Goal: Task Accomplishment & Management: Complete application form

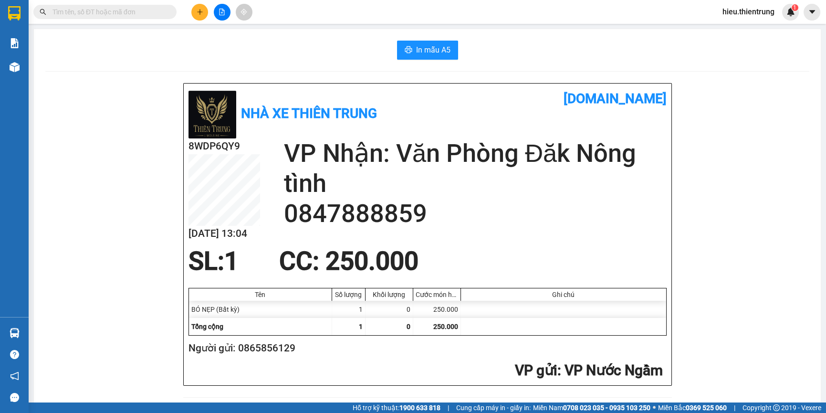
click at [190, 10] on div at bounding box center [222, 12] width 72 height 17
click at [198, 16] on button at bounding box center [199, 12] width 17 height 17
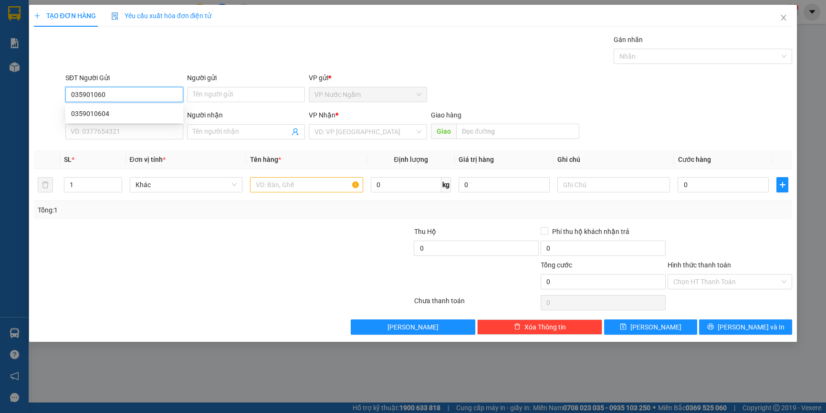
type input "0359010604"
click at [118, 106] on div "0359010604" at bounding box center [124, 113] width 118 height 15
type input "0989157159"
type input "HUY"
type input "KON TUM"
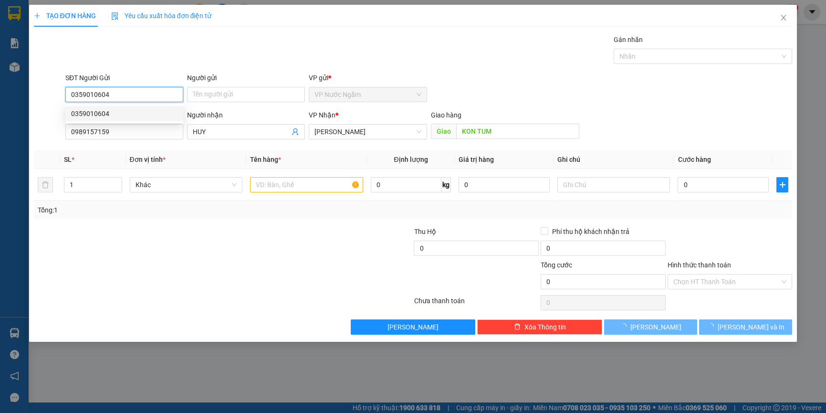
type input "300.000"
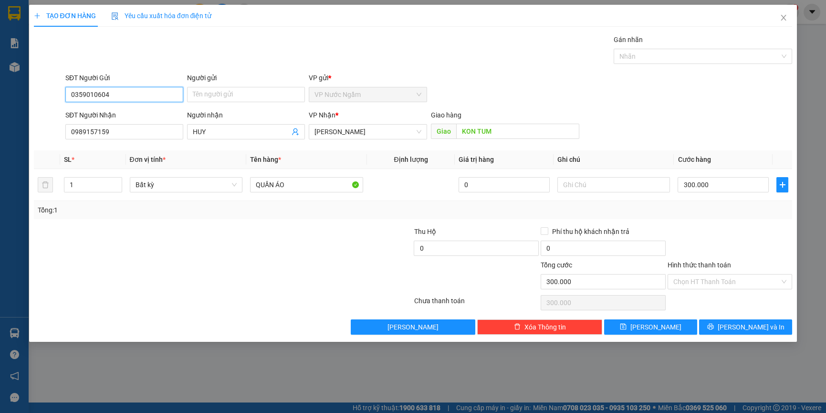
type input "0359010604"
drag, startPoint x: 48, startPoint y: 136, endPoint x: 0, endPoint y: 138, distance: 47.7
click at [0, 139] on html "Kết quả tìm kiếm ( 0 ) Bộ lọc Ngày tạo đơn gần nhất No Data hieu.thientrung 1 B…" at bounding box center [413, 206] width 826 height 413
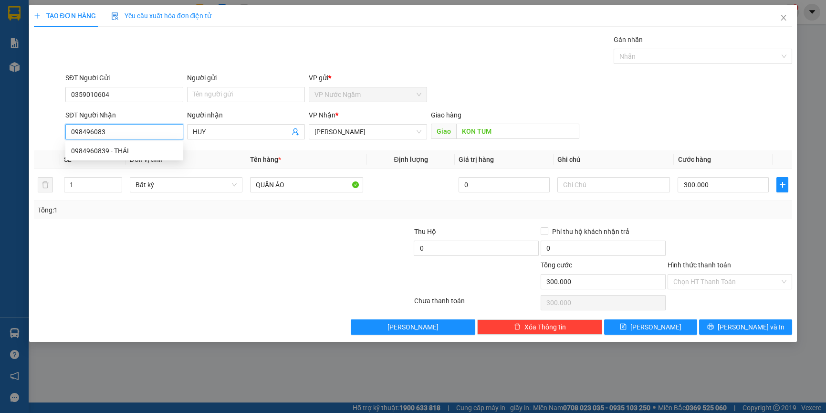
type input "0984960839"
click at [109, 148] on div "0984960839 - THÁI" at bounding box center [124, 150] width 106 height 10
type input "THÁI"
type input "400.000"
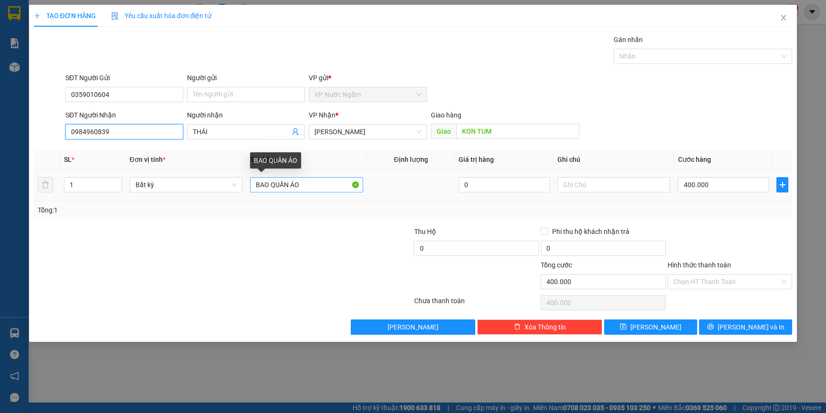
type input "0984960839"
click at [268, 181] on input "BAO QUẦN ÁO" at bounding box center [306, 184] width 113 height 15
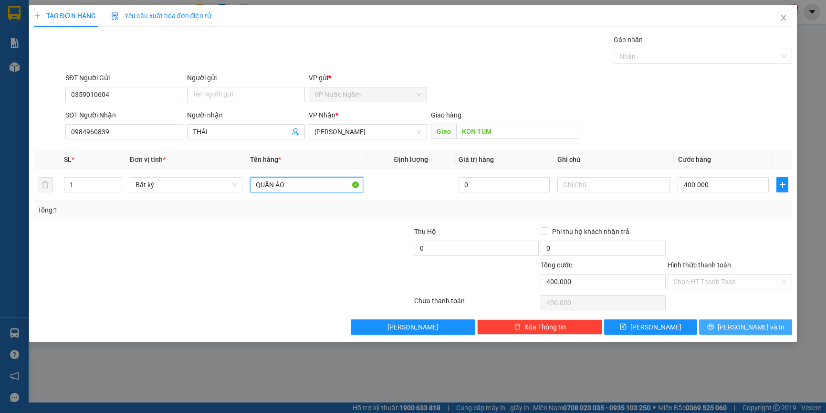
type input "QUẦN ÁO"
click at [759, 332] on button "[PERSON_NAME] và In" at bounding box center [745, 326] width 93 height 15
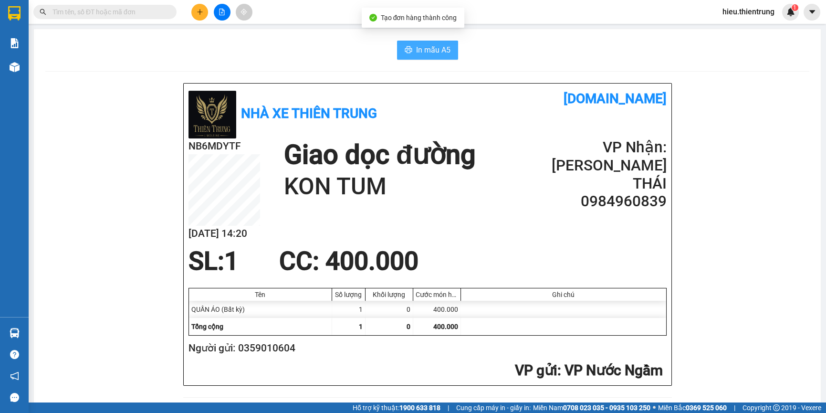
click at [416, 51] on span "In mẫu A5" at bounding box center [433, 50] width 34 height 12
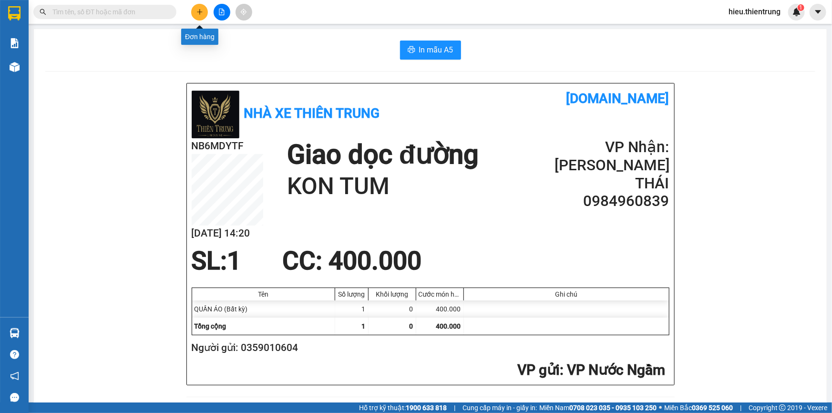
click at [197, 10] on icon "plus" at bounding box center [200, 12] width 7 height 7
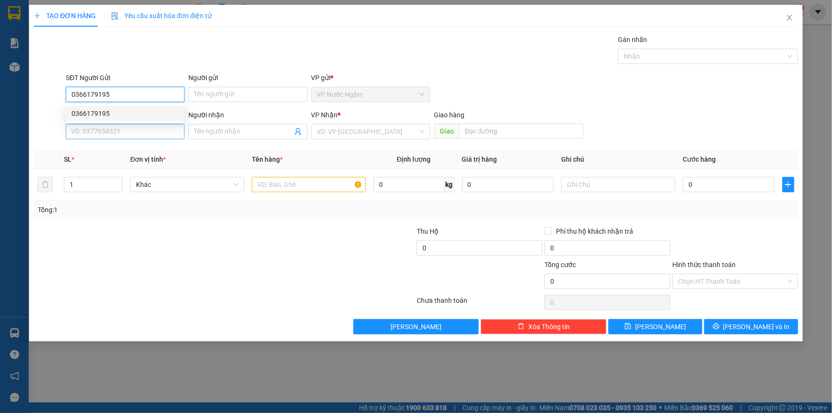
type input "0366179195"
click at [113, 125] on input "SĐT Người Nhận" at bounding box center [125, 131] width 119 height 15
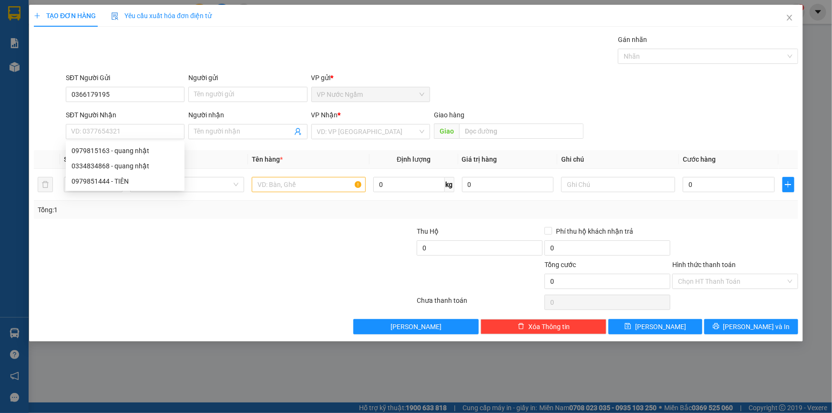
click at [114, 118] on div "SĐT Người Nhận" at bounding box center [125, 115] width 119 height 10
click at [114, 124] on input "SĐT Người Nhận" at bounding box center [125, 131] width 119 height 15
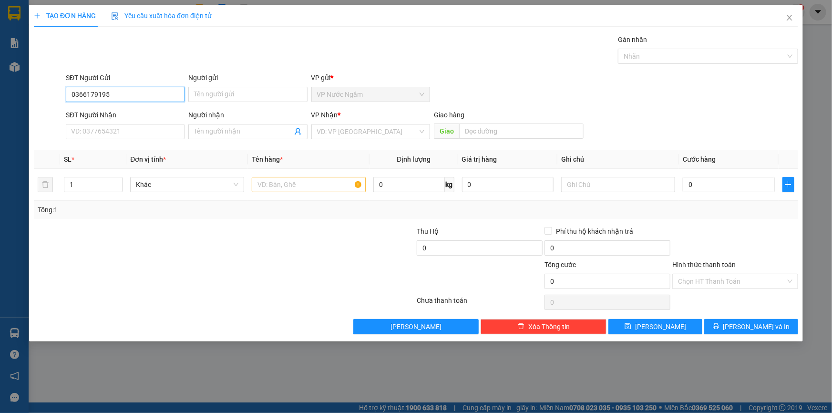
drag, startPoint x: 118, startPoint y: 95, endPoint x: 118, endPoint y: 102, distance: 6.7
click at [118, 96] on input "0366179195" at bounding box center [125, 94] width 119 height 15
click at [0, 0] on div "0366179195" at bounding box center [0, 0] width 0 height 0
type input "0979815163"
type input "quang nhật"
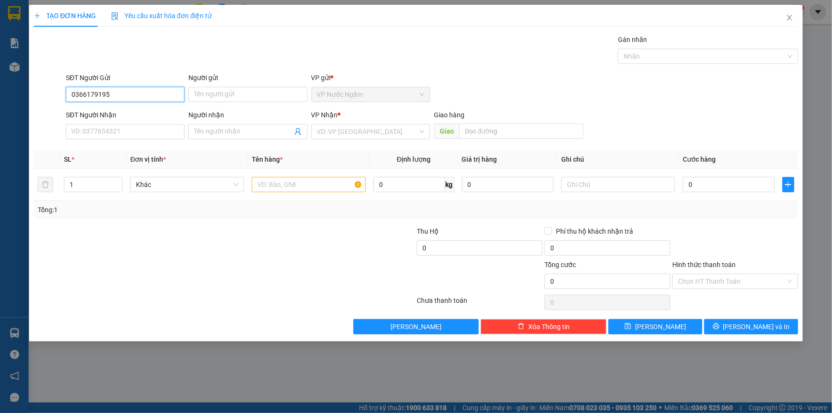
type input "chư sê"
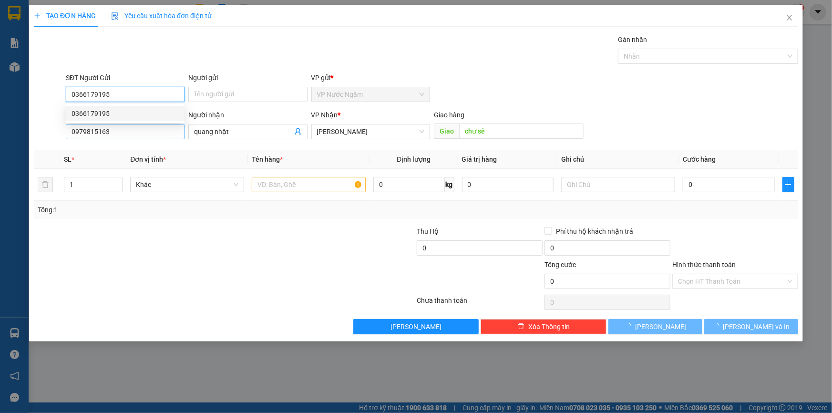
type input "150.000"
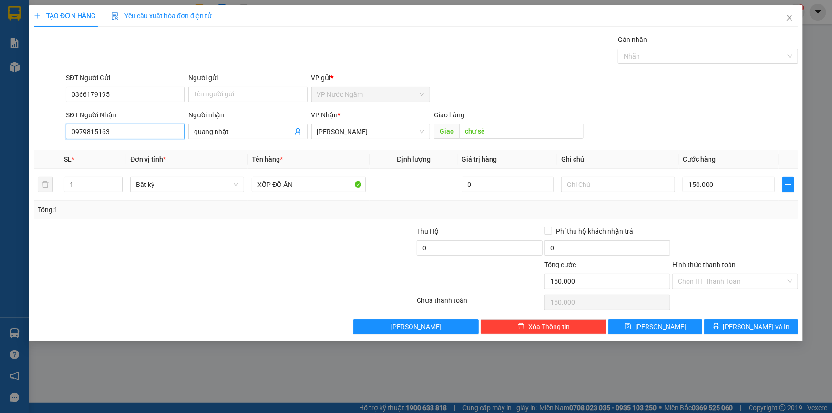
drag, startPoint x: 121, startPoint y: 135, endPoint x: 14, endPoint y: 138, distance: 107.4
click at [14, 138] on div "TẠO ĐƠN HÀNG Yêu cầu xuất hóa đơn điện tử Transit Pickup Surcharge Ids Transit …" at bounding box center [416, 206] width 832 height 413
type input "098489393"
drag, startPoint x: 238, startPoint y: 126, endPoint x: 188, endPoint y: 131, distance: 50.3
click at [193, 137] on span "quang nhật" at bounding box center [247, 131] width 119 height 15
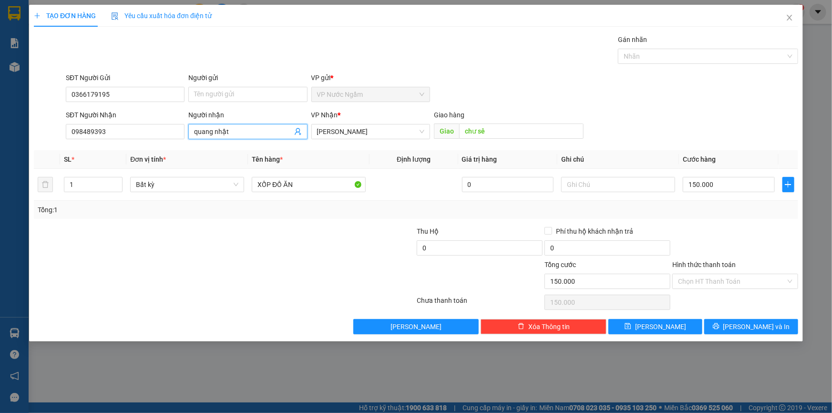
drag, startPoint x: 194, startPoint y: 129, endPoint x: 256, endPoint y: 136, distance: 62.4
click at [256, 136] on span "quang nhật" at bounding box center [247, 131] width 119 height 15
type input "q"
click at [84, 133] on input "098489393" at bounding box center [125, 131] width 119 height 15
click at [397, 128] on span "[PERSON_NAME]" at bounding box center [370, 131] width 107 height 14
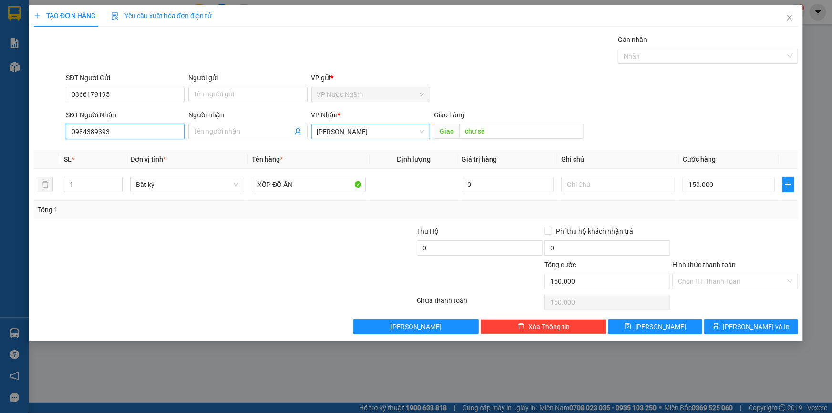
type input "0984389393"
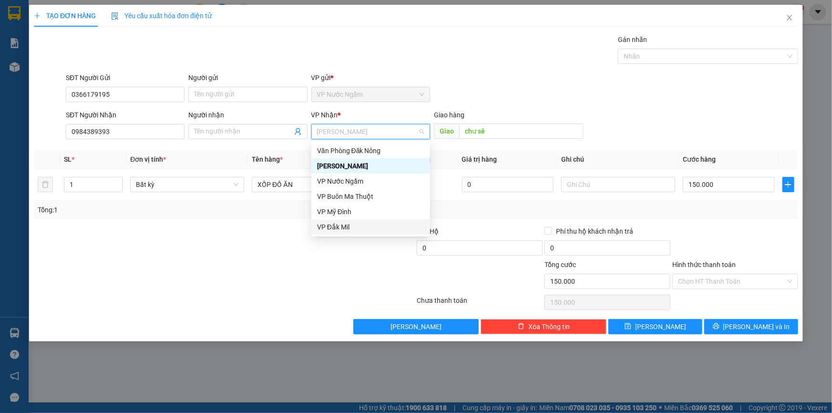
drag, startPoint x: 334, startPoint y: 228, endPoint x: 446, endPoint y: 155, distance: 133.5
click at [336, 228] on div "VP Đắk Mil" at bounding box center [370, 227] width 107 height 10
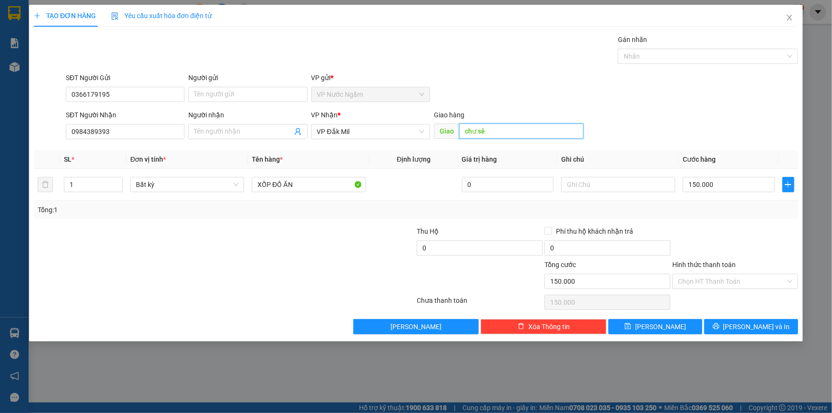
click at [486, 129] on input "chư sê" at bounding box center [521, 131] width 124 height 15
click at [747, 320] on button "[PERSON_NAME] và In" at bounding box center [752, 326] width 94 height 15
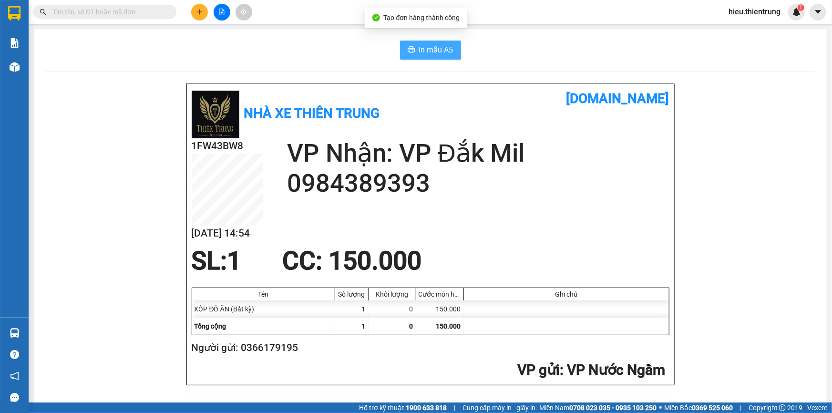
click at [420, 45] on span "In mẫu A5" at bounding box center [436, 50] width 34 height 12
click at [194, 11] on button at bounding box center [199, 12] width 17 height 17
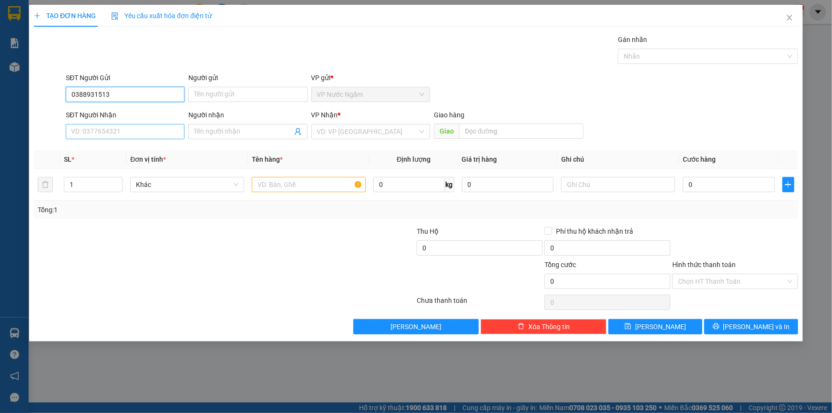
type input "0388931513"
click at [124, 127] on input "SĐT Người Nhận" at bounding box center [125, 131] width 119 height 15
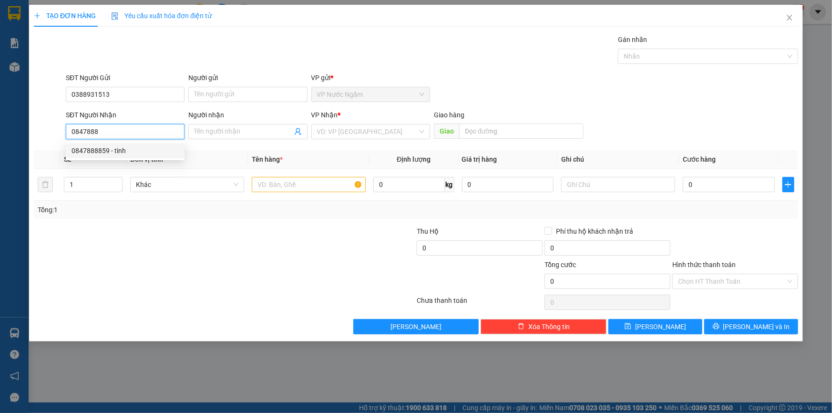
click at [138, 144] on div "0847888859 - tình" at bounding box center [125, 150] width 119 height 15
type input "0847888859"
type input "tình"
type input "250.000"
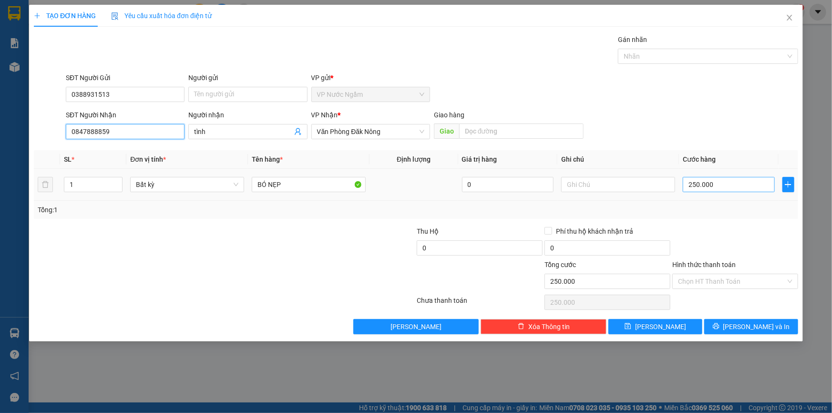
type input "0847888859"
click at [726, 190] on input "250.000" at bounding box center [729, 184] width 92 height 15
type input "6"
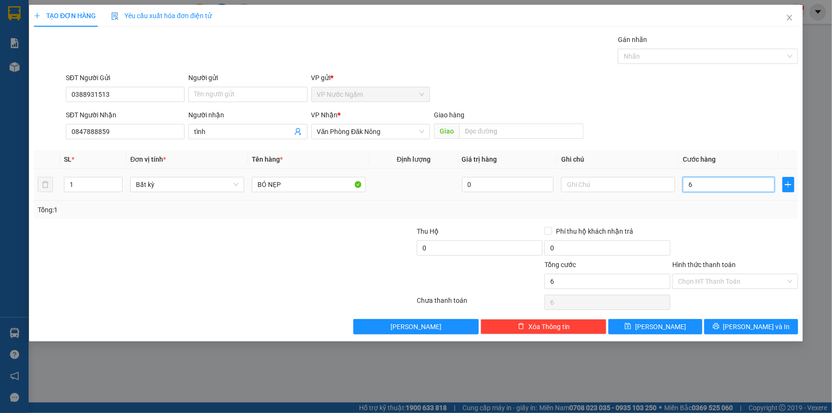
type input "60"
type input "600"
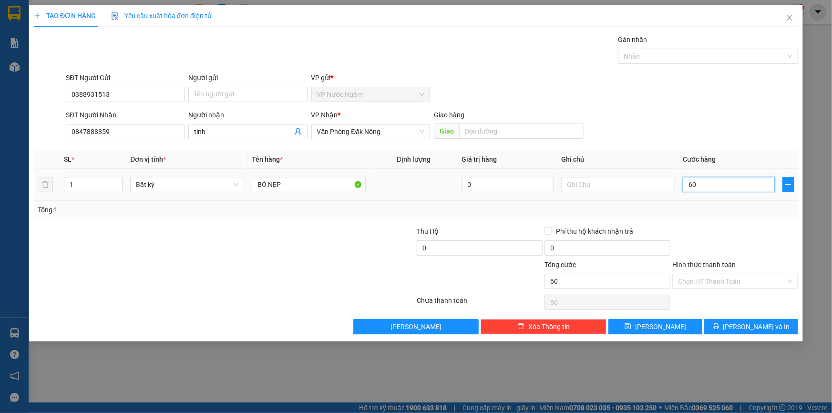
type input "600"
type input "6.000"
type input "60.000"
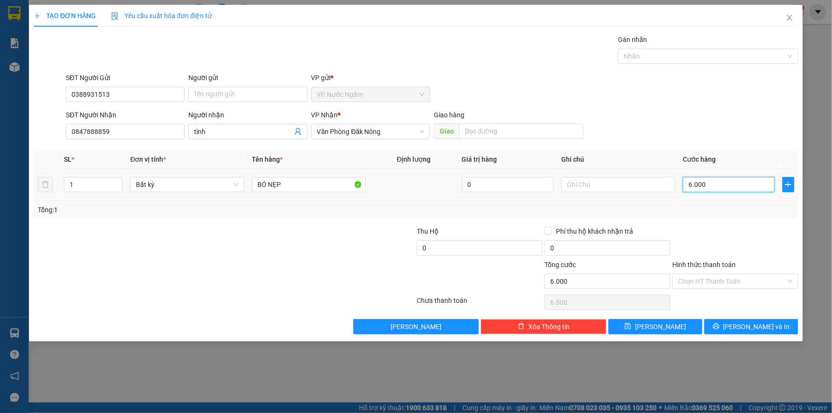
type input "60.000"
type input "600.000"
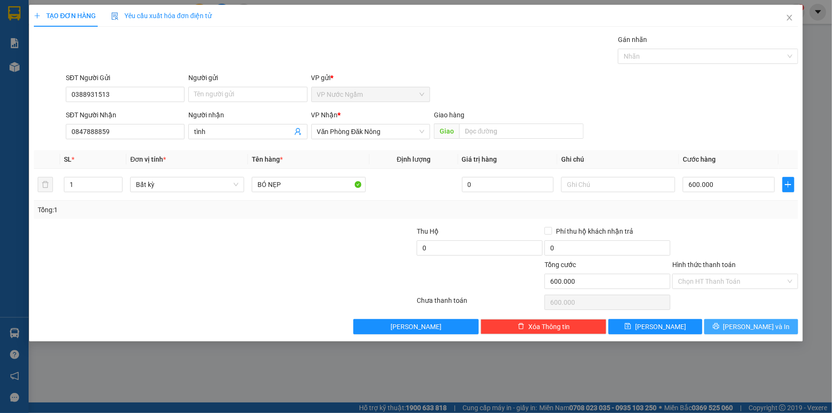
drag, startPoint x: 739, startPoint y: 335, endPoint x: 743, endPoint y: 326, distance: 10.3
click at [740, 334] on div "TẠO ĐƠN HÀNG Yêu cầu xuất hóa đơn điện tử Transit Pickup Surcharge Ids Transit …" at bounding box center [416, 173] width 774 height 337
click at [743, 325] on span "[PERSON_NAME] và In" at bounding box center [757, 327] width 67 height 10
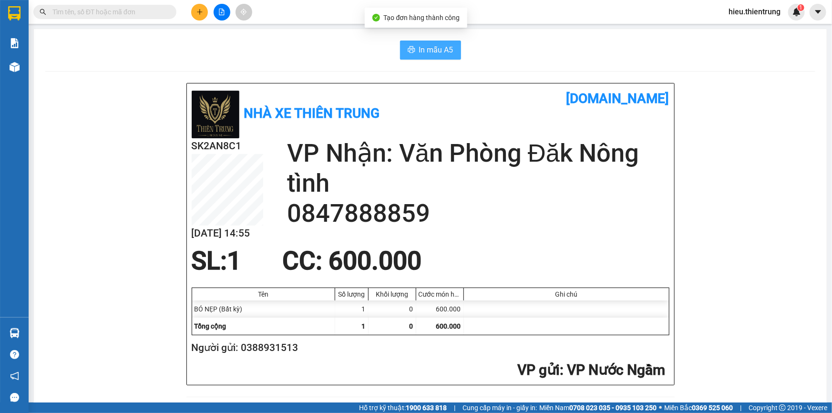
click at [435, 43] on button "In mẫu A5" at bounding box center [430, 50] width 61 height 19
click at [200, 10] on icon "plus" at bounding box center [199, 11] width 0 height 5
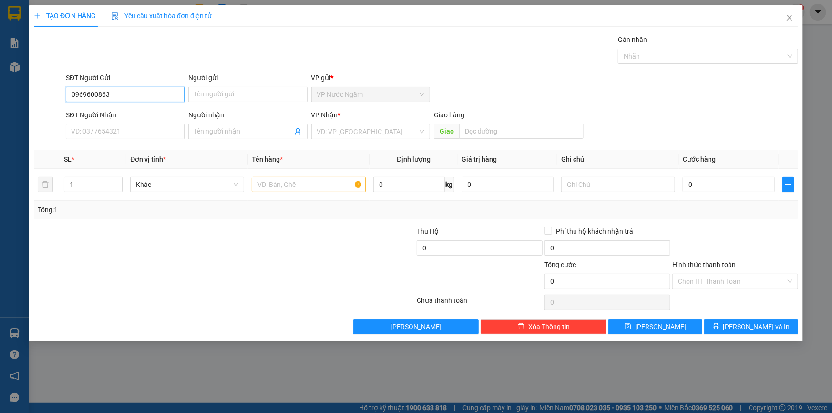
click at [81, 97] on input "0969600863" at bounding box center [125, 94] width 119 height 15
type input "0979600863"
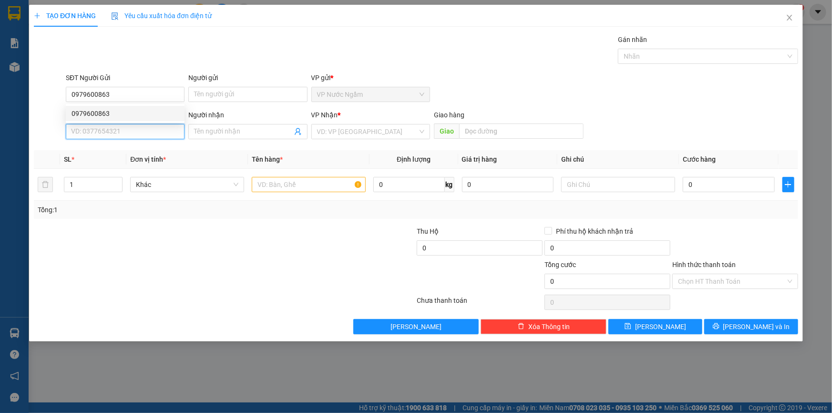
click at [82, 128] on input "SĐT Người Nhận" at bounding box center [125, 131] width 119 height 15
click at [113, 154] on div "0979455455 - A HÙNG" at bounding box center [125, 150] width 107 height 10
type input "0979455455"
type input "A HÙNG"
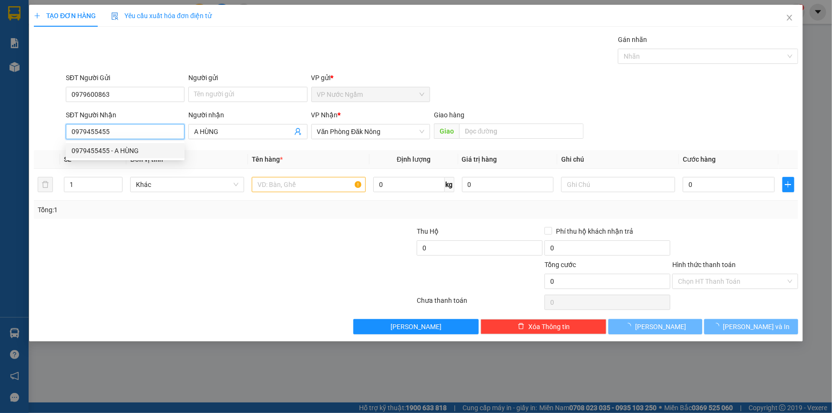
type input "100.000"
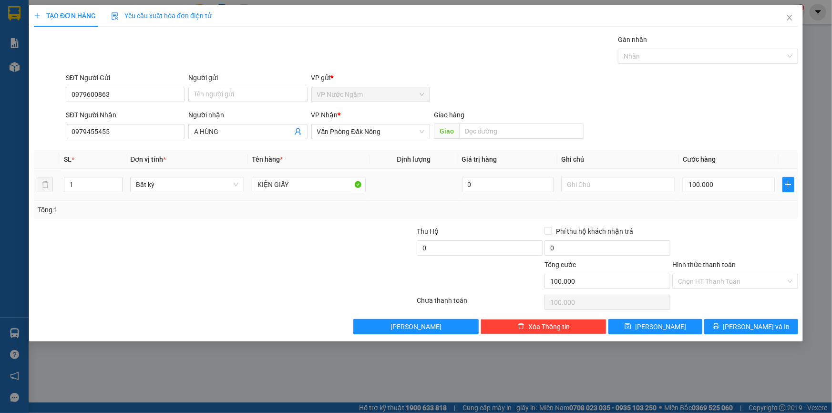
click at [721, 195] on td "100.000" at bounding box center [729, 185] width 100 height 32
click at [721, 191] on input "100.000" at bounding box center [729, 184] width 92 height 15
type input "1"
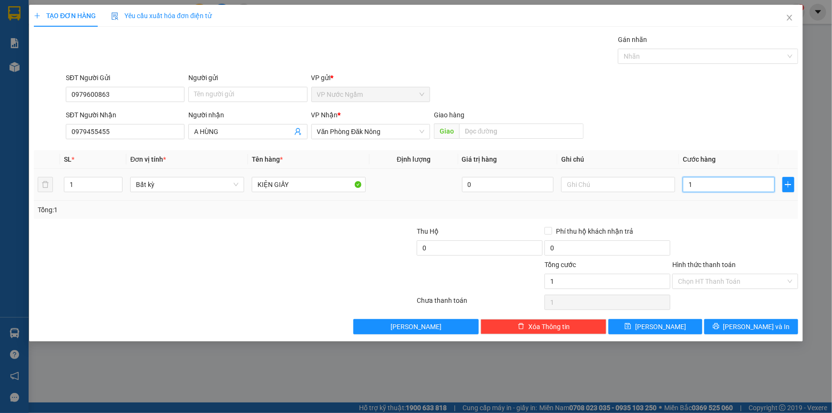
type input "15"
type input "159"
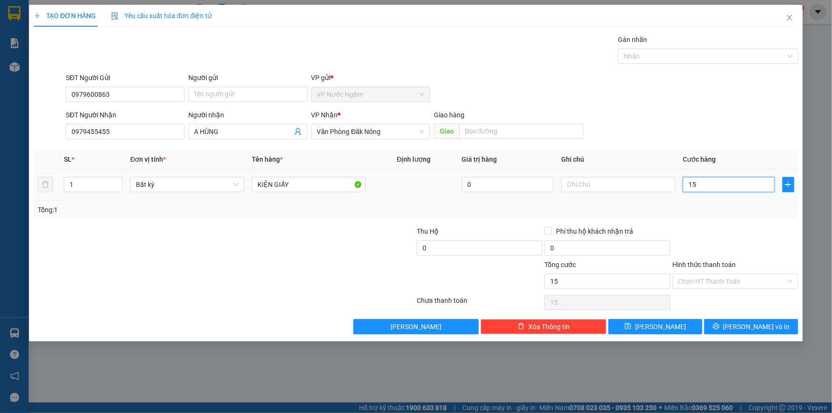
type input "159"
type input "1.599"
type input "159"
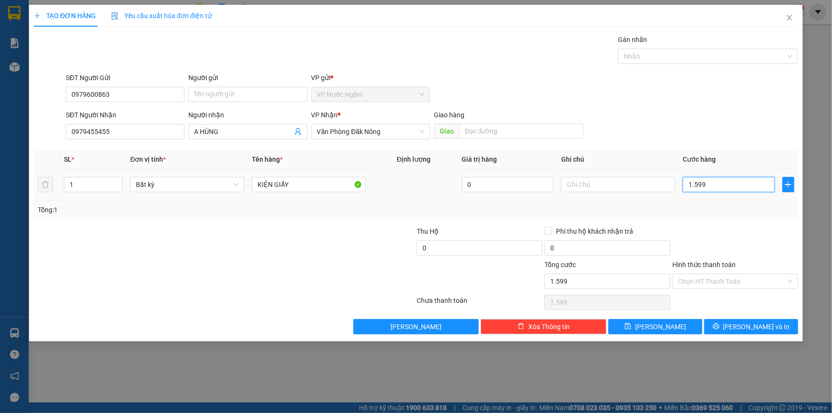
type input "159"
type input "15"
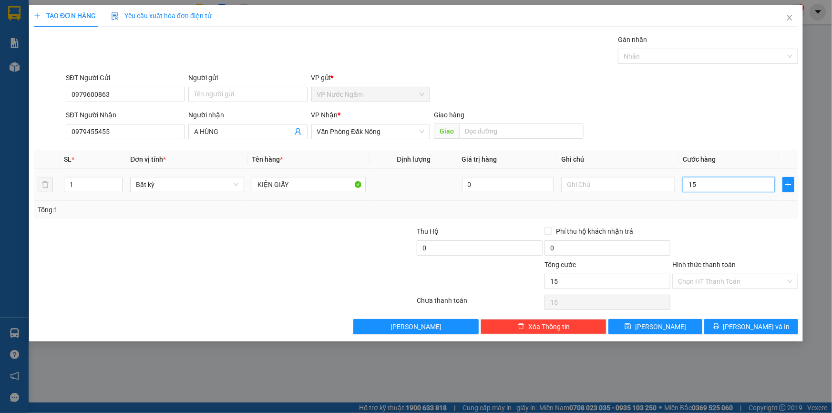
type input "150"
type input "1.500"
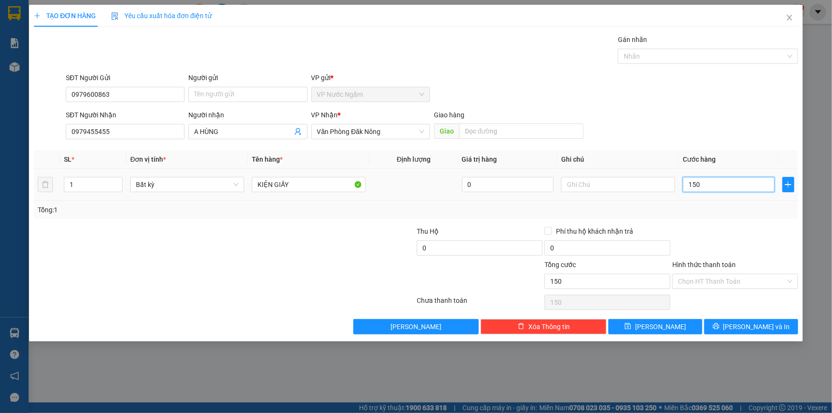
type input "1.500"
type input "15.000"
type input "150.000"
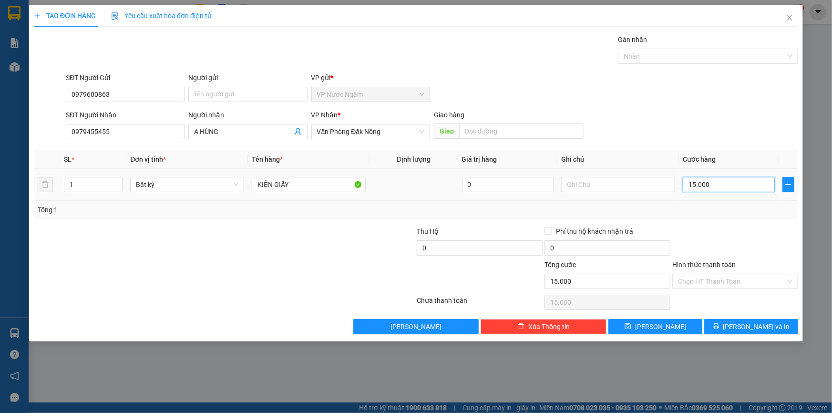
type input "150.000"
type input "1.500.000"
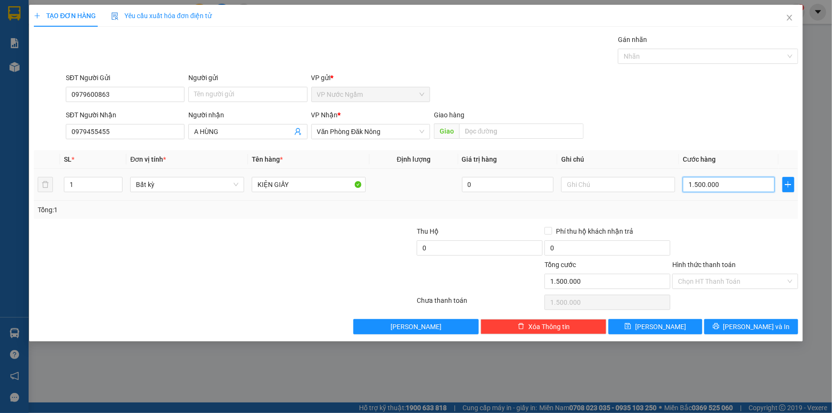
type input "150.000"
click at [758, 321] on button "[PERSON_NAME] và In" at bounding box center [752, 326] width 94 height 15
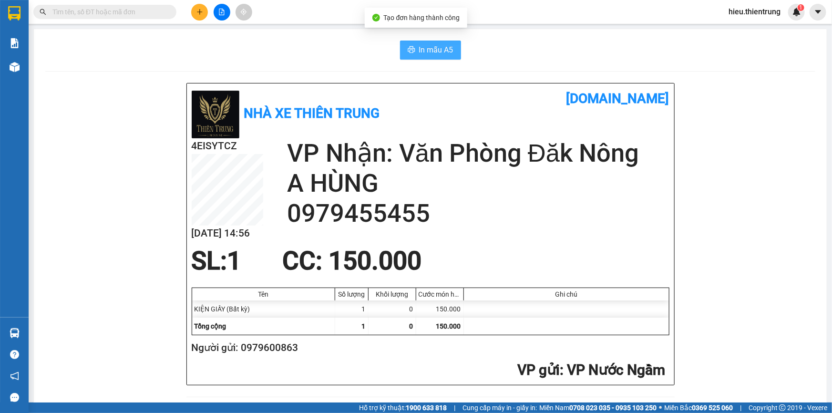
click at [438, 51] on span "In mẫu A5" at bounding box center [436, 50] width 34 height 12
click at [199, 6] on button at bounding box center [199, 12] width 17 height 17
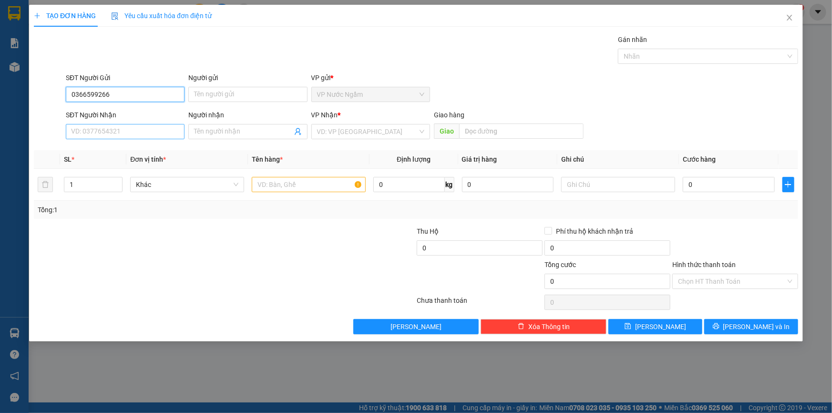
type input "0366599266"
click at [107, 134] on input "SĐT Người Nhận" at bounding box center [125, 131] width 119 height 15
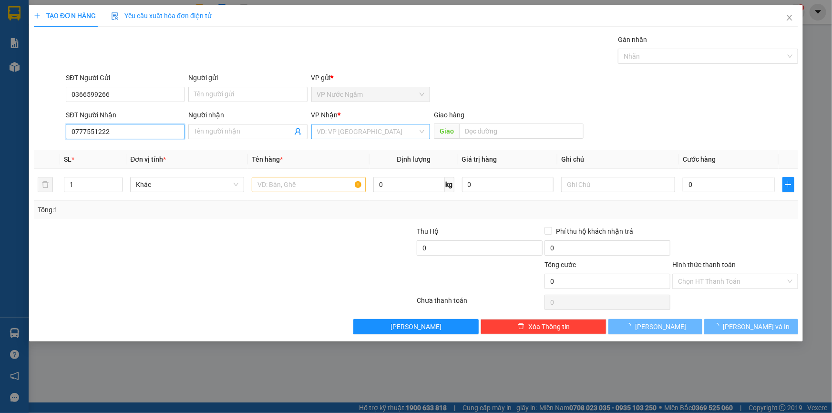
type input "0777551222"
drag, startPoint x: 358, startPoint y: 132, endPoint x: 352, endPoint y: 133, distance: 6.4
click at [358, 132] on input "search" at bounding box center [367, 131] width 101 height 14
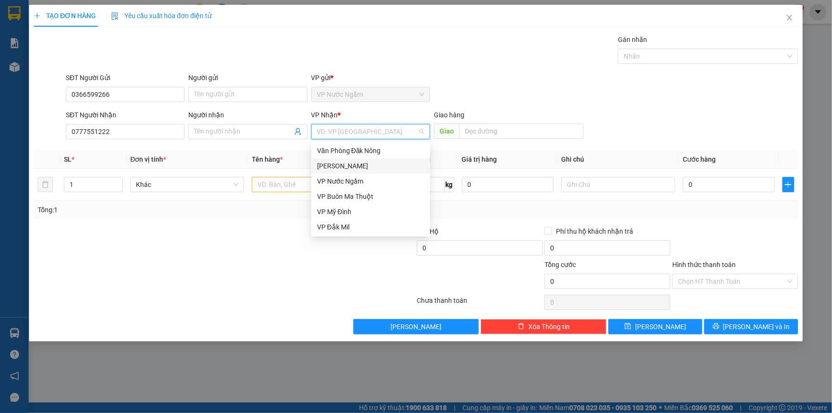
click at [334, 167] on div "[PERSON_NAME]" at bounding box center [370, 166] width 107 height 10
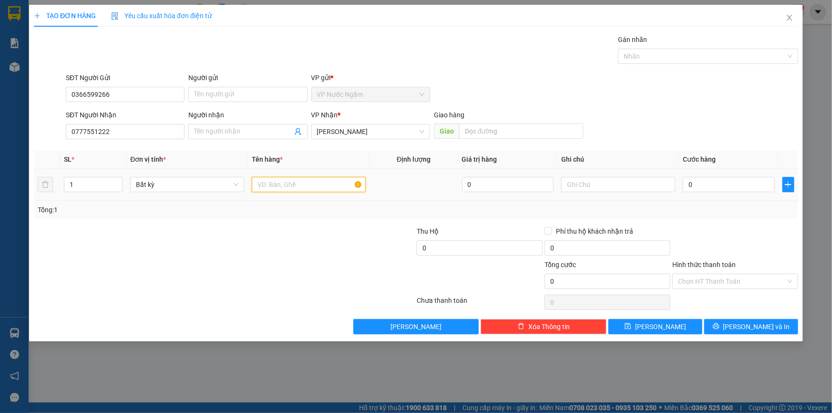
click at [256, 181] on input "text" at bounding box center [309, 184] width 114 height 15
type input "GỖ"
click at [698, 185] on input "0" at bounding box center [729, 184] width 92 height 15
type input "3"
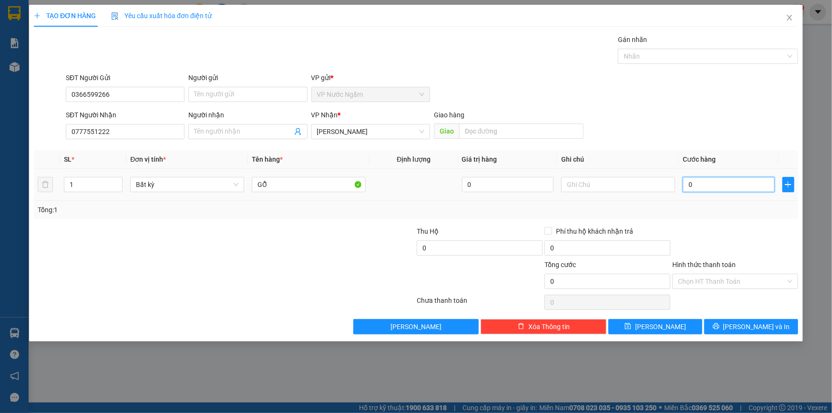
type input "3"
type input "30"
type input "300"
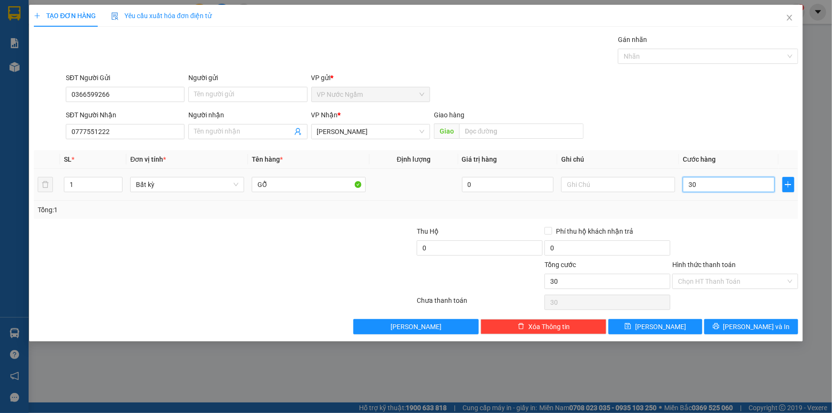
type input "300"
type input "3.000"
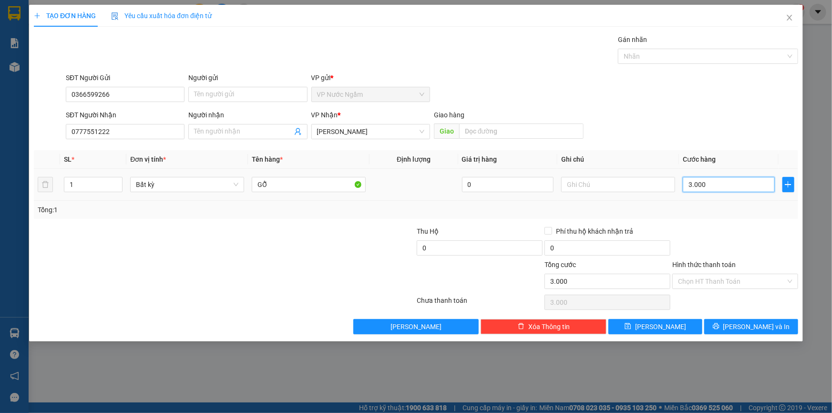
type input "30.000"
type input "300.000"
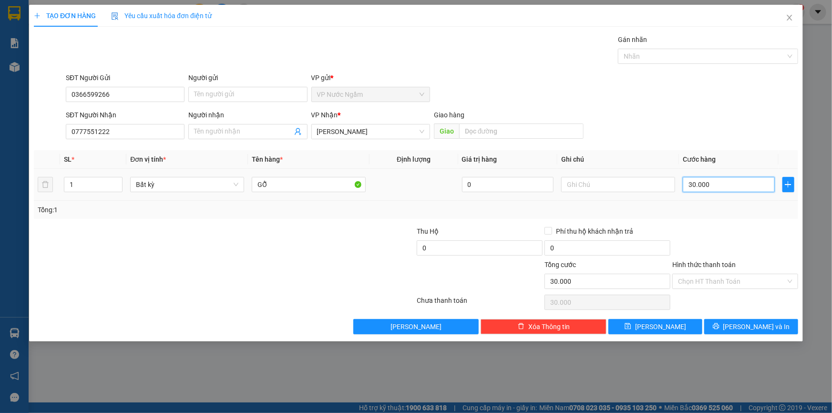
type input "300.000"
click at [730, 237] on div at bounding box center [736, 242] width 128 height 33
click at [735, 330] on button "[PERSON_NAME] và In" at bounding box center [752, 326] width 94 height 15
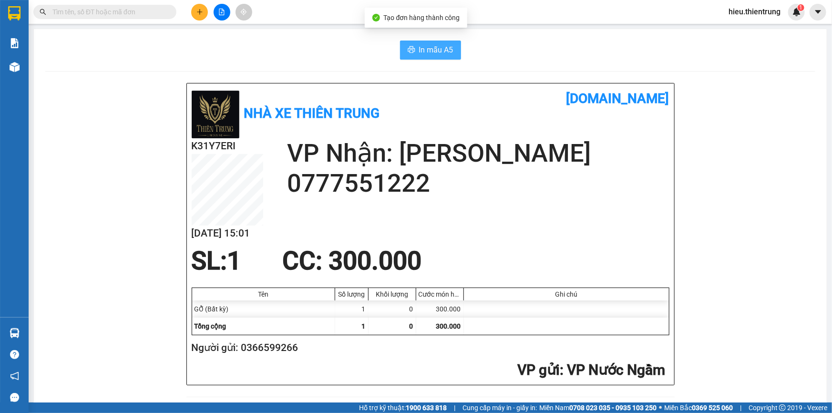
click at [410, 42] on button "In mẫu A5" at bounding box center [430, 50] width 61 height 19
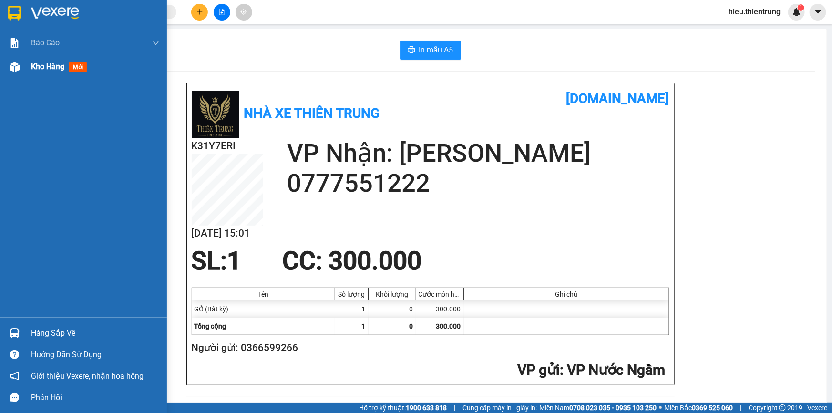
click at [45, 76] on div "Kho hàng mới" at bounding box center [95, 67] width 129 height 24
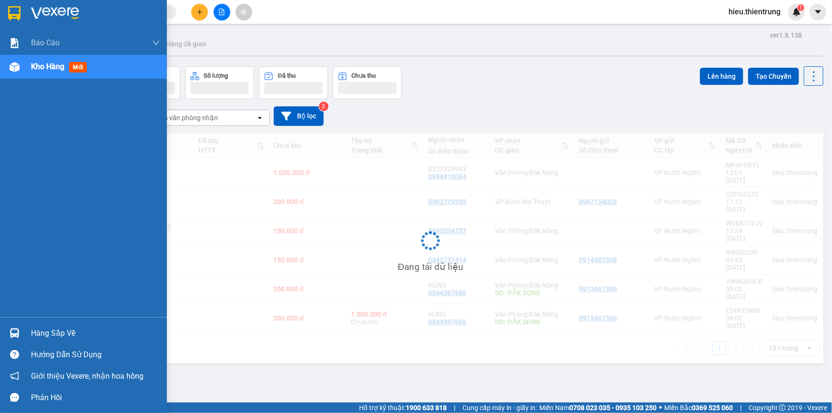
click at [51, 72] on div "Kho hàng mới" at bounding box center [95, 67] width 129 height 24
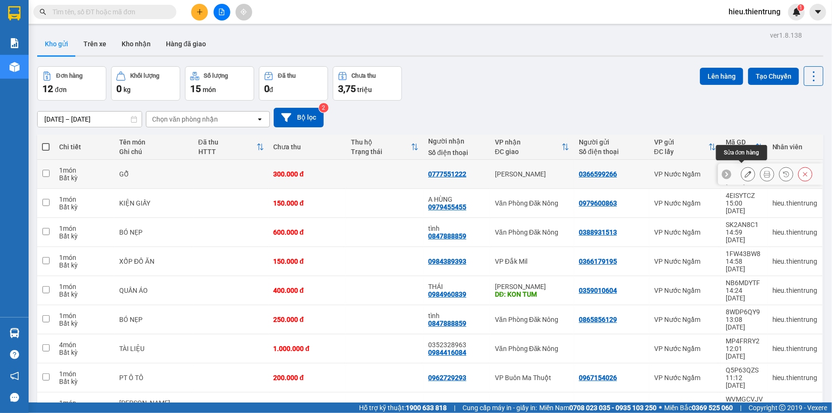
click at [745, 171] on icon at bounding box center [748, 174] width 7 height 7
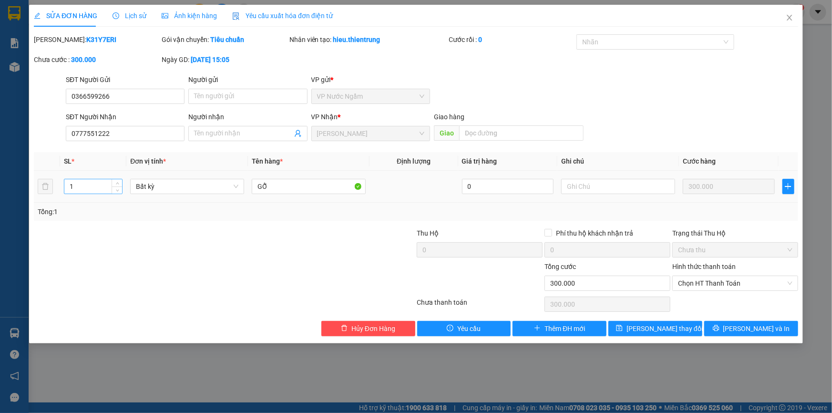
drag, startPoint x: 84, startPoint y: 176, endPoint x: 65, endPoint y: 178, distance: 18.8
click at [64, 176] on td "1" at bounding box center [93, 187] width 66 height 32
drag, startPoint x: 86, startPoint y: 99, endPoint x: 29, endPoint y: 112, distance: 59.1
click at [23, 111] on div "SỬA ĐƠN HÀNG Lịch sử Ảnh kiện hàng Yêu cầu xuất hóa đơn điện tử Total Paid Fee …" at bounding box center [416, 206] width 832 height 413
drag, startPoint x: 803, startPoint y: 12, endPoint x: 796, endPoint y: 16, distance: 7.9
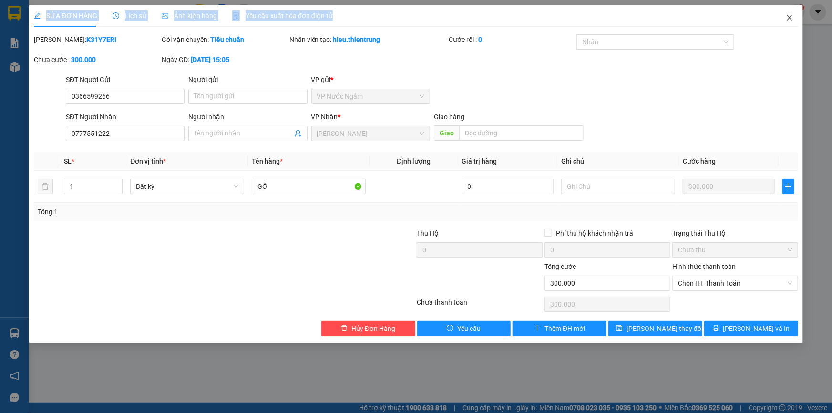
click at [797, 16] on div "SỬA ĐƠN HÀNG Lịch sử Ảnh kiện hàng Yêu cầu xuất hóa đơn điện tử Total Paid Fee …" at bounding box center [416, 206] width 832 height 413
click at [789, 18] on icon "close" at bounding box center [790, 18] width 8 height 8
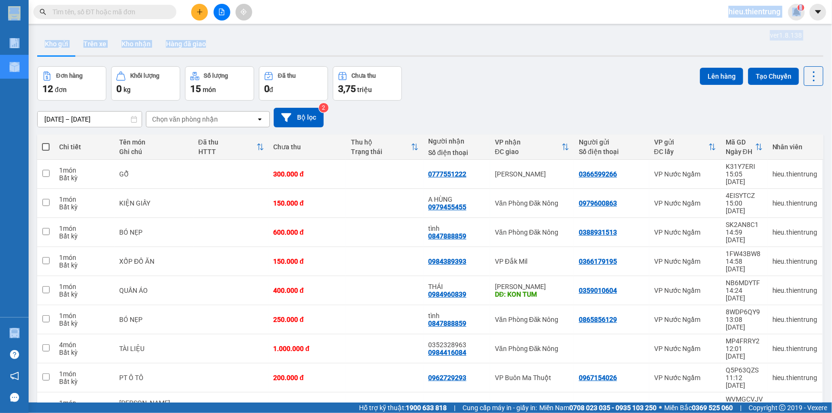
drag, startPoint x: 213, startPoint y: 24, endPoint x: 207, endPoint y: 20, distance: 7.5
click at [212, 21] on section "Kết quả tìm kiếm ( 0 ) Bộ lọc Ngày tạo đơn gần nhất No Data hieu.thientrung 1 B…" at bounding box center [416, 206] width 832 height 413
drag, startPoint x: 202, startPoint y: 19, endPoint x: 196, endPoint y: 19, distance: 5.7
click at [196, 19] on button at bounding box center [199, 12] width 17 height 17
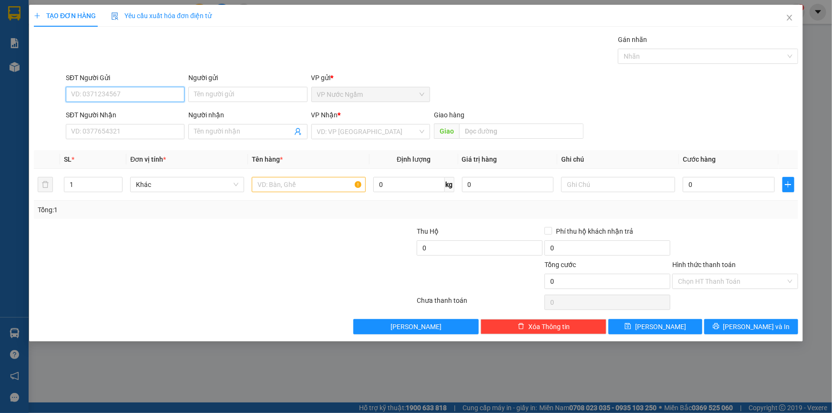
paste input "0366599266"
type input "0366599266"
click at [103, 110] on div "0366599266" at bounding box center [125, 113] width 107 height 10
type input "0777551222"
type input "300.000"
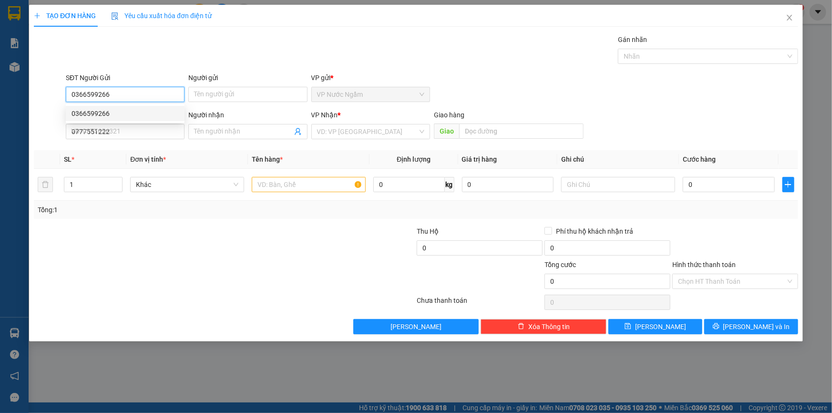
type input "300.000"
type input "0366599266"
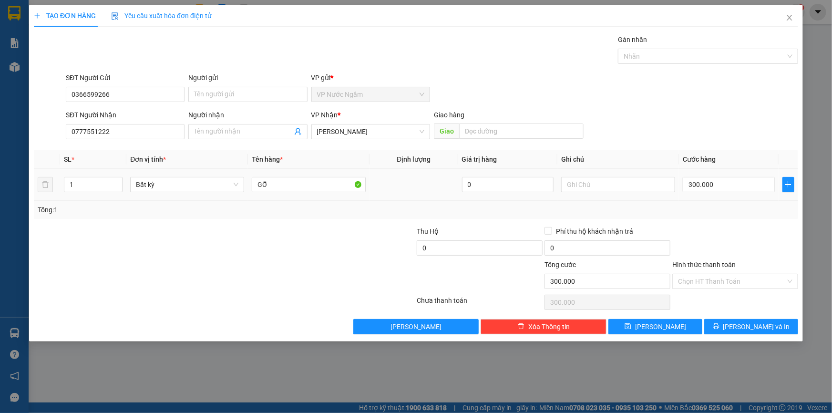
drag, startPoint x: 40, startPoint y: 185, endPoint x: 33, endPoint y: 185, distance: 7.2
click at [32, 185] on div "TẠO ĐƠN HÀNG Yêu cầu xuất hóa đơn điện tử Transit Pickup Surcharge Ids Transit …" at bounding box center [416, 173] width 774 height 337
type input "2"
type input "3"
drag, startPoint x: 736, startPoint y: 193, endPoint x: 741, endPoint y: 186, distance: 7.9
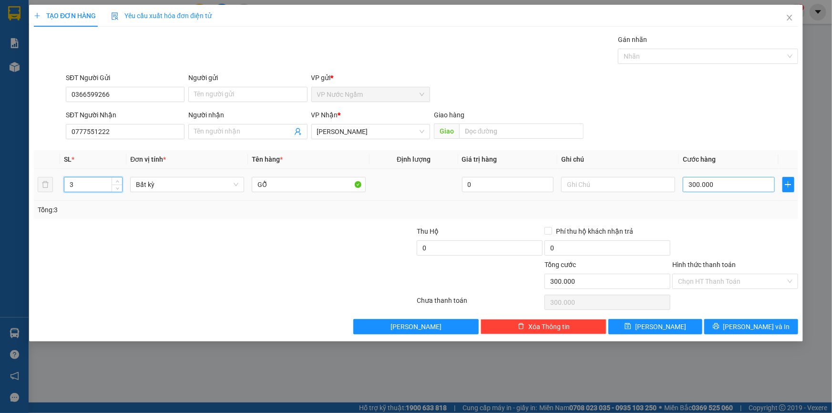
click at [739, 191] on div "300.000" at bounding box center [729, 184] width 92 height 19
type input "0"
click at [740, 185] on input "0" at bounding box center [729, 184] width 92 height 15
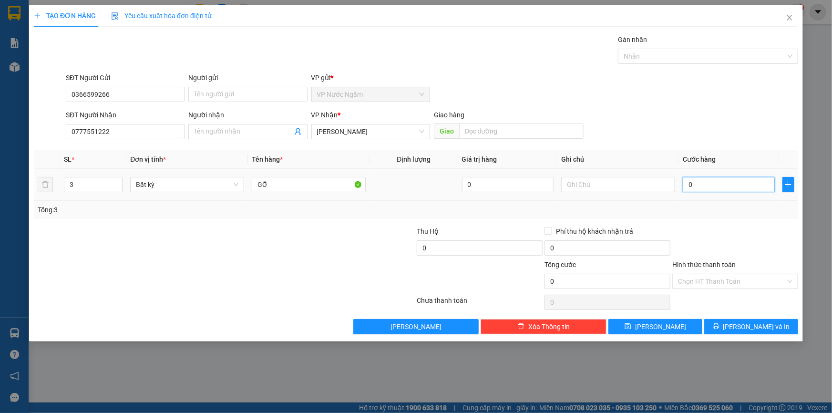
type input "9"
type input "90"
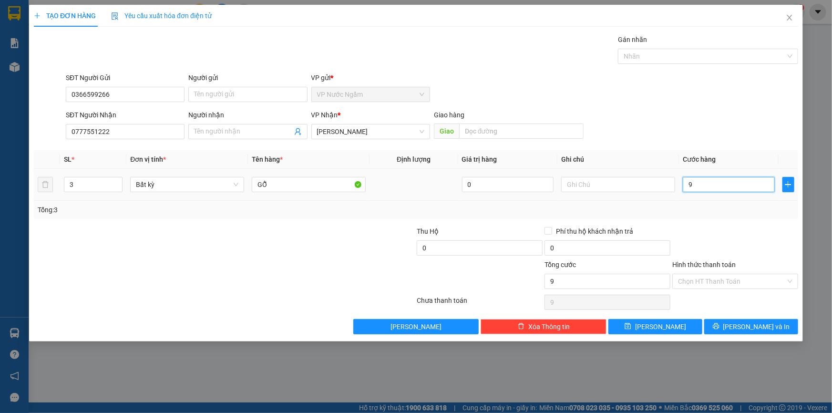
type input "90"
type input "900"
type input "9.000"
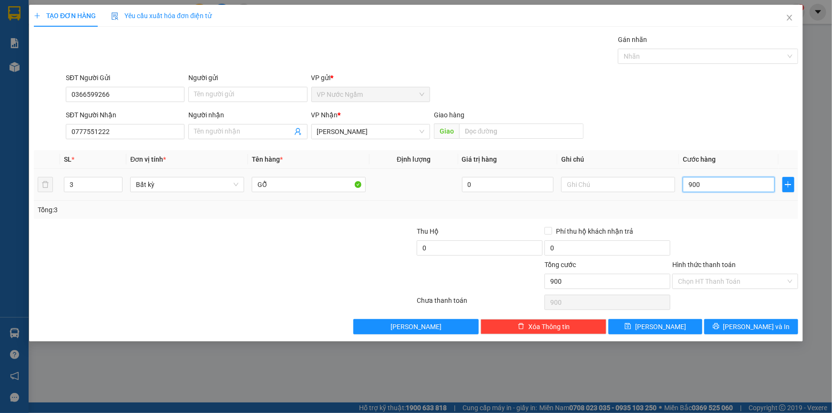
type input "9.000"
type input "90.000"
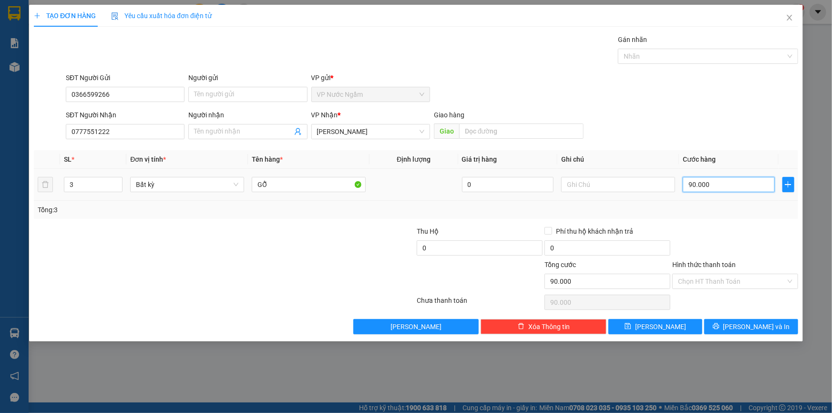
type input "900.000"
click at [719, 322] on button "[PERSON_NAME] và In" at bounding box center [752, 326] width 94 height 15
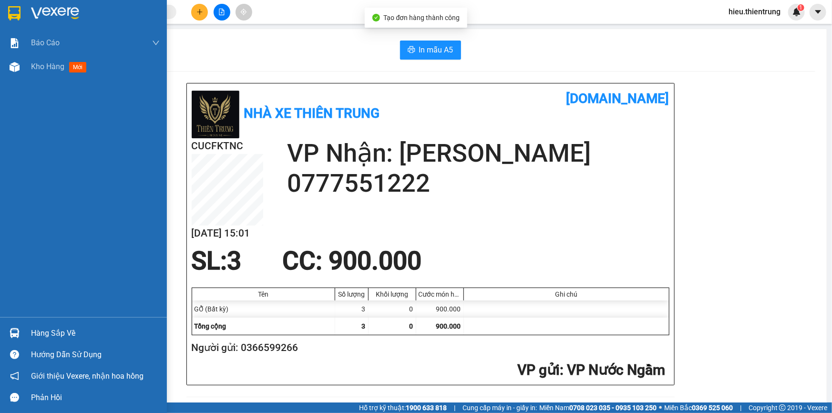
click at [91, 81] on div "Báo cáo BC Doanh số theo Văn Phòng Báo cáo dòng tiền (nhà xe) Doanh số tạo đơn …" at bounding box center [83, 174] width 167 height 286
click at [103, 78] on div "Kho hàng mới" at bounding box center [95, 67] width 129 height 24
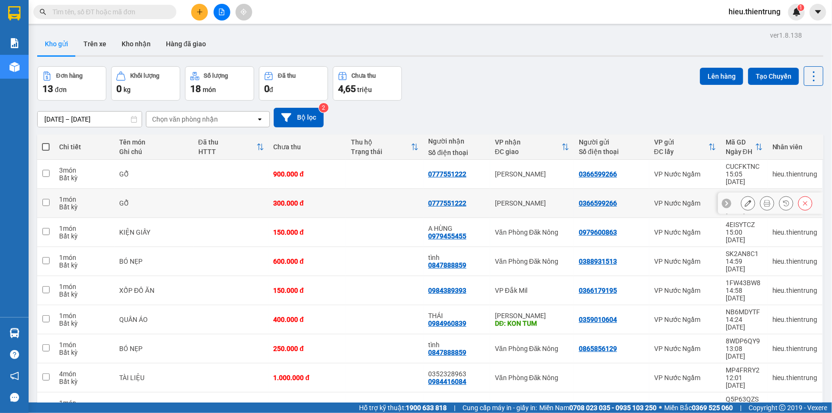
click at [804, 195] on button at bounding box center [805, 203] width 13 height 17
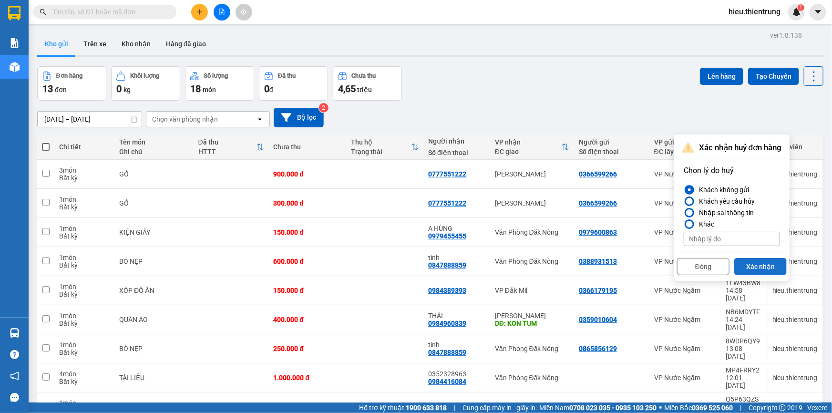
click at [757, 262] on button "Xác nhận" at bounding box center [761, 266] width 52 height 17
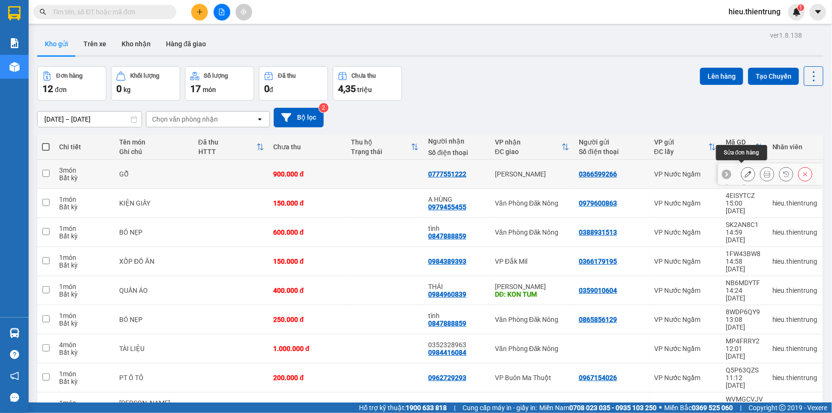
click at [745, 171] on icon at bounding box center [748, 174] width 7 height 7
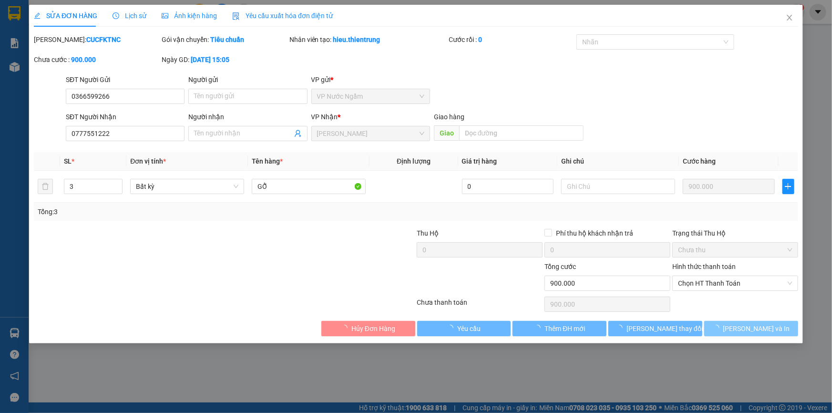
click at [757, 331] on span "[PERSON_NAME] và In" at bounding box center [757, 328] width 67 height 10
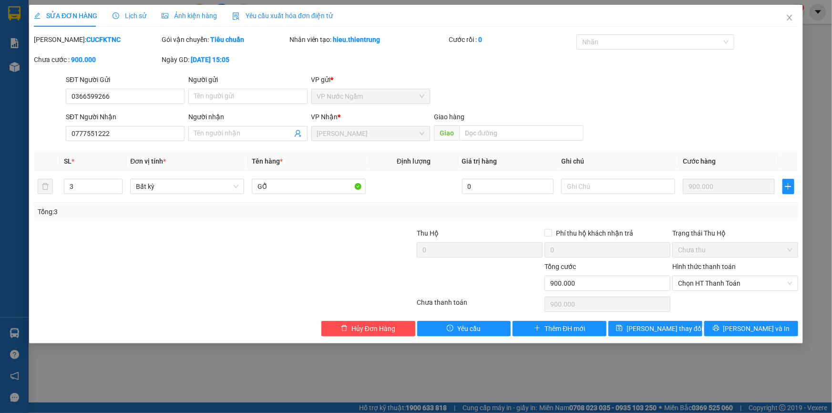
click at [741, 339] on div "SỬA ĐƠN HÀNG Lịch sử Ảnh kiện hàng Yêu cầu xuất hóa đơn điện tử Total Paid Fee …" at bounding box center [416, 174] width 774 height 339
click at [719, 329] on icon "printer" at bounding box center [716, 328] width 6 height 6
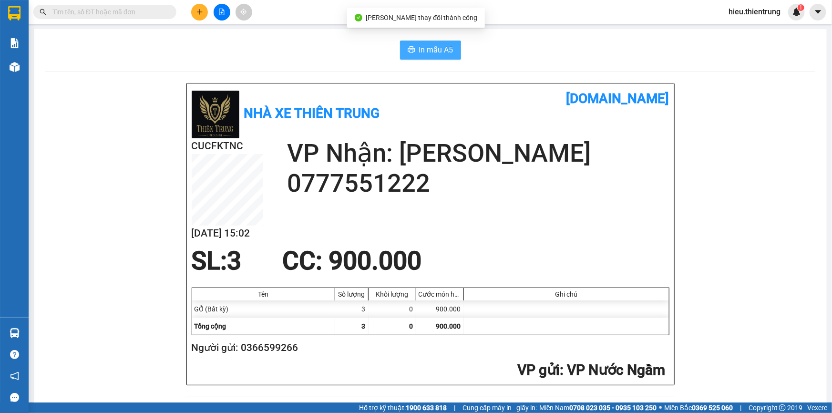
click at [422, 53] on span "In mẫu A5" at bounding box center [436, 50] width 34 height 12
click at [200, 14] on icon "plus" at bounding box center [200, 12] width 7 height 7
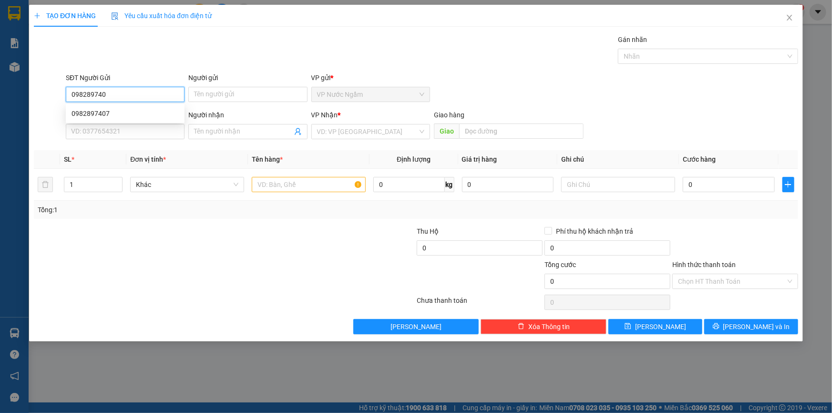
type input "0982897407"
click at [118, 114] on div "0982897407" at bounding box center [125, 113] width 107 height 10
type input "0387227777"
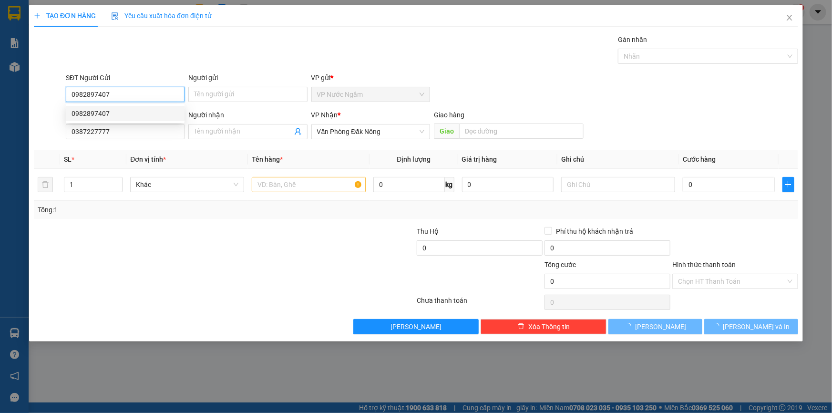
type input "450.000"
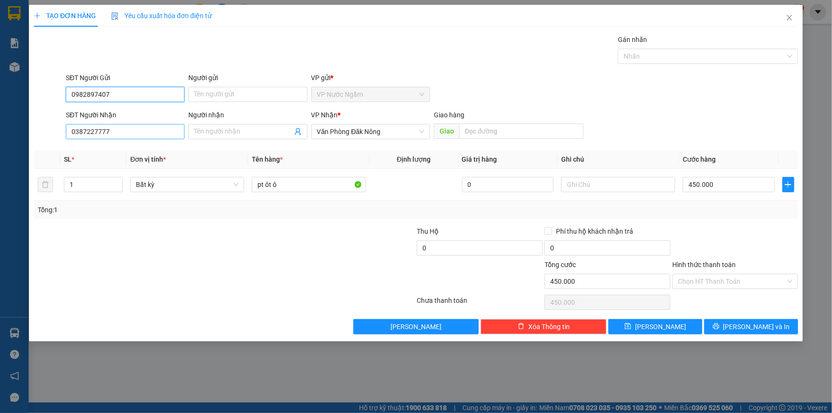
type input "0982897407"
drag, startPoint x: 109, startPoint y: 138, endPoint x: 5, endPoint y: 126, distance: 105.1
click at [0, 124] on div "TẠO ĐƠN HÀNG Yêu cầu xuất hóa đơn điện tử Transit Pickup Surcharge Ids Transit …" at bounding box center [416, 206] width 832 height 413
click at [391, 136] on span "Văn Phòng Đăk Nông" at bounding box center [370, 131] width 107 height 14
type input "0931040455"
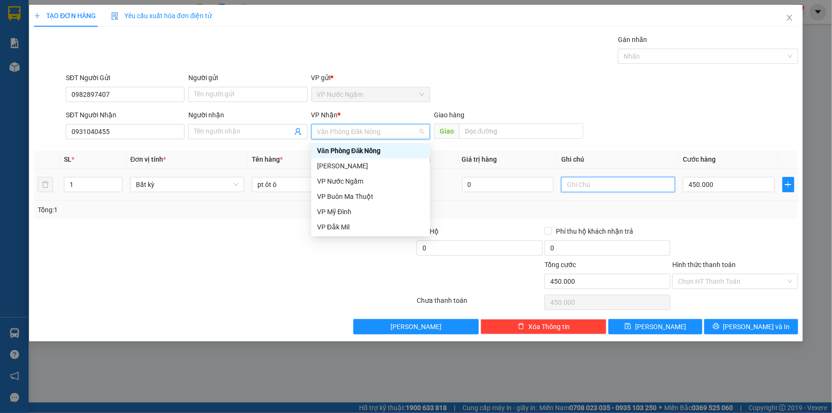
click at [590, 186] on input "text" at bounding box center [618, 184] width 114 height 15
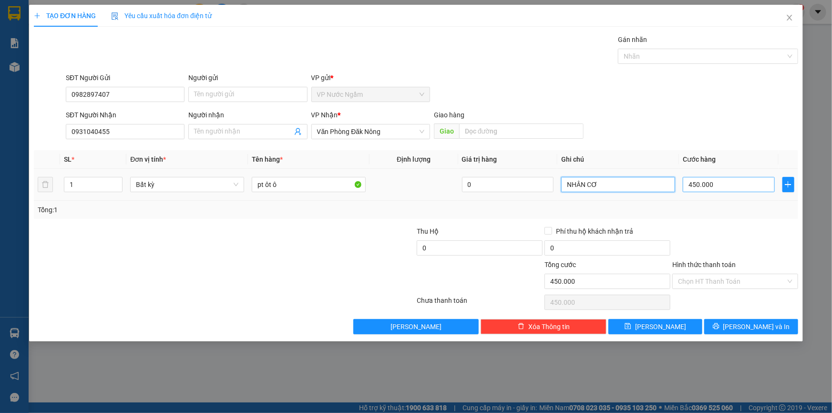
type input "NHÂN CƠ"
click at [723, 189] on input "450.000" at bounding box center [729, 184] width 92 height 15
type input "1"
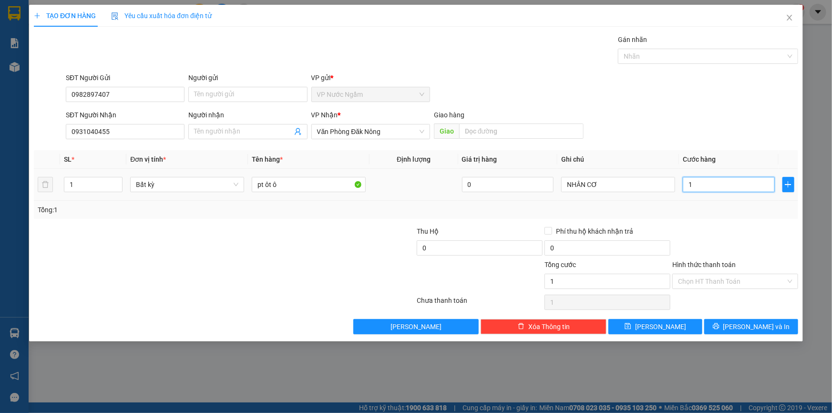
type input "15"
type input "150"
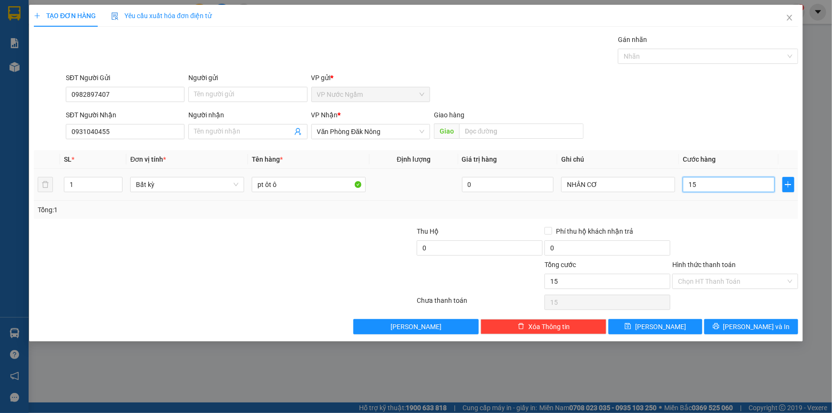
type input "150"
type input "1.500"
type input "15.000"
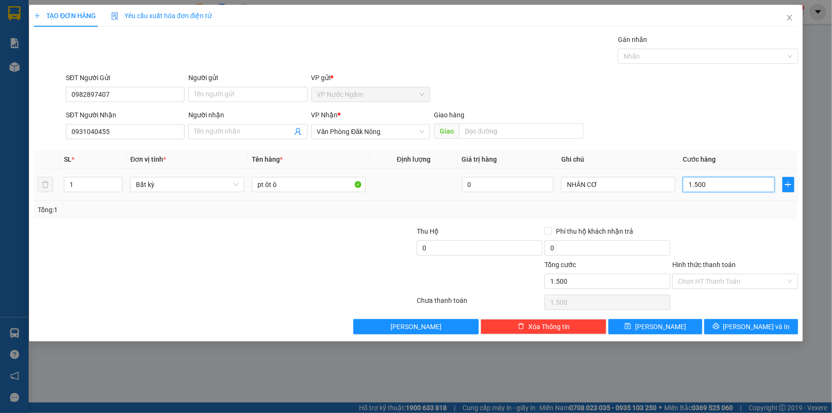
type input "15.000"
type input "150.000"
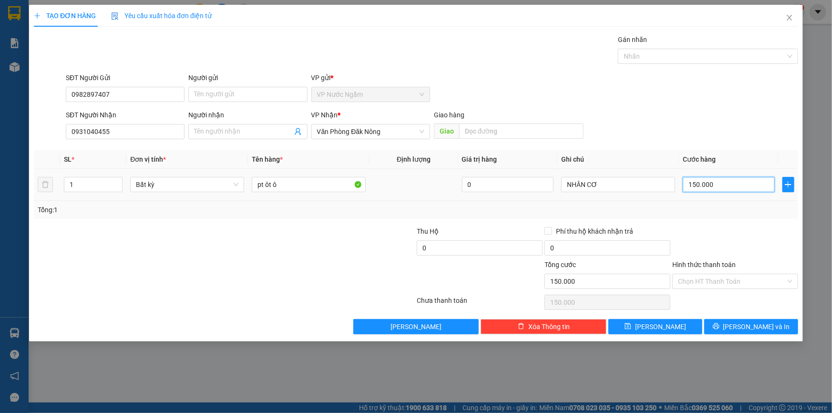
type input "1.500.000"
type input "150.000"
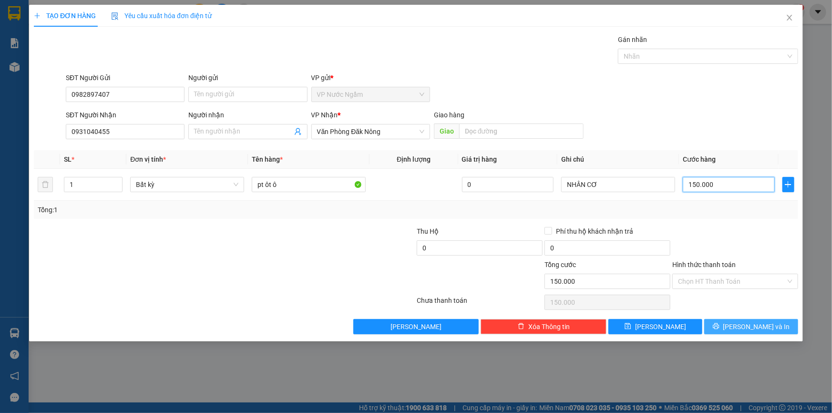
type input "150.000"
click at [705, 320] on button "[PERSON_NAME] và In" at bounding box center [752, 326] width 94 height 15
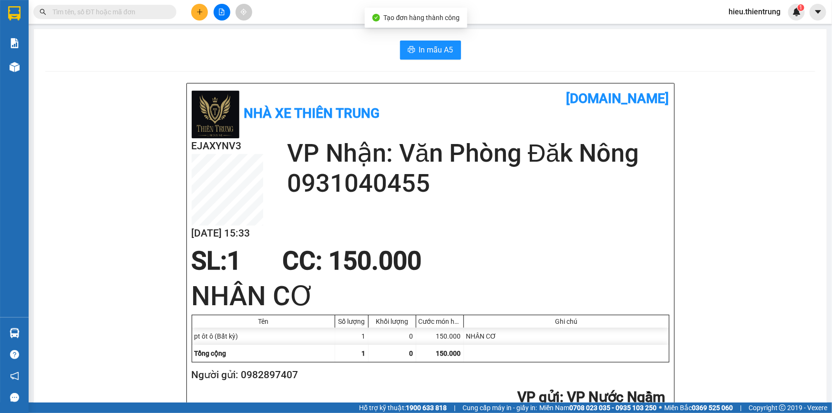
click at [394, 48] on div "In mẫu A5" at bounding box center [430, 50] width 770 height 19
click at [419, 48] on span "In mẫu A5" at bounding box center [436, 50] width 34 height 12
click at [197, 5] on button at bounding box center [199, 12] width 17 height 17
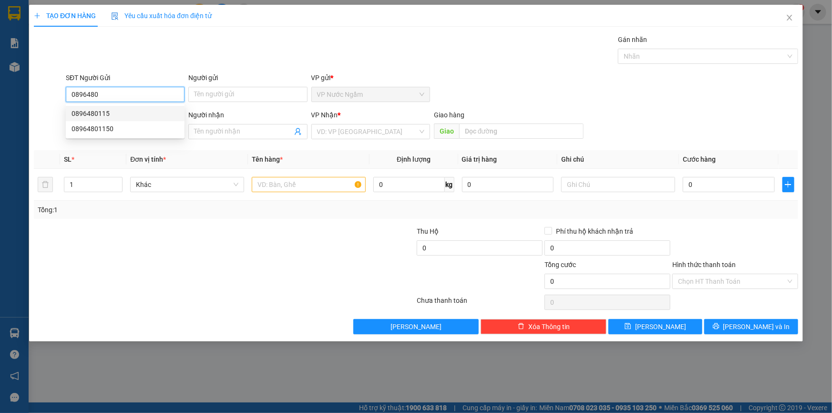
click at [128, 114] on div "0896480115" at bounding box center [125, 113] width 107 height 10
type input "0896480115"
type input "0977113470"
type input "DUYÊN"
type input "ĐẮK SÔNG"
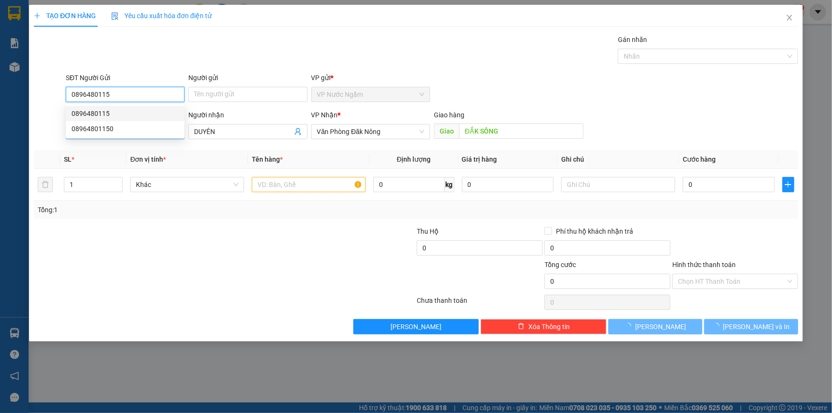
type input "300.000"
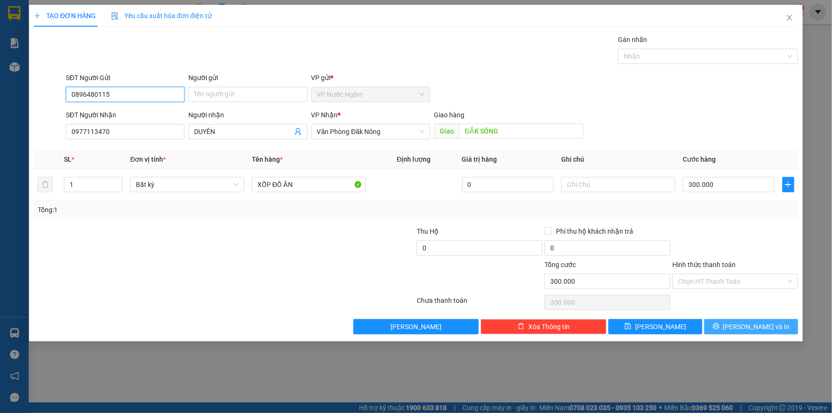
type input "0896480115"
click at [773, 325] on button "[PERSON_NAME] và In" at bounding box center [752, 326] width 94 height 15
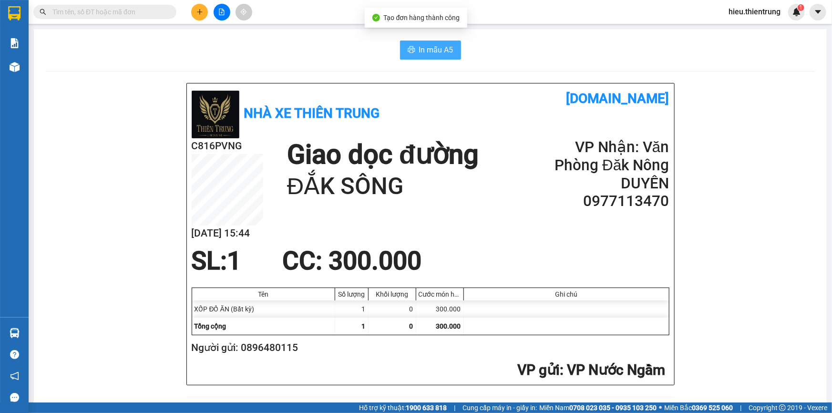
drag, startPoint x: 441, startPoint y: 34, endPoint x: 429, endPoint y: 47, distance: 16.9
click at [429, 47] on span "In mẫu A5" at bounding box center [436, 50] width 34 height 12
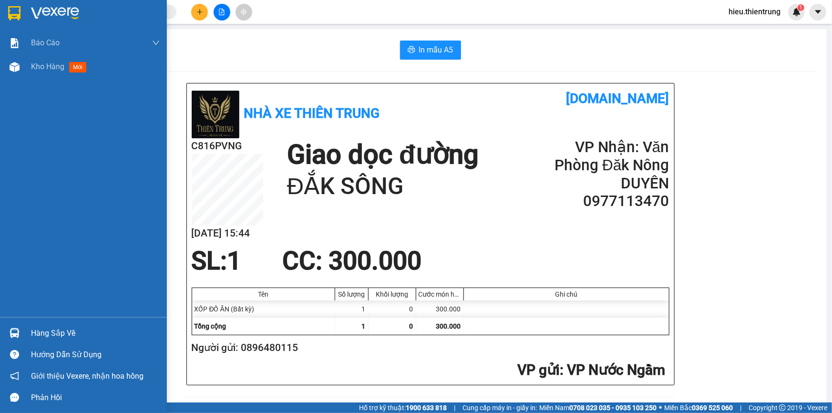
click at [93, 54] on div "Báo cáo BC Doanh số theo Văn Phòng Báo cáo dòng tiền (nhà xe) Doanh số tạo đơn …" at bounding box center [83, 43] width 167 height 24
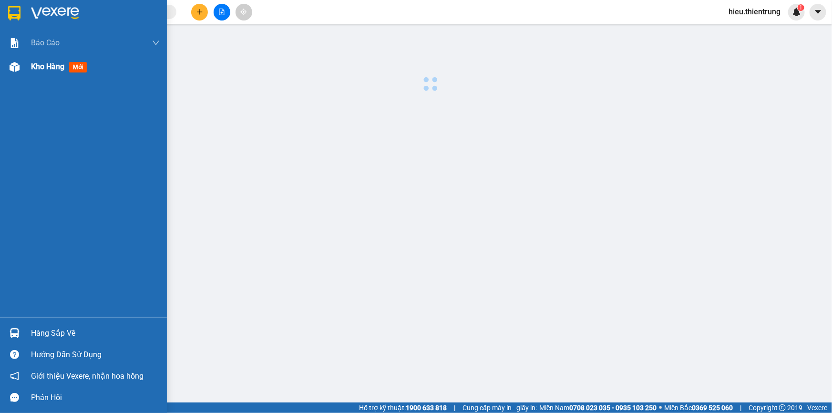
click at [66, 60] on div "Kho hàng mới" at bounding box center [95, 67] width 129 height 24
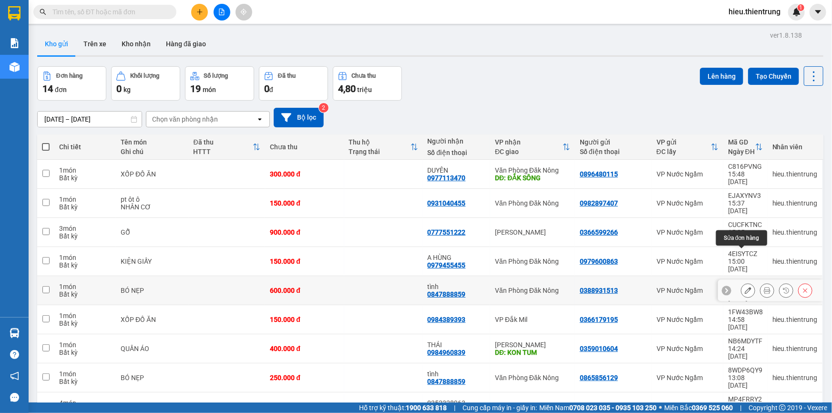
click at [745, 287] on icon at bounding box center [748, 290] width 7 height 7
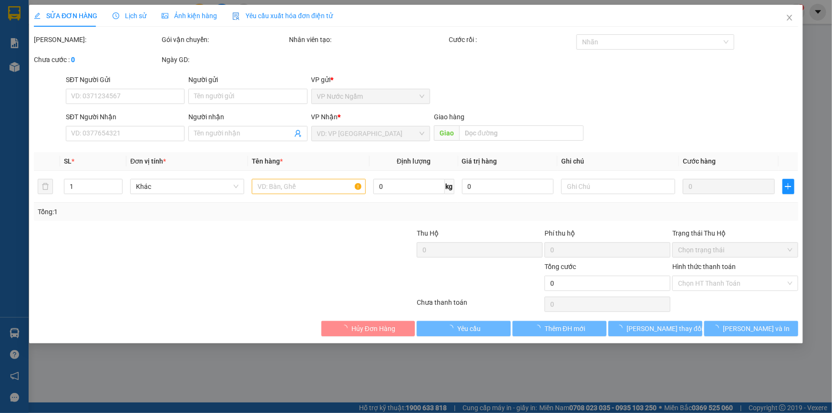
type input "0388931513"
type input "0847888859"
type input "tình"
type input "600.000"
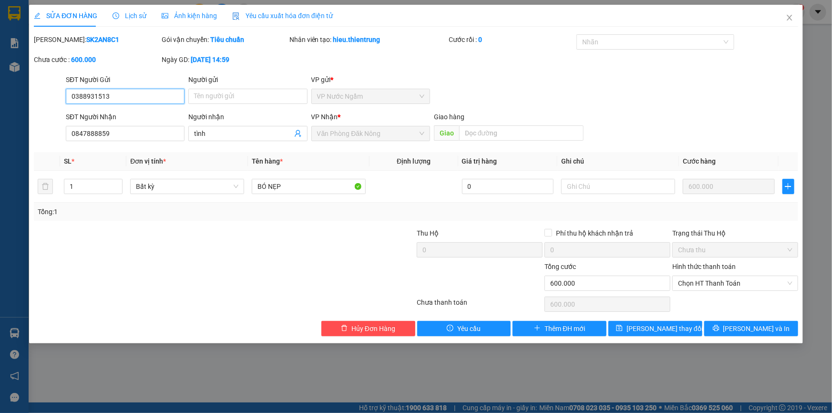
drag, startPoint x: 109, startPoint y: 98, endPoint x: 2, endPoint y: 104, distance: 107.0
click at [26, 104] on div "SỬA ĐƠN HÀNG Lịch sử Ảnh kiện hàng Yêu cầu xuất hóa đơn điện tử Total Paid Fee …" at bounding box center [416, 206] width 832 height 413
click at [792, 21] on icon "close" at bounding box center [790, 18] width 8 height 8
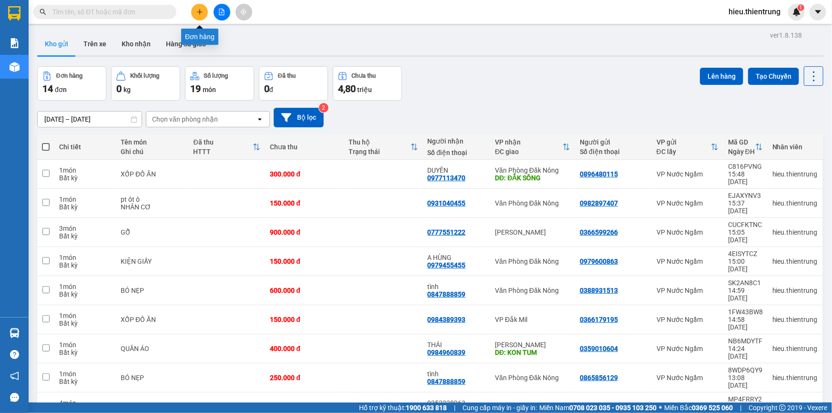
click at [205, 13] on button at bounding box center [199, 12] width 17 height 17
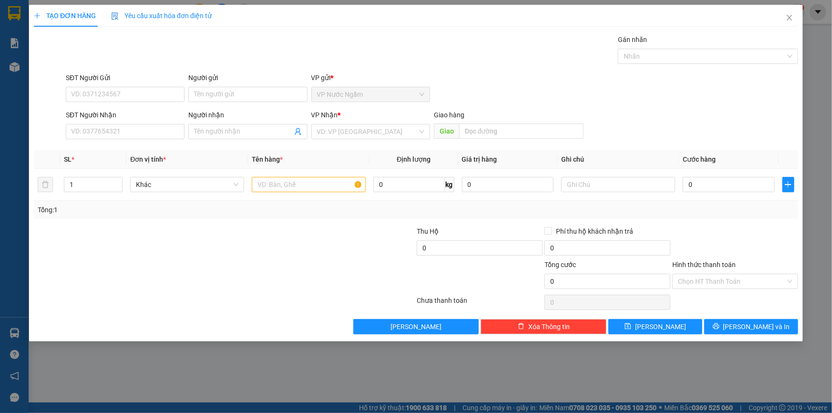
click at [130, 84] on div "SĐT Người Gửi" at bounding box center [125, 80] width 119 height 14
click at [132, 87] on input "SĐT Người Gửi" at bounding box center [125, 94] width 119 height 15
paste input "0388931513"
type input "0388931513"
click at [107, 113] on div "0388931513" at bounding box center [125, 113] width 107 height 10
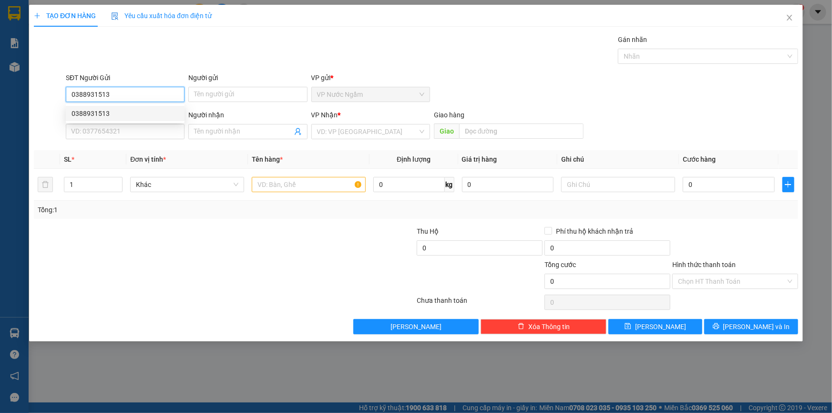
type input "0847888859"
type input "tình"
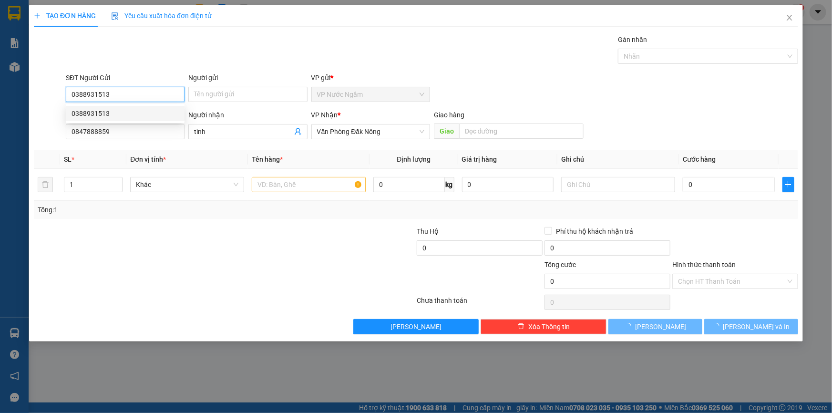
type input "600.000"
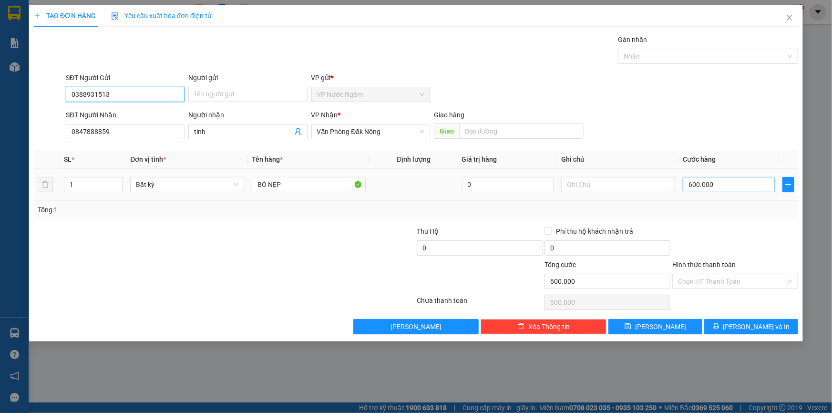
type input "0388931513"
click at [704, 190] on input "600.000" at bounding box center [729, 184] width 92 height 15
type input "8"
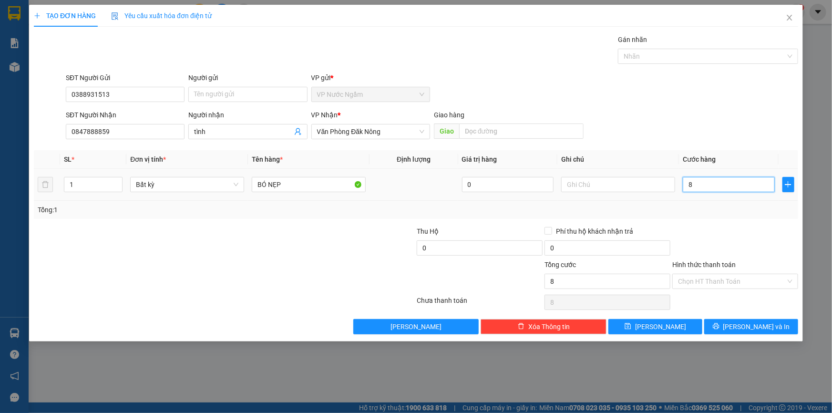
type input "0"
type input "8-"
type input "8"
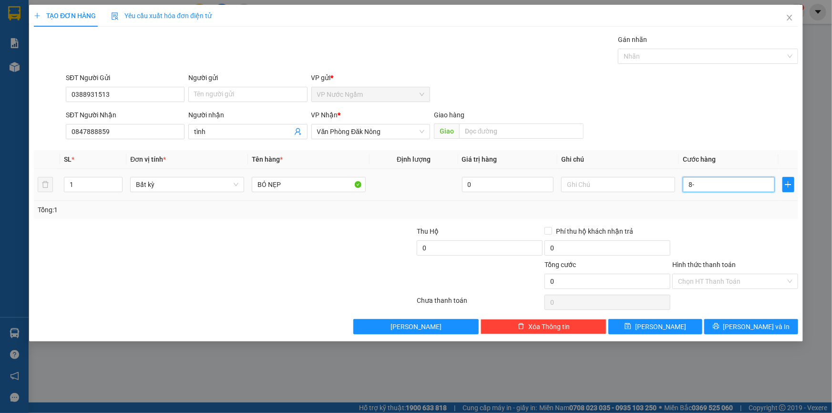
type input "8"
type input "80"
click at [754, 324] on span "[PERSON_NAME] và In" at bounding box center [757, 327] width 67 height 10
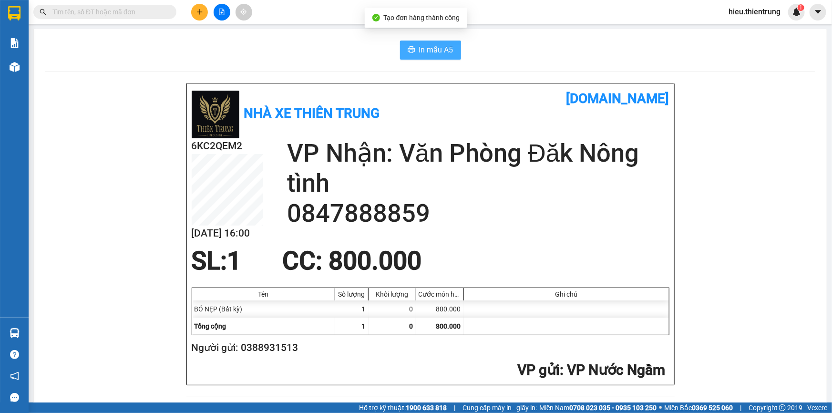
click at [420, 54] on span "In mẫu A5" at bounding box center [436, 50] width 34 height 12
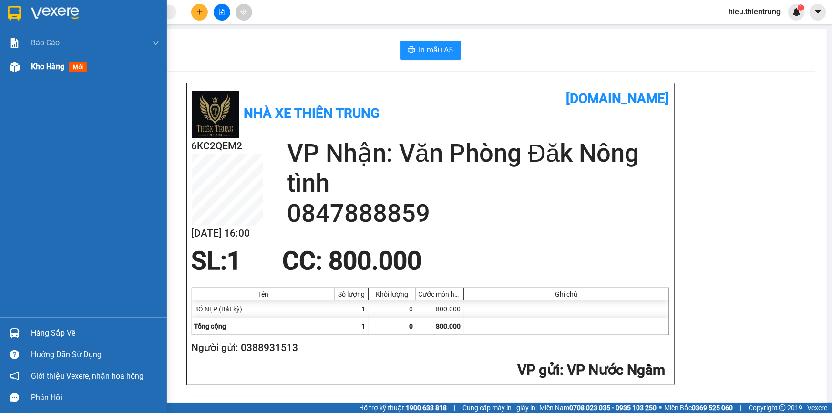
click at [34, 68] on span "Kho hàng" at bounding box center [47, 66] width 33 height 9
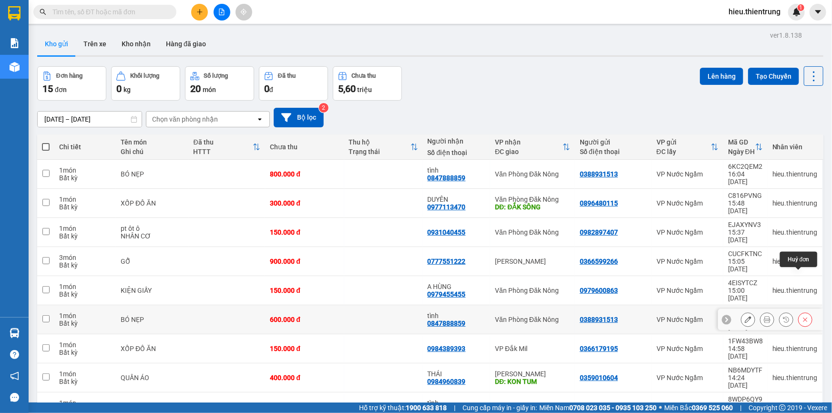
click at [805, 311] on button at bounding box center [805, 319] width 13 height 17
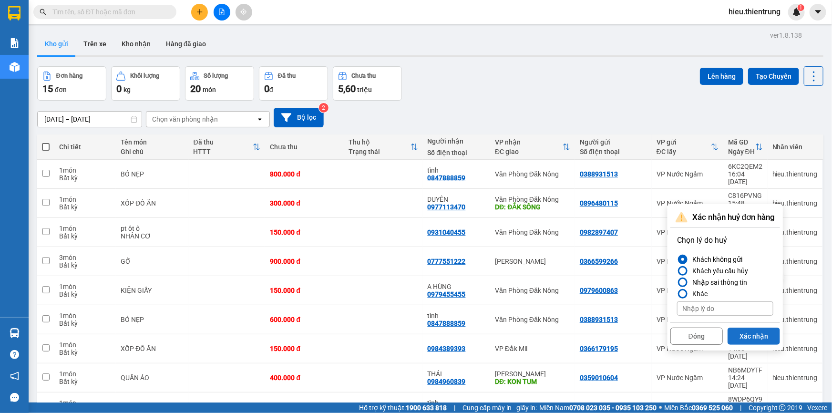
click at [743, 336] on button "Xác nhận" at bounding box center [754, 336] width 52 height 17
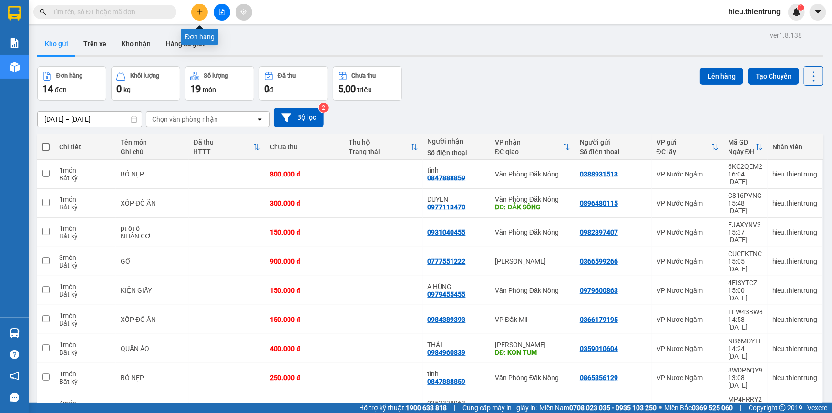
click at [197, 14] on icon "plus" at bounding box center [200, 12] width 7 height 7
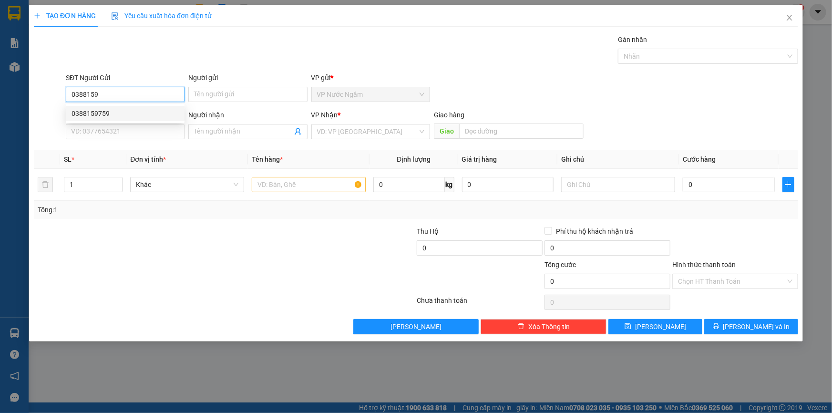
click at [144, 106] on div "0388159759" at bounding box center [125, 113] width 119 height 15
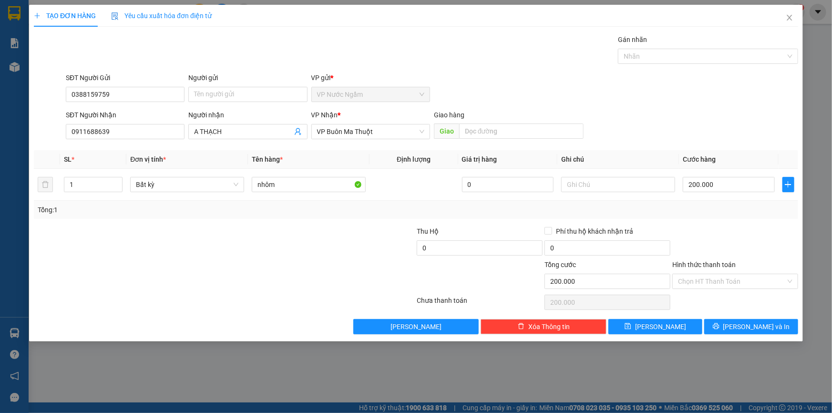
click at [744, 316] on div "Transit Pickup Surcharge Ids Transit Deliver Surcharge Ids Transit Deliver Surc…" at bounding box center [416, 184] width 765 height 300
drag, startPoint x: 741, startPoint y: 316, endPoint x: 743, endPoint y: 328, distance: 12.1
click at [741, 317] on div "Transit Pickup Surcharge Ids Transit Deliver Surcharge Ids Transit Deliver Surc…" at bounding box center [416, 184] width 765 height 300
click at [744, 329] on span "[PERSON_NAME] và In" at bounding box center [757, 327] width 67 height 10
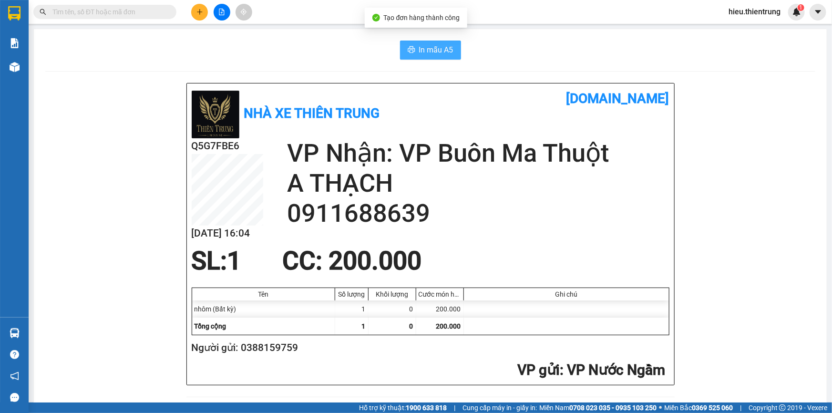
click at [450, 43] on button "In mẫu A5" at bounding box center [430, 50] width 61 height 19
click at [209, 3] on div "Kết quả tìm kiếm ( 0 ) Bộ lọc Ngày tạo đơn gần nhất No Data hieu.thientrung 1" at bounding box center [416, 12] width 832 height 24
click at [203, 6] on button at bounding box center [199, 12] width 17 height 17
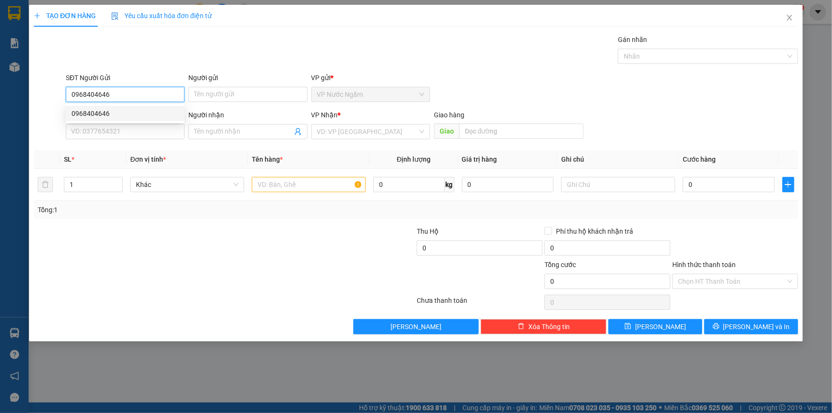
drag, startPoint x: 133, startPoint y: 116, endPoint x: 130, endPoint y: 112, distance: 4.9
click at [132, 116] on div "0968404646" at bounding box center [125, 113] width 107 height 10
drag, startPoint x: 112, startPoint y: 91, endPoint x: 0, endPoint y: 98, distance: 112.3
click at [0, 92] on div "TẠO ĐƠN HÀNG Yêu cầu xuất hóa đơn điện tử Transit Pickup Surcharge Ids Transit …" at bounding box center [416, 206] width 832 height 413
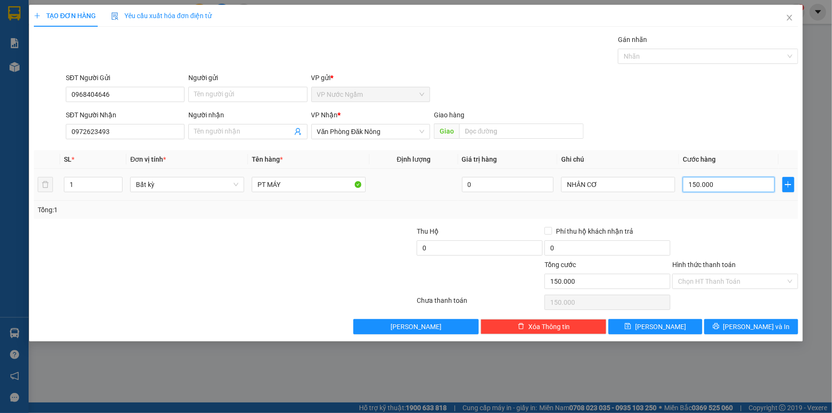
click at [717, 185] on input "150.000" at bounding box center [729, 184] width 92 height 15
click at [69, 181] on input "1" at bounding box center [93, 184] width 58 height 14
click at [75, 185] on input "1" at bounding box center [93, 184] width 58 height 14
click at [710, 166] on th "Cước hàng" at bounding box center [729, 159] width 100 height 19
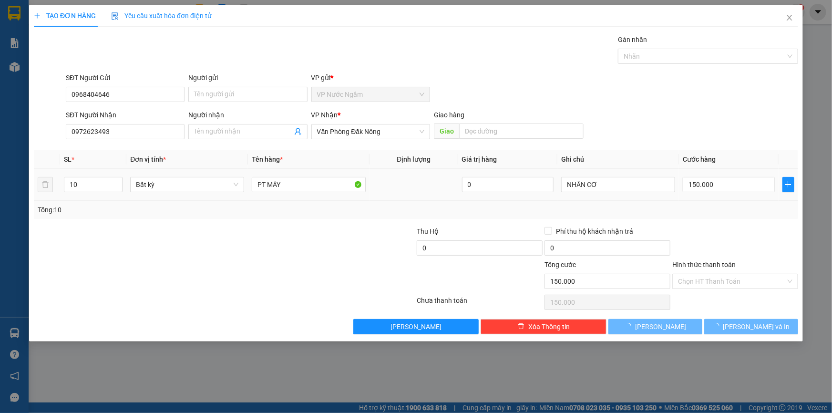
click at [707, 176] on div "150.000" at bounding box center [729, 184] width 92 height 19
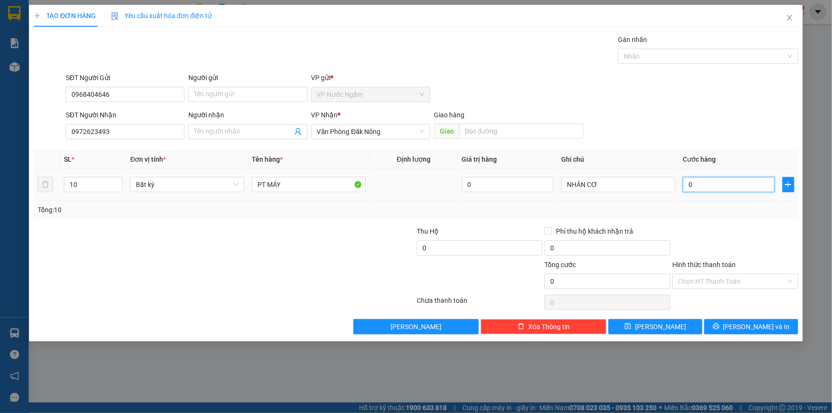
click at [703, 188] on input "0" at bounding box center [729, 184] width 92 height 15
click at [747, 324] on span "[PERSON_NAME] và In" at bounding box center [757, 327] width 67 height 10
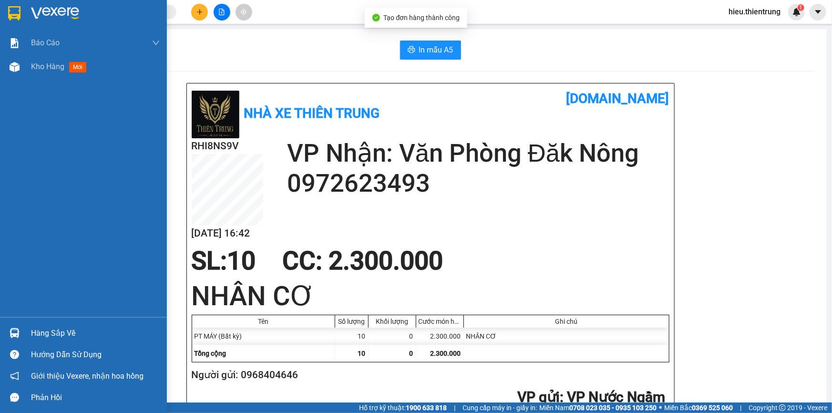
drag, startPoint x: 7, startPoint y: 78, endPoint x: 14, endPoint y: 79, distance: 6.7
click at [8, 79] on div "Báo cáo BC Doanh số theo Văn Phòng Báo cáo dòng tiền (nhà xe) Doanh số tạo đơn …" at bounding box center [83, 174] width 167 height 286
click at [14, 79] on div "Báo cáo BC Doanh số theo Văn Phòng Báo cáo dòng tiền (nhà xe) Doanh số tạo đơn …" at bounding box center [83, 174] width 167 height 286
click at [6, 74] on div at bounding box center [14, 67] width 17 height 17
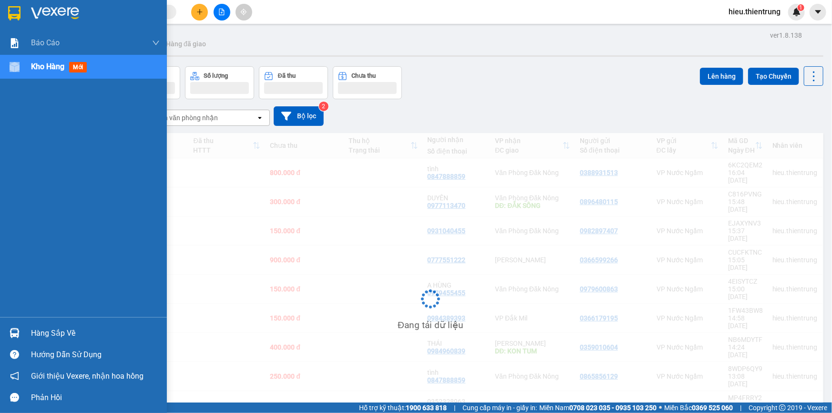
click at [20, 72] on div at bounding box center [14, 67] width 17 height 17
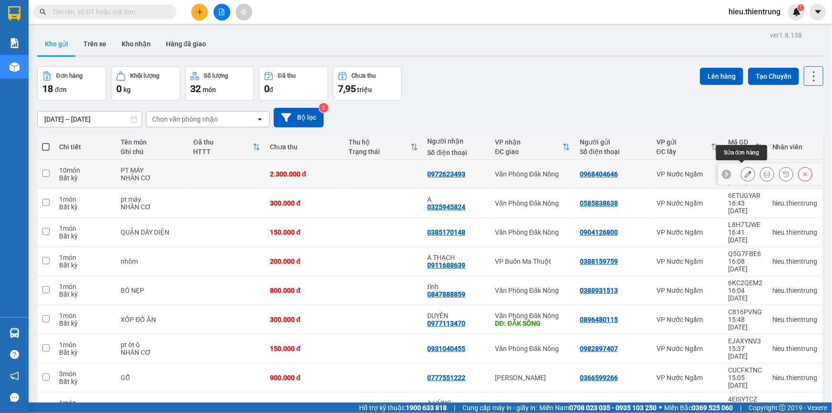
click at [741, 168] on div at bounding box center [748, 174] width 14 height 14
click at [745, 171] on icon at bounding box center [748, 174] width 7 height 7
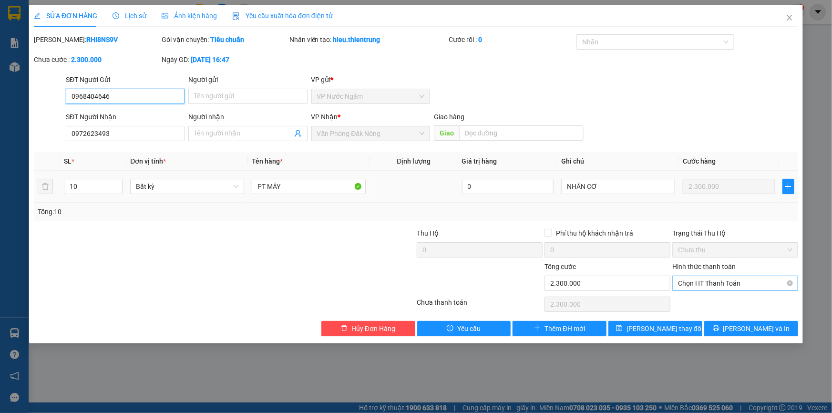
click at [748, 283] on span "Chọn HT Thanh Toán" at bounding box center [735, 283] width 114 height 14
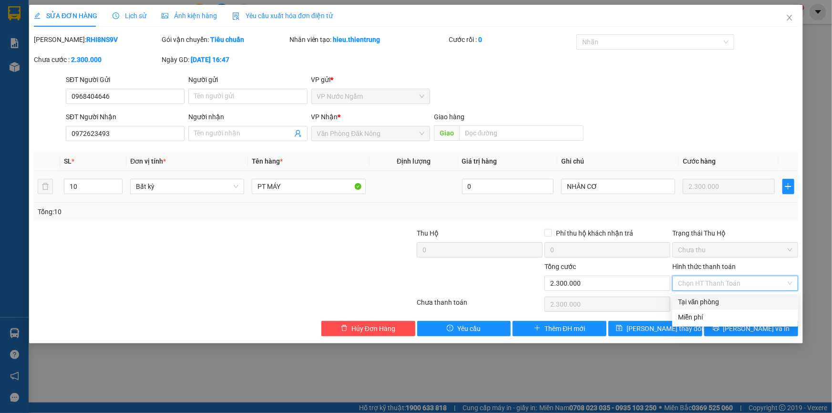
click at [729, 300] on div "Tại văn phòng" at bounding box center [735, 302] width 114 height 10
click at [727, 319] on div "Total Paid Fee 0 Total UnPaid Fee 2.300.000 Cash Collection Total Fee Mã ĐH: RH…" at bounding box center [416, 185] width 765 height 302
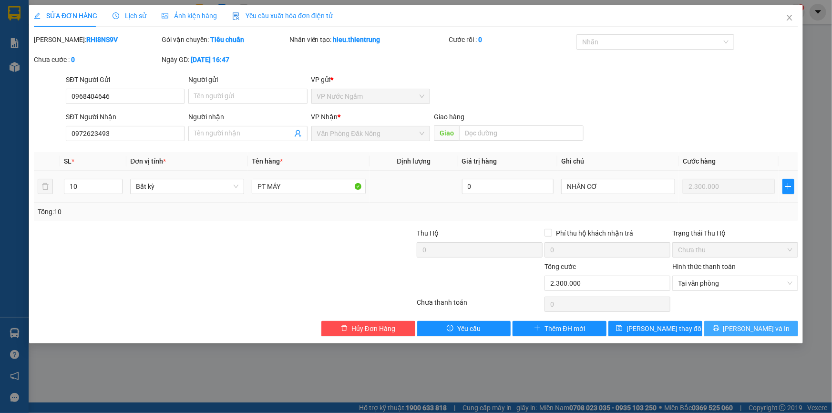
click at [726, 329] on button "[PERSON_NAME] và In" at bounding box center [752, 328] width 94 height 15
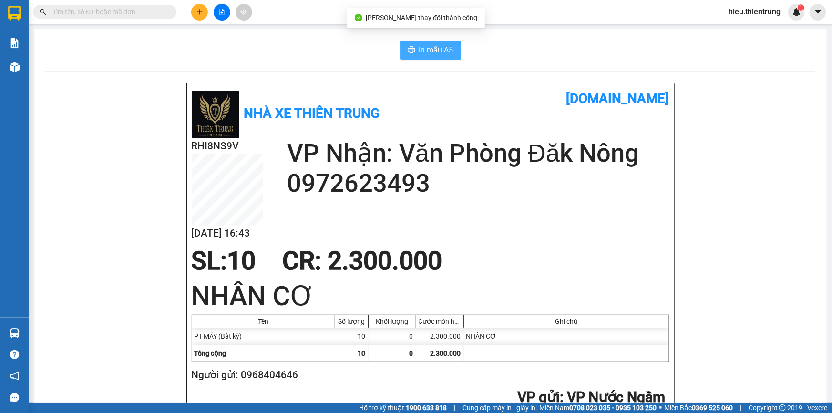
click at [443, 44] on span "In mẫu A5" at bounding box center [436, 50] width 34 height 12
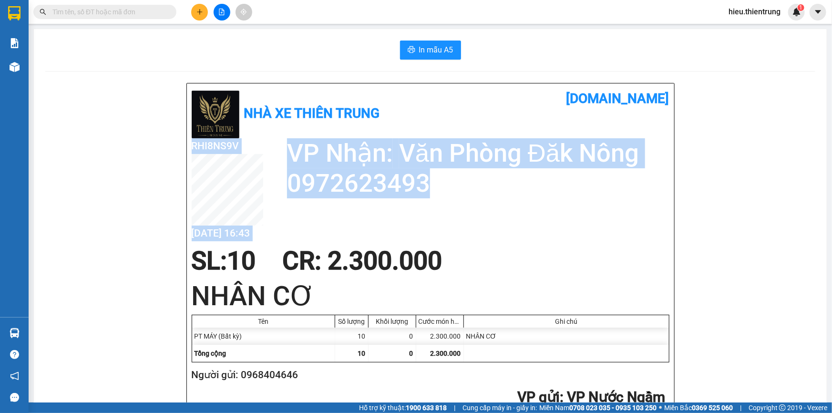
drag, startPoint x: 282, startPoint y: 181, endPoint x: 450, endPoint y: 176, distance: 167.5
click at [450, 176] on div "RHI8NS9V [DATE] 16:43 VP Nhận: Văn Phòng Đăk Nông 0972623493" at bounding box center [431, 192] width 478 height 108
click at [451, 176] on h2 "0972623493" at bounding box center [478, 183] width 383 height 30
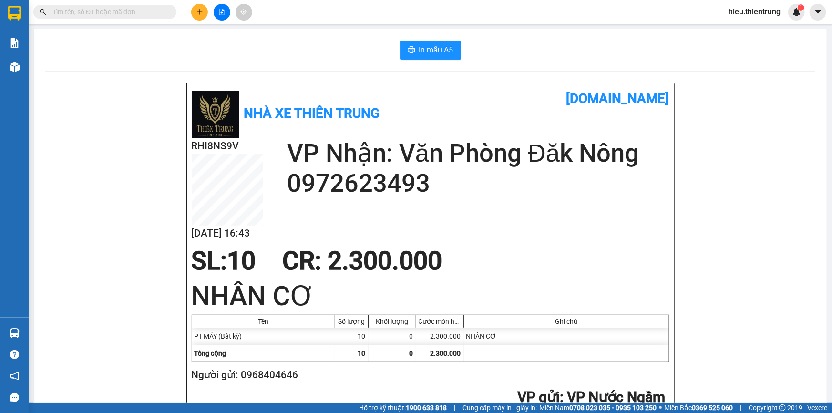
drag, startPoint x: 441, startPoint y: 206, endPoint x: 436, endPoint y: 93, distance: 112.7
click at [435, 93] on h1 "[DOMAIN_NAME]" at bounding box center [550, 98] width 239 height 21
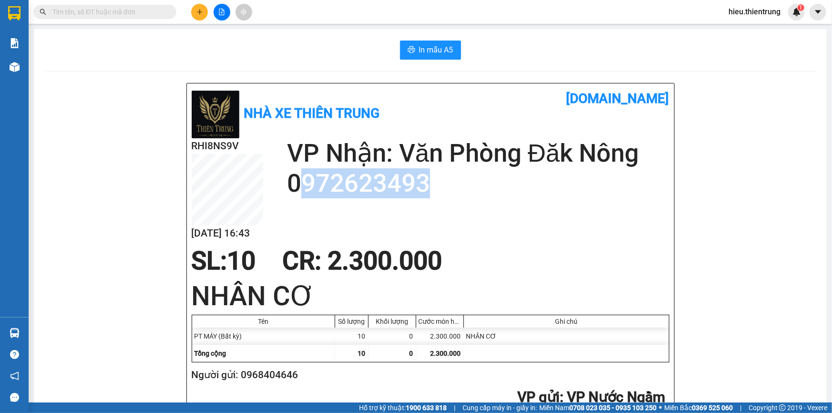
drag, startPoint x: 295, startPoint y: 188, endPoint x: 430, endPoint y: 192, distance: 135.5
click at [429, 188] on h2 "0972623493" at bounding box center [478, 183] width 383 height 30
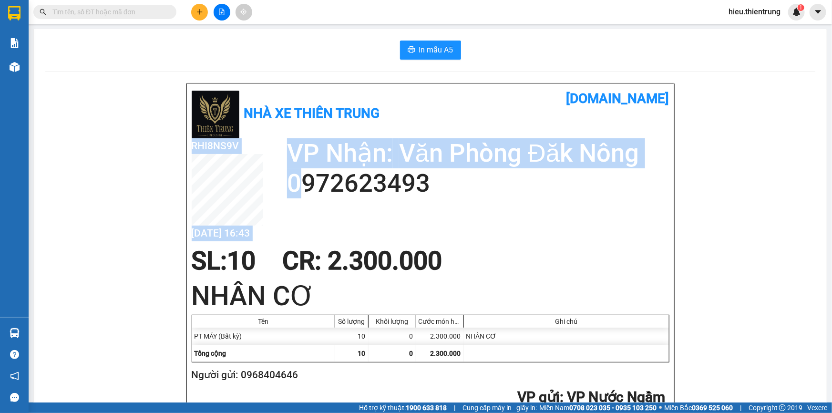
drag, startPoint x: 270, startPoint y: 190, endPoint x: 276, endPoint y: 183, distance: 9.5
click at [291, 184] on div "RHI8NS9V [DATE] 16:43 VP Nhận: Văn Phòng Đăk Nông 0972623493" at bounding box center [431, 192] width 478 height 108
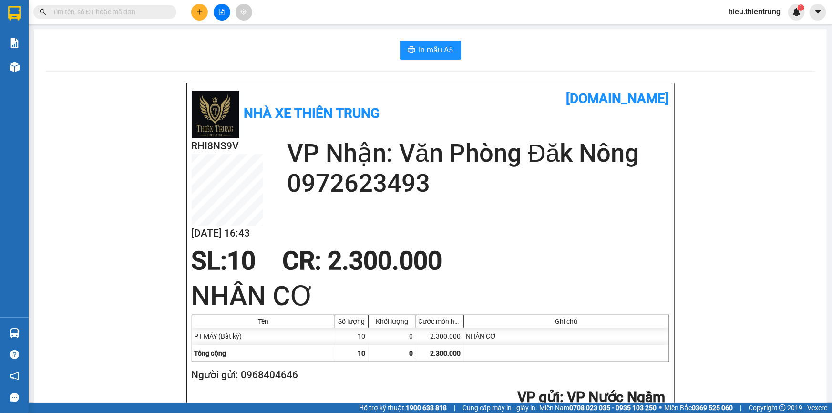
drag, startPoint x: 270, startPoint y: 184, endPoint x: 262, endPoint y: 188, distance: 8.8
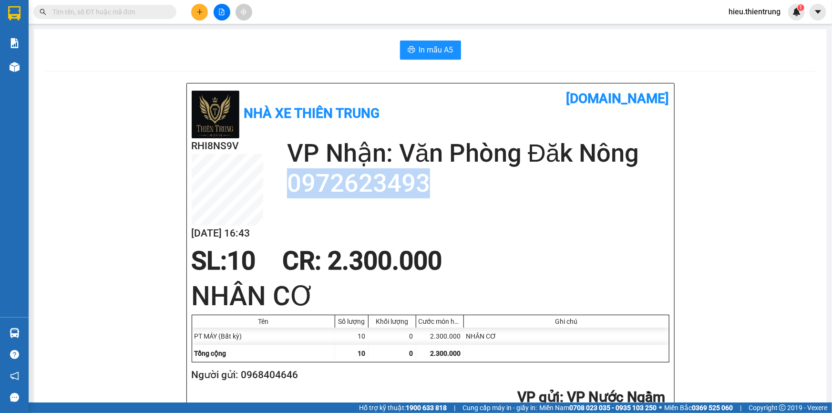
drag, startPoint x: 262, startPoint y: 188, endPoint x: 427, endPoint y: 185, distance: 164.6
click at [427, 185] on h2 "0972623493" at bounding box center [478, 183] width 383 height 30
copy h2 "0972623493"
click at [200, 10] on icon "plus" at bounding box center [199, 11] width 0 height 5
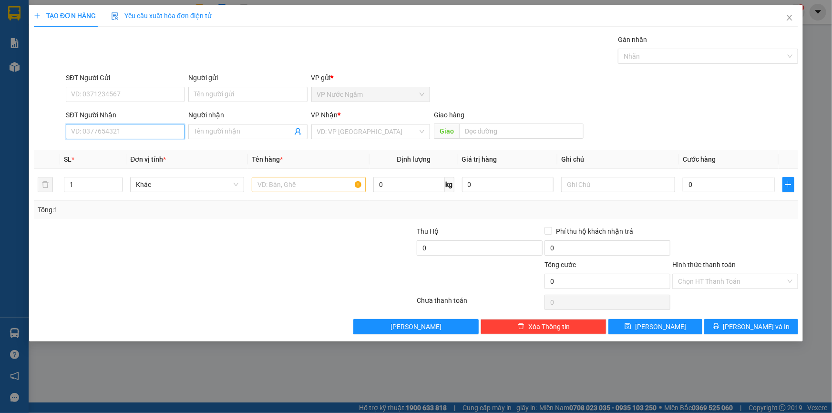
click at [104, 133] on input "SĐT Người Nhận" at bounding box center [125, 131] width 119 height 15
paste input "0972623493"
click at [161, 132] on input "0972623493" at bounding box center [125, 131] width 119 height 15
click at [104, 146] on div "0972623493" at bounding box center [125, 150] width 107 height 10
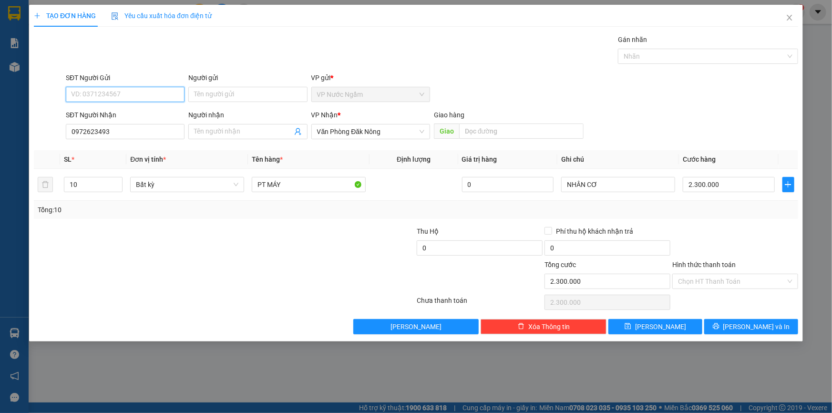
click at [145, 90] on input "SĐT Người Gửi" at bounding box center [125, 94] width 119 height 15
click at [95, 110] on div "0823501888" at bounding box center [125, 113] width 107 height 10
drag, startPoint x: 72, startPoint y: 93, endPoint x: 89, endPoint y: 100, distance: 19.0
click at [91, 100] on input "0823501888" at bounding box center [125, 94] width 119 height 15
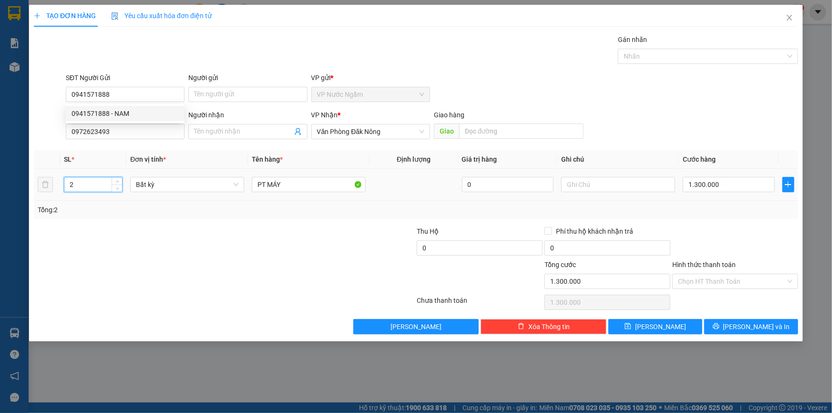
drag, startPoint x: 85, startPoint y: 181, endPoint x: 24, endPoint y: 179, distance: 61.6
click at [23, 179] on div "TẠO ĐƠN HÀNG Yêu cầu xuất hóa đơn điện tử Transit Pickup Surcharge Ids Transit …" at bounding box center [416, 206] width 832 height 413
drag, startPoint x: 737, startPoint y: 186, endPoint x: 733, endPoint y: 186, distance: 4.8
click at [738, 186] on input "1.300.000" at bounding box center [729, 184] width 92 height 15
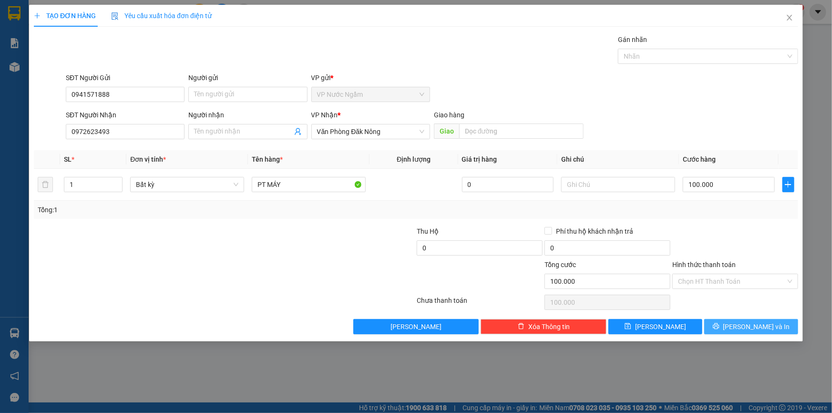
click at [719, 325] on icon "printer" at bounding box center [716, 326] width 6 height 6
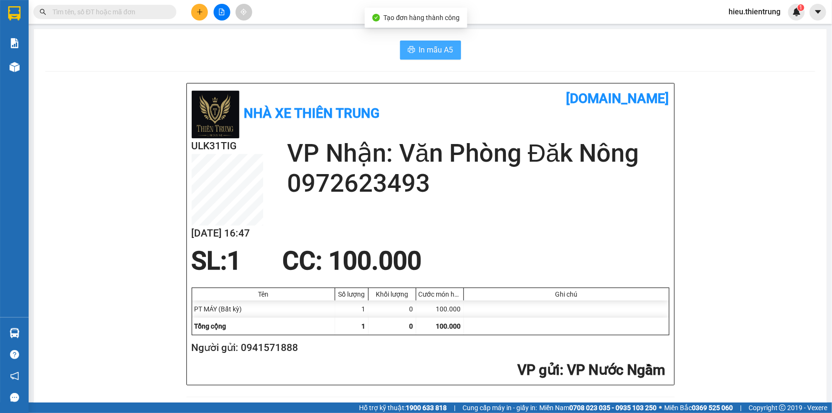
drag, startPoint x: 430, startPoint y: 42, endPoint x: 436, endPoint y: 57, distance: 16.0
click at [428, 42] on button "In mẫu A5" at bounding box center [430, 50] width 61 height 19
click at [201, 5] on button at bounding box center [199, 12] width 17 height 17
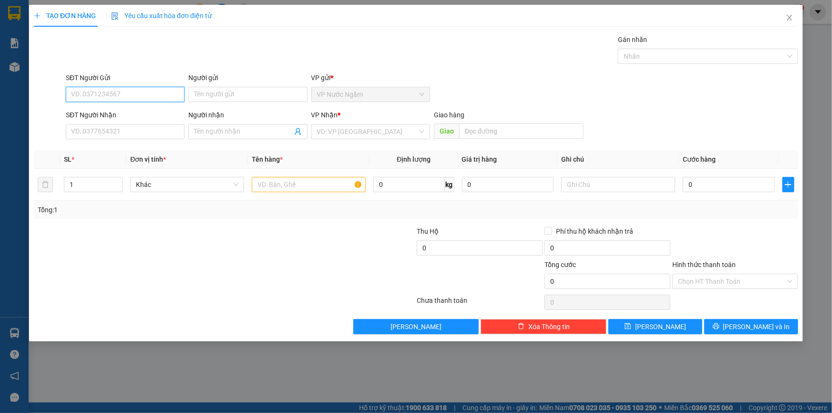
click at [113, 94] on input "SĐT Người Gửi" at bounding box center [125, 94] width 119 height 15
click at [93, 134] on input "SĐT Người Nhận" at bounding box center [125, 131] width 119 height 15
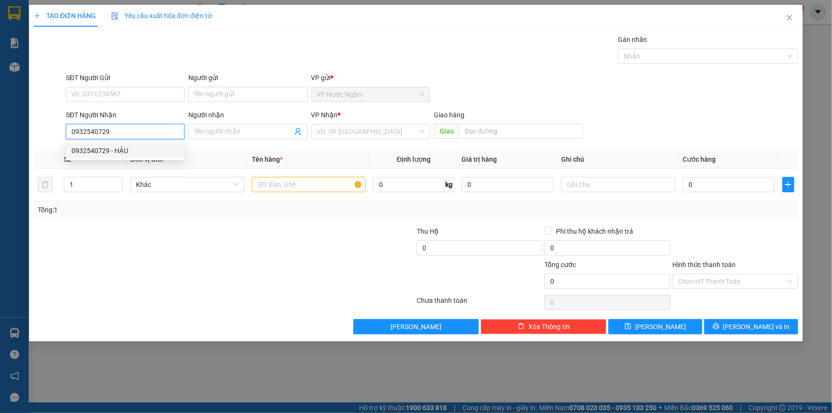
click at [135, 145] on div "0932540729 - HẬU" at bounding box center [125, 150] width 107 height 10
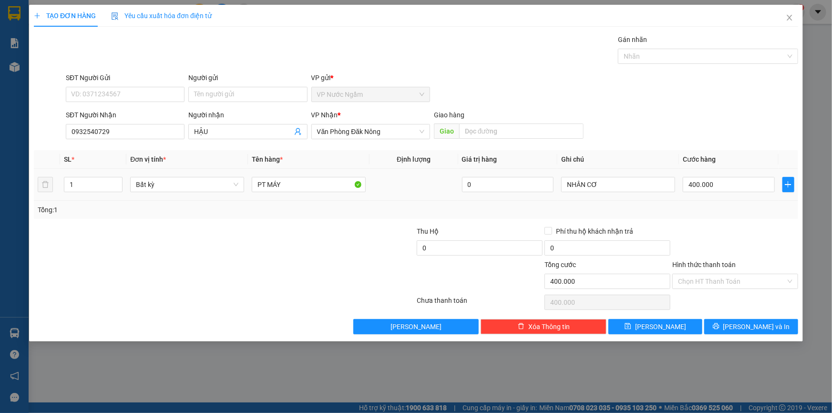
drag, startPoint x: 77, startPoint y: 183, endPoint x: 54, endPoint y: 191, distance: 23.7
click at [54, 191] on tr "1 Bất kỳ PT MÁY 0 NHÂN CƠ 400.000" at bounding box center [416, 185] width 765 height 32
drag, startPoint x: 298, startPoint y: 181, endPoint x: 242, endPoint y: 191, distance: 56.2
click at [242, 191] on tr "4 Bất kỳ PT MÁY 0 NHÂN CƠ 0" at bounding box center [416, 185] width 765 height 32
click at [754, 320] on button "[PERSON_NAME] và In" at bounding box center [752, 326] width 94 height 15
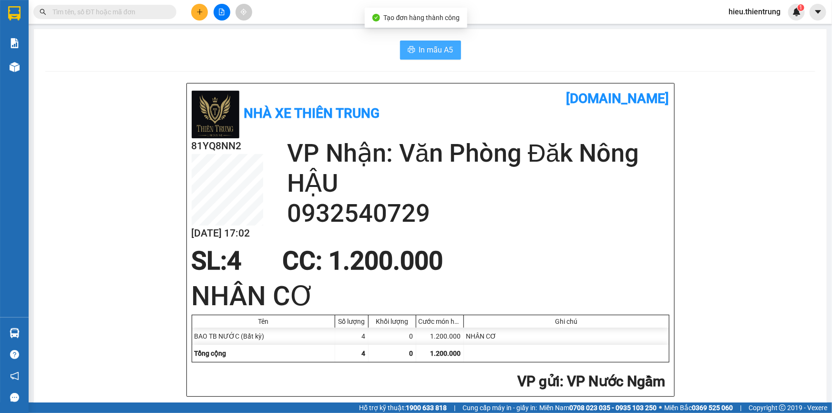
click at [427, 44] on span "In mẫu A5" at bounding box center [436, 50] width 34 height 12
click at [204, 8] on button at bounding box center [199, 12] width 17 height 17
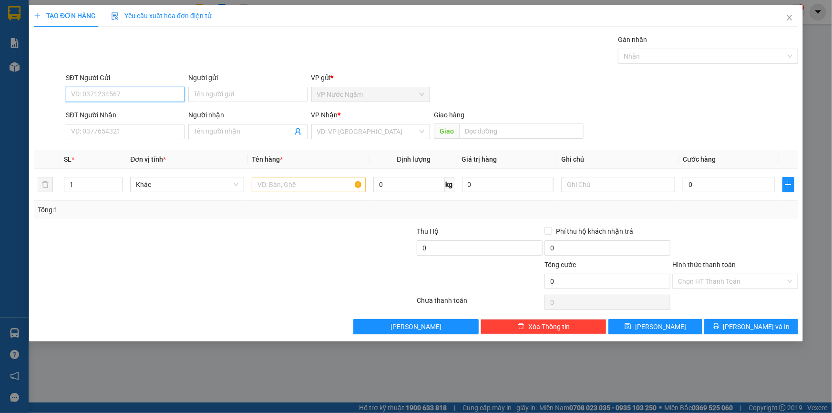
click at [119, 89] on input "SĐT Người Gửi" at bounding box center [125, 94] width 119 height 15
click at [126, 111] on div "0942045628" at bounding box center [125, 113] width 107 height 10
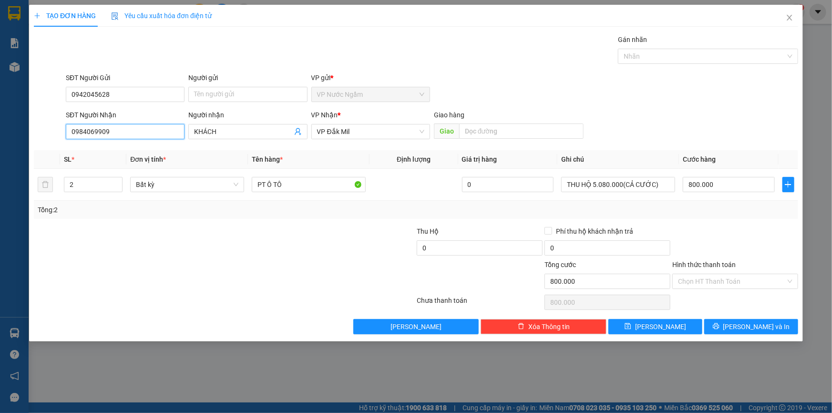
drag, startPoint x: 131, startPoint y: 131, endPoint x: 44, endPoint y: 133, distance: 87.3
click at [44, 133] on div "SĐT Người Nhận 0984069909 0984069909 Người nhận KHÁCH VP Nhận * VP Đắk Mil Gia…" at bounding box center [416, 126] width 767 height 33
click at [361, 131] on span "VP Đắk Mil" at bounding box center [370, 131] width 107 height 14
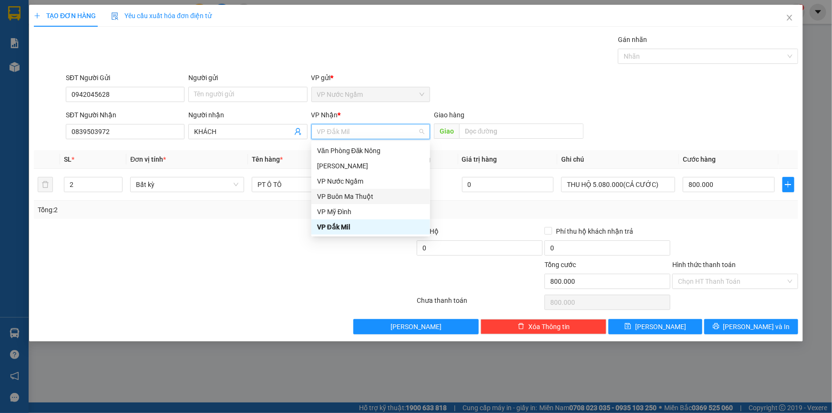
click at [358, 197] on div "VP Buôn Ma Thuột" at bounding box center [370, 196] width 107 height 10
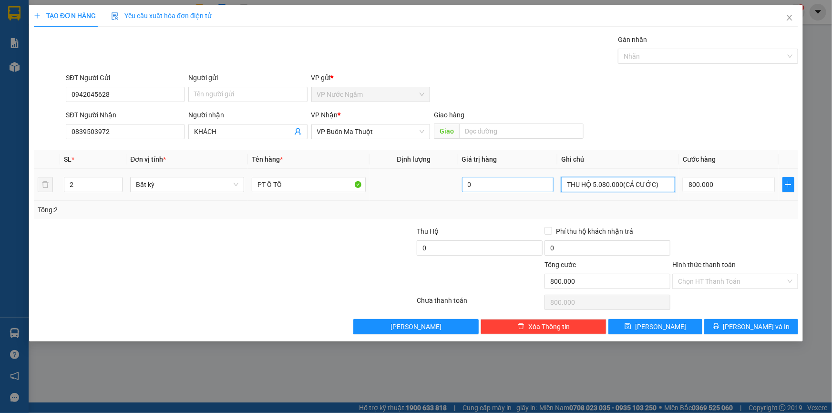
drag, startPoint x: 664, startPoint y: 182, endPoint x: 535, endPoint y: 189, distance: 128.5
click at [535, 188] on tr "2 Bất kỳ PT Ô TÔ 0 THU HỘ 5.080.000(CẢ CƯỚC) 800.000" at bounding box center [416, 185] width 765 height 32
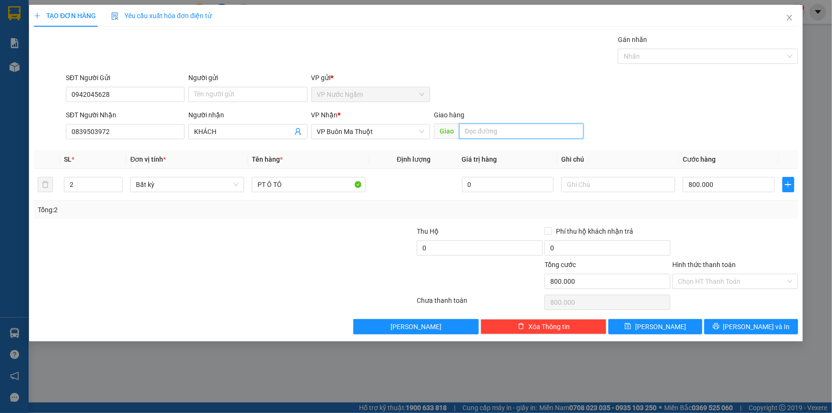
click at [524, 129] on input "text" at bounding box center [521, 131] width 124 height 15
click at [585, 181] on input "text" at bounding box center [618, 184] width 114 height 15
drag, startPoint x: 747, startPoint y: 182, endPoint x: 654, endPoint y: 201, distance: 95.4
click at [747, 182] on input "800.000" at bounding box center [729, 184] width 92 height 15
click at [748, 325] on span "[PERSON_NAME] và In" at bounding box center [757, 327] width 67 height 10
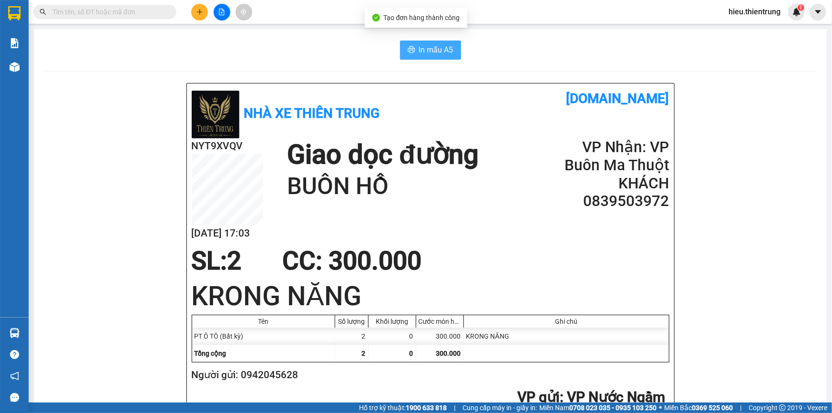
click at [421, 47] on span "In mẫu A5" at bounding box center [436, 50] width 34 height 12
click at [425, 46] on span "In mẫu A5" at bounding box center [436, 50] width 34 height 12
drag, startPoint x: 297, startPoint y: 42, endPoint x: 226, endPoint y: 66, distance: 75.1
click at [293, 44] on div "In mẫu A5" at bounding box center [430, 50] width 770 height 19
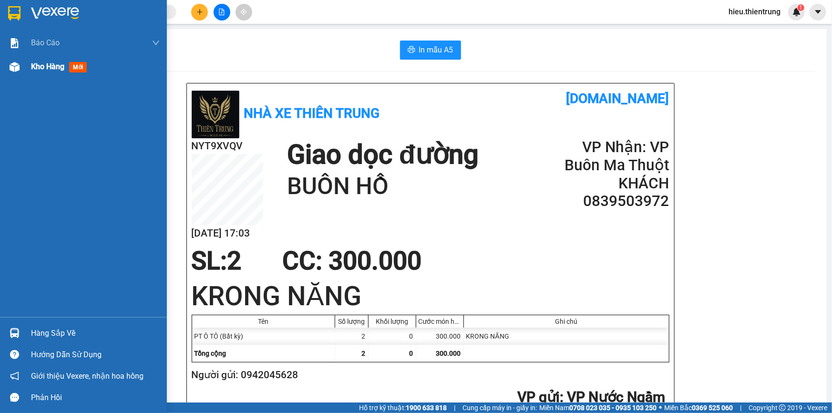
click at [20, 67] on div at bounding box center [14, 67] width 17 height 17
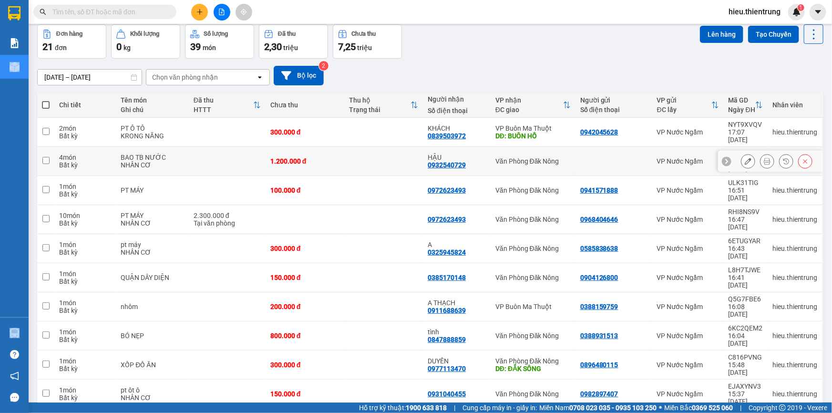
scroll to position [43, 0]
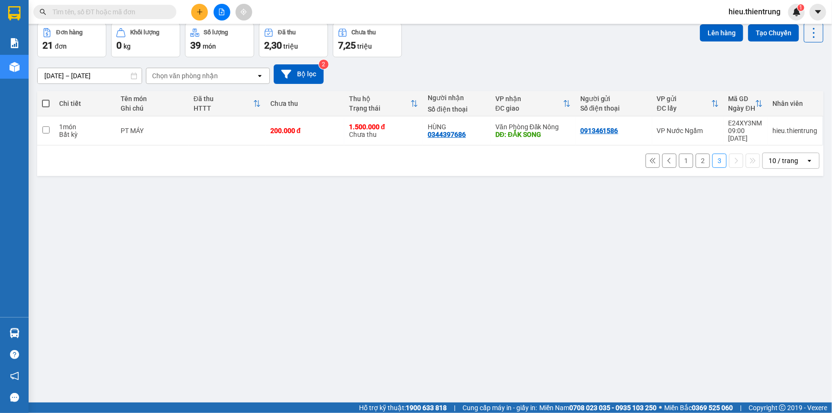
click at [701, 155] on button "2" at bounding box center [703, 161] width 14 height 14
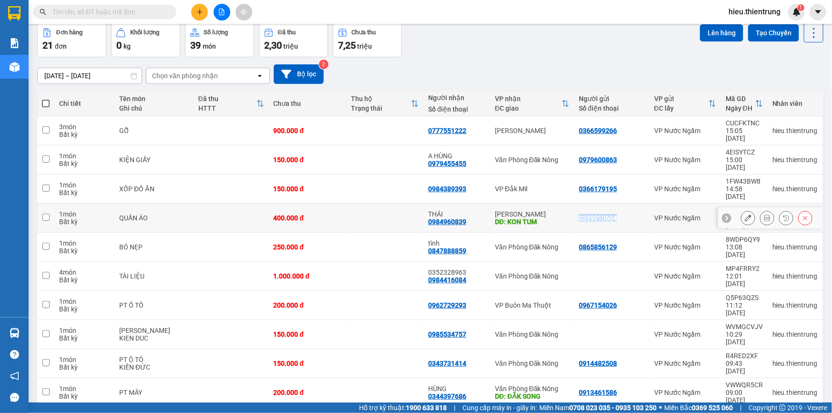
drag, startPoint x: 593, startPoint y: 189, endPoint x: 572, endPoint y: 188, distance: 20.5
click at [579, 214] on div "0359010604" at bounding box center [612, 218] width 66 height 8
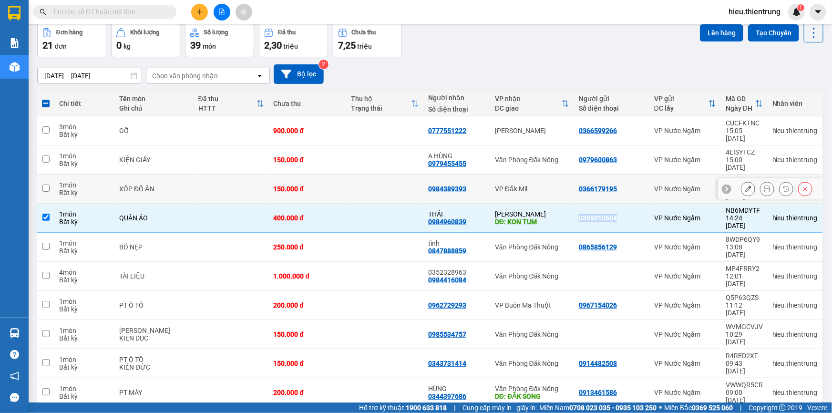
copy div "0359010604"
click at [198, 15] on button at bounding box center [199, 12] width 17 height 17
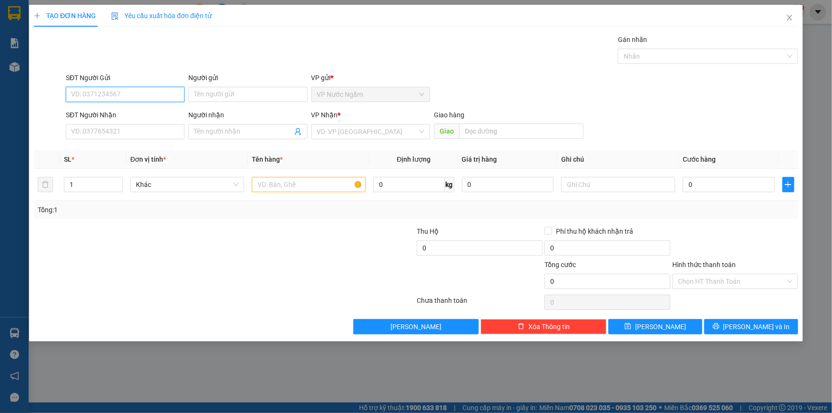
paste input "0359010604"
click at [109, 119] on div "0359010604" at bounding box center [125, 113] width 119 height 15
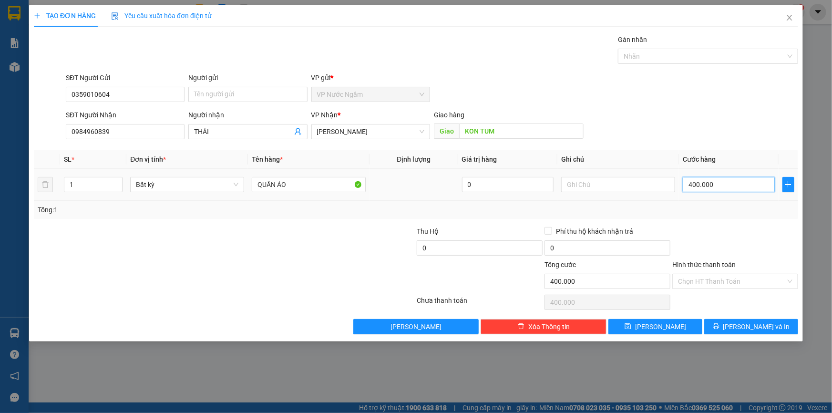
click at [722, 189] on input "400.000" at bounding box center [729, 184] width 92 height 15
click at [741, 327] on button "[PERSON_NAME] và In" at bounding box center [752, 326] width 94 height 15
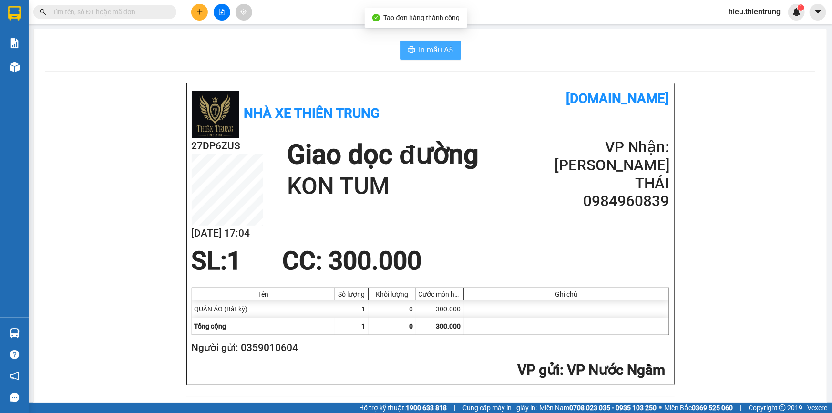
click at [415, 41] on button "In mẫu A5" at bounding box center [430, 50] width 61 height 19
drag, startPoint x: 535, startPoint y: 37, endPoint x: 171, endPoint y: 85, distance: 367.5
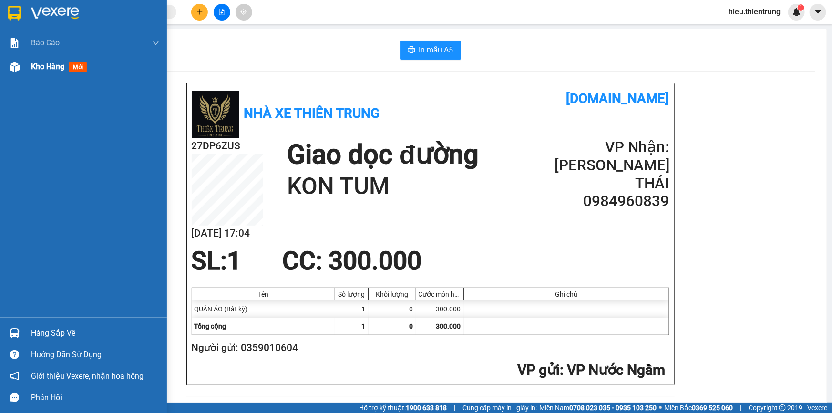
click at [28, 68] on div "Kho hàng mới" at bounding box center [83, 67] width 167 height 24
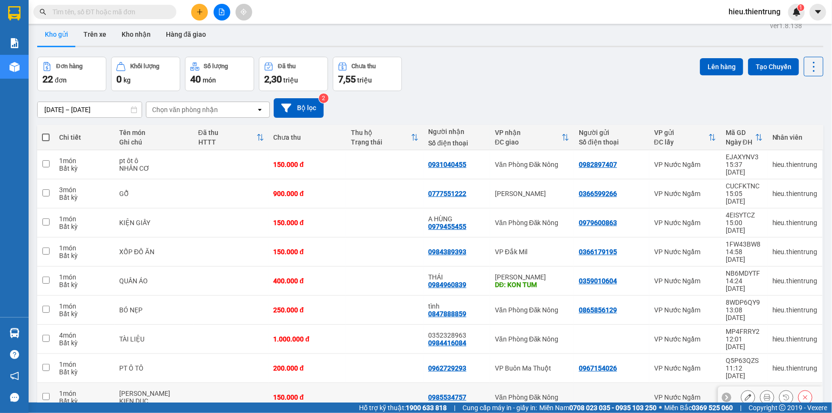
scroll to position [43, 0]
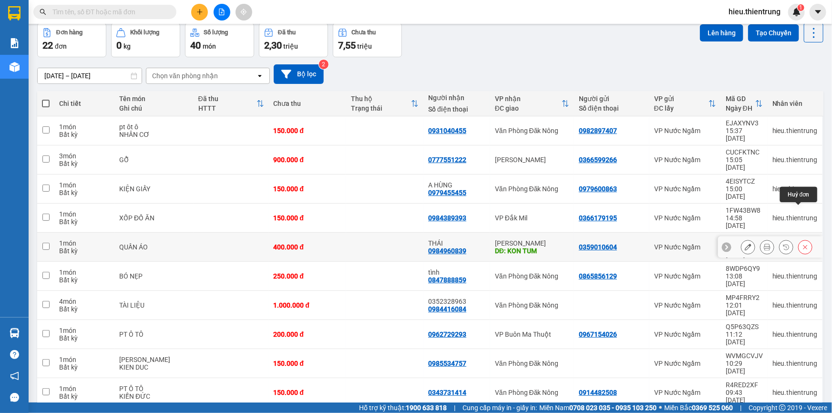
click at [802, 244] on icon at bounding box center [805, 247] width 7 height 7
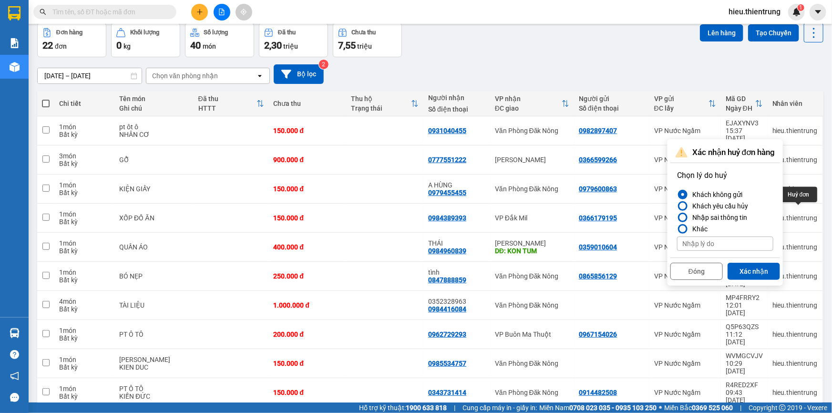
click at [749, 272] on button "Xác nhận" at bounding box center [754, 271] width 52 height 17
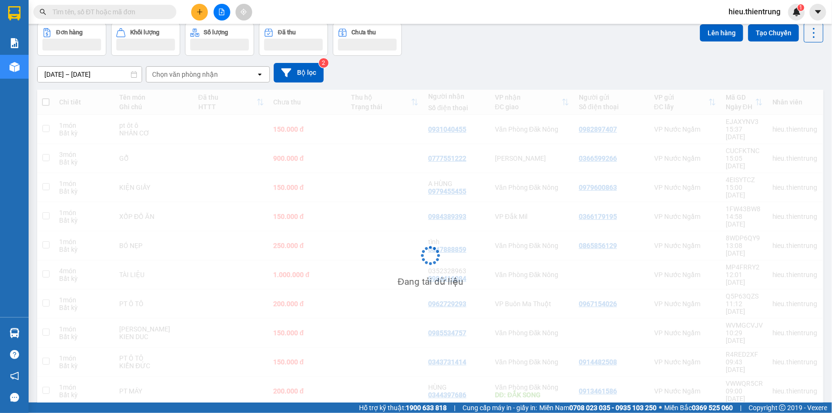
drag, startPoint x: 585, startPoint y: 73, endPoint x: 563, endPoint y: 71, distance: 21.6
click at [566, 72] on div "[DATE] – [DATE] Press the down arrow key to interact with the calendar and sele…" at bounding box center [430, 73] width 787 height 20
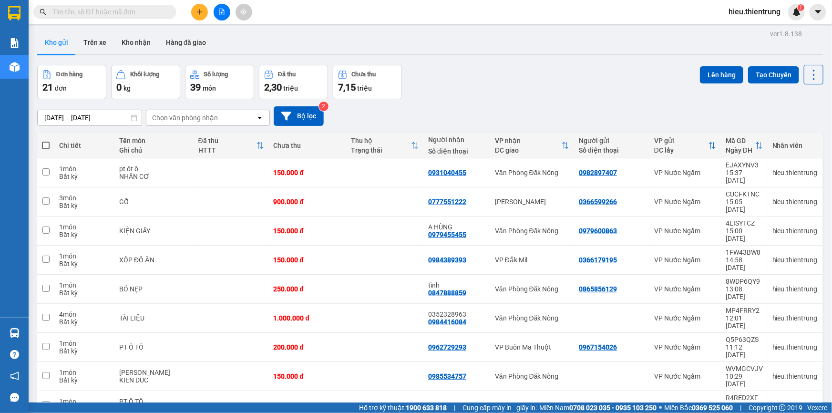
scroll to position [0, 0]
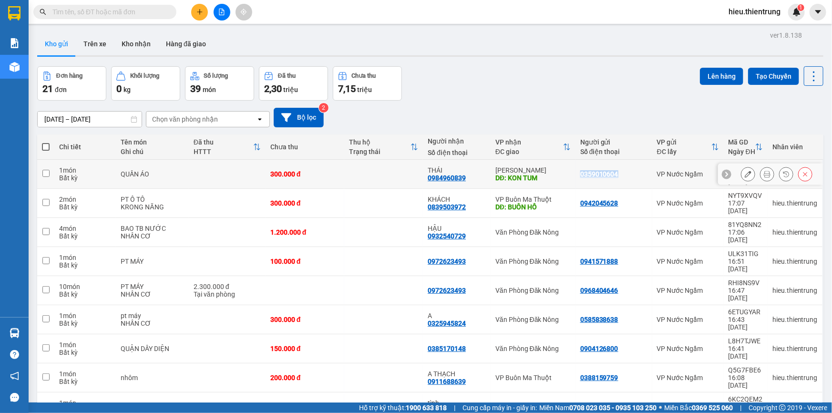
drag, startPoint x: 613, startPoint y: 168, endPoint x: 574, endPoint y: 171, distance: 39.2
click at [576, 171] on td "0359010604" at bounding box center [614, 174] width 77 height 29
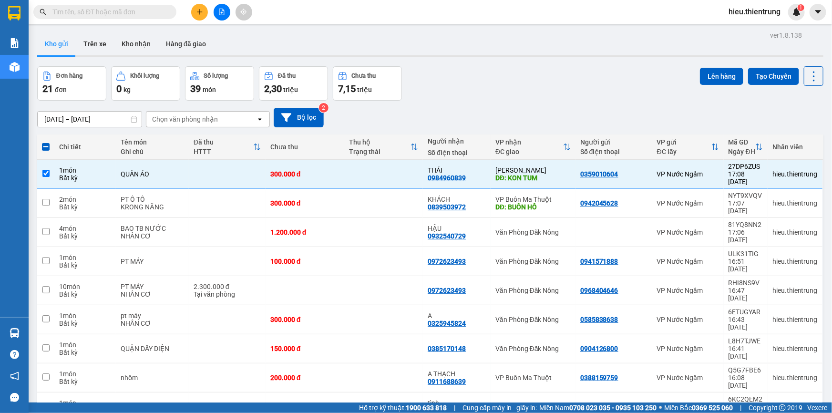
drag, startPoint x: 560, startPoint y: 100, endPoint x: 600, endPoint y: 127, distance: 48.0
click at [561, 101] on div "[DATE] – [DATE] Press the down arrow key to interact with the calendar and sele…" at bounding box center [430, 118] width 787 height 34
drag, startPoint x: 615, startPoint y: 190, endPoint x: 573, endPoint y: 191, distance: 42.0
click at [576, 191] on td "0942045628" at bounding box center [614, 203] width 77 height 29
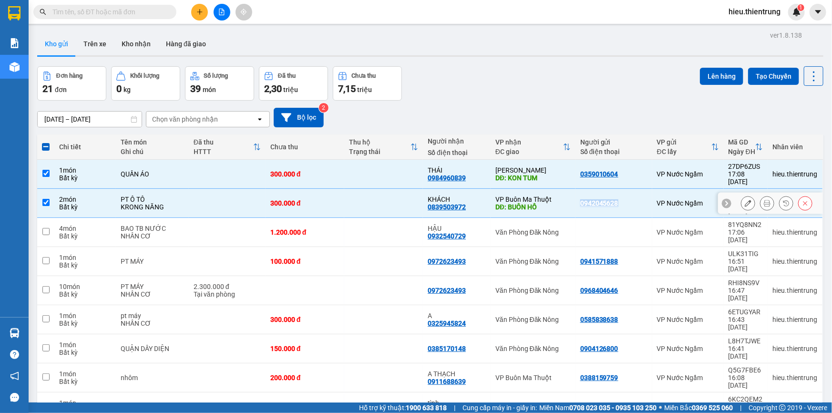
copy div "0942045628"
click at [200, 16] on button at bounding box center [199, 12] width 17 height 17
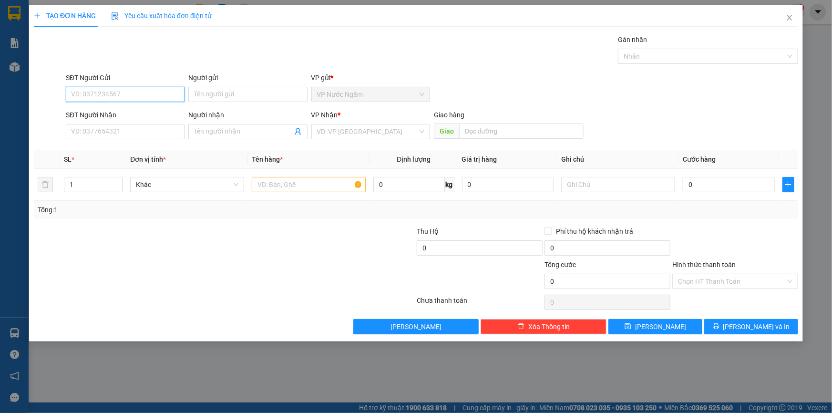
paste input "0942045628"
drag, startPoint x: 111, startPoint y: 108, endPoint x: 124, endPoint y: 123, distance: 19.6
click at [110, 108] on div "0942045628" at bounding box center [125, 113] width 107 height 10
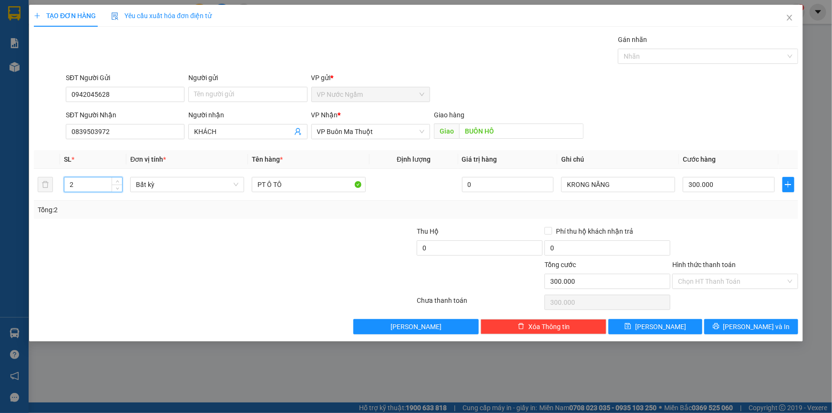
drag, startPoint x: 83, startPoint y: 186, endPoint x: 28, endPoint y: 190, distance: 55.0
click at [28, 190] on div "TẠO ĐƠN HÀNG Yêu cầu xuất hóa đơn điện tử Transit Pickup Surcharge Ids Transit …" at bounding box center [416, 206] width 832 height 413
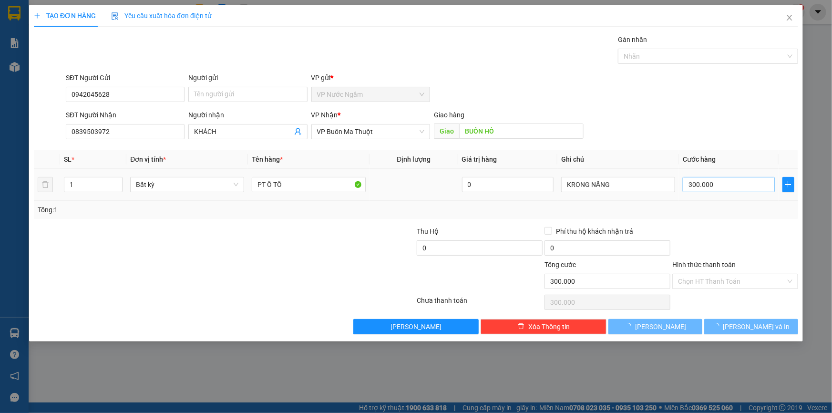
drag, startPoint x: 749, startPoint y: 171, endPoint x: 742, endPoint y: 183, distance: 14.1
click at [748, 174] on td "300.000" at bounding box center [729, 185] width 100 height 32
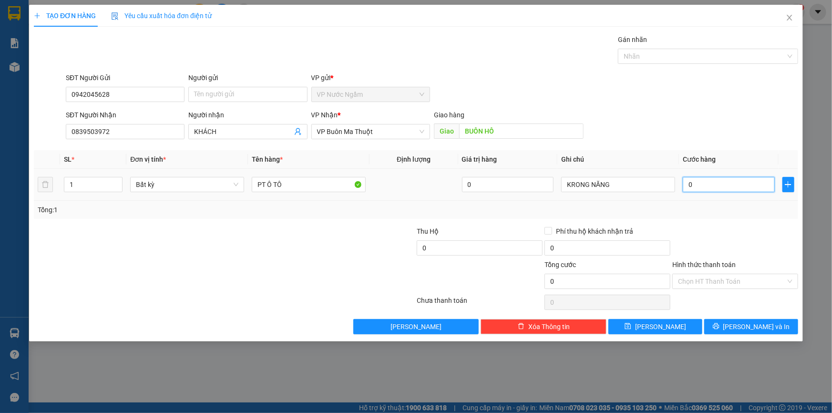
click at [742, 183] on input "0" at bounding box center [729, 184] width 92 height 15
drag, startPoint x: 747, startPoint y: 328, endPoint x: 697, endPoint y: 293, distance: 60.3
click at [746, 328] on span "[PERSON_NAME] và In" at bounding box center [757, 327] width 67 height 10
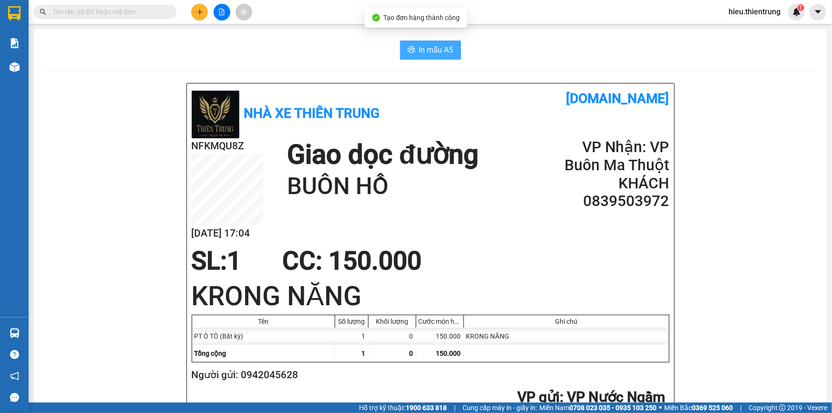
click at [432, 51] on span "In mẫu A5" at bounding box center [436, 50] width 34 height 12
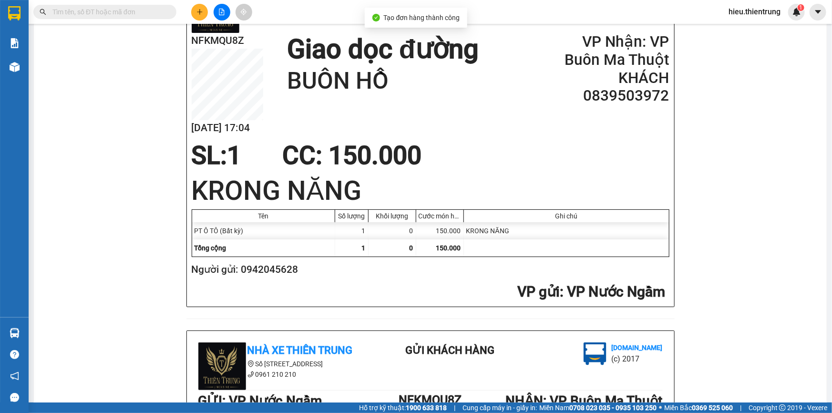
scroll to position [130, 0]
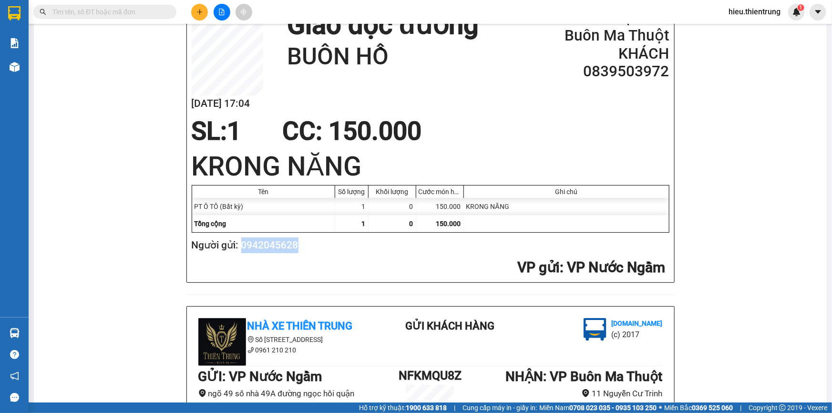
drag, startPoint x: 295, startPoint y: 253, endPoint x: 241, endPoint y: 253, distance: 53.4
click at [241, 253] on h2 "Người gửi: 0942045628" at bounding box center [429, 246] width 474 height 16
copy h2 "0942045628"
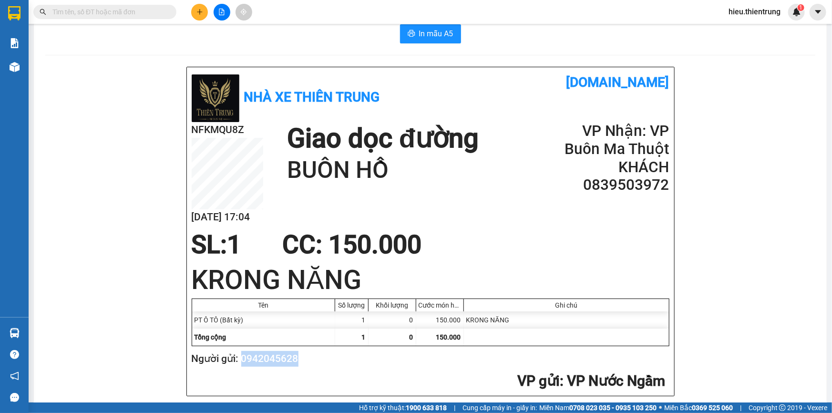
scroll to position [0, 0]
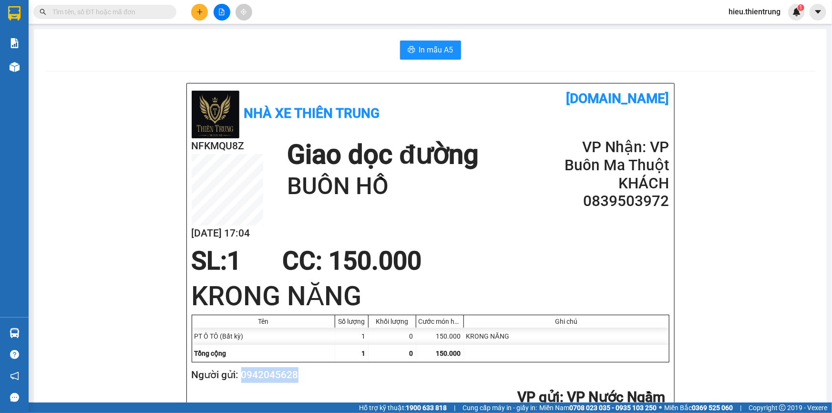
click at [206, 8] on button at bounding box center [199, 12] width 17 height 17
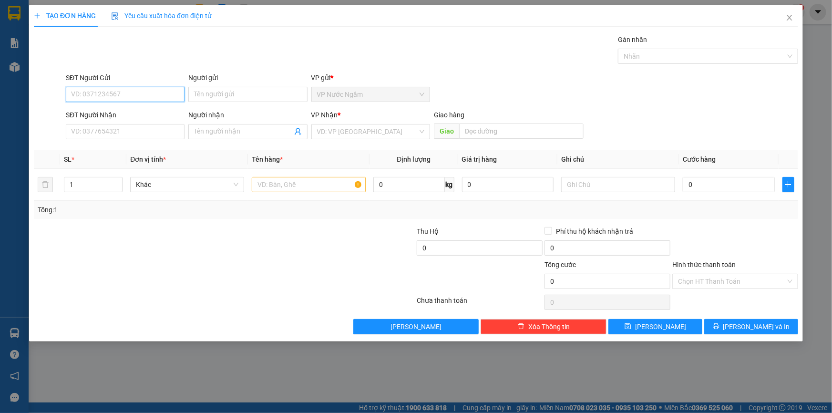
paste input "0942045628"
drag, startPoint x: 110, startPoint y: 107, endPoint x: 128, endPoint y: 130, distance: 29.3
click at [111, 107] on div "0942045628" at bounding box center [125, 113] width 119 height 15
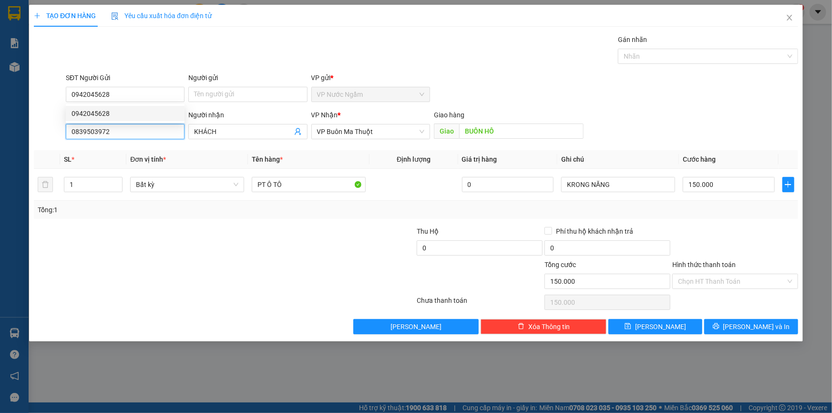
drag, startPoint x: 129, startPoint y: 133, endPoint x: 24, endPoint y: 151, distance: 106.9
click at [30, 153] on div "TẠO ĐƠN HÀNG Yêu cầu xuất hóa đơn điện tử Transit Pickup Surcharge Ids Transit …" at bounding box center [416, 173] width 774 height 337
click at [121, 153] on div "0345435751 - KHÁCH" at bounding box center [125, 150] width 107 height 10
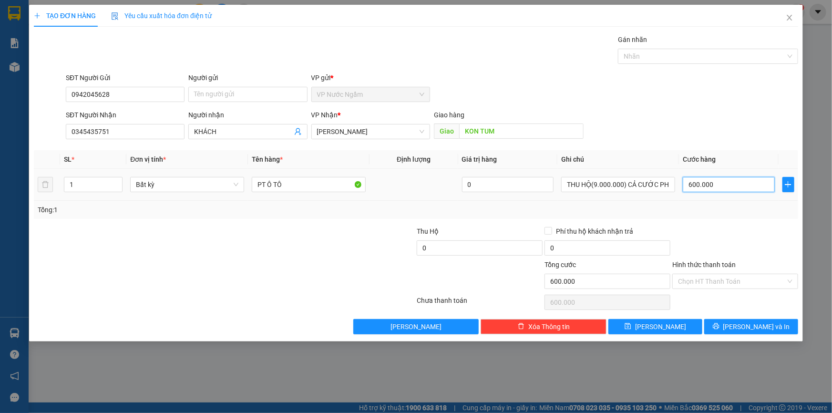
click at [732, 182] on input "600.000" at bounding box center [729, 184] width 92 height 15
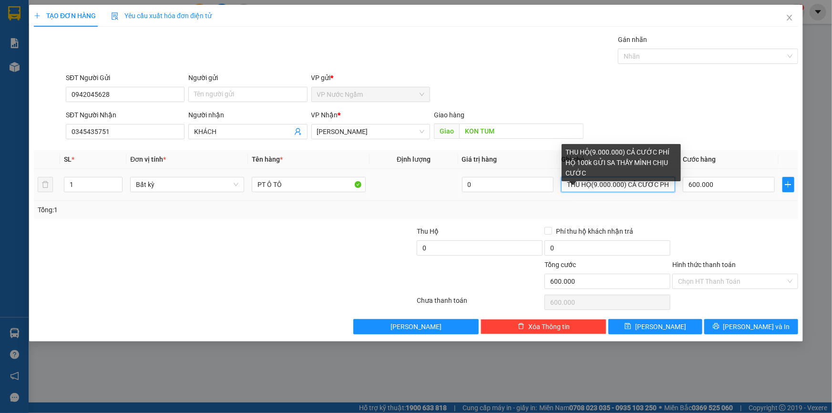
click at [596, 183] on input "THU HỘ(9.000.000) CẢ CƯỚC PHÍ HỘ 100k GỬI SA THẦY MÌNH CHỊU CƯỚC" at bounding box center [618, 184] width 114 height 15
click at [628, 185] on input "THU HỘ(9.450.000) CẢ CƯỚC PHÍ HỘ 100k GỬI SA THẦY MÌNH CHỊU CƯỚC" at bounding box center [618, 184] width 114 height 15
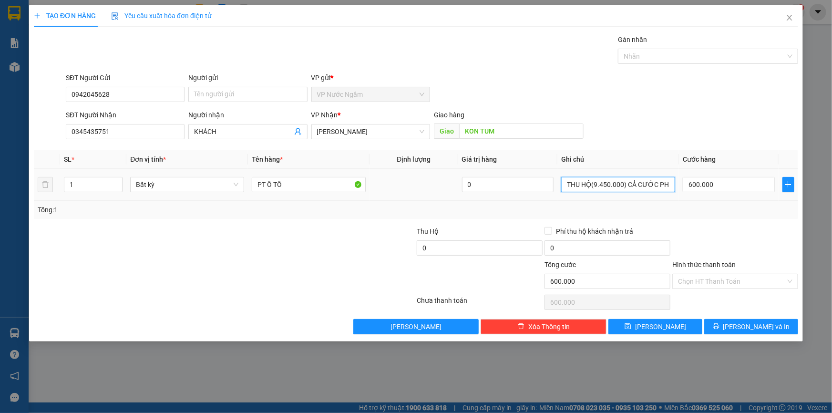
drag, startPoint x: 670, startPoint y: 186, endPoint x: 575, endPoint y: 191, distance: 95.1
click at [562, 192] on div "THU HỘ(9.450.000) CẢ CƯỚC PHÍ HỘ 100k GỬI SA THẦY MÌNH CHỊU CƯỚC" at bounding box center [618, 184] width 114 height 19
drag, startPoint x: 600, startPoint y: 187, endPoint x: 533, endPoint y: 190, distance: 67.3
click at [533, 190] on tr "1 Bất kỳ PT Ô TÔ 0 MÌNH CHỊU CƯỚC 600.000" at bounding box center [416, 185] width 765 height 32
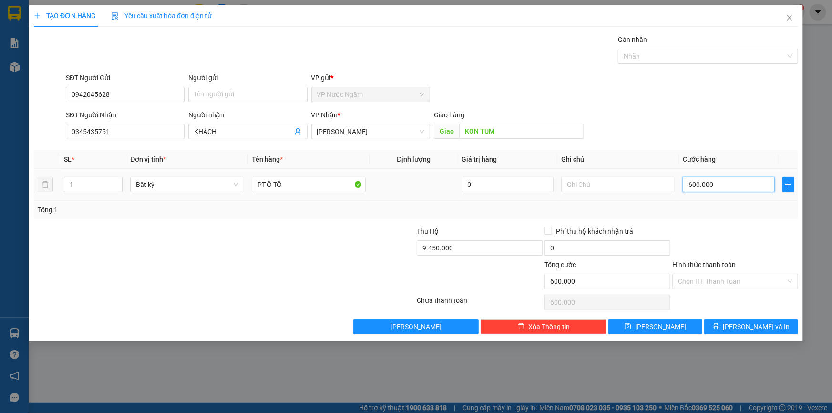
click at [726, 189] on input "600.000" at bounding box center [729, 184] width 92 height 15
click at [743, 321] on button "[PERSON_NAME] và In" at bounding box center [752, 326] width 94 height 15
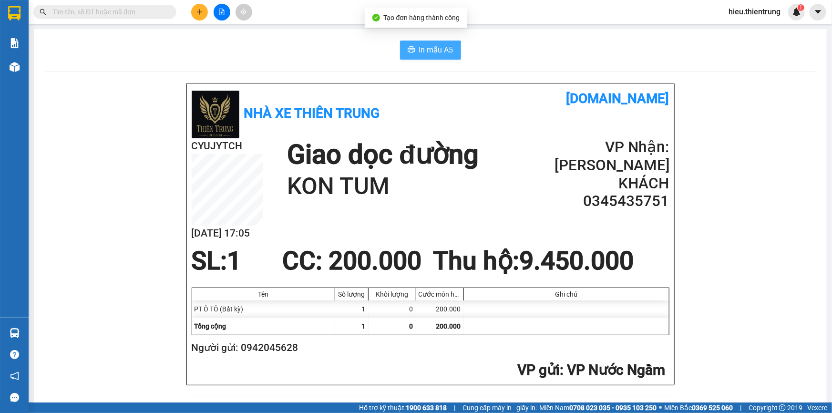
click at [433, 48] on span "In mẫu A5" at bounding box center [436, 50] width 34 height 12
drag, startPoint x: 549, startPoint y: 66, endPoint x: 465, endPoint y: 65, distance: 83.5
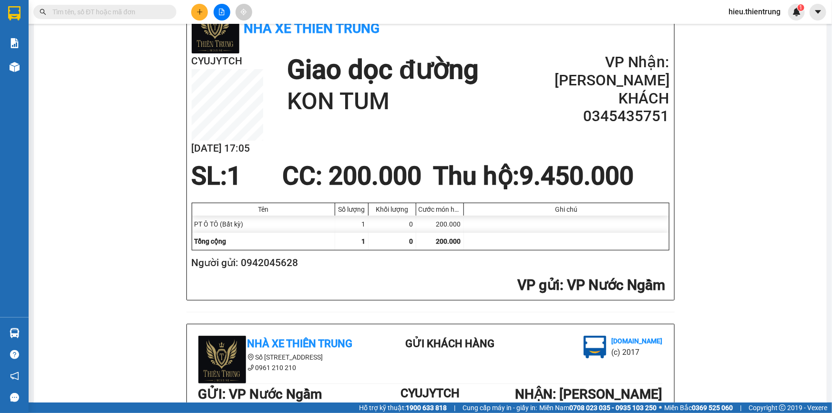
scroll to position [86, 0]
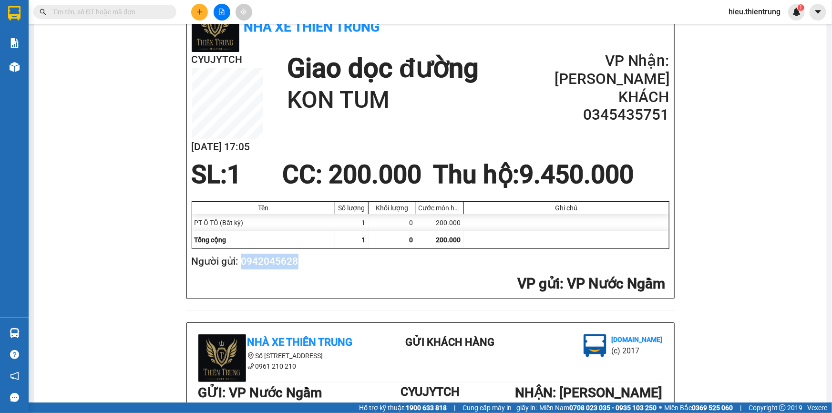
drag, startPoint x: 293, startPoint y: 265, endPoint x: 241, endPoint y: 272, distance: 52.9
click at [241, 272] on div "Người gửi: 0942045628" at bounding box center [429, 264] width 478 height 21
copy h2 "0942045628"
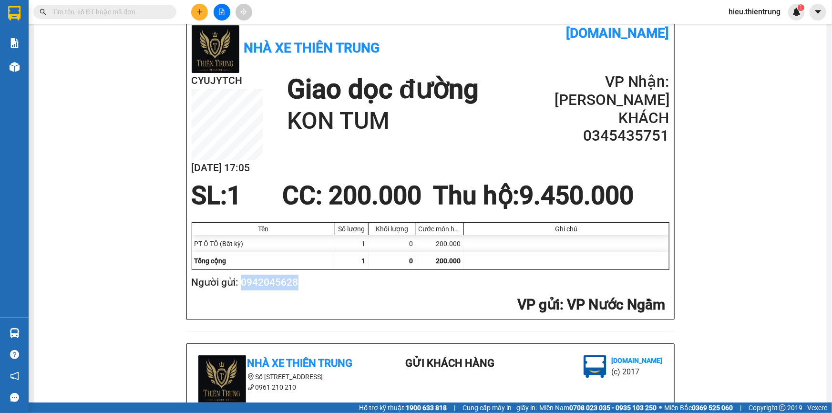
scroll to position [0, 0]
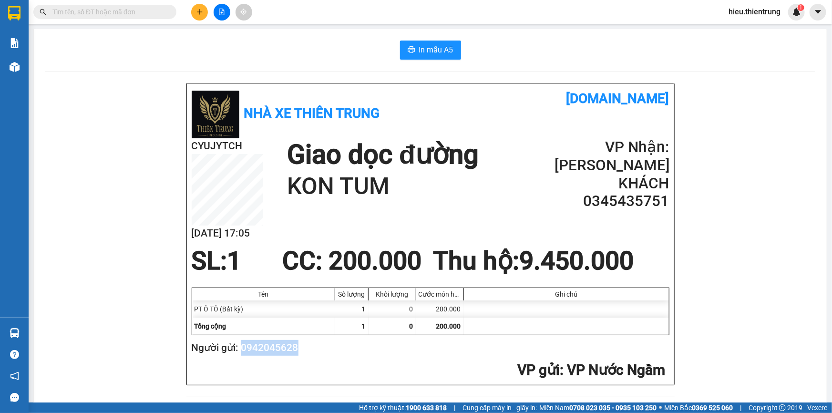
click at [204, 14] on button at bounding box center [199, 12] width 17 height 17
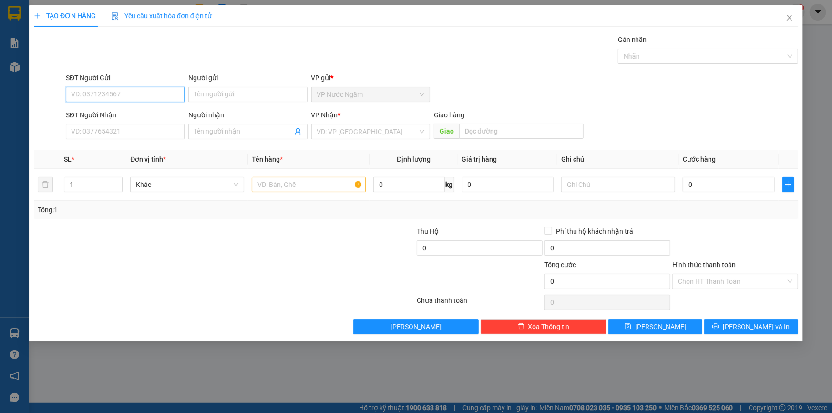
click at [122, 99] on input "SĐT Người Gửi" at bounding box center [125, 94] width 119 height 15
paste input "0942045628"
drag, startPoint x: 108, startPoint y: 114, endPoint x: 161, endPoint y: 125, distance: 54.6
click at [108, 114] on div "0942045628" at bounding box center [125, 113] width 107 height 10
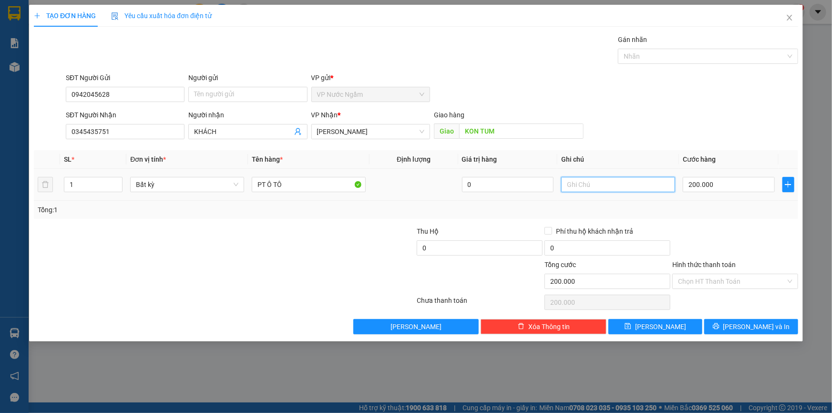
click at [589, 181] on input "text" at bounding box center [618, 184] width 114 height 15
paste input "9.450.000"
click at [744, 323] on span "[PERSON_NAME] và In" at bounding box center [757, 327] width 67 height 10
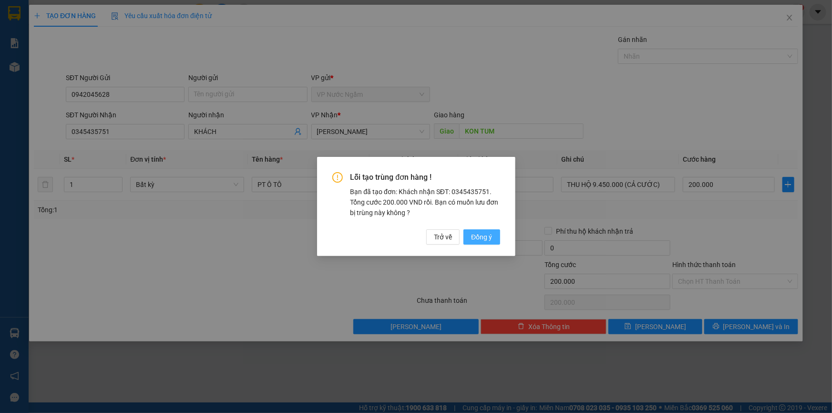
click at [487, 240] on span "Đồng ý" at bounding box center [481, 237] width 21 height 10
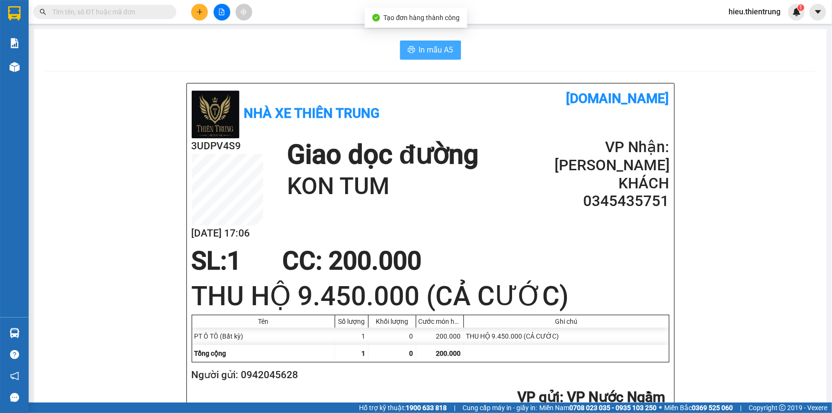
click at [422, 41] on button "In mẫu A5" at bounding box center [430, 50] width 61 height 19
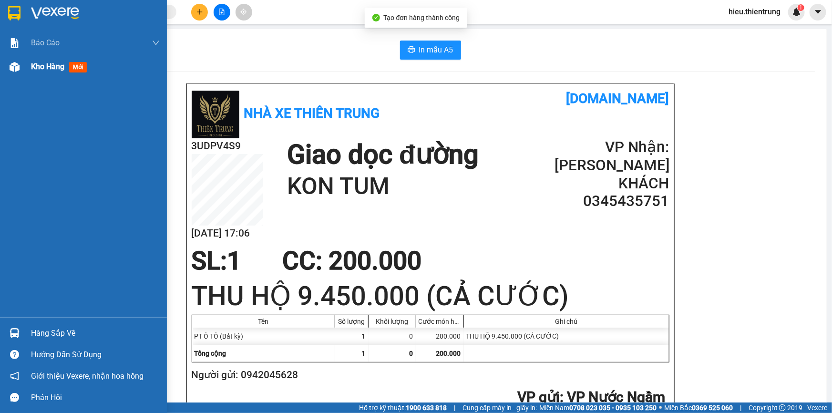
click at [35, 58] on div "Kho hàng mới" at bounding box center [95, 67] width 129 height 24
drag, startPoint x: 35, startPoint y: 58, endPoint x: 39, endPoint y: 65, distance: 7.5
click at [35, 59] on div "Kho hàng mới" at bounding box center [95, 67] width 129 height 24
click at [39, 65] on span "Kho hàng" at bounding box center [47, 66] width 33 height 9
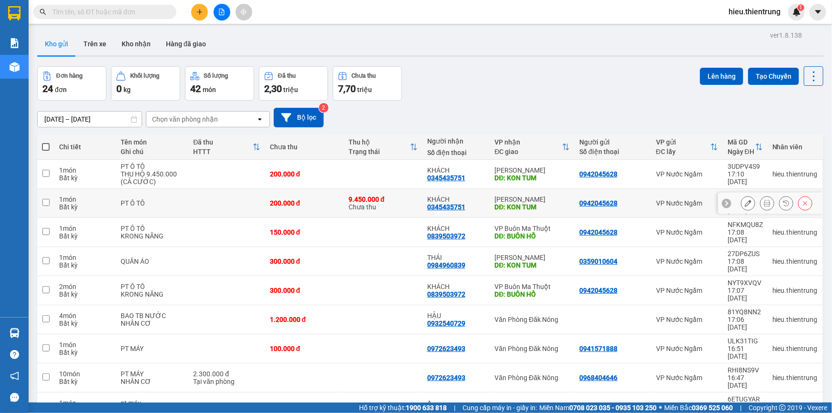
click at [804, 201] on icon at bounding box center [806, 203] width 4 height 4
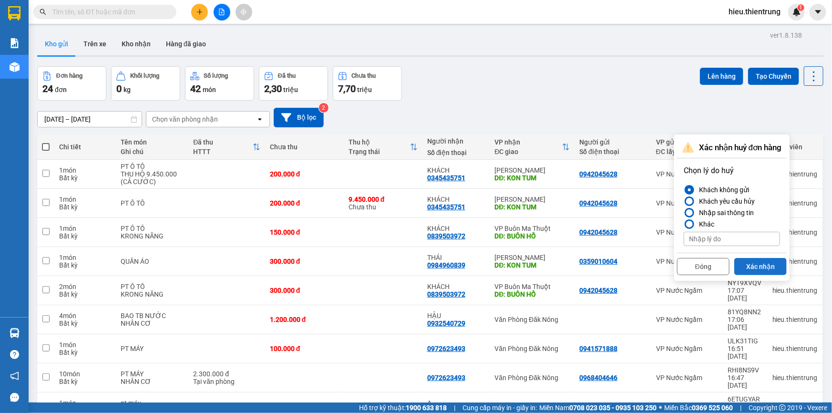
click at [768, 262] on button "Xác nhận" at bounding box center [761, 266] width 52 height 17
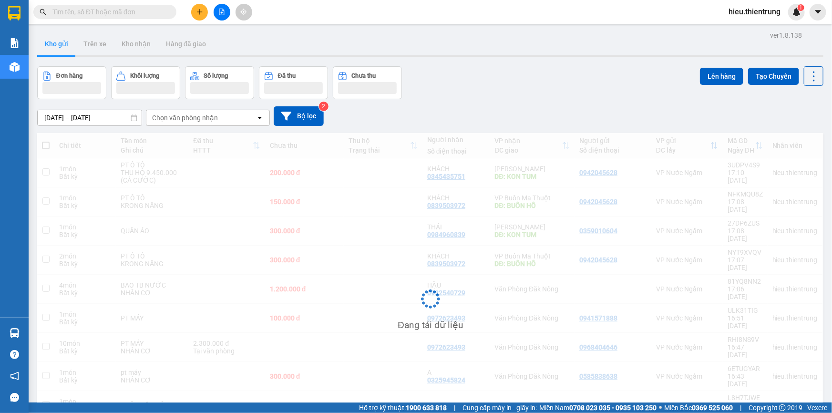
click at [605, 91] on div "Đơn hàng Khối lượng Số lượng Đã thu Chưa thu Lên hàng Tạo Chuyến" at bounding box center [430, 82] width 787 height 33
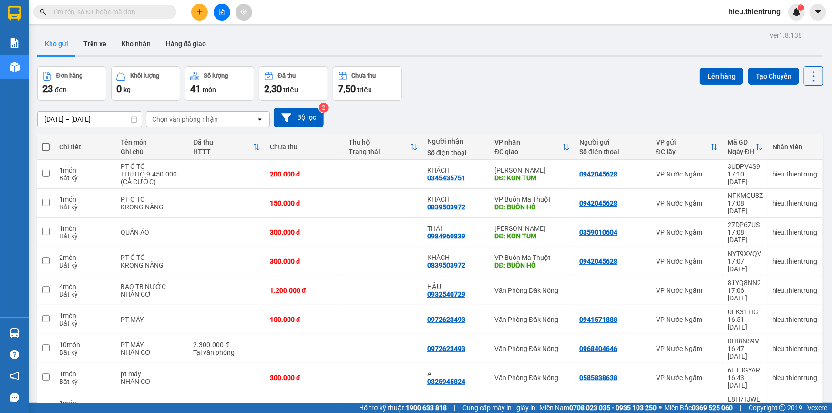
click at [219, 13] on icon "file-add" at bounding box center [221, 12] width 5 height 7
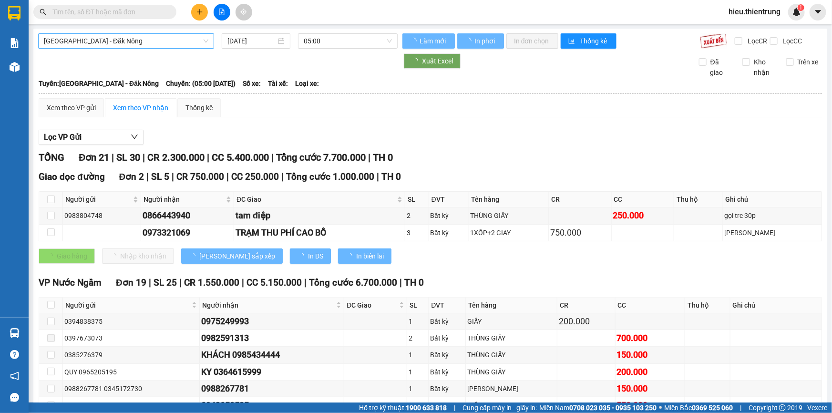
click at [122, 44] on span "[GEOGRAPHIC_DATA] - Đăk Nông" at bounding box center [126, 41] width 165 height 14
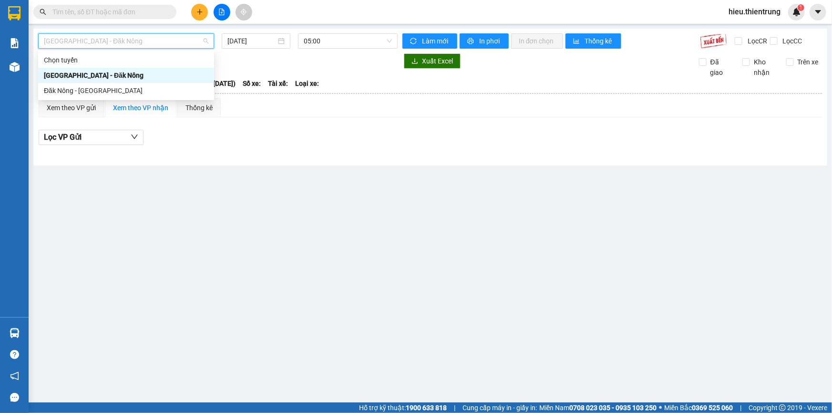
click at [92, 70] on div "[GEOGRAPHIC_DATA] - Đăk Nông" at bounding box center [126, 75] width 165 height 10
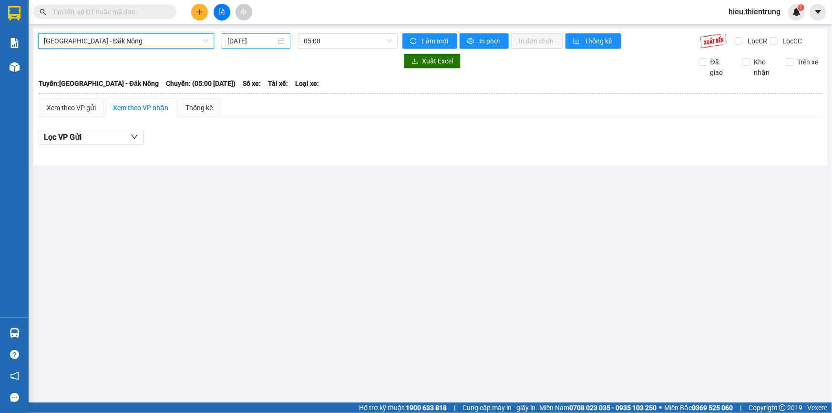
click at [258, 45] on input "[DATE]" at bounding box center [252, 41] width 49 height 10
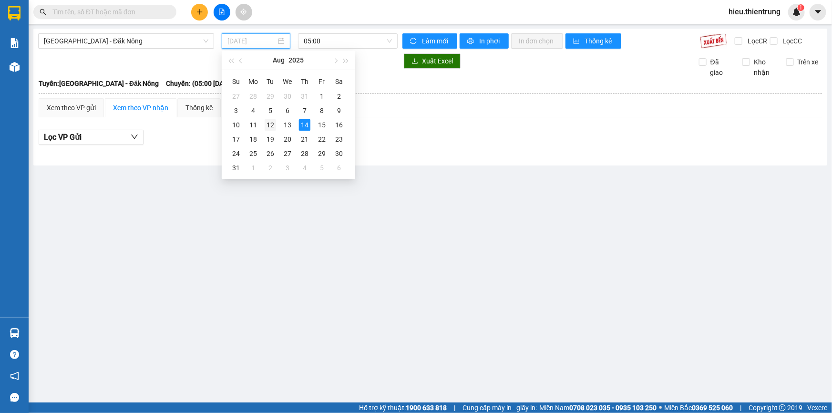
click at [276, 124] on td "12" at bounding box center [270, 125] width 17 height 14
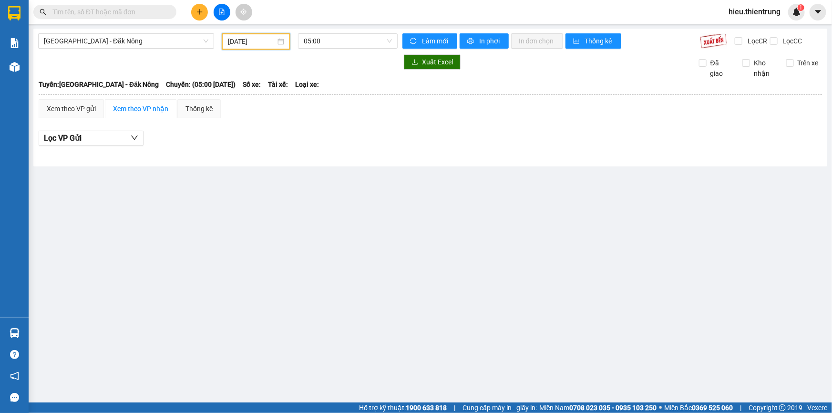
drag, startPoint x: 320, startPoint y: 44, endPoint x: 343, endPoint y: 50, distance: 24.1
click at [324, 43] on span "05:00" at bounding box center [348, 41] width 88 height 14
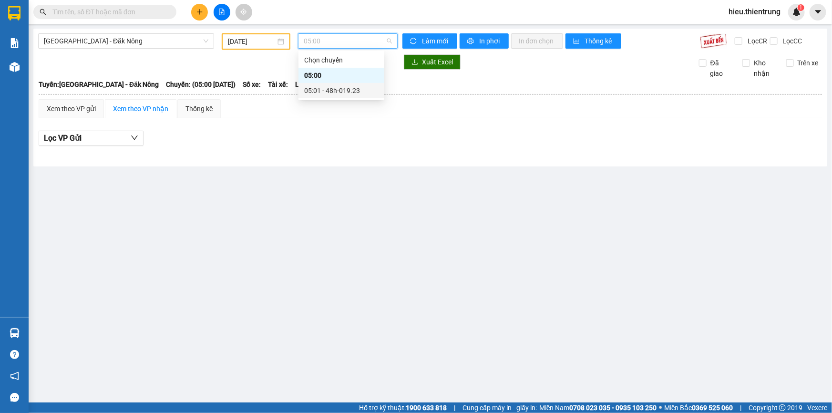
drag, startPoint x: 353, startPoint y: 83, endPoint x: 346, endPoint y: 76, distance: 9.8
click at [353, 85] on div "05:01 - 48h-019.23" at bounding box center [342, 90] width 86 height 15
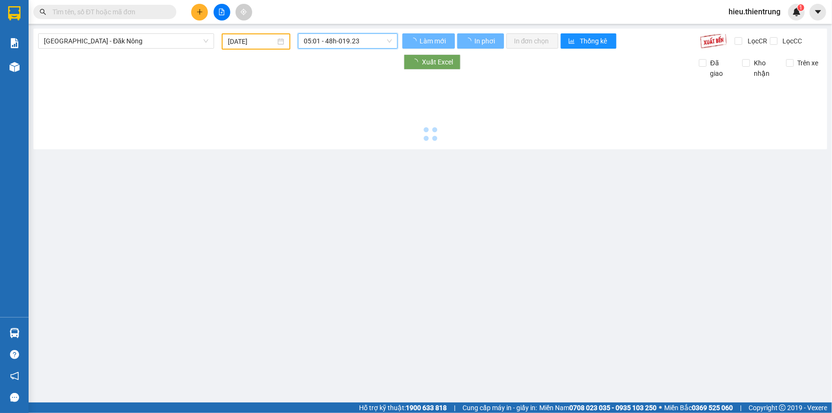
click at [283, 36] on div "[DATE]" at bounding box center [256, 41] width 69 height 16
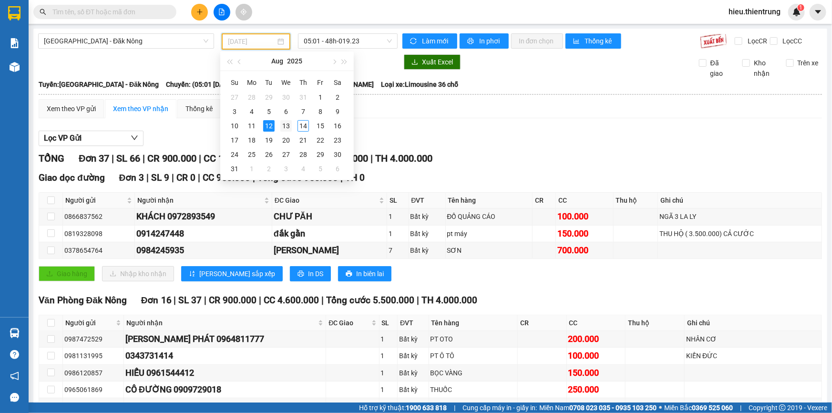
click at [286, 128] on div "13" at bounding box center [285, 125] width 11 height 11
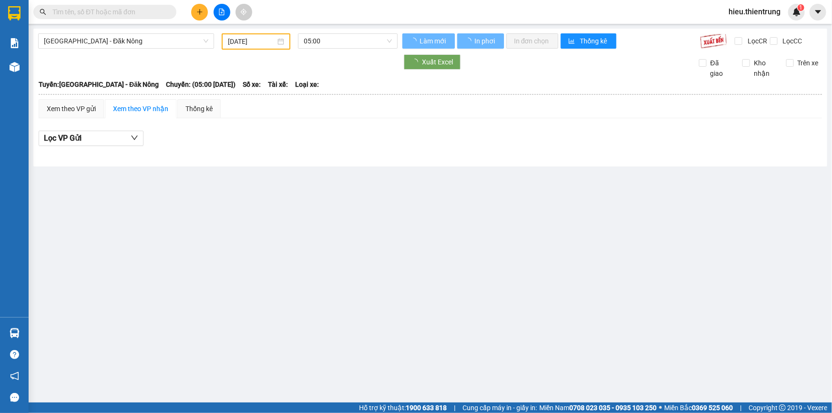
click at [333, 31] on div "[GEOGRAPHIC_DATA] - Đăk Nông [DATE] 05:00 Làm mới In phơi In đơn chọn Thống kê …" at bounding box center [430, 98] width 794 height 138
click at [338, 44] on span "05:00" at bounding box center [348, 41] width 88 height 14
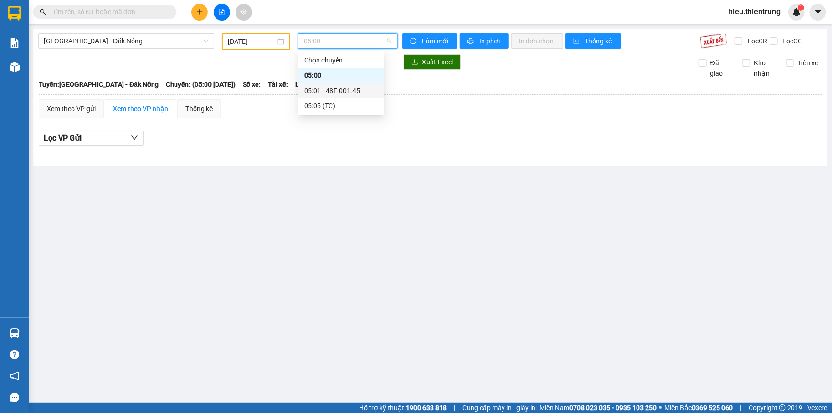
click at [354, 84] on div "05:01 - 48F-001.45" at bounding box center [342, 90] width 86 height 15
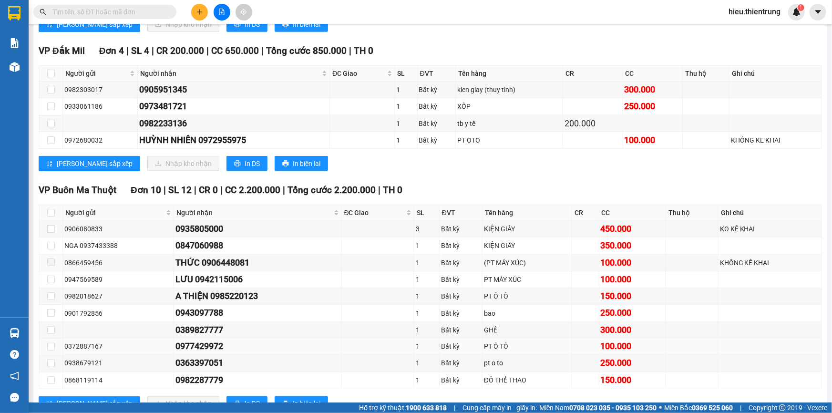
scroll to position [650, 0]
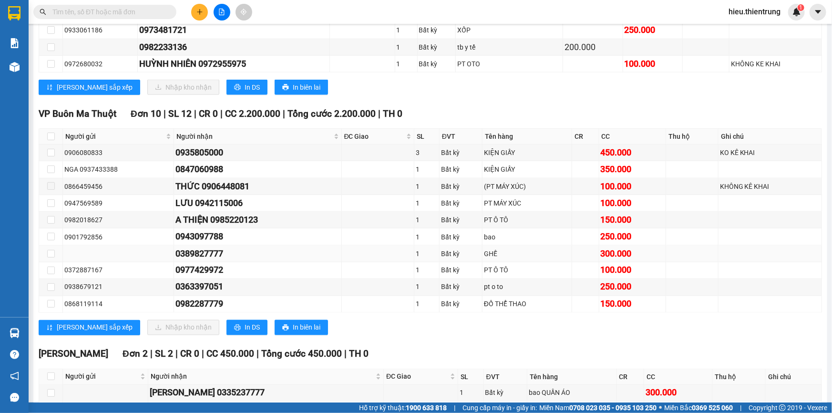
drag, startPoint x: 218, startPoint y: 250, endPoint x: 170, endPoint y: 254, distance: 47.9
click at [167, 254] on tr "0389827777 1 Bất kỳ GHẾ 300.000" at bounding box center [430, 254] width 783 height 17
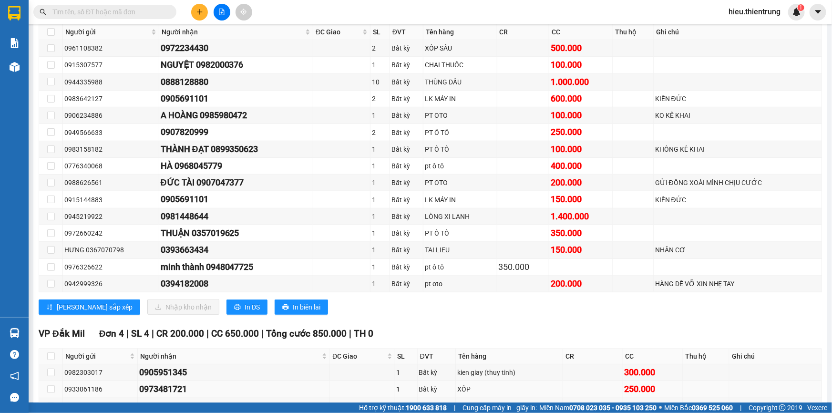
scroll to position [279, 0]
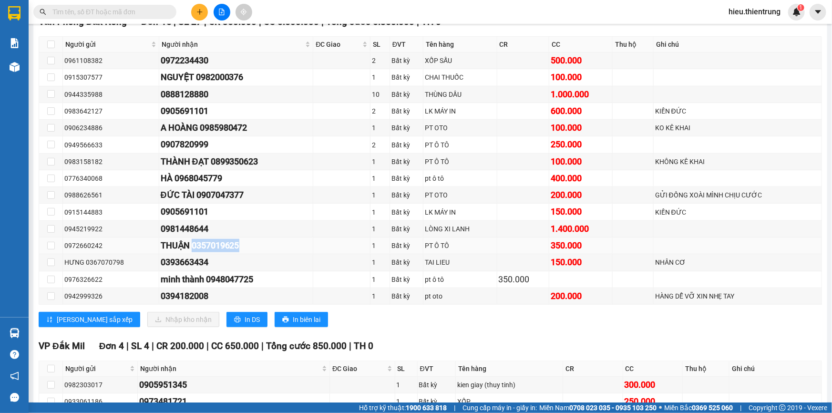
drag, startPoint x: 243, startPoint y: 244, endPoint x: 190, endPoint y: 247, distance: 52.5
click at [190, 247] on div "THUẬN 0357019625" at bounding box center [236, 245] width 151 height 13
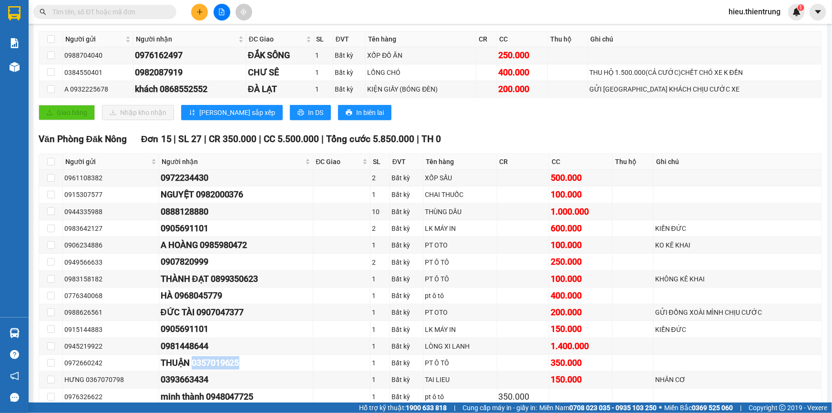
scroll to position [148, 0]
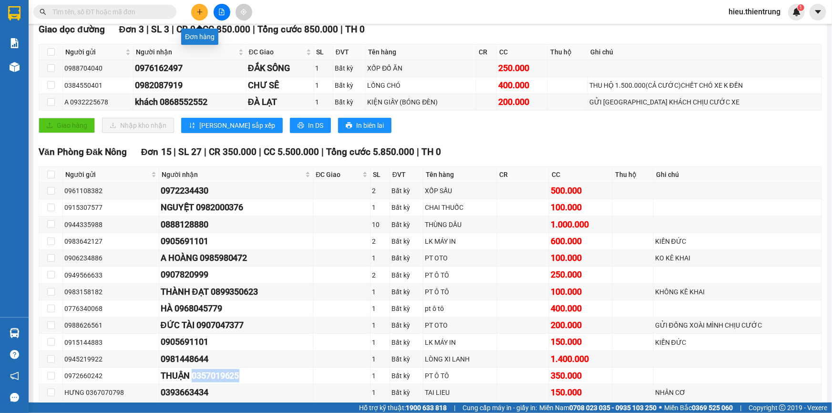
click at [201, 13] on icon "plus" at bounding box center [200, 12] width 7 height 7
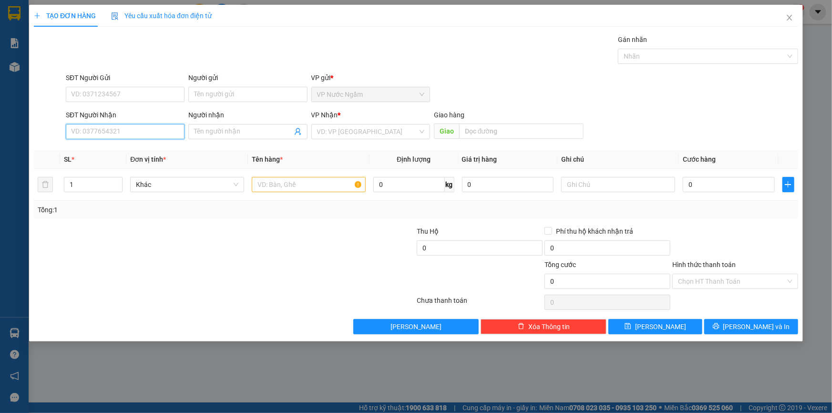
click at [109, 135] on input "SĐT Người Nhận" at bounding box center [125, 131] width 119 height 15
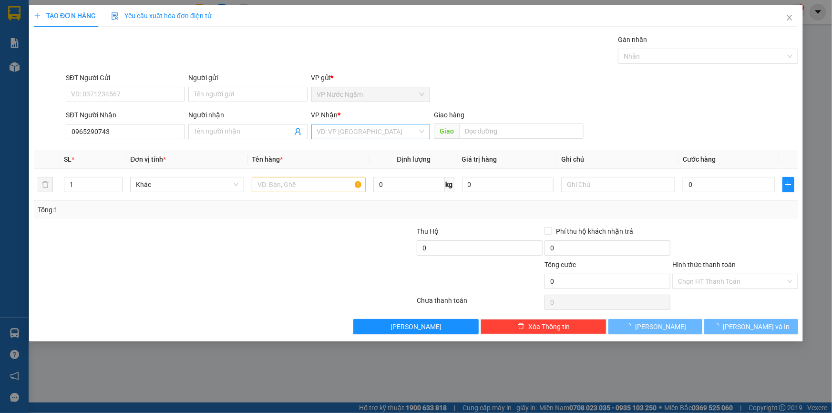
drag, startPoint x: 378, startPoint y: 121, endPoint x: 373, endPoint y: 130, distance: 10.2
click at [377, 121] on div "VP Nhận *" at bounding box center [370, 117] width 119 height 14
click at [372, 131] on input "search" at bounding box center [367, 131] width 101 height 14
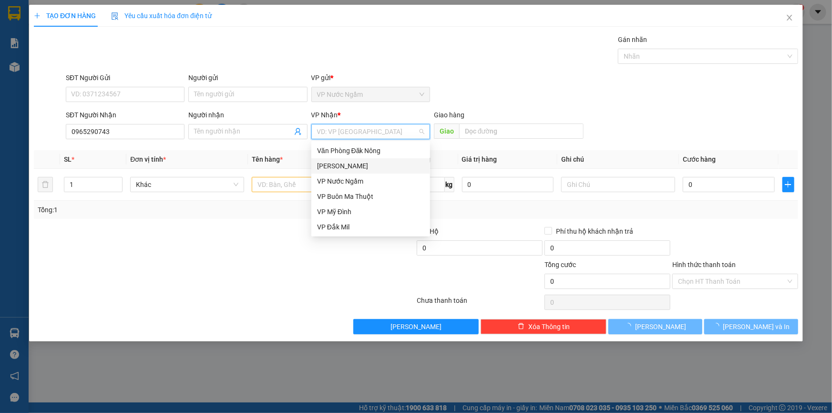
click at [342, 162] on div "[PERSON_NAME]" at bounding box center [370, 166] width 107 height 10
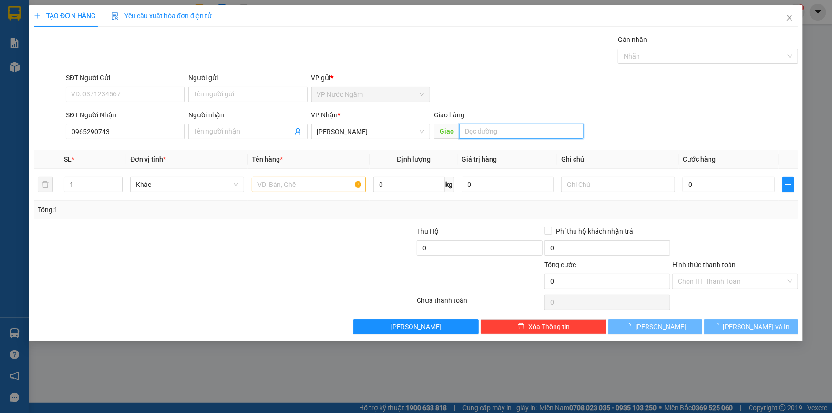
click at [488, 124] on input "text" at bounding box center [521, 131] width 124 height 15
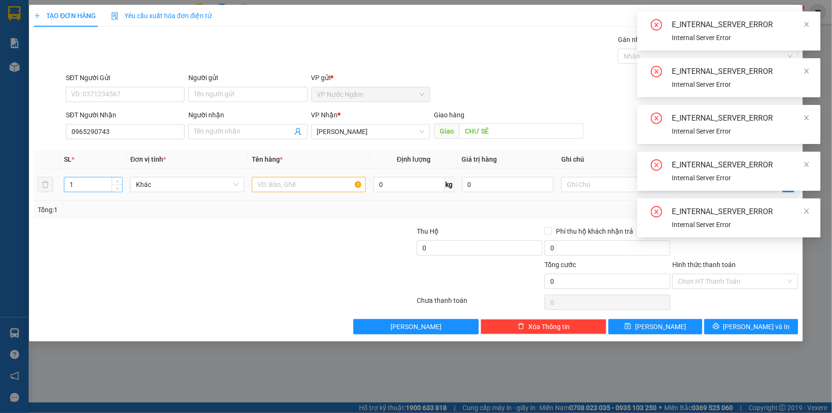
click at [81, 179] on input "1" at bounding box center [93, 184] width 58 height 14
click at [305, 190] on input "text" at bounding box center [309, 184] width 114 height 15
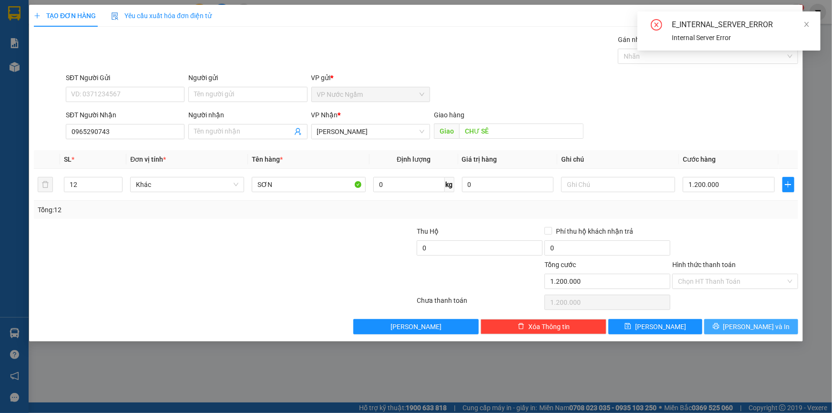
click at [720, 324] on icon "printer" at bounding box center [716, 326] width 7 height 7
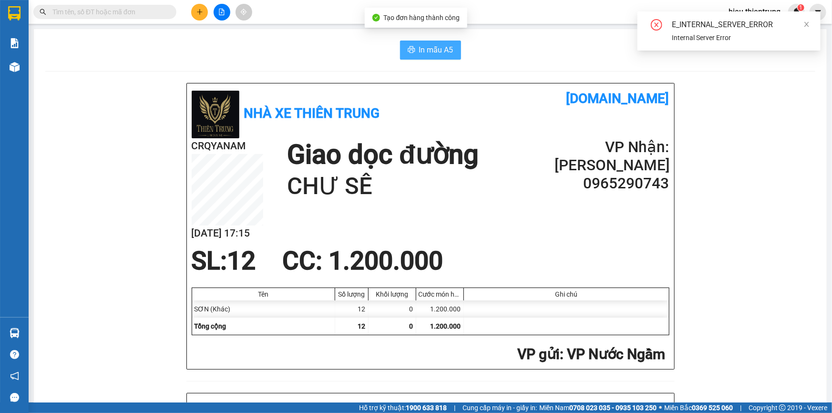
click at [443, 47] on span "In mẫu A5" at bounding box center [436, 50] width 34 height 12
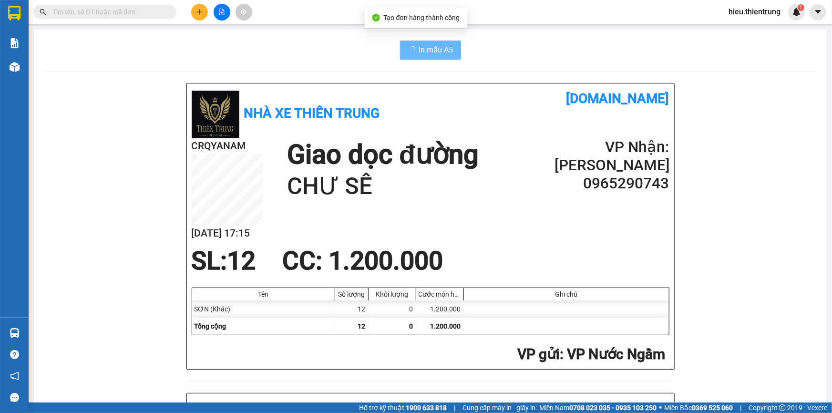
drag, startPoint x: 567, startPoint y: 62, endPoint x: 393, endPoint y: 55, distance: 173.8
click at [300, 47] on div "In mẫu A5" at bounding box center [430, 50] width 770 height 19
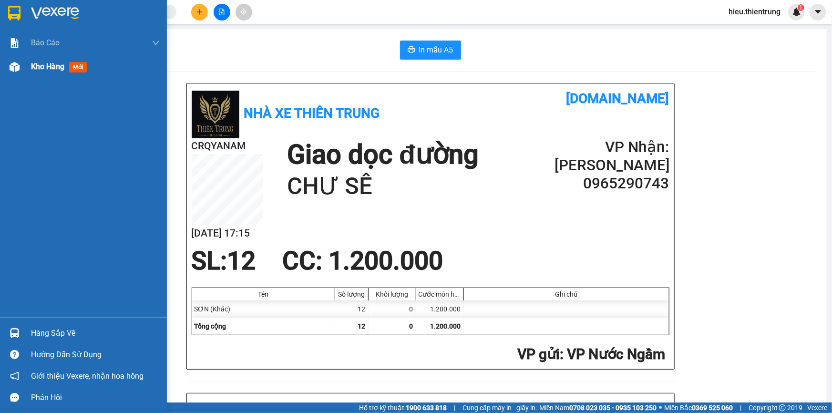
click at [24, 68] on div "Kho hàng mới" at bounding box center [83, 67] width 167 height 24
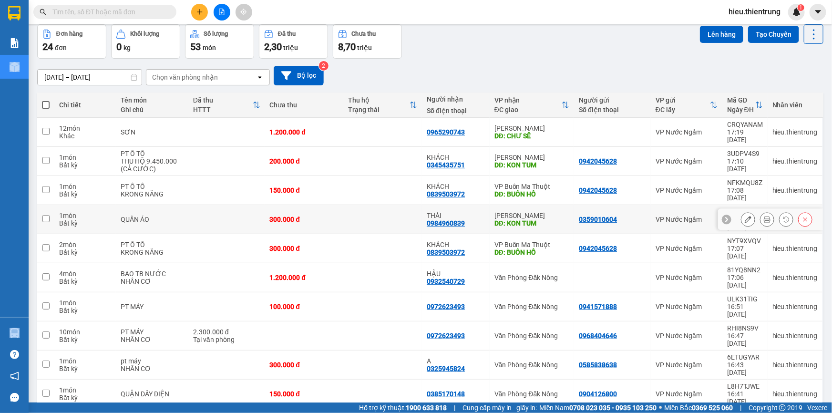
scroll to position [43, 0]
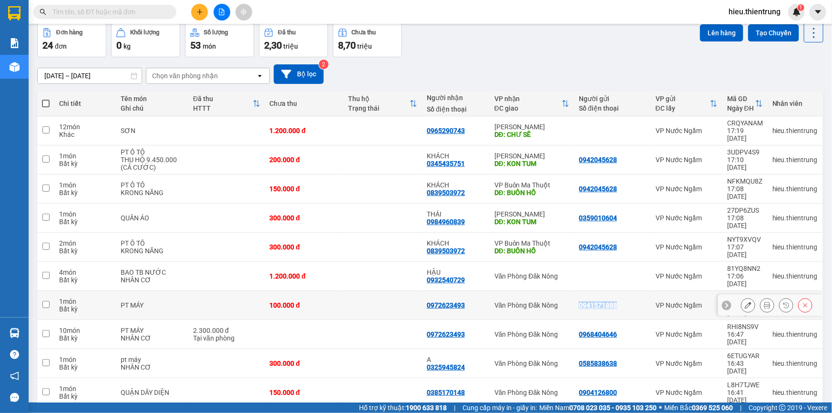
drag, startPoint x: 618, startPoint y: 262, endPoint x: 569, endPoint y: 266, distance: 48.8
click at [574, 291] on td "0941571888" at bounding box center [612, 305] width 77 height 29
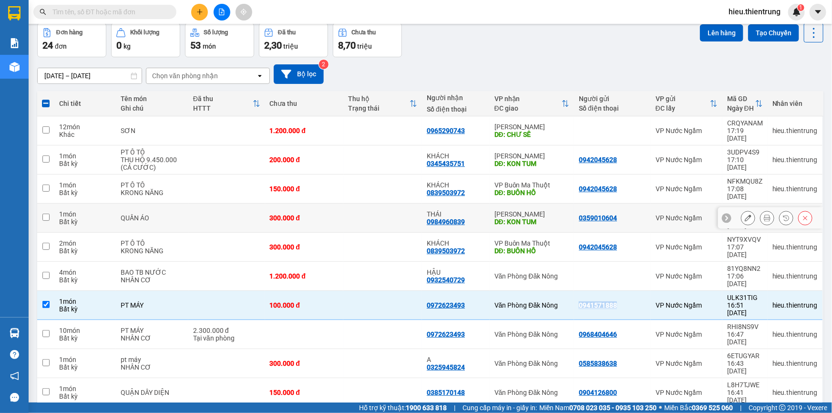
copy div "0941571888"
click at [201, 13] on button at bounding box center [199, 12] width 17 height 17
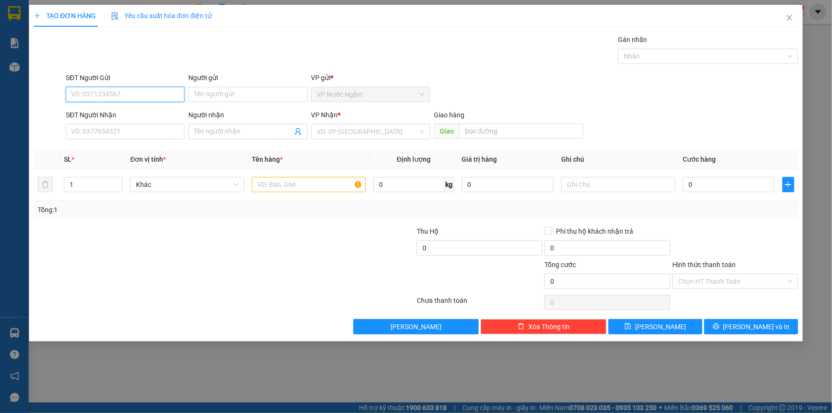
paste input "0941571888"
click at [115, 115] on div "0941571888 - NAM" at bounding box center [125, 113] width 107 height 10
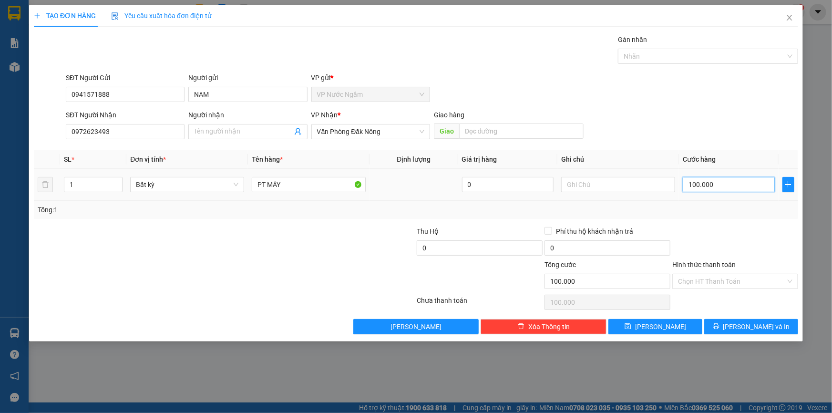
click at [722, 185] on input "100.000" at bounding box center [729, 184] width 92 height 15
click at [733, 334] on div "TẠO ĐƠN HÀNG Yêu cầu xuất hóa đơn điện tử Transit Pickup Surcharge Ids Transit …" at bounding box center [416, 173] width 774 height 337
drag, startPoint x: 732, startPoint y: 327, endPoint x: 727, endPoint y: 326, distance: 5.0
click at [732, 327] on button "[PERSON_NAME] và In" at bounding box center [752, 326] width 94 height 15
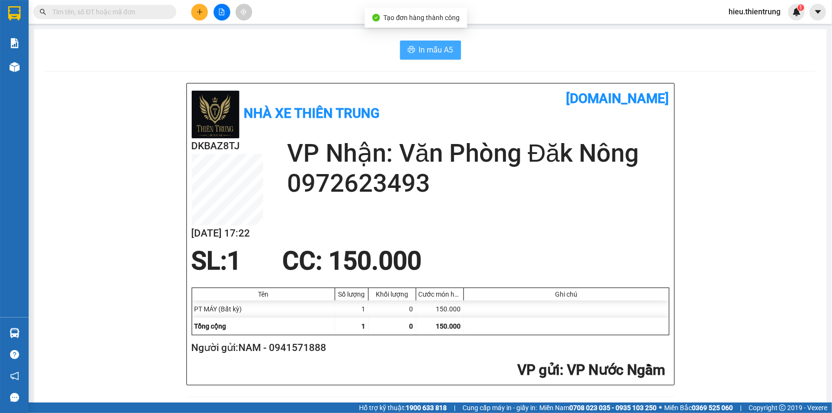
click at [427, 54] on span "In mẫu A5" at bounding box center [436, 50] width 34 height 12
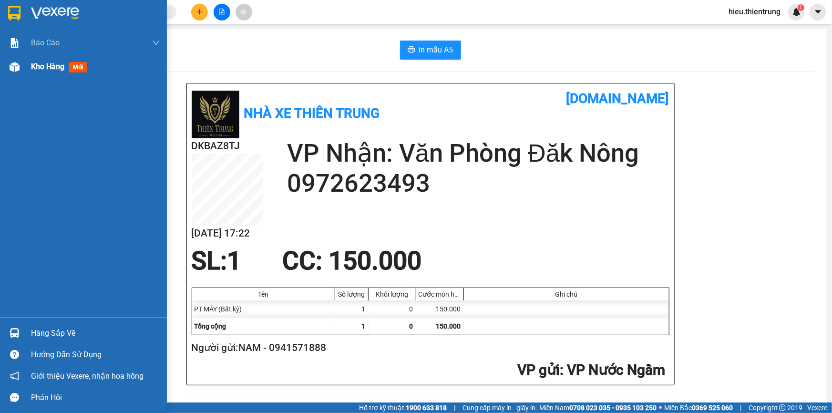
click at [44, 57] on div "Kho hàng mới" at bounding box center [95, 67] width 129 height 24
drag, startPoint x: 44, startPoint y: 60, endPoint x: 48, endPoint y: 65, distance: 6.5
click at [44, 60] on div "Kho hàng mới" at bounding box center [95, 67] width 129 height 24
click at [44, 62] on span "Kho hàng" at bounding box center [47, 66] width 33 height 9
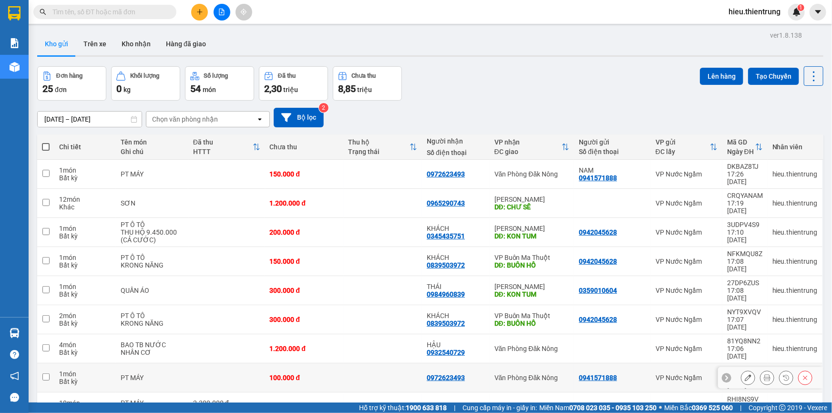
click at [802, 374] on icon at bounding box center [805, 377] width 7 height 7
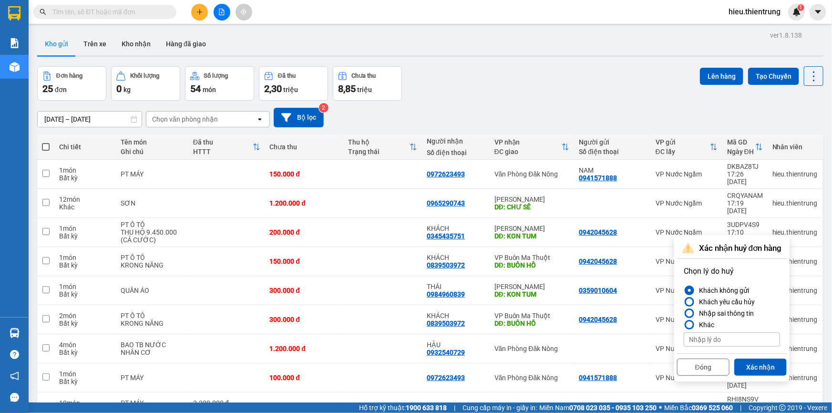
click at [778, 369] on button "Xác nhận" at bounding box center [761, 367] width 52 height 17
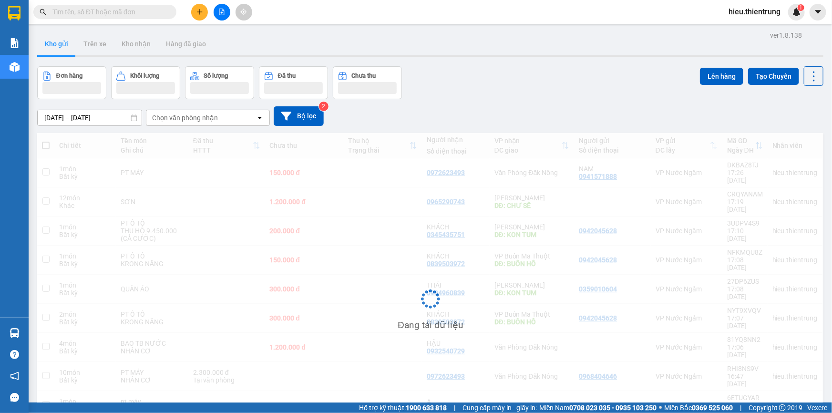
click at [539, 70] on div "Đơn hàng Khối lượng Số lượng Đã thu Chưa thu Lên hàng Tạo Chuyến" at bounding box center [430, 82] width 787 height 33
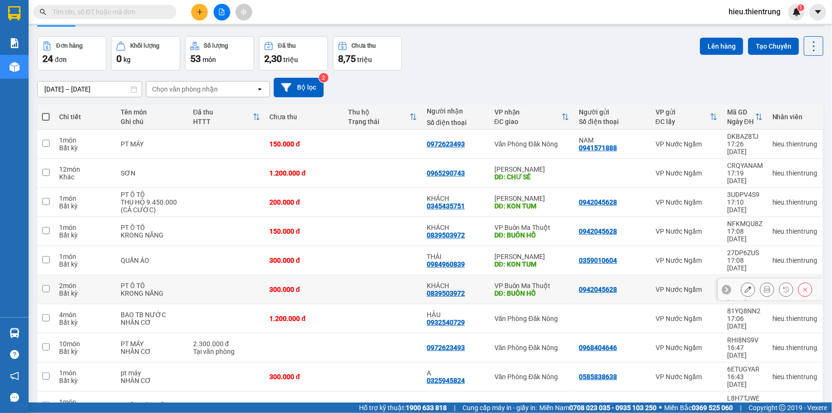
scroll to position [43, 0]
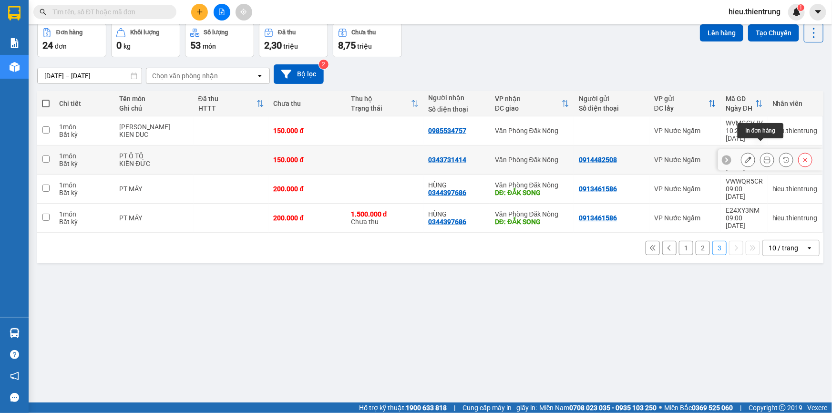
click at [764, 156] on icon at bounding box center [767, 159] width 7 height 7
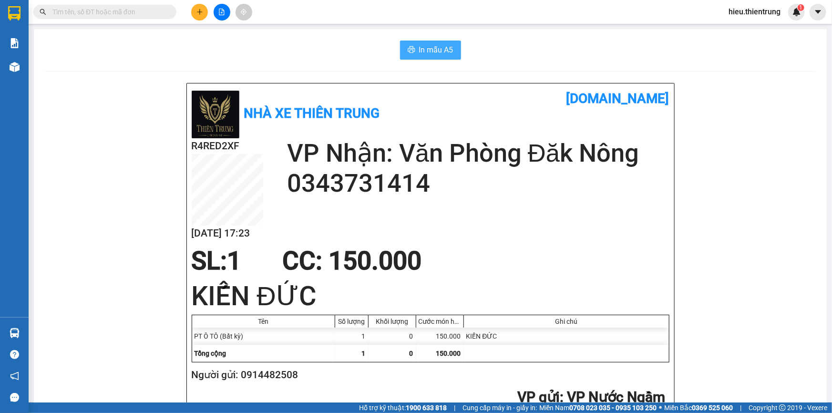
click at [426, 50] on span "In mẫu A5" at bounding box center [436, 50] width 34 height 12
drag, startPoint x: 563, startPoint y: 73, endPoint x: 368, endPoint y: 80, distance: 194.7
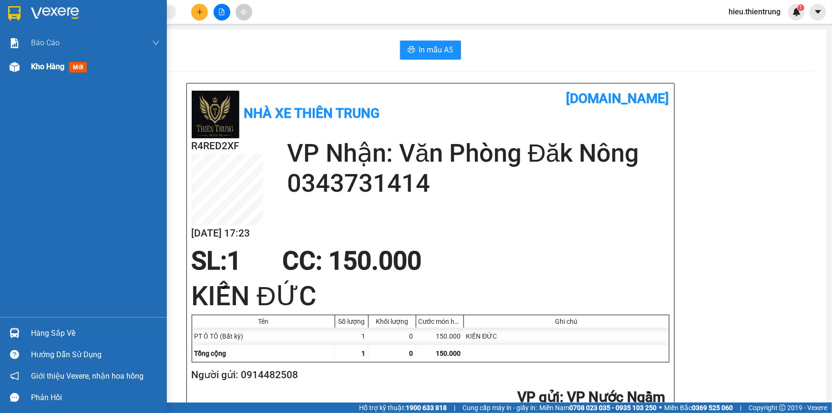
click at [14, 66] on img at bounding box center [15, 67] width 10 height 10
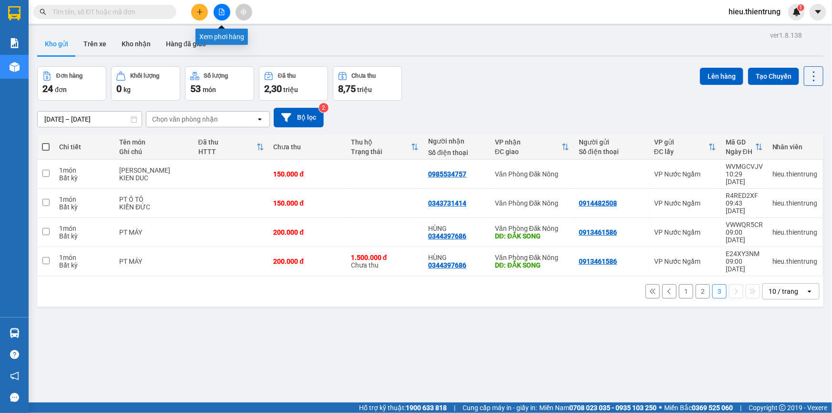
click at [225, 11] on button at bounding box center [222, 12] width 17 height 17
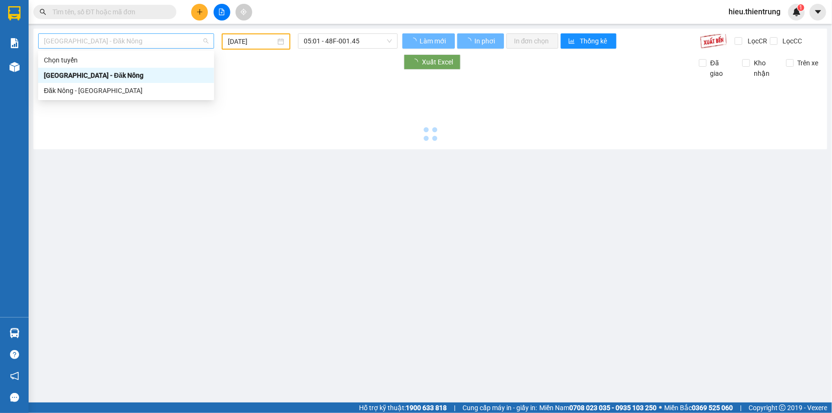
click at [133, 41] on span "[GEOGRAPHIC_DATA] - Đăk Nông" at bounding box center [126, 41] width 165 height 14
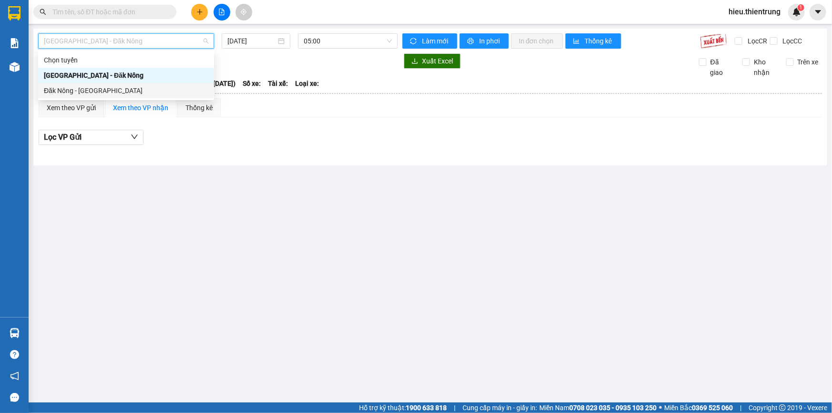
click at [93, 89] on div "Đăk Nông - [GEOGRAPHIC_DATA]" at bounding box center [126, 90] width 165 height 10
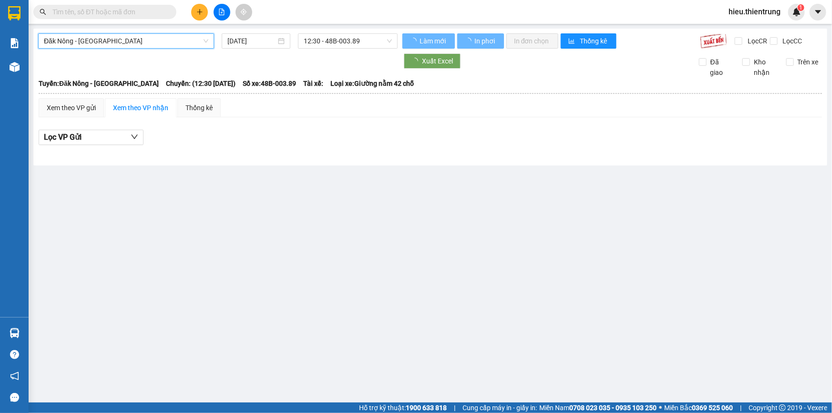
click at [110, 38] on span "Đăk Nông - [GEOGRAPHIC_DATA]" at bounding box center [126, 41] width 165 height 14
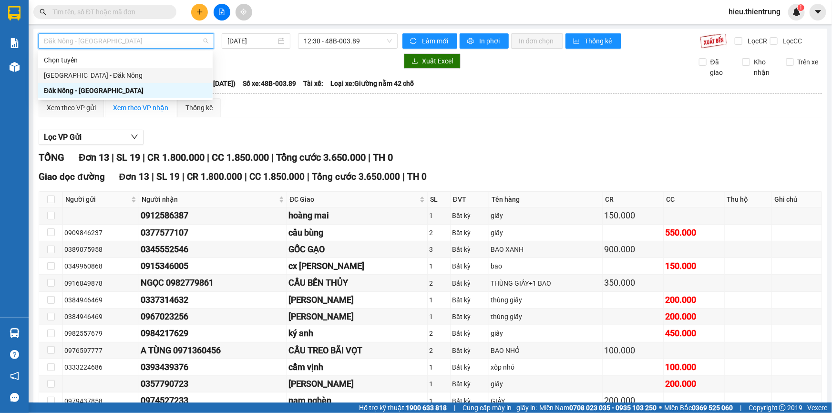
click at [86, 75] on div "[GEOGRAPHIC_DATA] - Đăk Nông" at bounding box center [125, 75] width 163 height 10
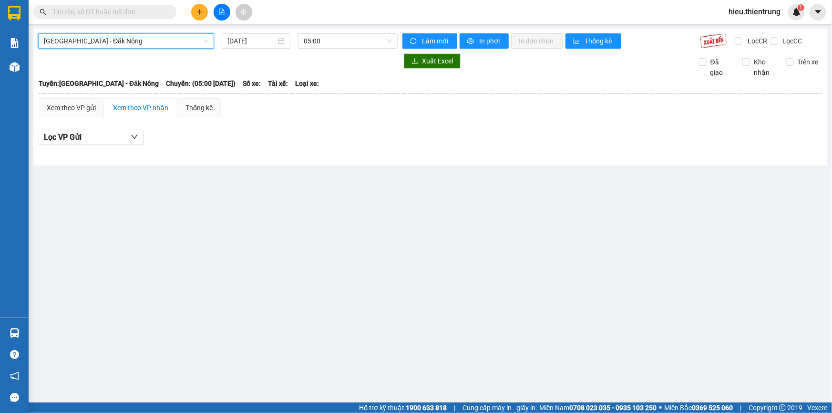
click at [245, 31] on div "[GEOGRAPHIC_DATA] - [GEOGRAPHIC_DATA] - [GEOGRAPHIC_DATA] Nông [DATE] 05:00 Làm…" at bounding box center [430, 97] width 794 height 137
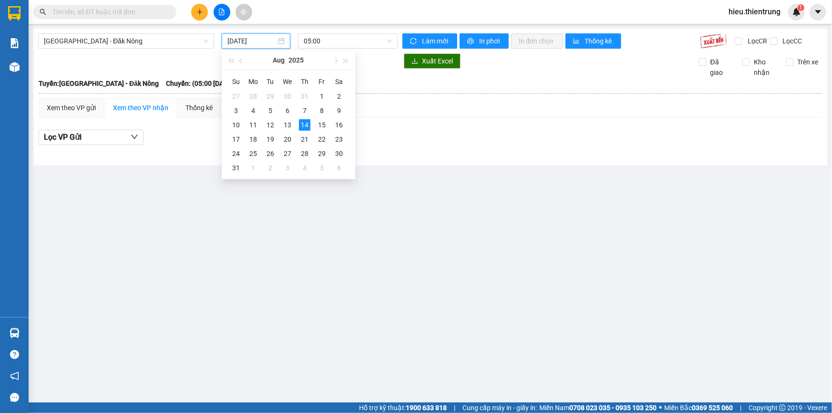
click at [257, 37] on input "[DATE]" at bounding box center [252, 41] width 49 height 10
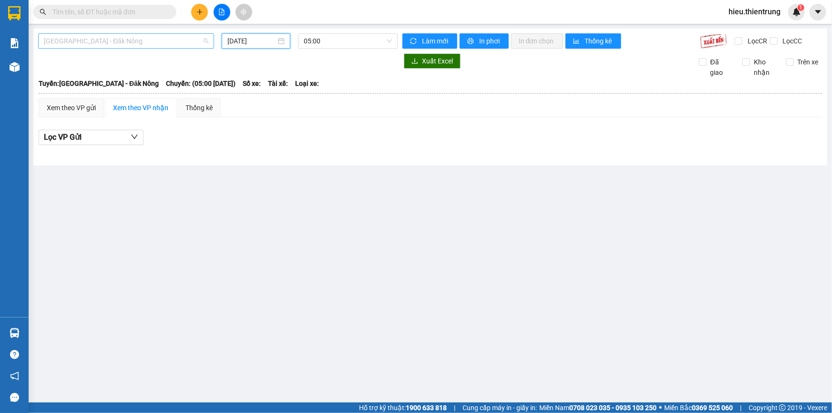
click at [115, 43] on span "[GEOGRAPHIC_DATA] - Đăk Nông" at bounding box center [126, 41] width 165 height 14
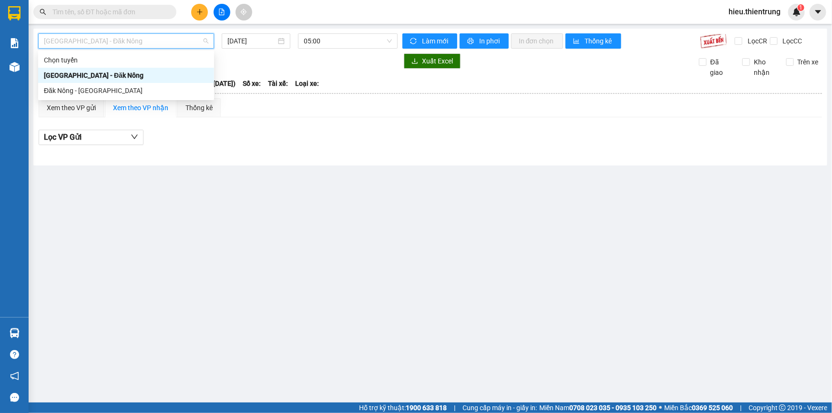
click at [83, 94] on div "Đăk Nông - [GEOGRAPHIC_DATA]" at bounding box center [126, 90] width 165 height 10
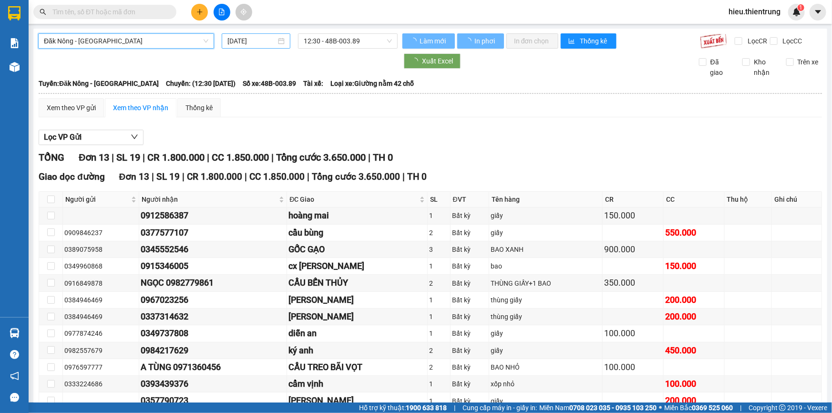
click at [254, 36] on input "[DATE]" at bounding box center [252, 41] width 49 height 10
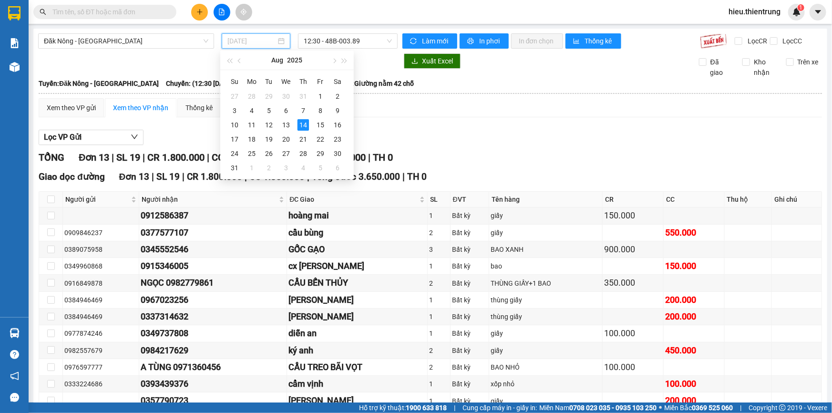
click at [295, 127] on td "14" at bounding box center [303, 125] width 17 height 14
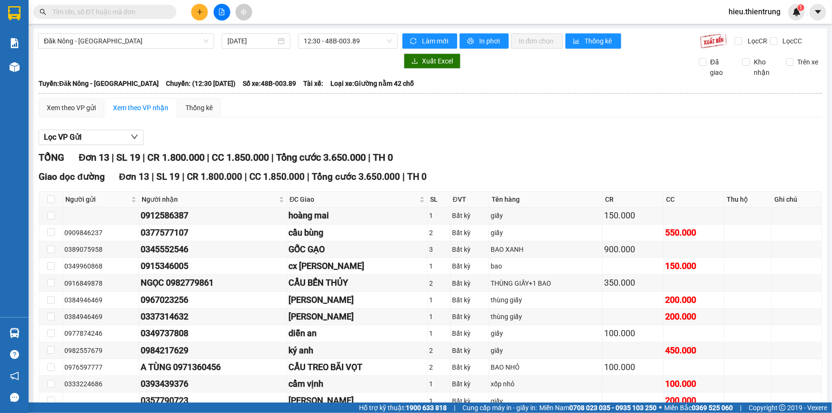
drag, startPoint x: 258, startPoint y: 33, endPoint x: 279, endPoint y: 54, distance: 30.0
click at [262, 37] on div "[DATE]" at bounding box center [256, 40] width 69 height 15
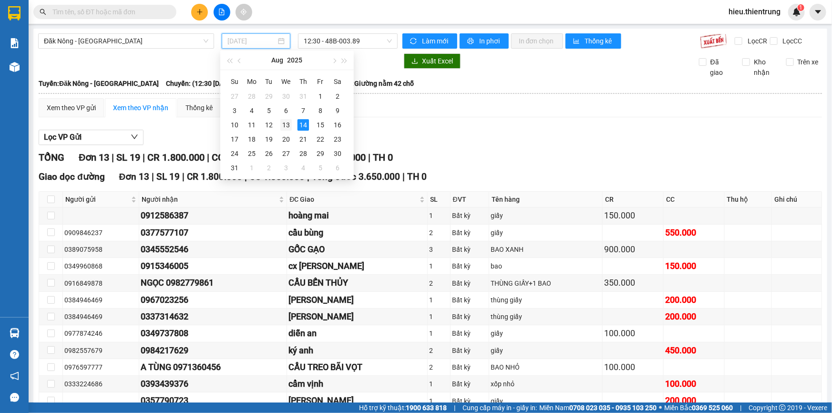
click at [290, 127] on div "13" at bounding box center [285, 124] width 11 height 11
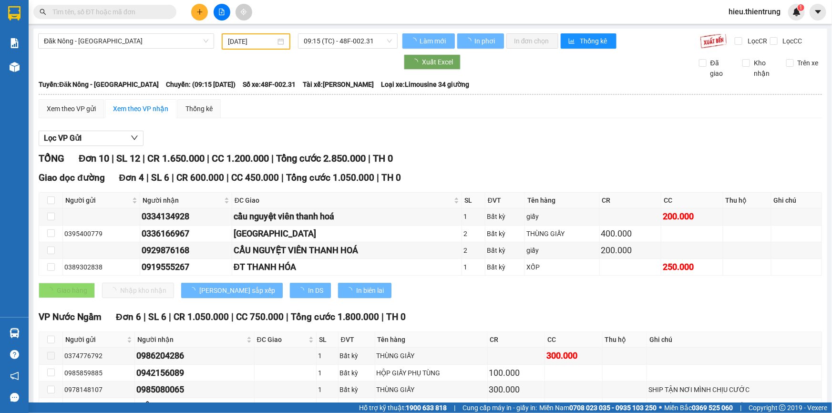
click at [342, 31] on div "Đăk Nông - [GEOGRAPHIC_DATA] [DATE] 09:15 (TC) - 48F-002.31 Làm mới In phơi In …" at bounding box center [430, 261] width 794 height 465
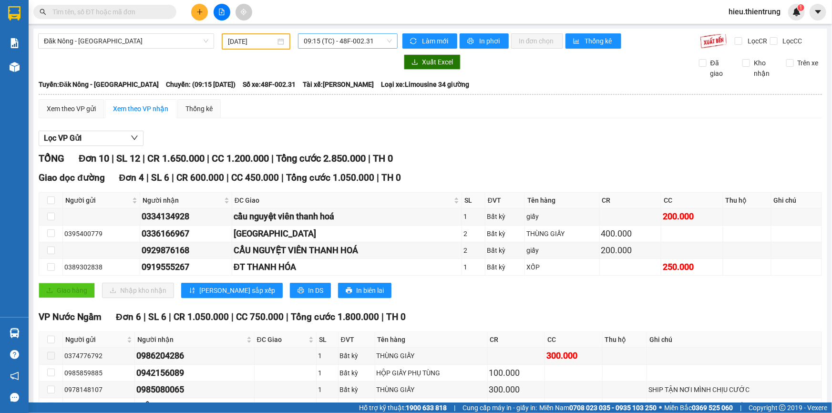
click at [347, 35] on span "09:15 (TC) - 48F-002.31" at bounding box center [348, 41] width 88 height 14
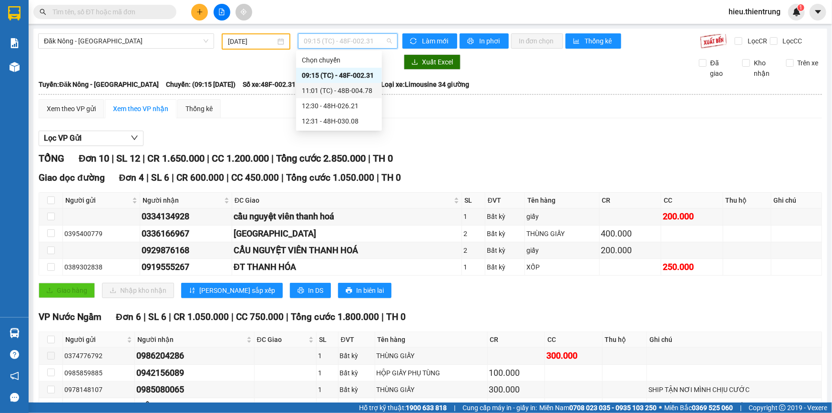
click at [359, 84] on div "11:01 (TC) - 48B-004.78" at bounding box center [339, 90] width 86 height 15
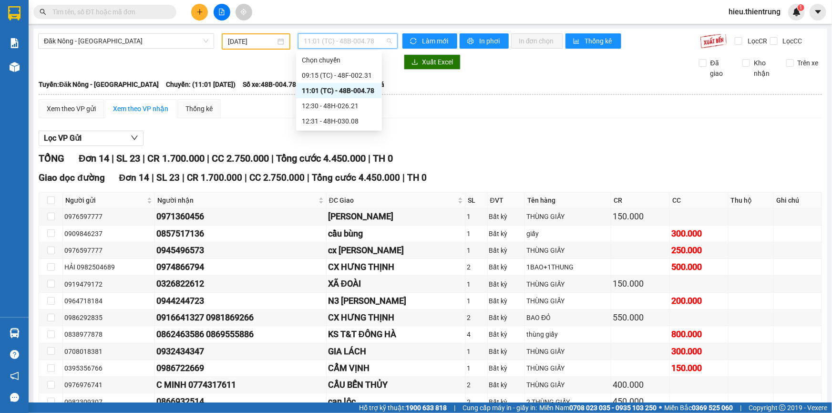
click at [343, 42] on span "11:01 (TC) - 48B-004.78" at bounding box center [348, 41] width 88 height 14
click at [360, 76] on div "09:15 (TC) - 48F-002.31" at bounding box center [339, 75] width 74 height 10
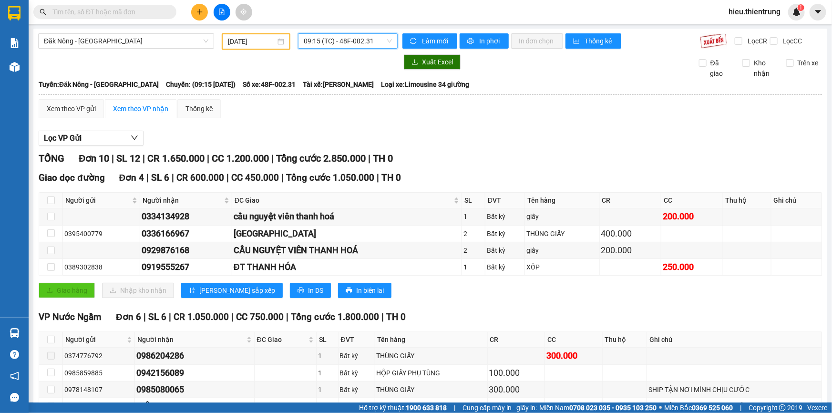
click at [354, 42] on span "09:15 (TC) - 48F-002.31" at bounding box center [348, 41] width 88 height 14
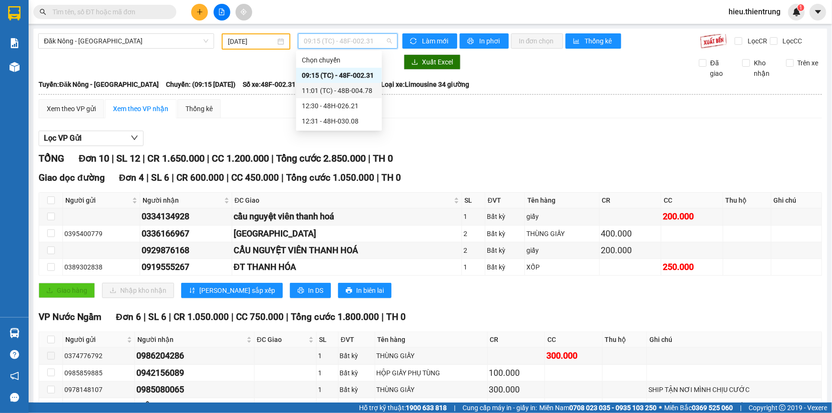
click at [354, 93] on div "11:01 (TC) - 48B-004.78" at bounding box center [339, 90] width 74 height 10
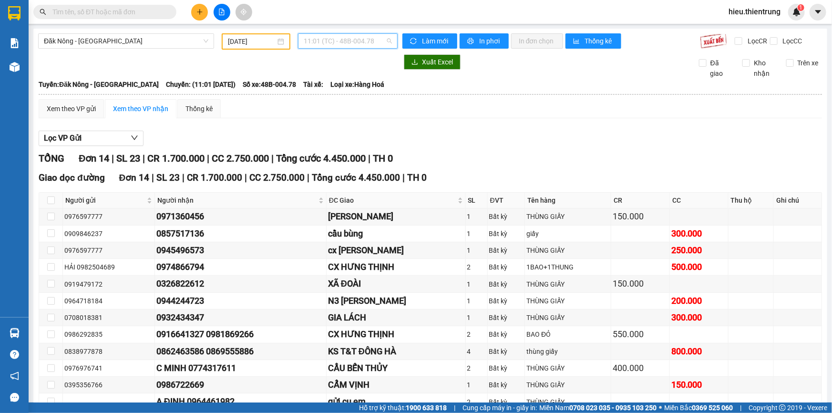
click at [363, 41] on span "11:01 (TC) - 48B-004.78" at bounding box center [348, 41] width 88 height 14
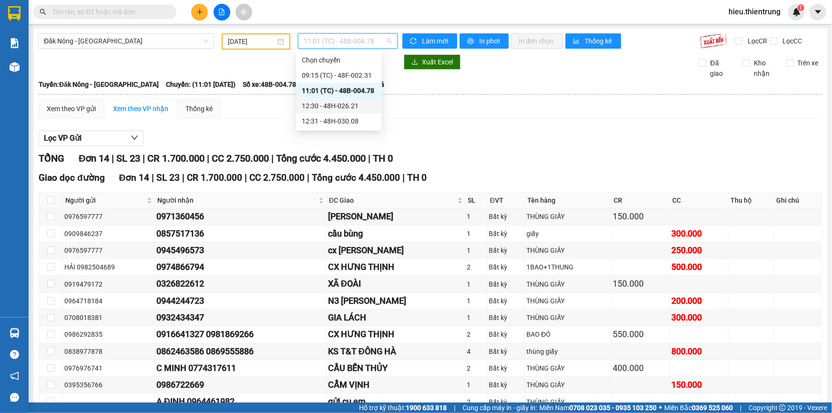
click at [360, 109] on div "12:30 - 48H-026.21" at bounding box center [339, 106] width 74 height 10
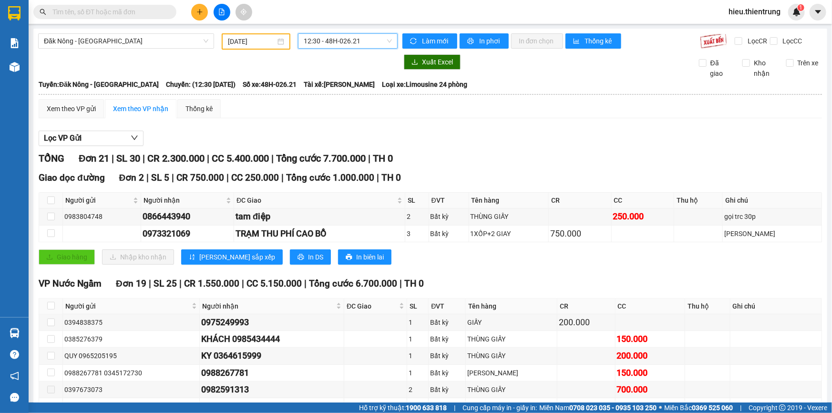
click at [249, 43] on input "[DATE]" at bounding box center [252, 41] width 48 height 10
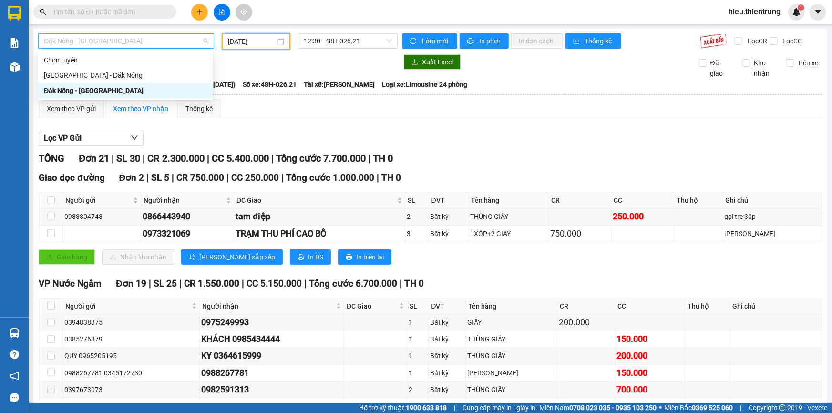
click at [111, 34] on span "Đăk Nông - [GEOGRAPHIC_DATA]" at bounding box center [126, 41] width 165 height 14
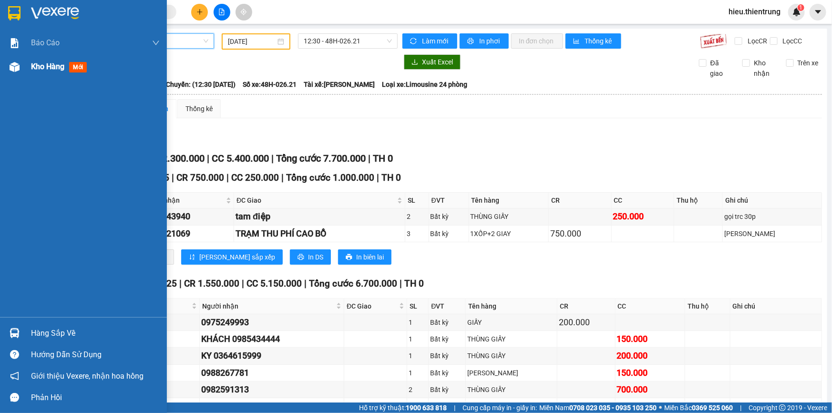
click at [37, 72] on div "Kho hàng mới" at bounding box center [95, 67] width 129 height 24
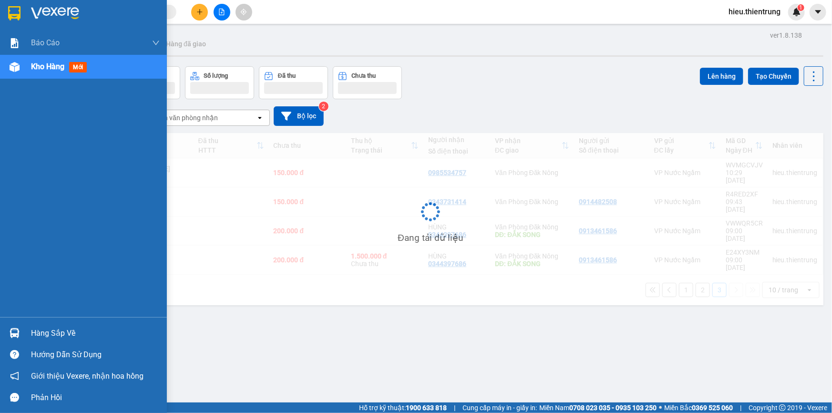
click at [35, 66] on span "Kho hàng" at bounding box center [47, 66] width 33 height 9
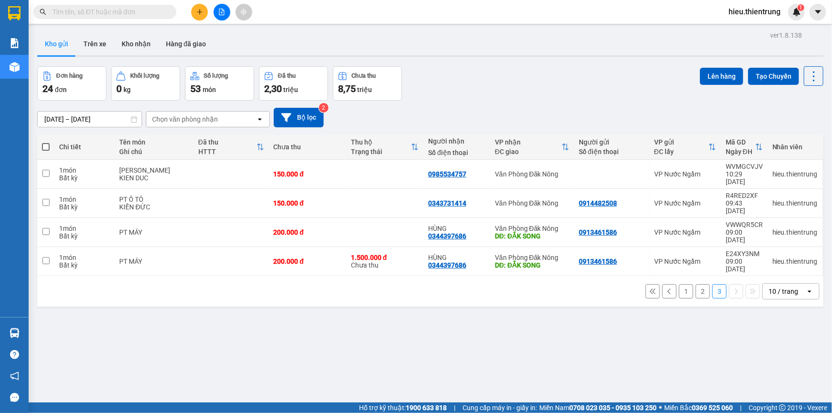
click at [143, 17] on div "Kết quả tìm kiếm ( 0 ) Bộ lọc Ngày tạo đơn gần nhất No Data" at bounding box center [93, 12] width 186 height 17
click at [144, 11] on input "text" at bounding box center [108, 12] width 113 height 10
click at [105, 10] on input "text" at bounding box center [108, 12] width 113 height 10
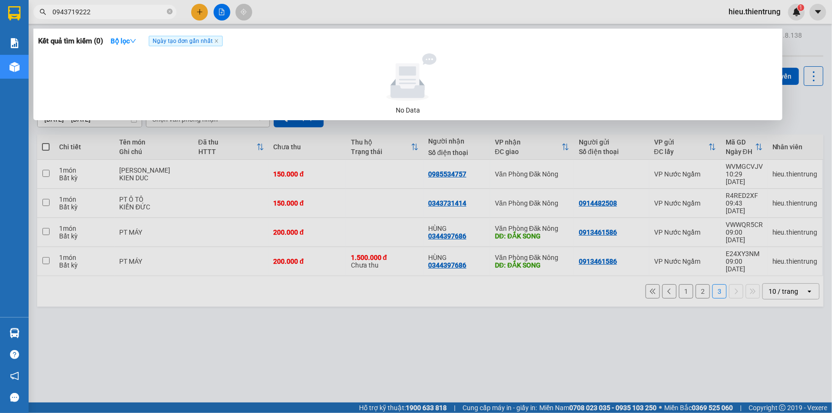
click at [203, 6] on div at bounding box center [416, 206] width 832 height 413
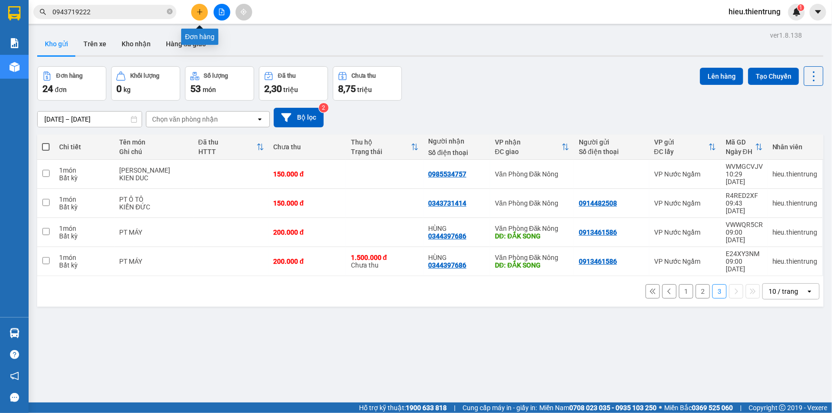
click at [202, 6] on button at bounding box center [199, 12] width 17 height 17
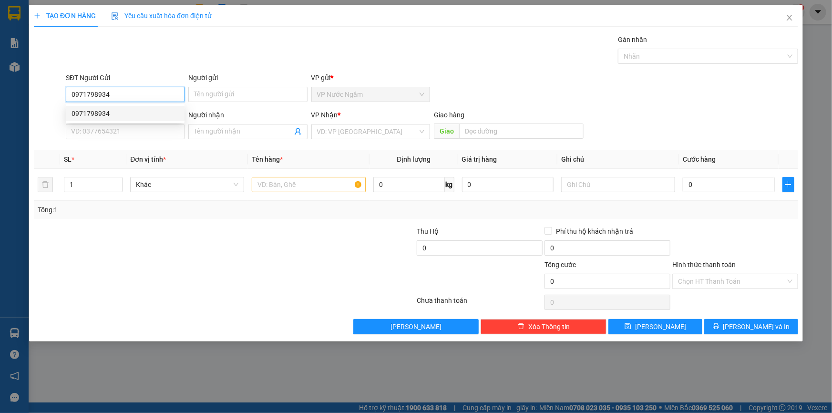
click at [100, 116] on div "0971798934" at bounding box center [125, 113] width 107 height 10
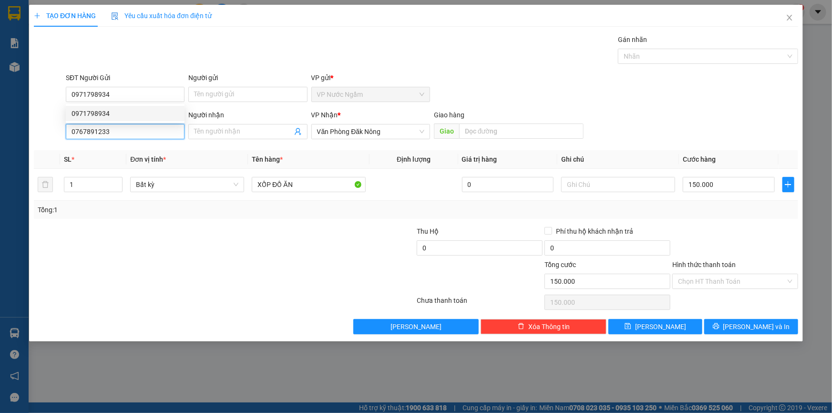
drag, startPoint x: 115, startPoint y: 134, endPoint x: 38, endPoint y: 143, distance: 77.8
click at [38, 143] on div "SĐT Người Nhận 0767891233 0767891233 Người nhận Tên người nhận VP Nhận * Văn Ph…" at bounding box center [416, 126] width 767 height 33
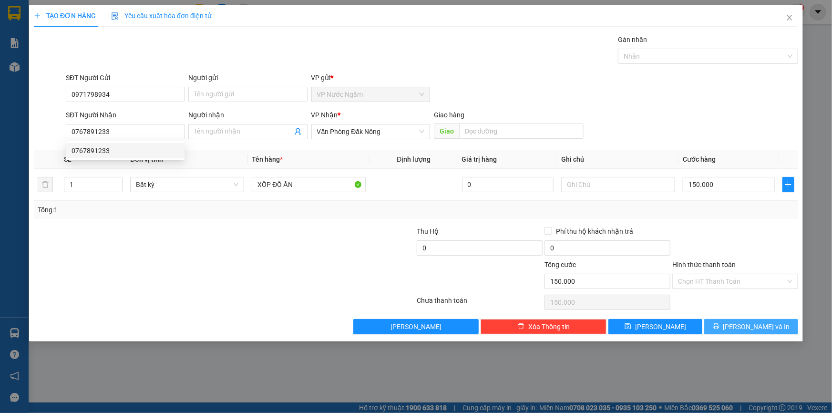
click at [768, 329] on span "[PERSON_NAME] và In" at bounding box center [757, 327] width 67 height 10
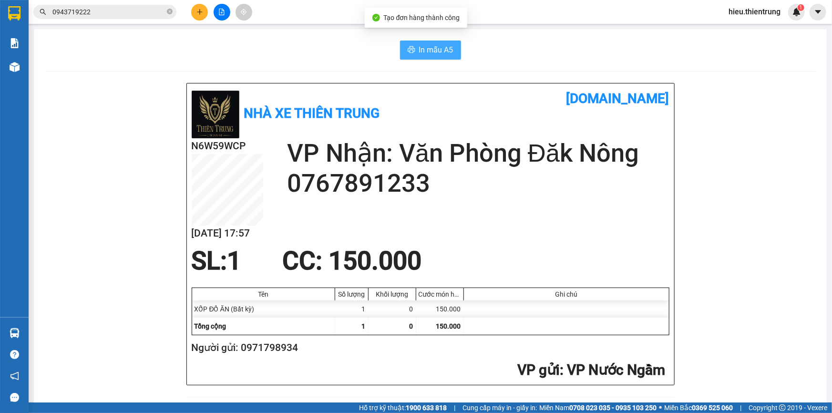
drag, startPoint x: 431, startPoint y: 39, endPoint x: 432, endPoint y: 48, distance: 8.6
drag, startPoint x: 432, startPoint y: 48, endPoint x: 435, endPoint y: 69, distance: 21.2
click at [432, 48] on span "In mẫu A5" at bounding box center [436, 50] width 34 height 12
click at [560, 51] on div "In mẫu A5" at bounding box center [430, 50] width 770 height 19
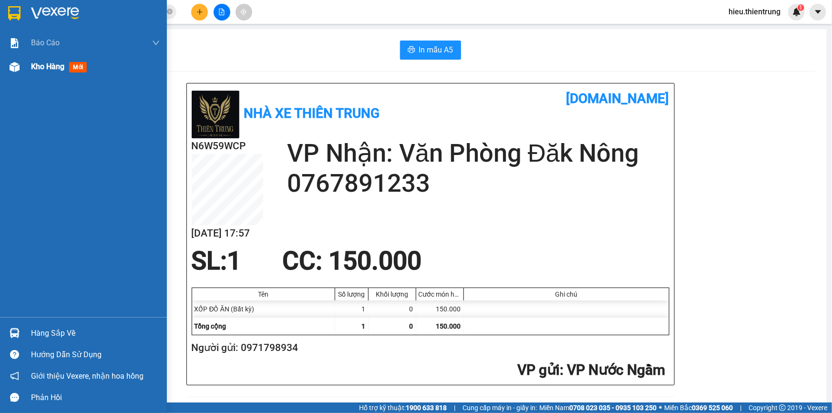
click at [46, 78] on div "Báo cáo BC Doanh số theo Văn Phòng Báo cáo dòng tiền (nhà xe) Doanh số tạo đơn …" at bounding box center [83, 174] width 167 height 286
click at [43, 74] on div "Kho hàng mới" at bounding box center [95, 67] width 129 height 24
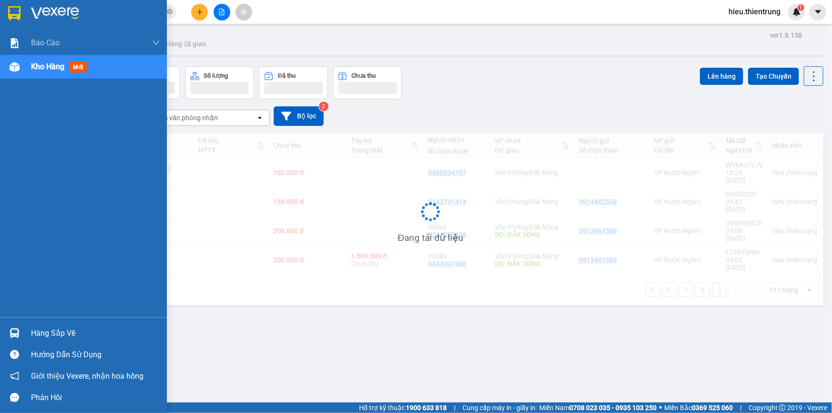
click at [43, 73] on div "Kho hàng mới" at bounding box center [95, 67] width 129 height 24
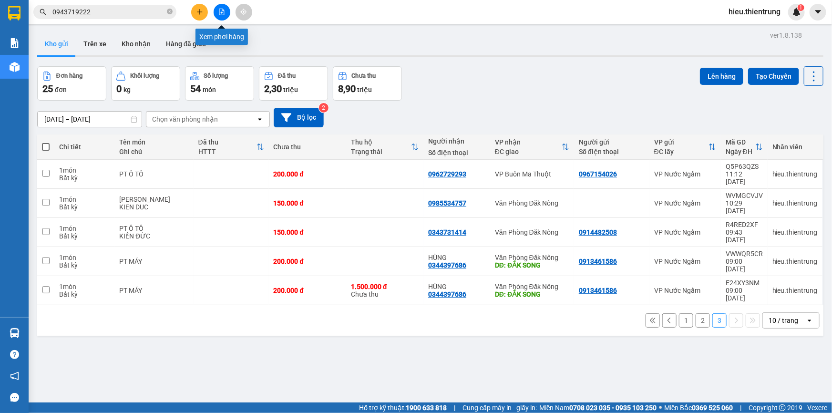
click at [197, 6] on button at bounding box center [199, 12] width 17 height 17
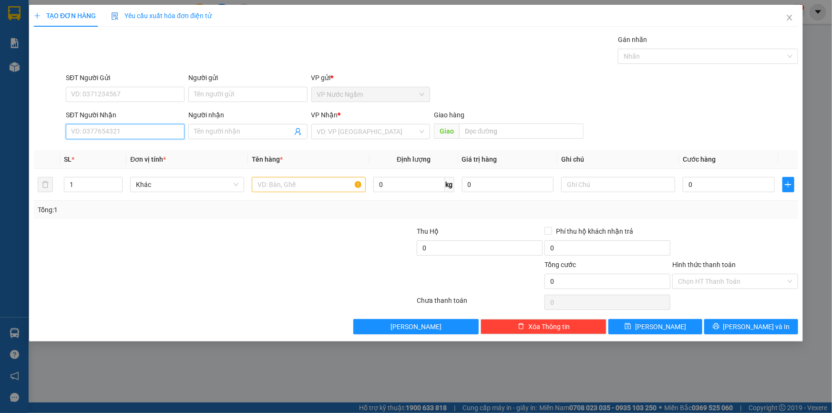
click at [106, 137] on input "SĐT Người Nhận" at bounding box center [125, 131] width 119 height 15
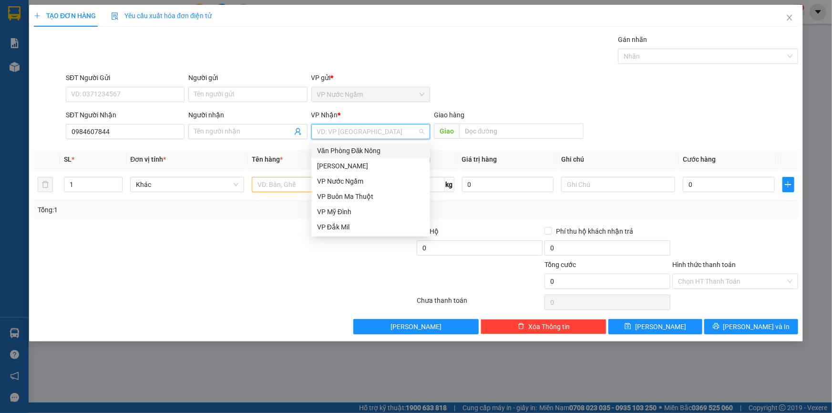
click at [350, 131] on input "search" at bounding box center [367, 131] width 101 height 14
drag, startPoint x: 338, startPoint y: 226, endPoint x: 322, endPoint y: 224, distance: 15.8
click at [338, 226] on div "VP Đắk Mil" at bounding box center [370, 227] width 107 height 10
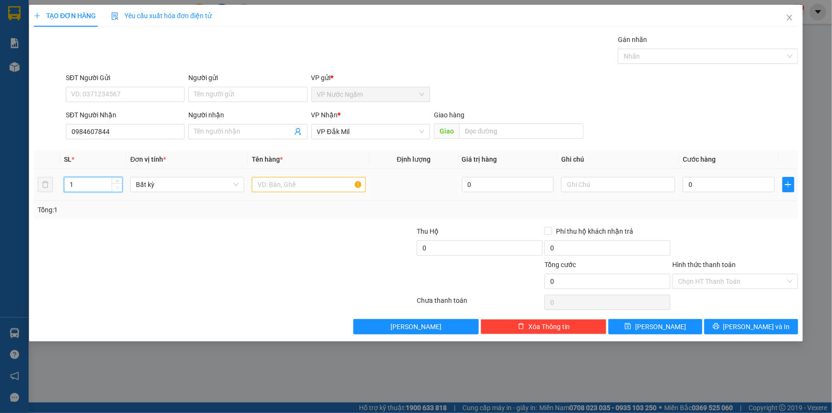
drag, startPoint x: 75, startPoint y: 188, endPoint x: 120, endPoint y: 190, distance: 44.9
click at [51, 193] on tr "1 Bất kỳ 0 0" at bounding box center [416, 185] width 765 height 32
click at [313, 189] on input "text" at bounding box center [309, 184] width 114 height 15
drag, startPoint x: 700, startPoint y: 276, endPoint x: 713, endPoint y: 290, distance: 18.9
click at [700, 276] on input "Hình thức thanh toán" at bounding box center [732, 281] width 108 height 14
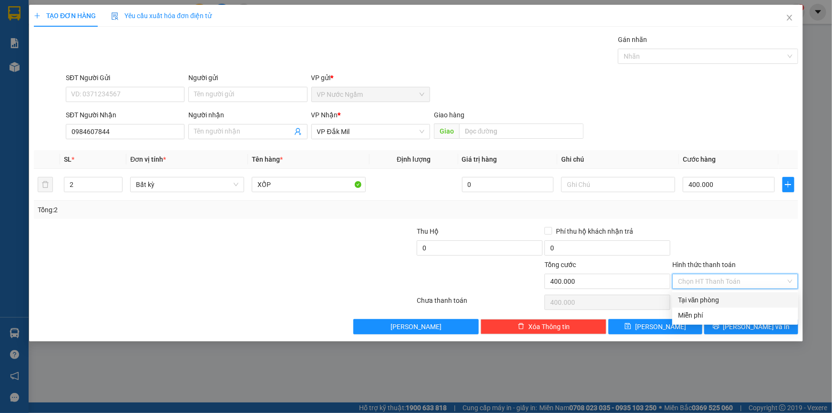
click at [711, 298] on div "Tại văn phòng" at bounding box center [735, 300] width 114 height 10
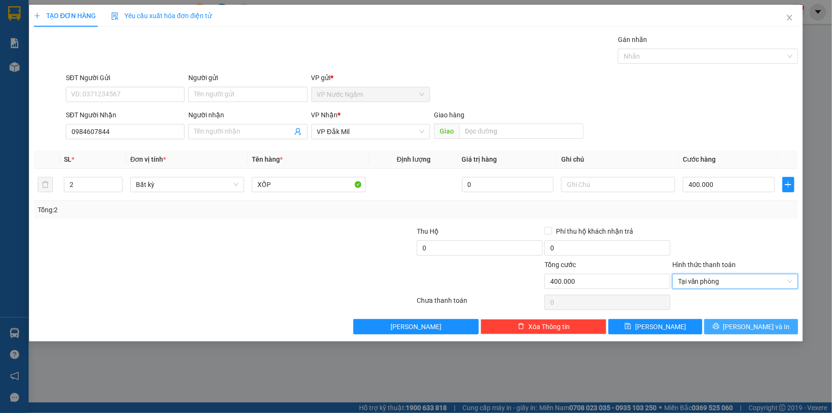
click at [747, 332] on button "[PERSON_NAME] và In" at bounding box center [752, 326] width 94 height 15
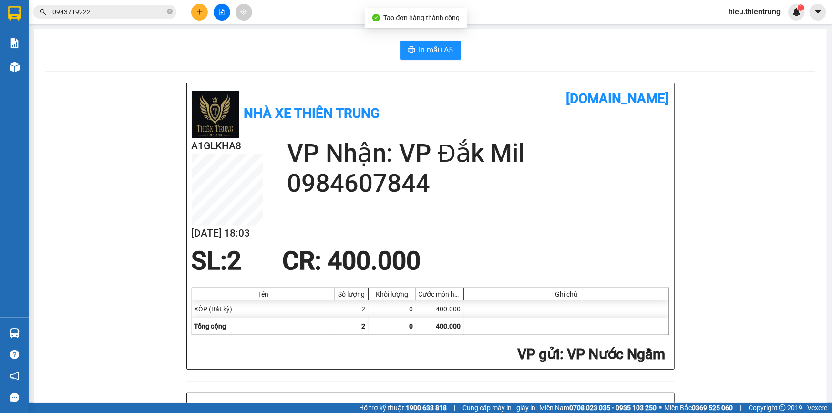
click at [425, 32] on div "In mẫu A5 Nhà xe Thiên Trung [DOMAIN_NAME] A1GLKHA8 [DATE] 18:03 VP Nhận: VP Đă…" at bounding box center [430, 421] width 793 height 785
click at [430, 41] on button "In mẫu A5" at bounding box center [430, 50] width 61 height 19
click at [430, 55] on span "In mẫu A5" at bounding box center [436, 50] width 34 height 12
click at [548, 35] on div "In mẫu A5 Nhà xe Thiên Trung [DOMAIN_NAME] A1GLKHA8 [DATE] 18:03 VP Nhận: VP Đă…" at bounding box center [430, 421] width 793 height 785
click at [305, 41] on div "In mẫu A5" at bounding box center [430, 50] width 770 height 19
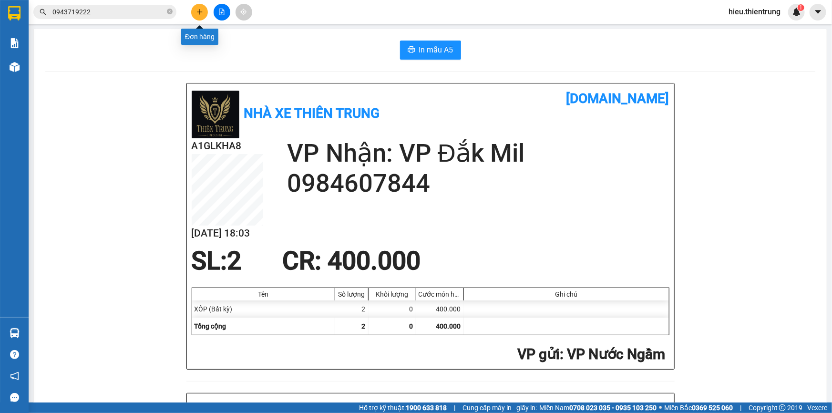
click at [200, 15] on button at bounding box center [199, 12] width 17 height 17
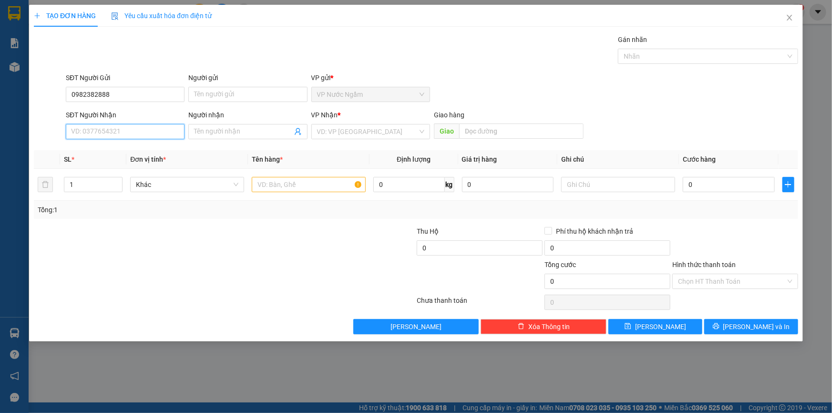
drag, startPoint x: 140, startPoint y: 132, endPoint x: 134, endPoint y: 133, distance: 6.2
click at [135, 133] on input "SĐT Người Nhận" at bounding box center [125, 131] width 119 height 15
click at [345, 134] on input "search" at bounding box center [367, 131] width 101 height 14
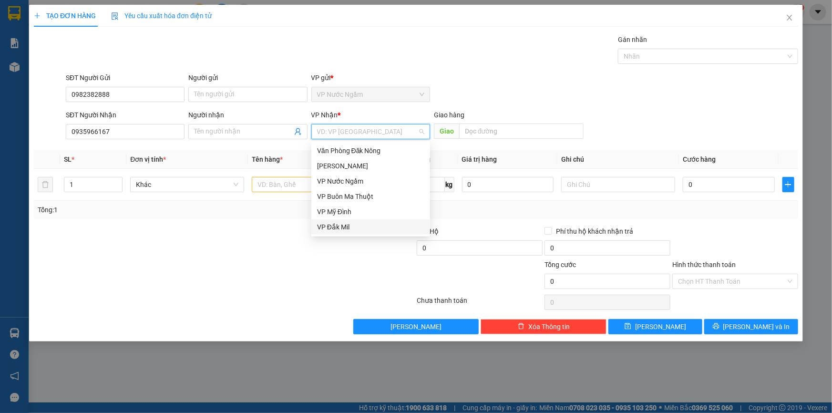
click at [346, 228] on div "VP Đắk Mil" at bounding box center [370, 227] width 107 height 10
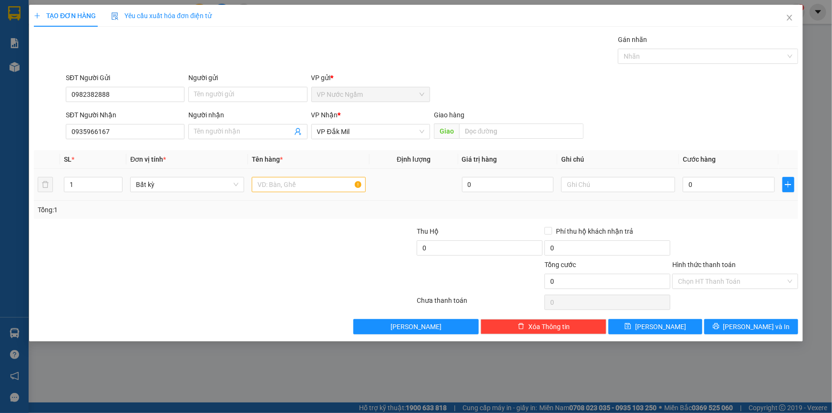
click at [282, 189] on div at bounding box center [309, 184] width 114 height 19
click at [284, 189] on input "text" at bounding box center [309, 184] width 114 height 15
click at [702, 280] on input "Hình thức thanh toán" at bounding box center [732, 281] width 108 height 14
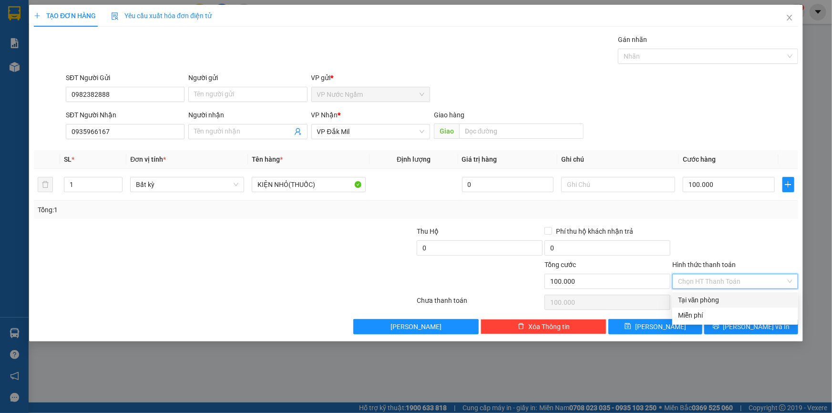
drag, startPoint x: 707, startPoint y: 294, endPoint x: 715, endPoint y: 301, distance: 10.5
click at [707, 296] on div "Tại văn phòng" at bounding box center [735, 300] width 114 height 10
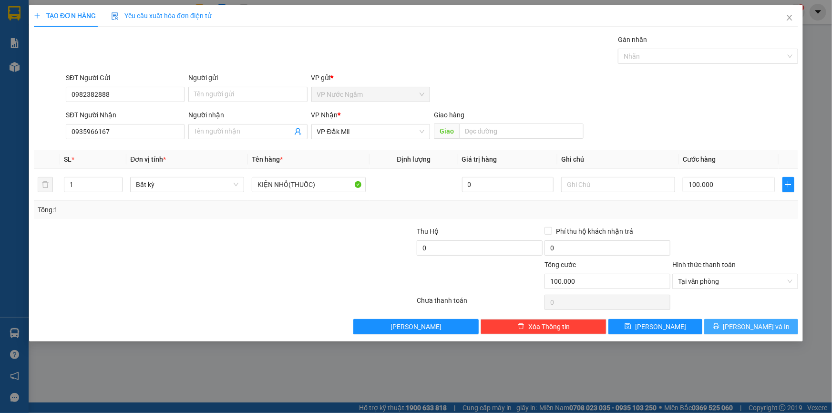
click at [720, 324] on icon "printer" at bounding box center [716, 326] width 7 height 7
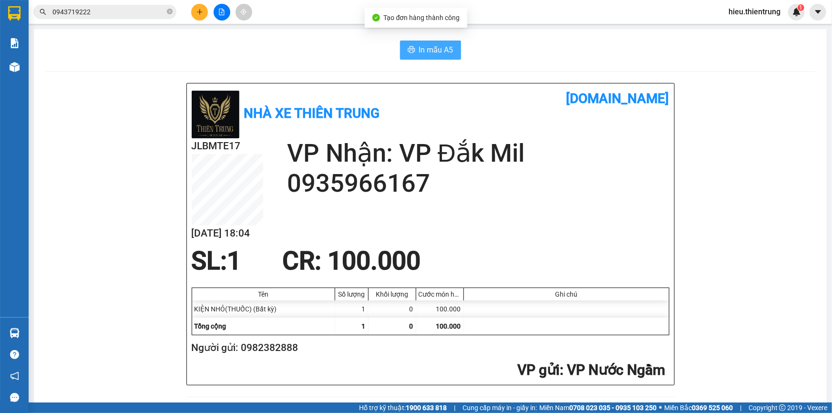
click at [434, 43] on button "In mẫu A5" at bounding box center [430, 50] width 61 height 19
click at [539, 47] on div "In mẫu A5" at bounding box center [430, 50] width 770 height 19
click at [204, 7] on button at bounding box center [199, 12] width 17 height 17
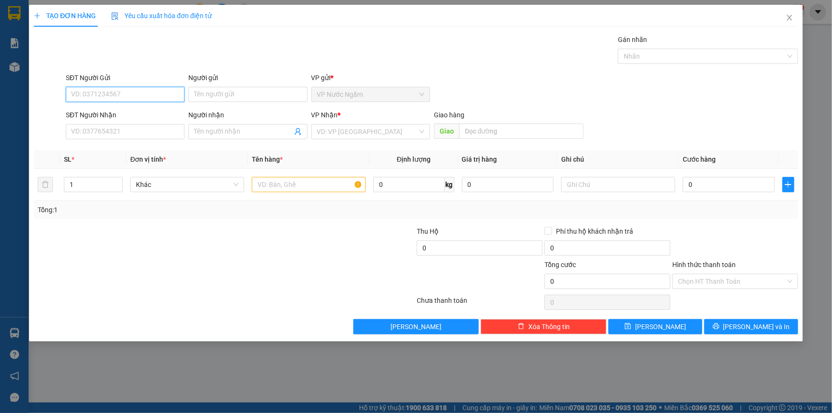
click at [97, 97] on input "SĐT Người Gửi" at bounding box center [125, 94] width 119 height 15
click at [110, 119] on div "0962732220" at bounding box center [125, 113] width 119 height 15
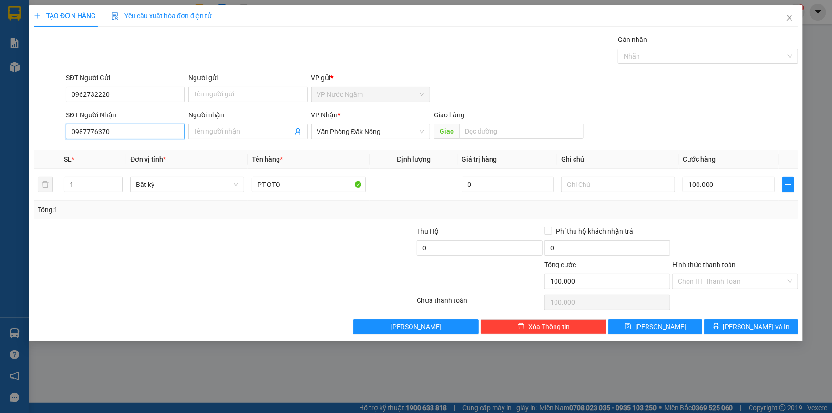
drag, startPoint x: 132, startPoint y: 134, endPoint x: 1, endPoint y: 151, distance: 132.4
click at [0, 149] on div "TẠO ĐƠN HÀNG Yêu cầu xuất hóa đơn điện tử Transit Pickup Surcharge Ids Transit …" at bounding box center [416, 206] width 832 height 413
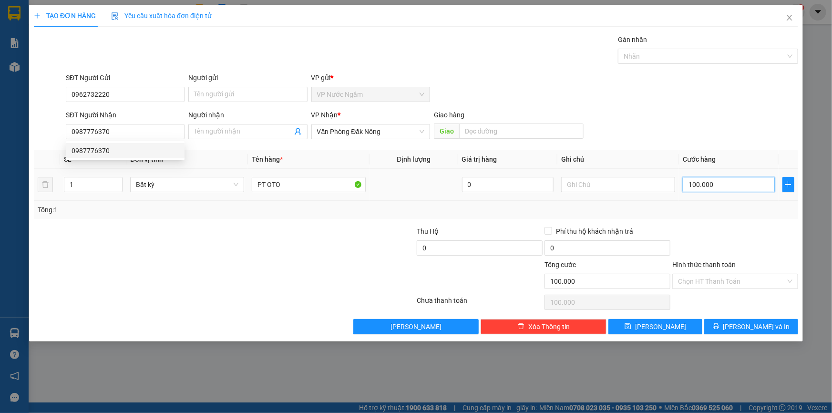
click at [747, 180] on input "100.000" at bounding box center [729, 184] width 92 height 15
click at [756, 318] on div "Transit Pickup Surcharge Ids Transit Deliver Surcharge Ids Transit Deliver Surc…" at bounding box center [416, 184] width 765 height 300
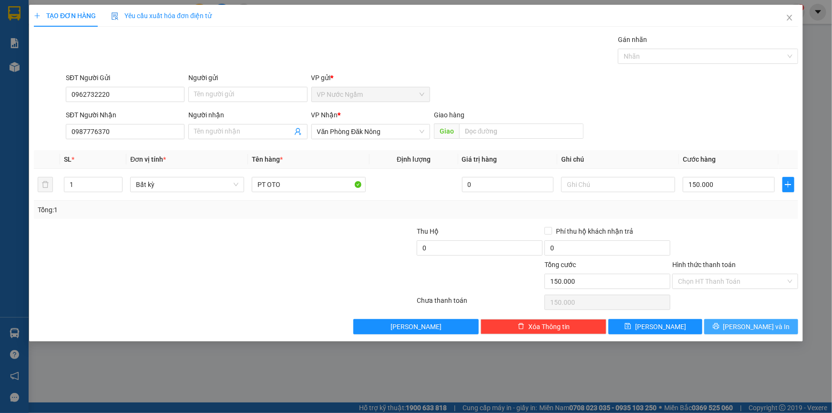
click at [752, 322] on span "[PERSON_NAME] và In" at bounding box center [757, 327] width 67 height 10
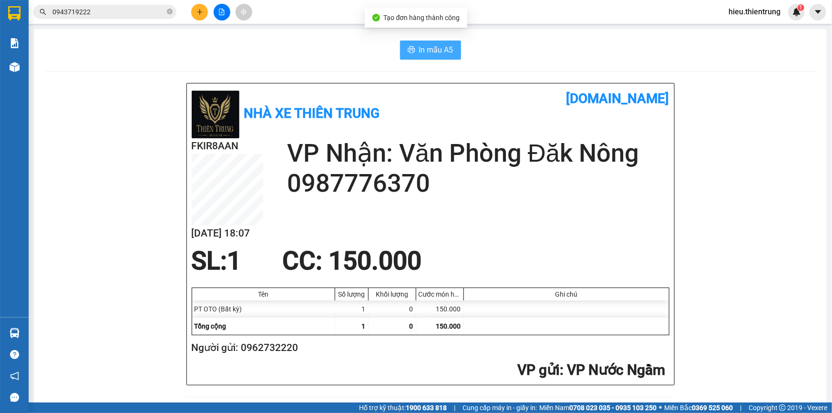
click at [439, 52] on span "In mẫu A5" at bounding box center [436, 50] width 34 height 12
click at [198, 7] on button at bounding box center [199, 12] width 17 height 17
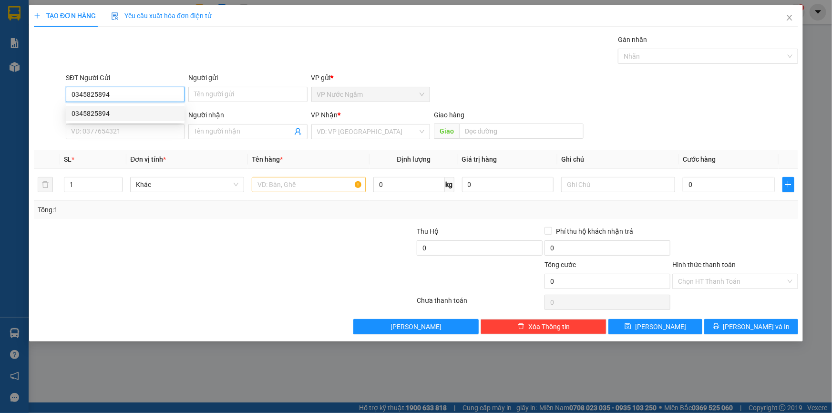
drag, startPoint x: 121, startPoint y: 112, endPoint x: 124, endPoint y: 120, distance: 8.5
click at [121, 113] on div "0345825894" at bounding box center [125, 113] width 107 height 10
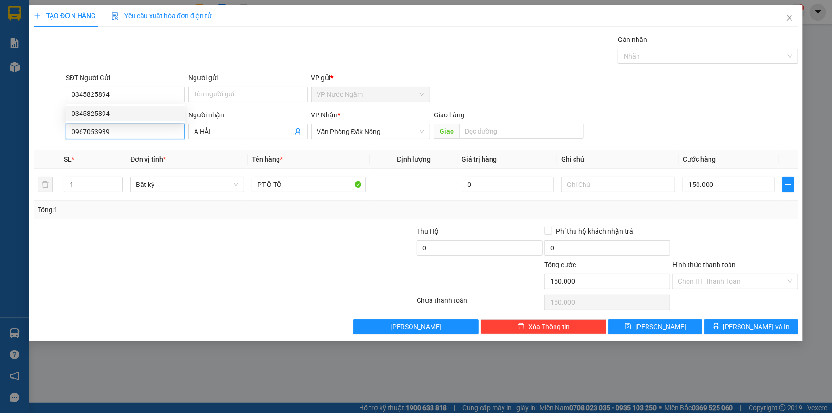
drag, startPoint x: 134, startPoint y: 137, endPoint x: 10, endPoint y: 147, distance: 124.5
click at [10, 147] on div "TẠO ĐƠN HÀNG Yêu cầu xuất hóa đơn điện tử Transit Pickup Surcharge Ids Transit …" at bounding box center [416, 206] width 832 height 413
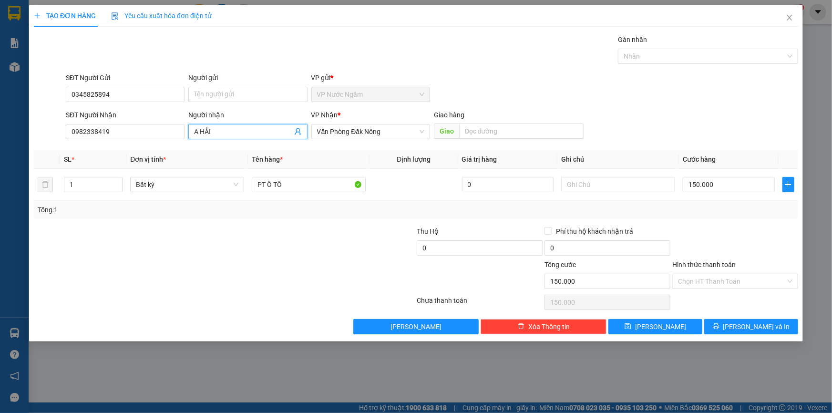
drag, startPoint x: 207, startPoint y: 138, endPoint x: 170, endPoint y: 148, distance: 38.1
click at [183, 144] on div "Transit Pickup Surcharge Ids Transit Deliver Surcharge Ids Transit Deliver Surc…" at bounding box center [416, 184] width 765 height 300
click at [518, 128] on input "text" at bounding box center [521, 131] width 124 height 15
click at [737, 178] on input "150.000" at bounding box center [729, 184] width 92 height 15
click at [747, 327] on span "[PERSON_NAME] và In" at bounding box center [757, 327] width 67 height 10
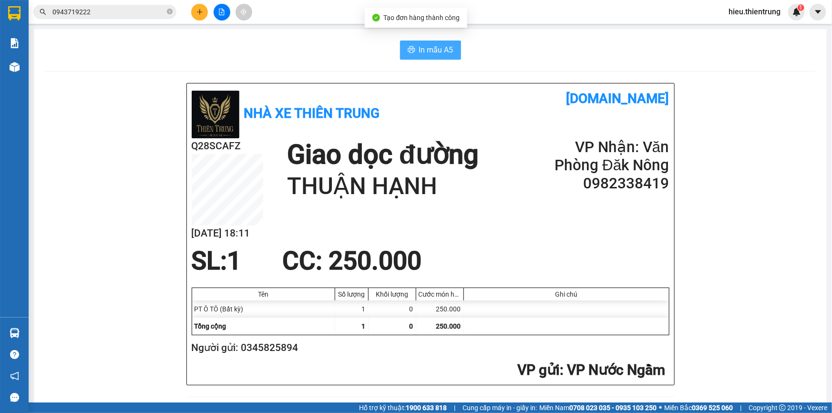
drag, startPoint x: 398, startPoint y: 36, endPoint x: 419, endPoint y: 49, distance: 24.6
click at [419, 49] on span "In mẫu A5" at bounding box center [436, 50] width 34 height 12
click at [522, 90] on h1 "[DOMAIN_NAME]" at bounding box center [550, 98] width 239 height 21
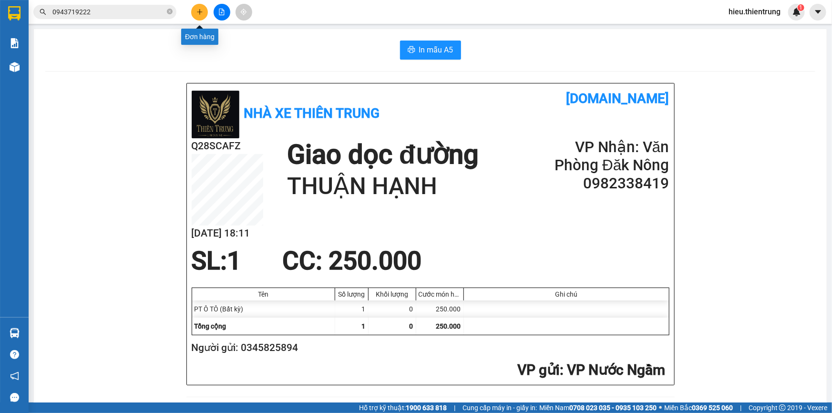
click at [201, 12] on icon "plus" at bounding box center [200, 12] width 7 height 7
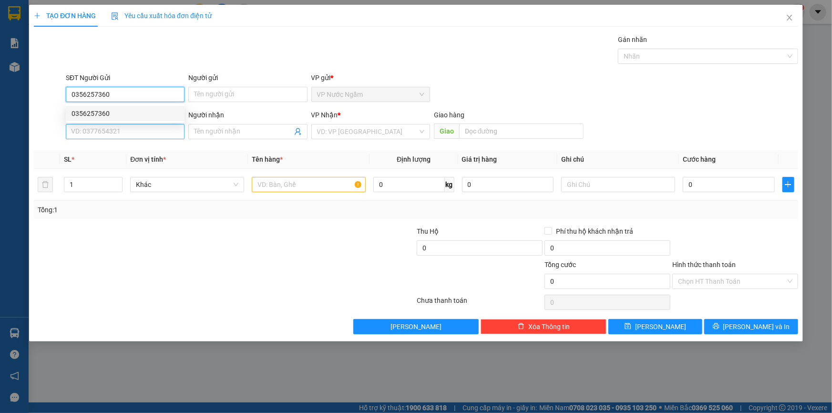
drag, startPoint x: 102, startPoint y: 113, endPoint x: 129, endPoint y: 124, distance: 29.1
click at [103, 113] on div "0356257360" at bounding box center [125, 113] width 107 height 10
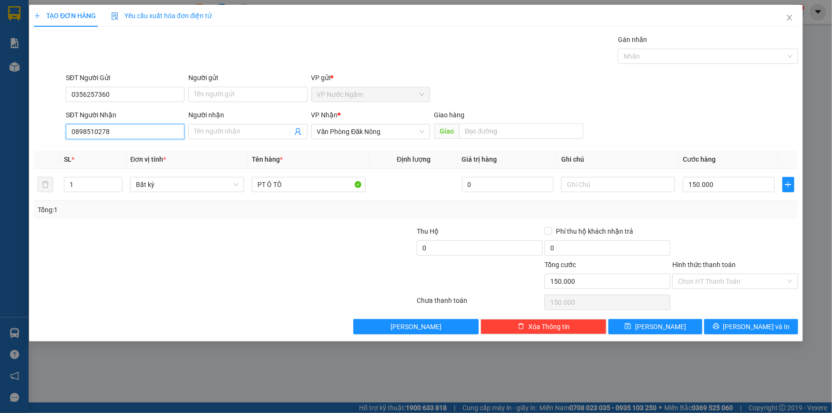
drag, startPoint x: 135, startPoint y: 129, endPoint x: 21, endPoint y: 138, distance: 114.8
click at [24, 138] on div "TẠO ĐƠN HÀNG Yêu cầu xuất hóa đơn điện tử Transit Pickup Surcharge Ids Transit …" at bounding box center [416, 206] width 832 height 413
click at [111, 149] on div "0979354848 - ANH LONG" at bounding box center [125, 150] width 107 height 10
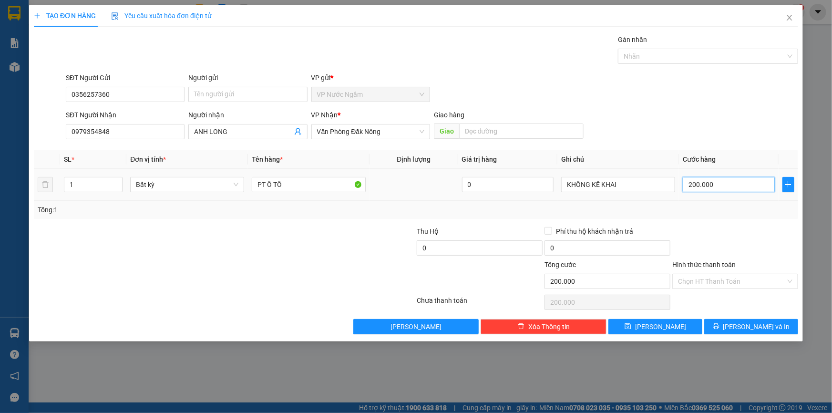
click at [734, 188] on input "200.000" at bounding box center [729, 184] width 92 height 15
click at [741, 322] on button "[PERSON_NAME] và In" at bounding box center [752, 326] width 94 height 15
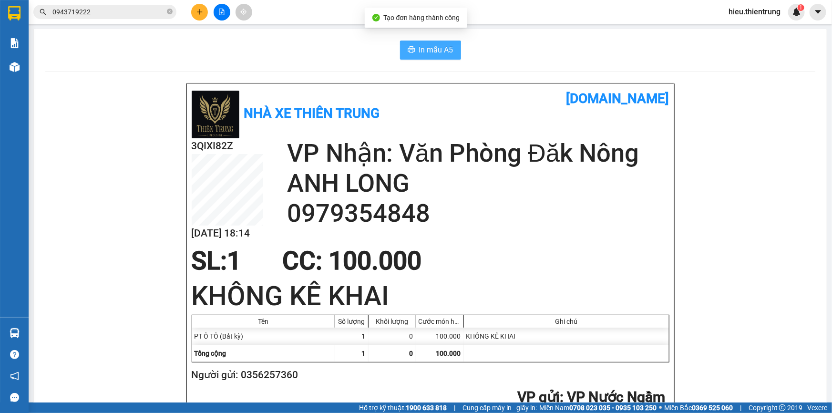
click at [436, 49] on span "In mẫu A5" at bounding box center [436, 50] width 34 height 12
click at [515, 48] on div "In mẫu A5" at bounding box center [430, 50] width 770 height 19
drag, startPoint x: 255, startPoint y: 51, endPoint x: 93, endPoint y: 97, distance: 168.8
click at [254, 51] on div "In mẫu A5" at bounding box center [430, 50] width 770 height 19
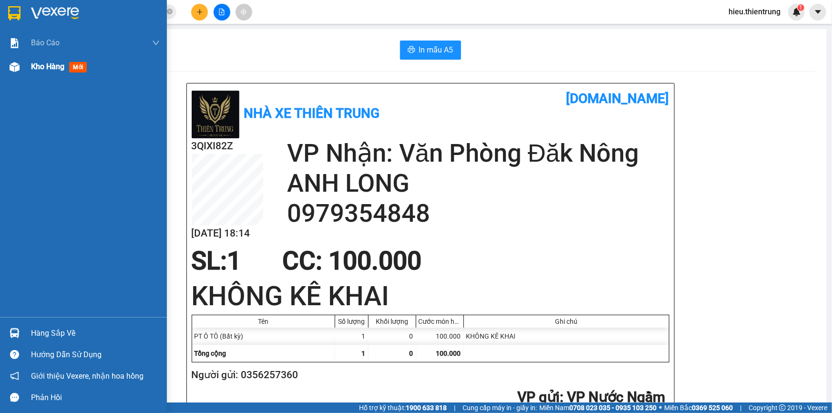
click at [19, 71] on img at bounding box center [15, 67] width 10 height 10
click at [21, 70] on div at bounding box center [14, 67] width 17 height 17
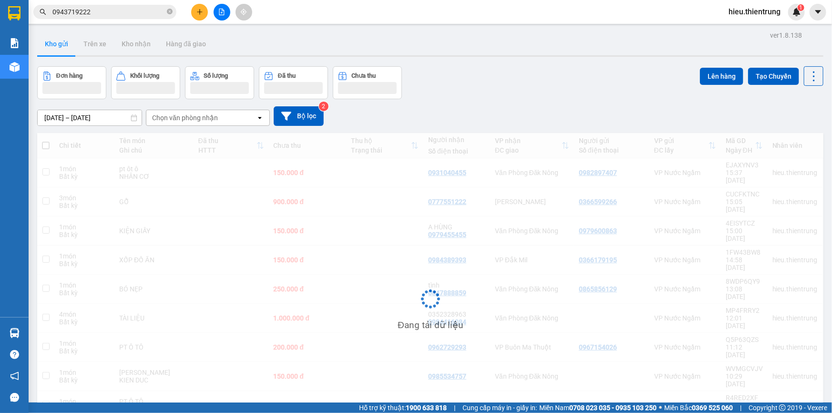
click at [502, 58] on div "ver 1.8.138 Kho gửi Trên xe Kho nhận Hàng đã giao Đơn hàng Khối lượng Số lượng …" at bounding box center [430, 256] width 794 height 455
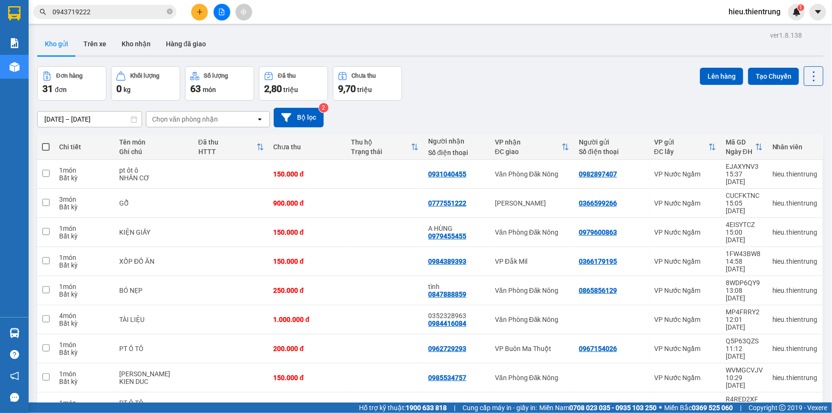
scroll to position [2, 0]
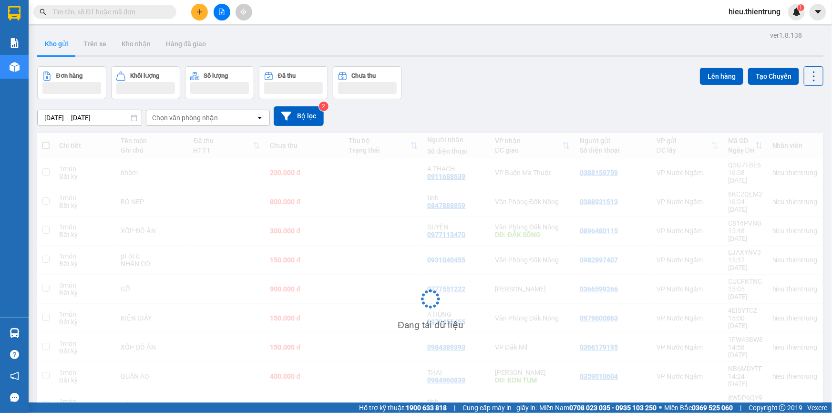
click at [106, 15] on input "text" at bounding box center [108, 12] width 113 height 10
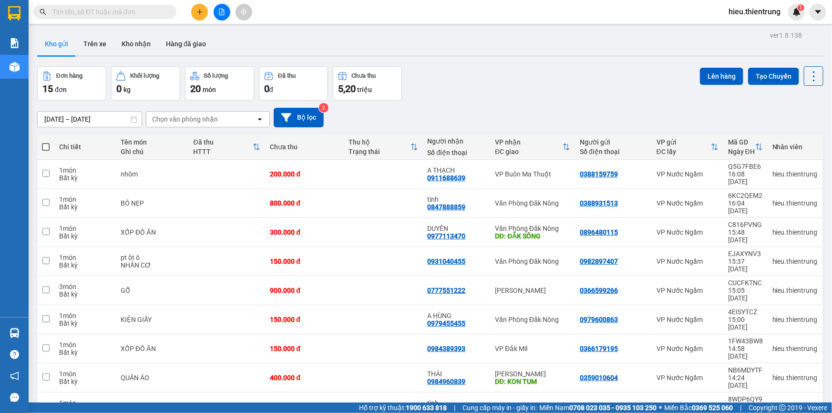
paste input "0968404646"
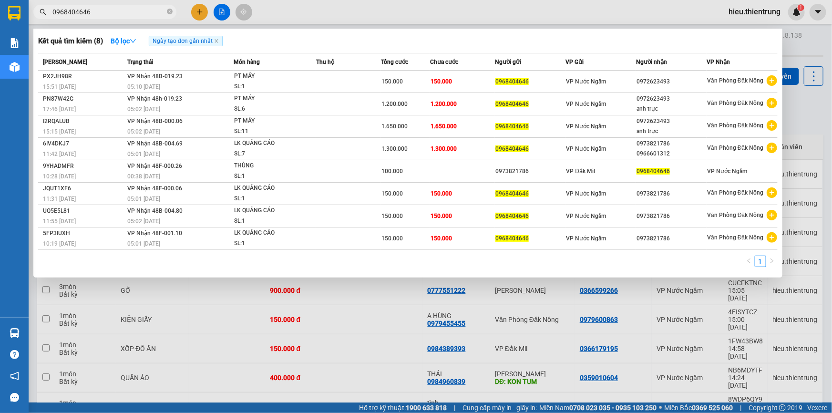
type input "0968404646"
click at [199, 7] on div at bounding box center [416, 206] width 832 height 413
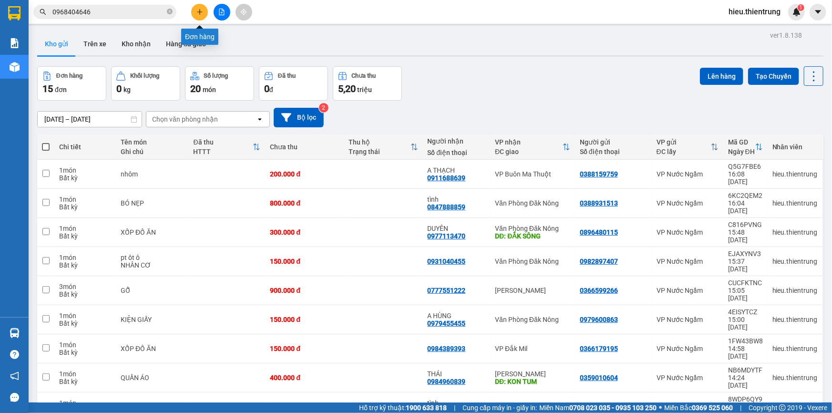
click at [187, 19] on div at bounding box center [222, 12] width 72 height 17
click at [194, 18] on button at bounding box center [199, 12] width 17 height 17
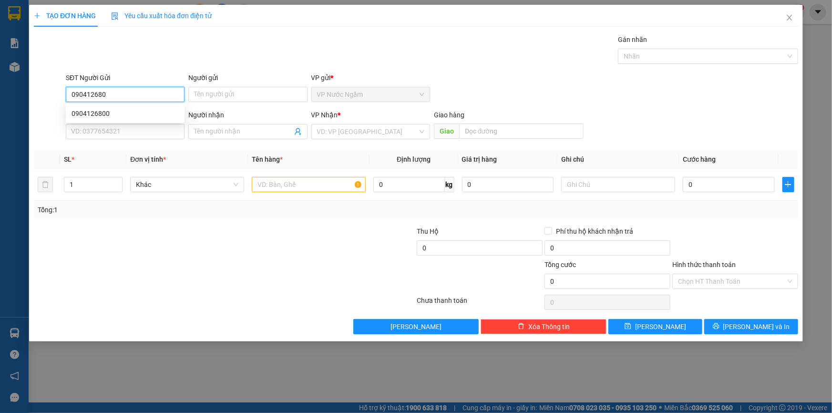
type input "0904126800"
click at [85, 108] on div "0904126800" at bounding box center [125, 113] width 107 height 10
type input "0393663434"
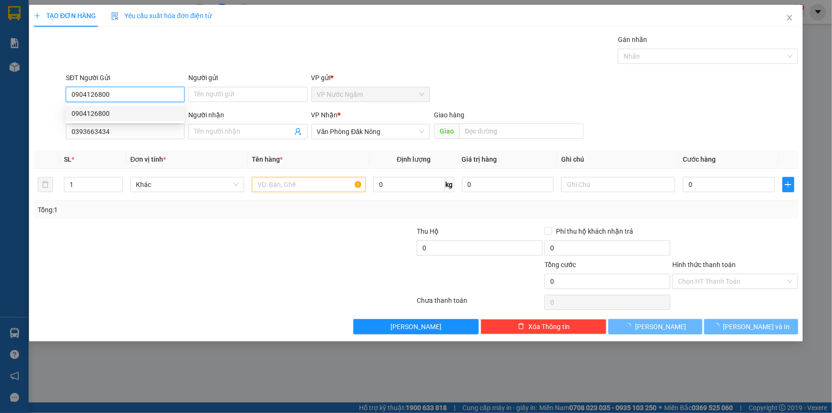
type input "300.000"
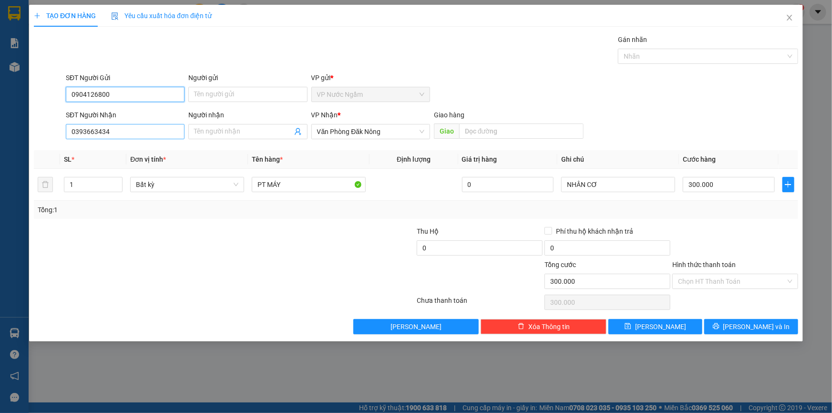
type input "0904126800"
click at [124, 134] on input "0393663434" at bounding box center [125, 131] width 119 height 15
drag, startPoint x: 123, startPoint y: 129, endPoint x: 0, endPoint y: 128, distance: 122.6
click at [0, 128] on div "TẠO ĐƠN HÀNG Yêu cầu xuất hóa đơn điện tử Transit Pickup Surcharge Ids Transit …" at bounding box center [416, 206] width 832 height 413
click at [99, 156] on div "0385170148 0385170148" at bounding box center [125, 150] width 119 height 19
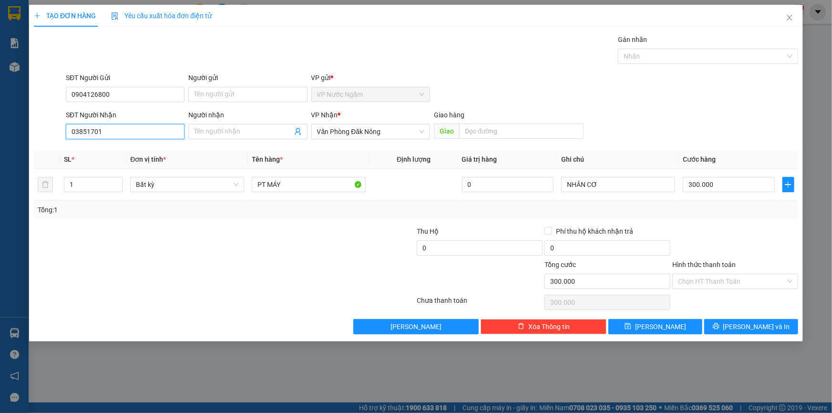
click at [114, 127] on input "03851701" at bounding box center [125, 131] width 119 height 15
click at [107, 148] on div "0385170148" at bounding box center [125, 150] width 107 height 10
type input "0385170148"
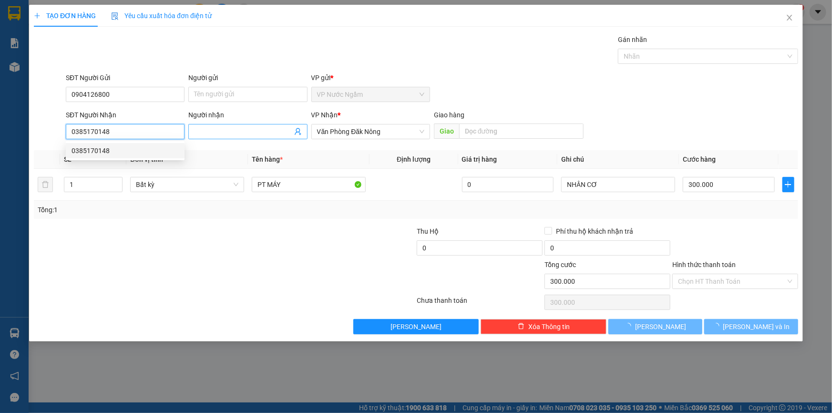
type input "100.000"
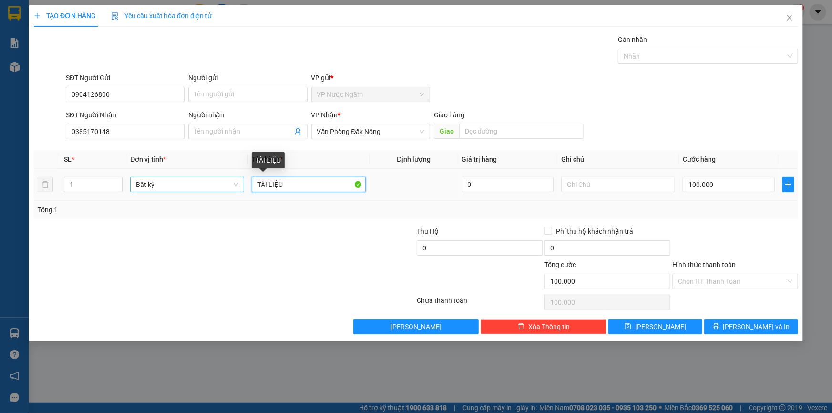
drag, startPoint x: 308, startPoint y: 185, endPoint x: 232, endPoint y: 188, distance: 75.4
click at [233, 186] on tr "1 Bất kỳ TÀI LIỆU 0 100.000" at bounding box center [416, 185] width 765 height 32
type input "QUẬN DÂY DIỆN"
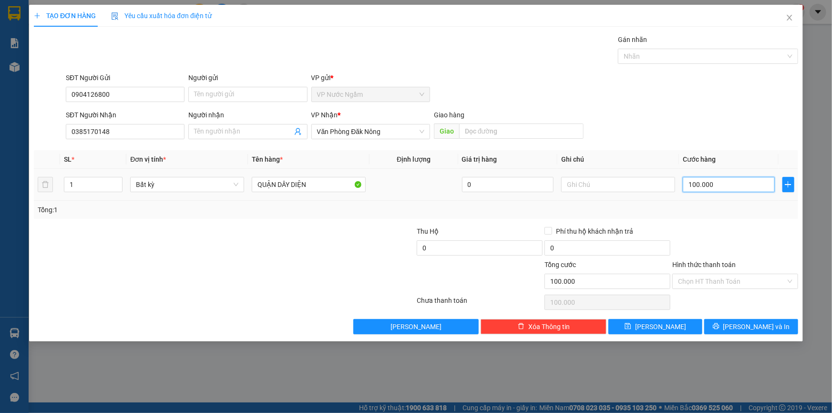
click at [711, 191] on input "100.000" at bounding box center [729, 184] width 92 height 15
type input "1"
type input "15"
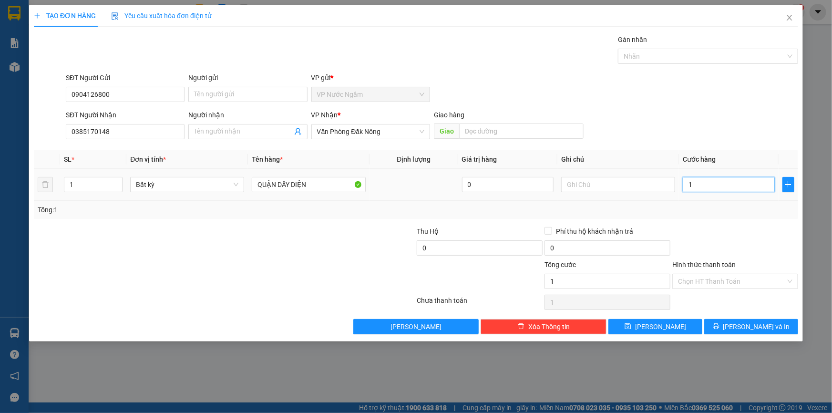
type input "15"
type input "150"
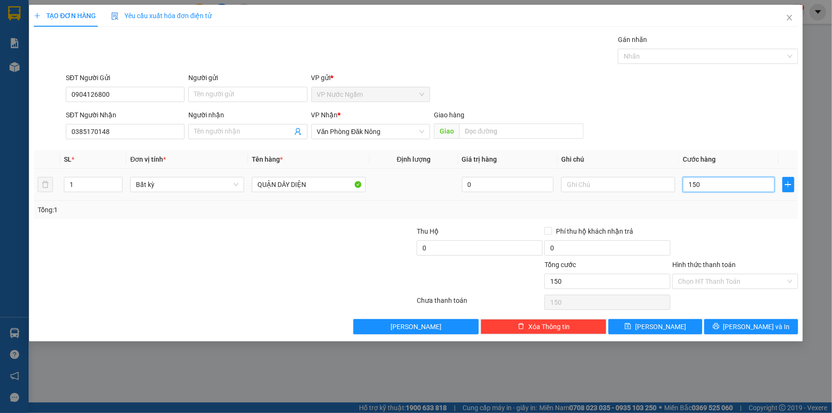
type input "1.500"
type input "15.000"
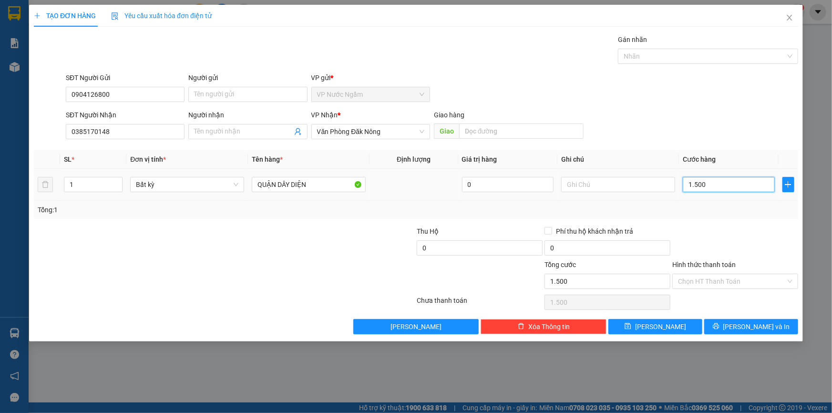
type input "15.000"
type input "150.000"
click at [762, 332] on button "[PERSON_NAME] và In" at bounding box center [752, 326] width 94 height 15
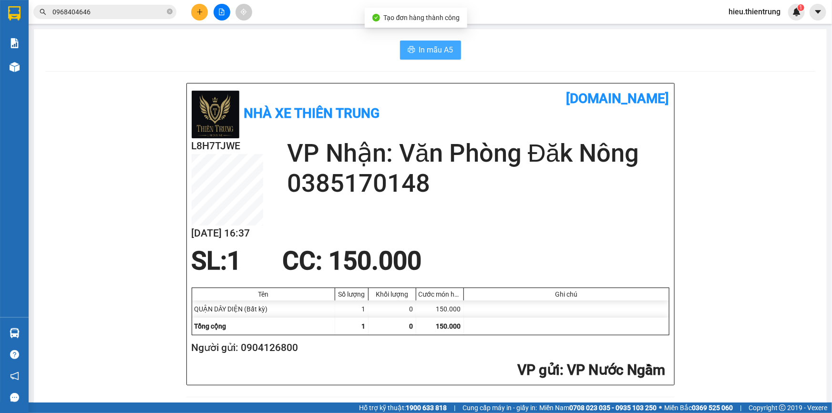
drag, startPoint x: 439, startPoint y: 62, endPoint x: 435, endPoint y: 52, distance: 10.5
click at [432, 47] on span "In mẫu A5" at bounding box center [436, 50] width 34 height 12
click at [199, 14] on icon "plus" at bounding box center [200, 12] width 7 height 7
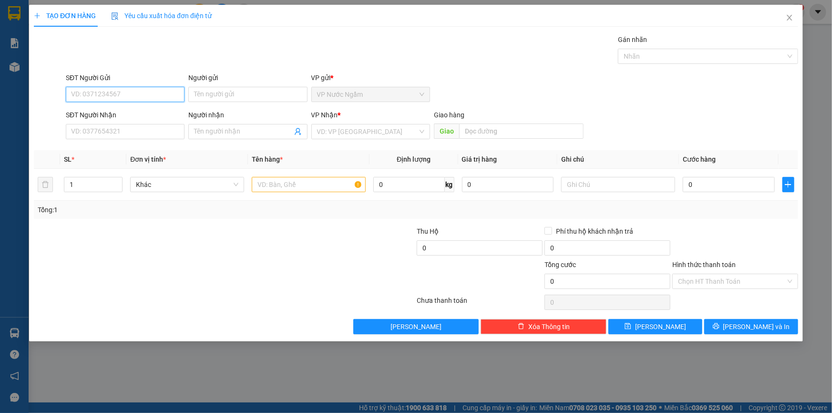
click at [132, 91] on input "SĐT Người Gửi" at bounding box center [125, 94] width 119 height 15
click at [788, 22] on span "Close" at bounding box center [790, 18] width 27 height 27
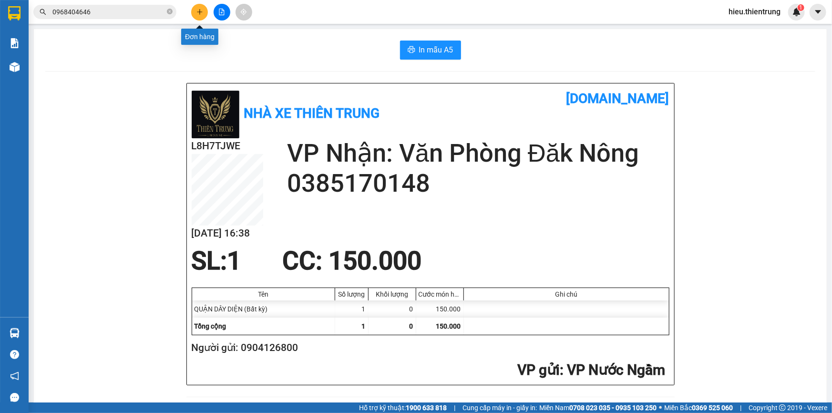
click at [205, 13] on button at bounding box center [199, 12] width 17 height 17
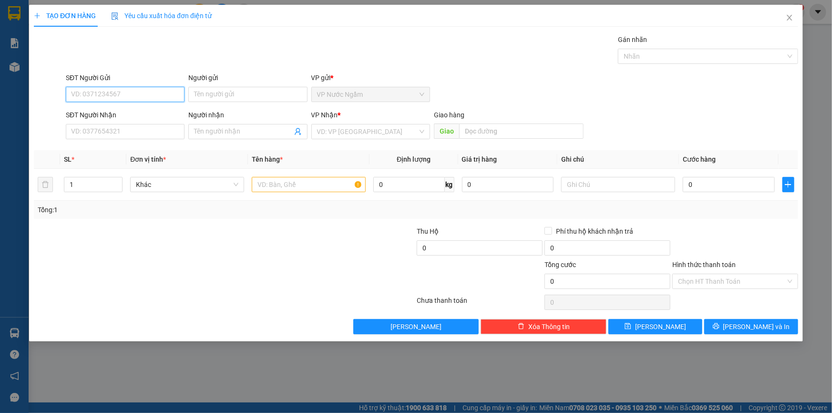
click at [89, 99] on input "SĐT Người Gửi" at bounding box center [125, 94] width 119 height 15
click at [104, 90] on input "SĐT Người Gửi" at bounding box center [125, 94] width 119 height 15
click at [791, 20] on icon "close" at bounding box center [789, 18] width 5 height 6
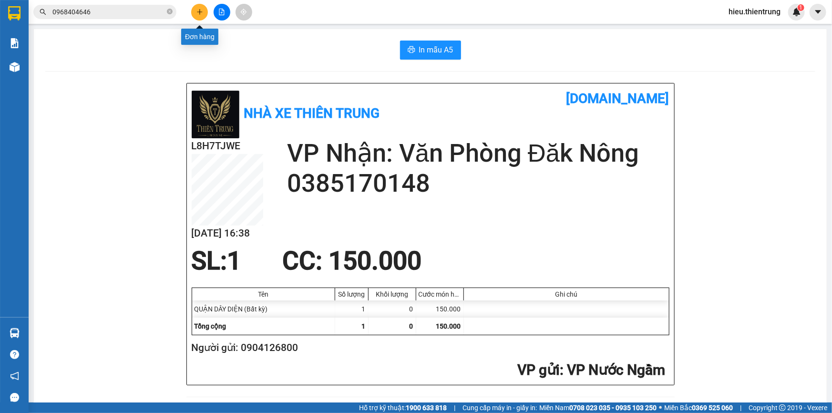
click at [197, 14] on icon "plus" at bounding box center [200, 12] width 7 height 7
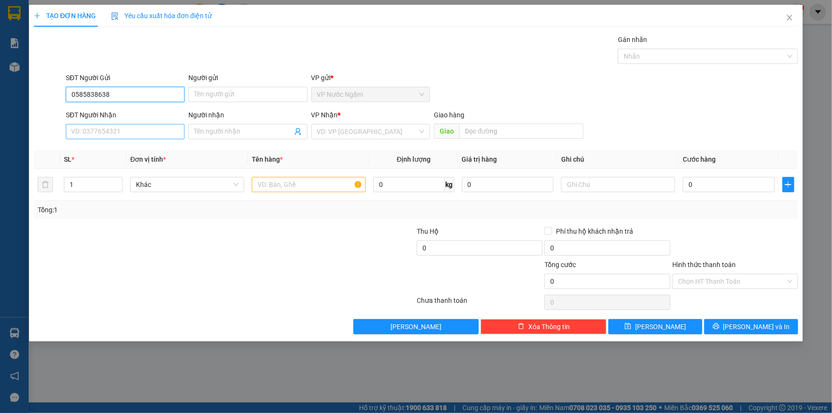
type input "0585838638"
click at [101, 137] on input "SĐT Người Nhận" at bounding box center [125, 131] width 119 height 15
click at [134, 151] on div "0325945824 - A" at bounding box center [125, 150] width 107 height 10
type input "0325945824"
type input "A"
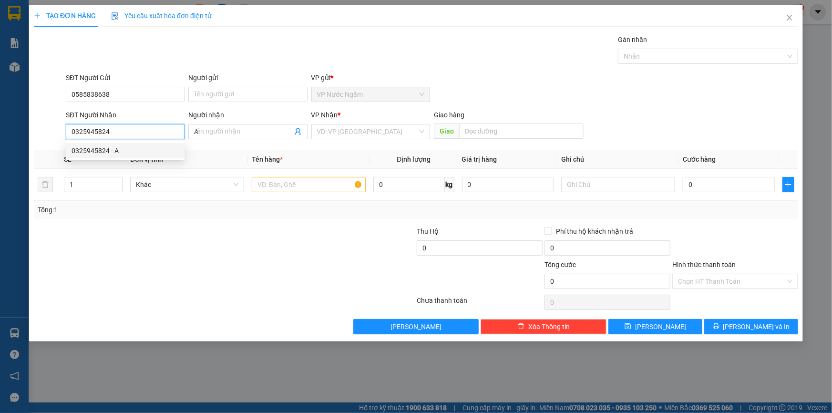
type input "750.000"
type input "0325945824"
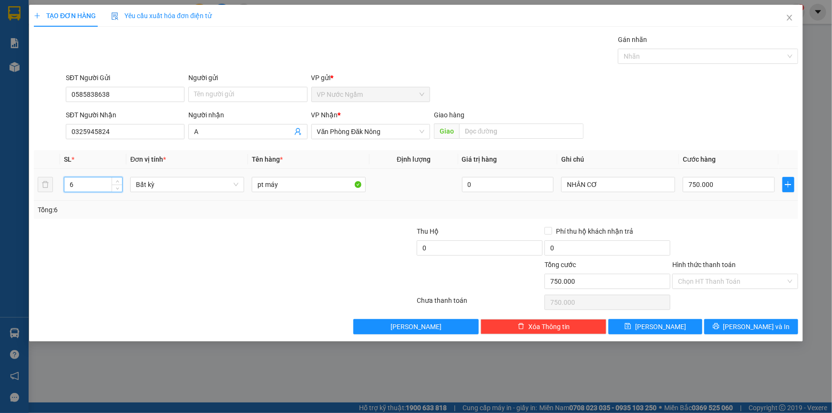
drag, startPoint x: 83, startPoint y: 185, endPoint x: 22, endPoint y: 175, distance: 62.3
click at [34, 179] on tr "6 Bất kỳ pt máy 0 NHÂN CƠ 750.000" at bounding box center [416, 185] width 765 height 32
type input "1"
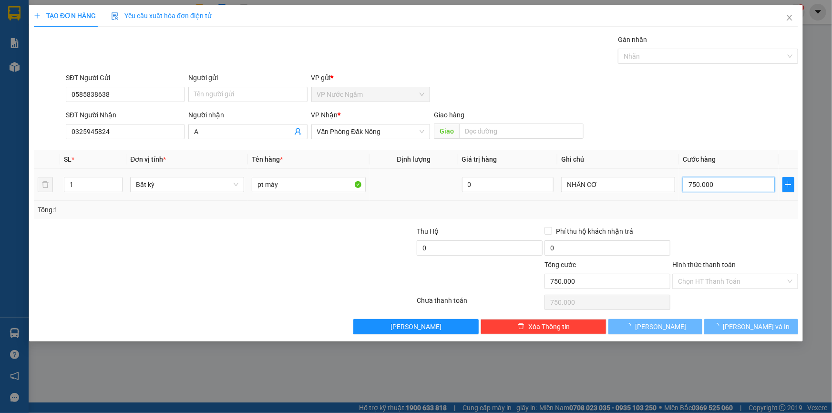
click at [711, 184] on input "750.000" at bounding box center [729, 184] width 92 height 15
type input "0"
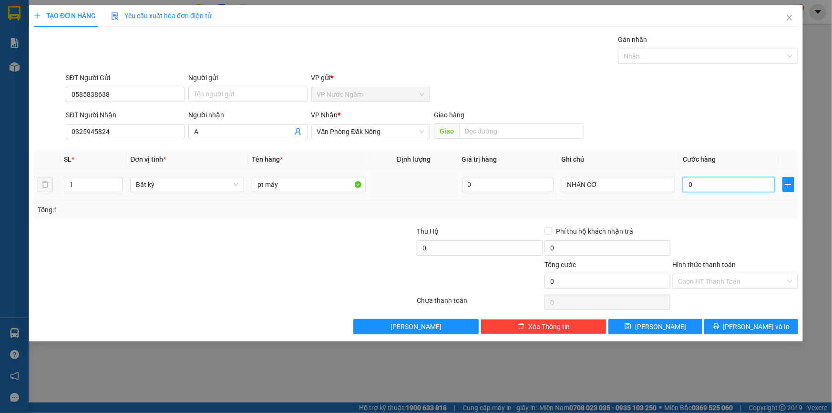
type input "3"
type input "03"
type input "30"
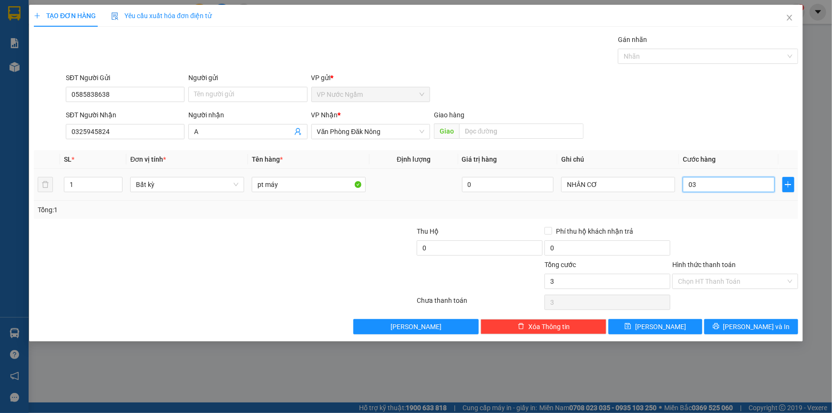
type input "030"
type input "300"
type input "0.300"
type input "3.000"
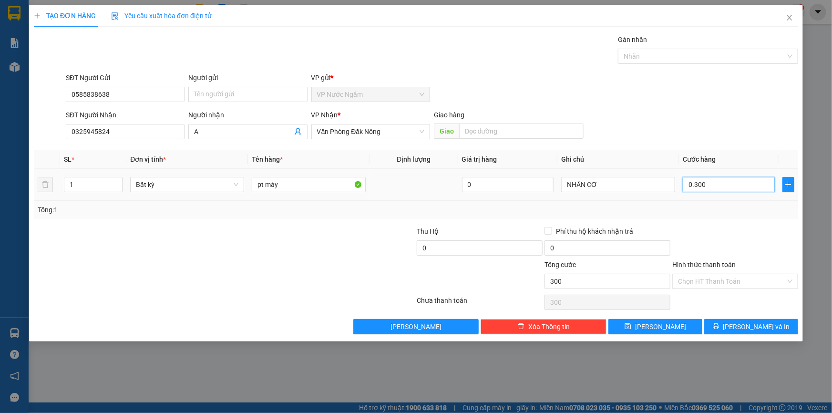
type input "3.000"
type input "03.000"
type input "30.000"
type input "030.000"
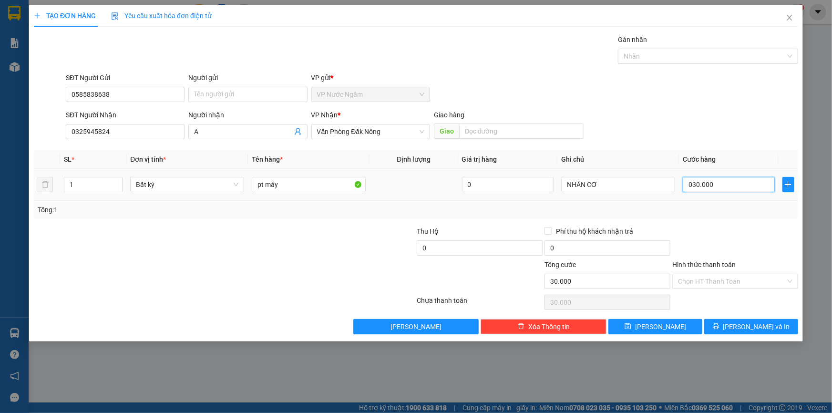
type input "300.000"
click at [740, 329] on button "[PERSON_NAME] và In" at bounding box center [752, 326] width 94 height 15
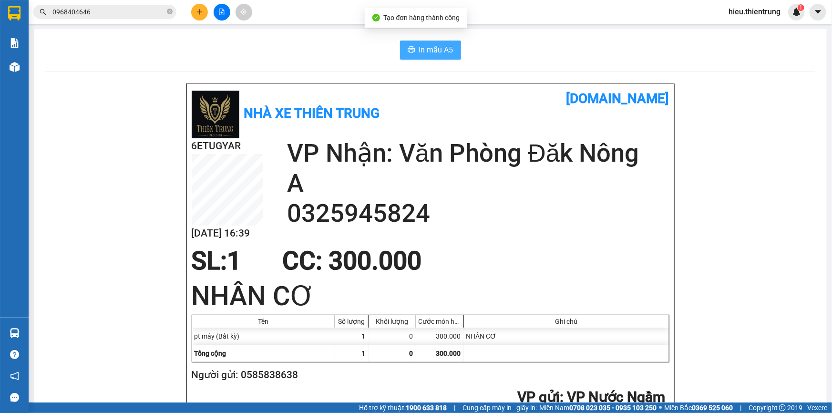
click at [441, 50] on span "In mẫu A5" at bounding box center [436, 50] width 34 height 12
drag, startPoint x: 200, startPoint y: 28, endPoint x: 179, endPoint y: 12, distance: 26.6
click at [198, 22] on section "Kết quả tìm kiếm ( 8 ) Bộ lọc Ngày tạo đơn gần nhất Mã ĐH Trạng thái Món hàng T…" at bounding box center [416, 206] width 832 height 413
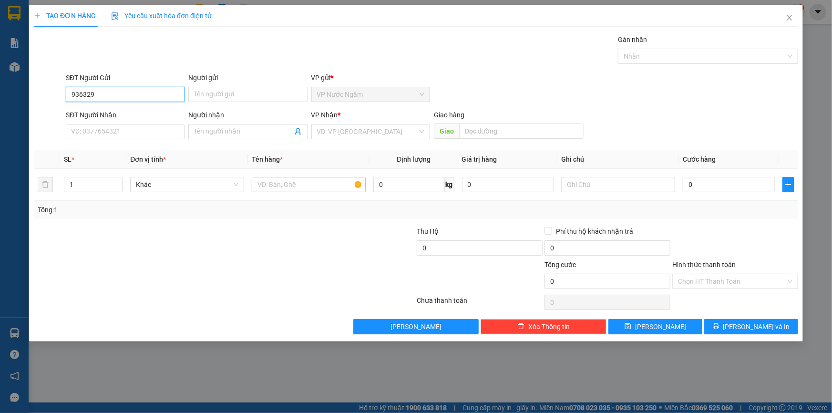
click at [69, 88] on input "936329" at bounding box center [125, 94] width 119 height 15
click at [136, 95] on input "0936329" at bounding box center [125, 94] width 119 height 15
click at [93, 113] on div "0936329932" at bounding box center [125, 113] width 107 height 10
type input "0936329932"
type input "0972623493"
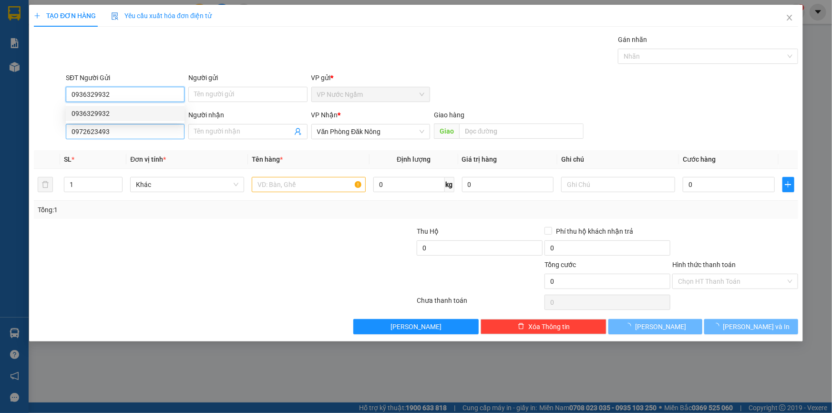
type input "400.000"
type input "0936329932"
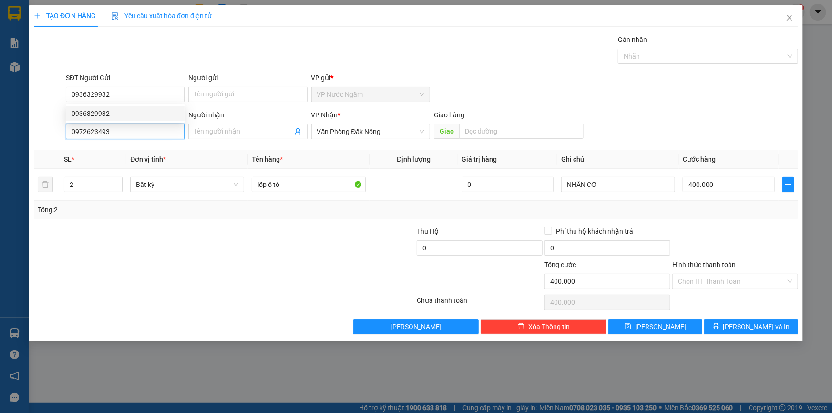
drag, startPoint x: 123, startPoint y: 124, endPoint x: 26, endPoint y: 135, distance: 97.9
click at [3, 136] on div "TẠO ĐƠN HÀNG Yêu cầu xuất hóa đơn điện tử Transit Pickup Surcharge Ids Transit …" at bounding box center [416, 206] width 832 height 413
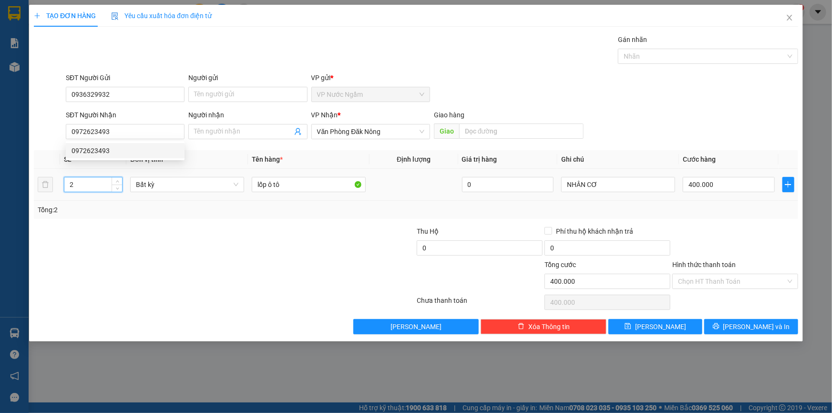
drag, startPoint x: 78, startPoint y: 186, endPoint x: 38, endPoint y: 199, distance: 41.8
click at [38, 199] on tr "2 Bất kỳ lốp ô tô 0 NHÂN CƠ 400.000" at bounding box center [416, 185] width 765 height 32
drag, startPoint x: 126, startPoint y: 129, endPoint x: 45, endPoint y: 147, distance: 83.1
click at [45, 147] on div "Transit Pickup Surcharge Ids Transit Deliver Surcharge Ids Transit Deliver Surc…" at bounding box center [416, 184] width 765 height 300
type input "0"
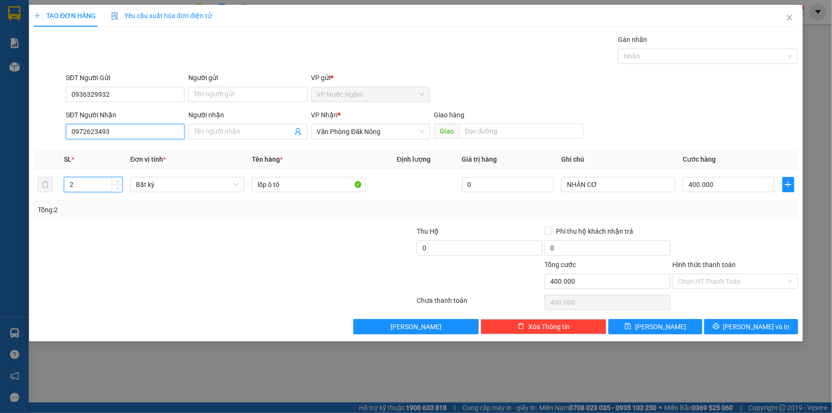
type input "0"
type input "0905862851"
click at [115, 149] on div "0905862851 - VĂN SINH" at bounding box center [125, 150] width 107 height 10
type input "VĂN SINH"
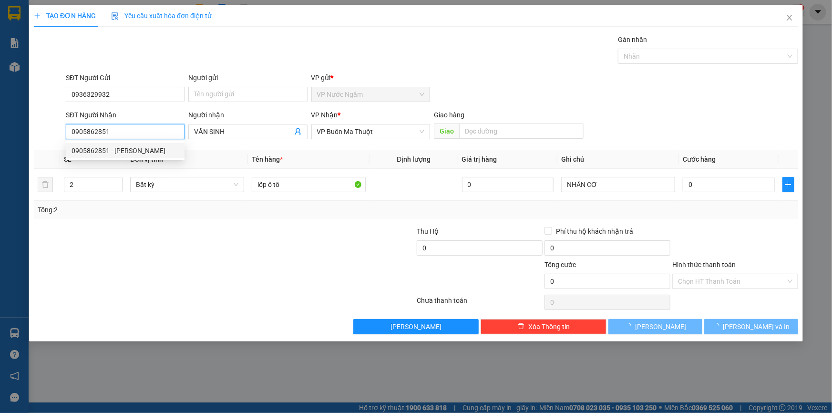
type input "100.000"
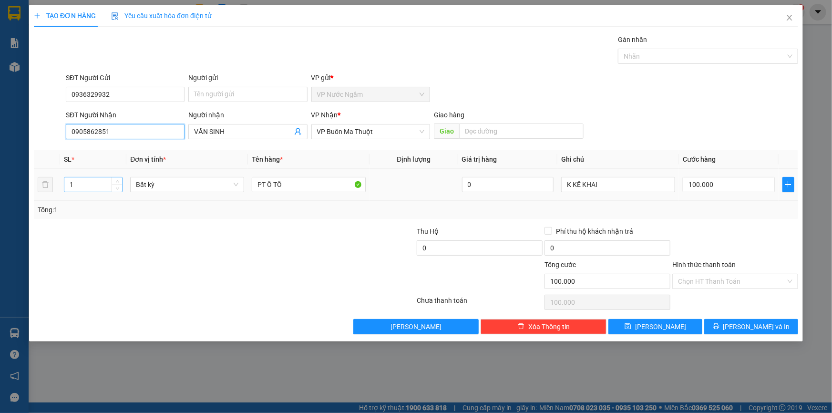
type input "0905862851"
drag, startPoint x: 88, startPoint y: 185, endPoint x: 48, endPoint y: 196, distance: 42.0
click at [48, 196] on tr "1 Bất kỳ PT Ô TÔ 0 K KÊ KHAI 100.000" at bounding box center [416, 185] width 765 height 32
type input "3"
click at [719, 179] on input "100.000" at bounding box center [729, 184] width 92 height 15
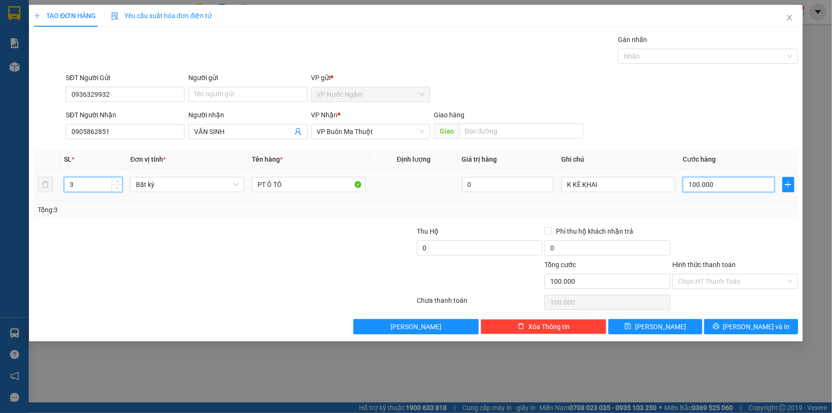
type input "0"
type input "3"
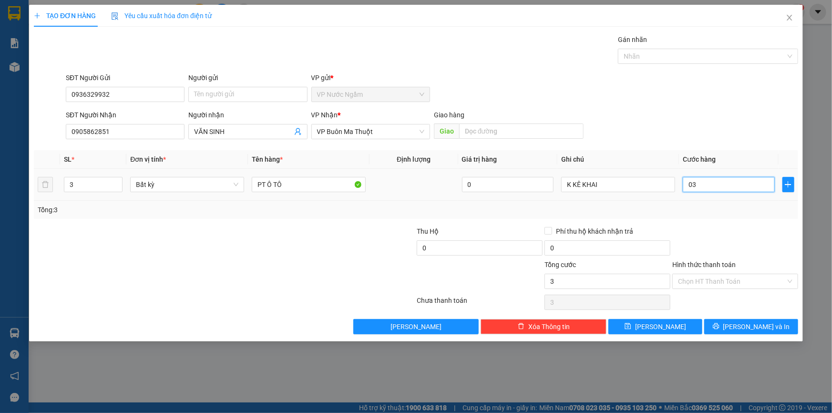
type input "030"
type input "309"
type input "0.309"
type input "3.090"
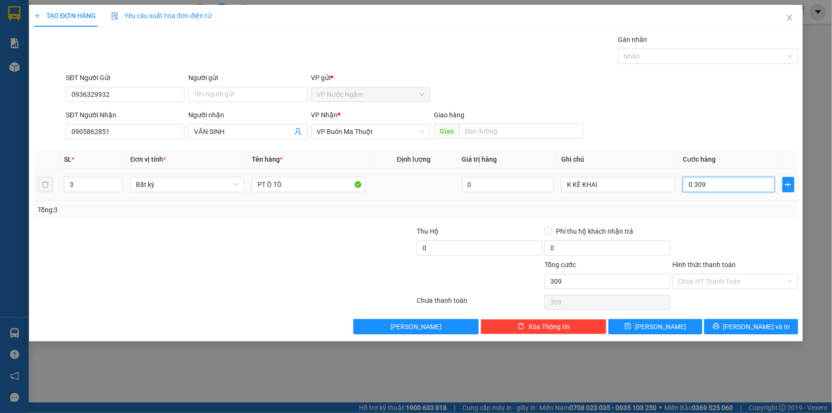
type input "3.090"
type input "03.090"
type input "30.900"
type input "030.900"
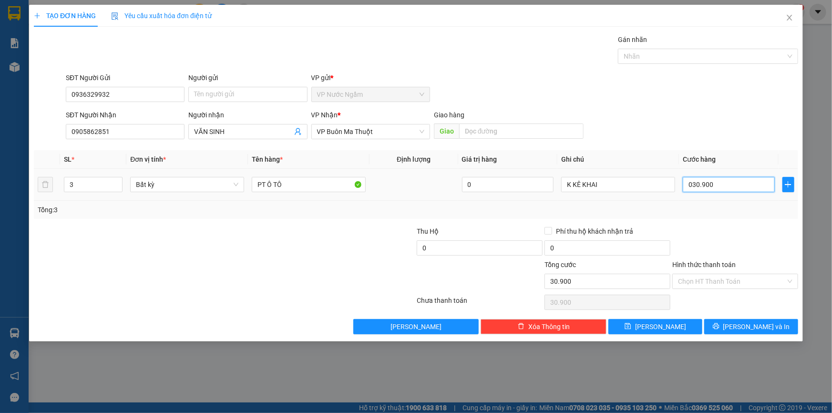
type input "3.090"
type input "03.090"
type input "309"
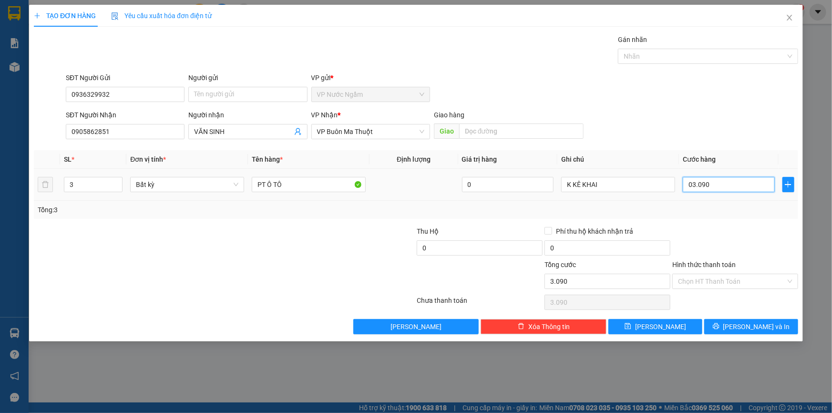
type input "0.309"
type input "30"
type input "030"
type input "3"
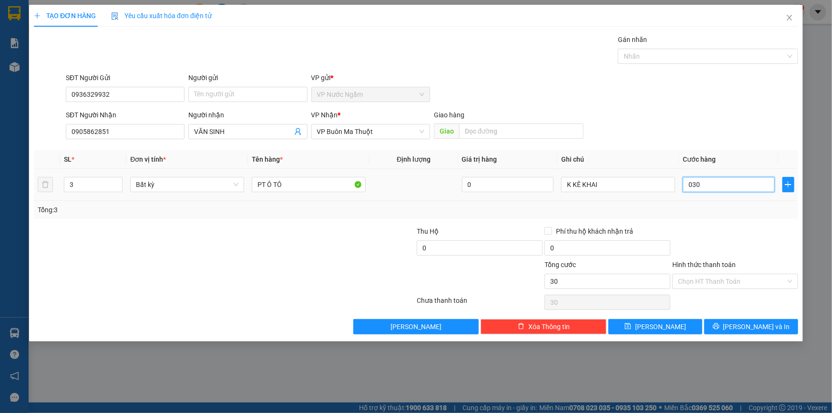
type input "3"
type input "03"
type input "0"
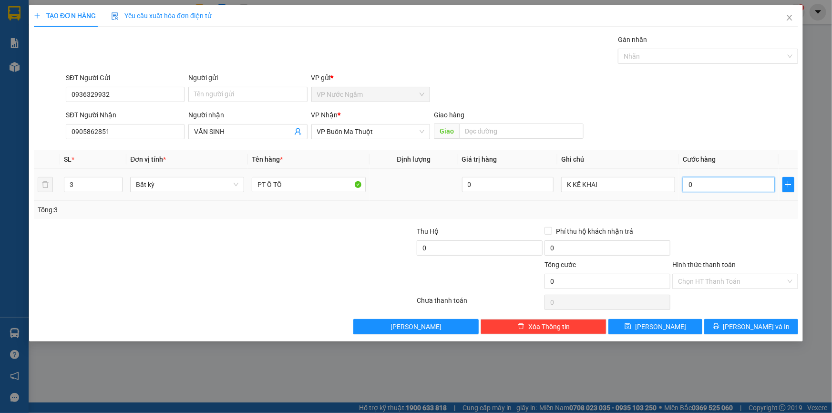
type input "3"
type input "03"
type input "30"
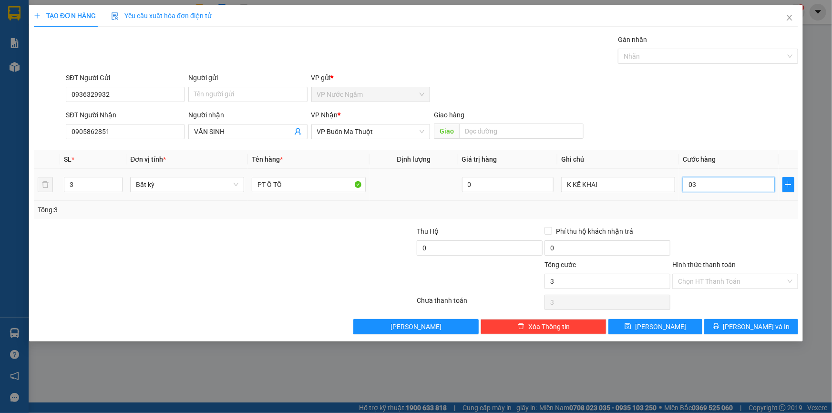
type input "030"
type input "300"
type input "0.300"
type input "3.000"
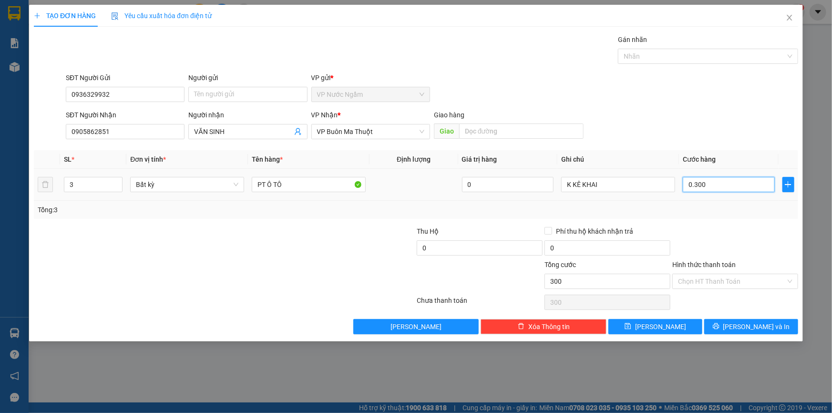
type input "3.000"
type input "03.000"
type input "30.000"
type input "030.000"
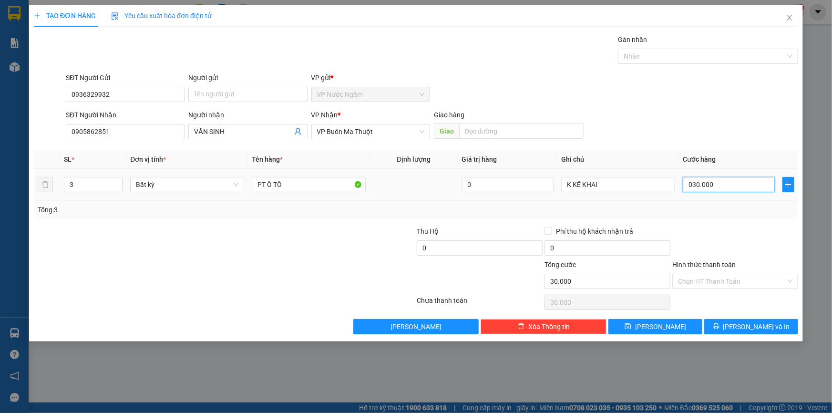
type input "300.000"
click at [752, 322] on span "[PERSON_NAME] và In" at bounding box center [757, 327] width 67 height 10
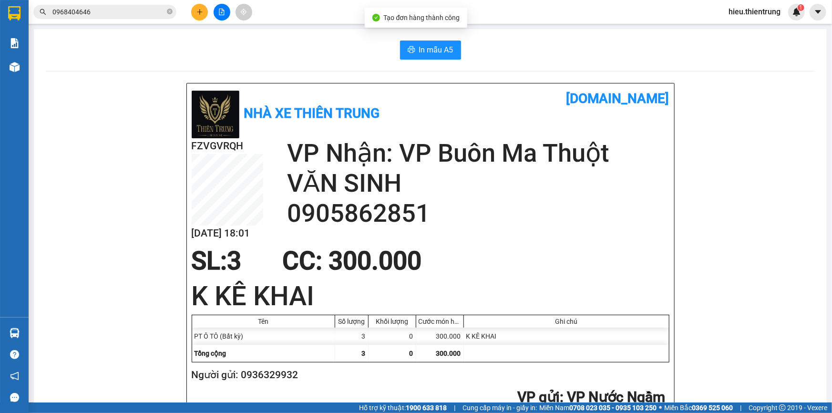
click at [429, 41] on button "In mẫu A5" at bounding box center [430, 50] width 61 height 19
drag, startPoint x: 439, startPoint y: 41, endPoint x: 442, endPoint y: 48, distance: 7.5
click at [441, 42] on button "In mẫu A5" at bounding box center [430, 50] width 61 height 19
click at [442, 48] on span "In mẫu A5" at bounding box center [436, 50] width 34 height 12
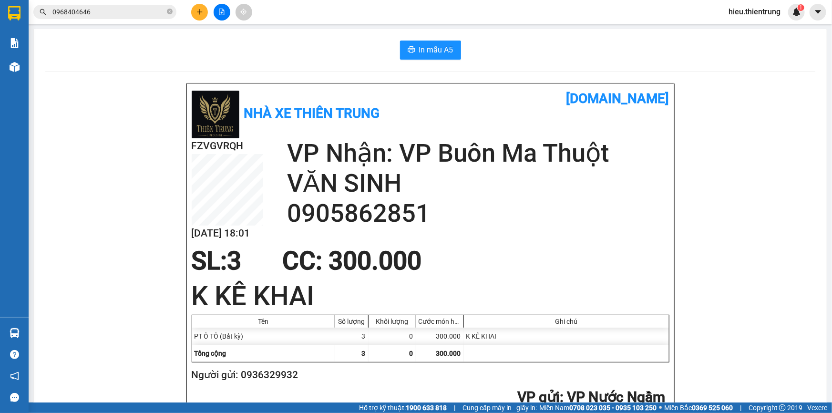
click at [325, 13] on div "Kết quả tìm kiếm ( 8 ) Bộ lọc Ngày tạo đơn gần nhất Mã ĐH Trạng thái Món hàng T…" at bounding box center [416, 12] width 832 height 24
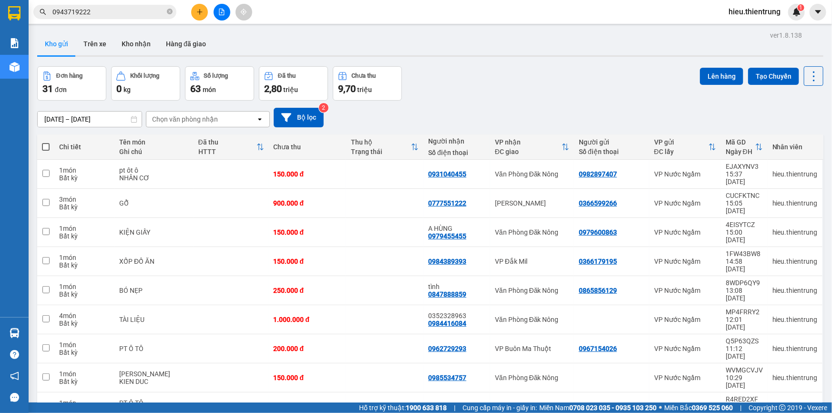
scroll to position [43, 0]
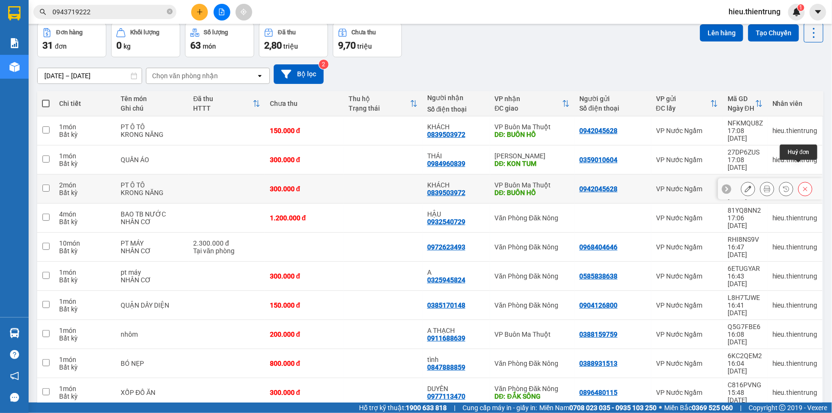
click at [806, 182] on div at bounding box center [806, 189] width 14 height 14
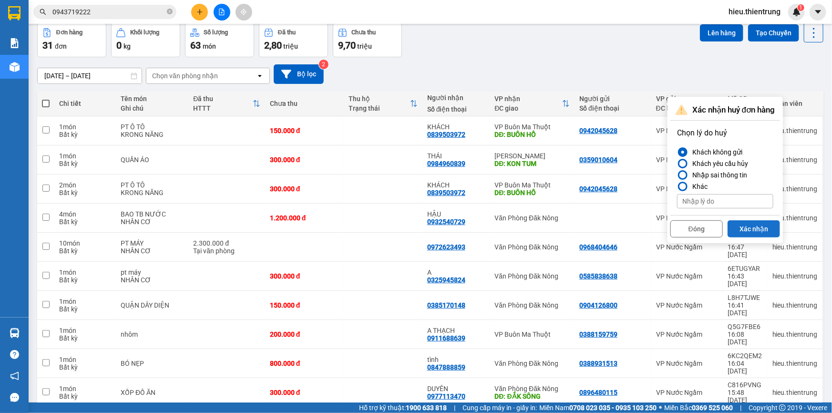
click at [763, 227] on button "Xác nhận" at bounding box center [754, 228] width 52 height 17
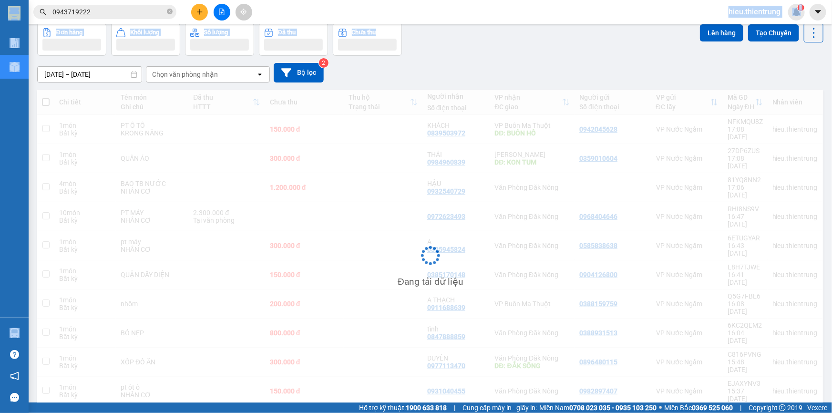
click at [529, 23] on section "Kết quả tìm kiếm ( 0 ) Bộ lọc Ngày tạo đơn gần nhất No Data 0943719222 hieu.thi…" at bounding box center [416, 206] width 832 height 413
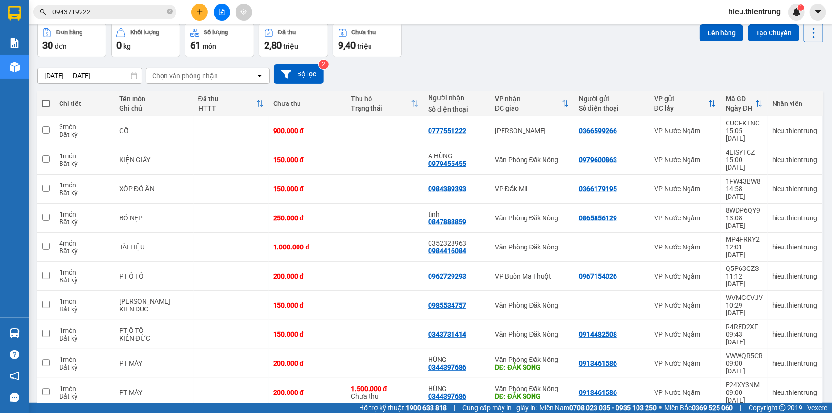
click at [588, 49] on div "Đơn hàng 30 đơn Khối lượng 0 kg Số lượng 61 món Đã thu 2,80 triệu Chưa thu 9,40…" at bounding box center [430, 40] width 787 height 34
click at [802, 389] on icon at bounding box center [805, 392] width 7 height 7
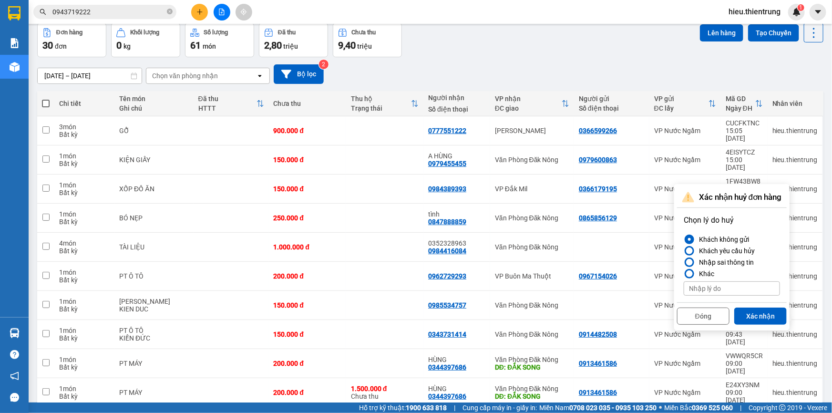
click at [760, 306] on div "Đóng Xác nhận" at bounding box center [732, 314] width 110 height 25
click at [760, 310] on button "Xác nhận" at bounding box center [761, 316] width 52 height 17
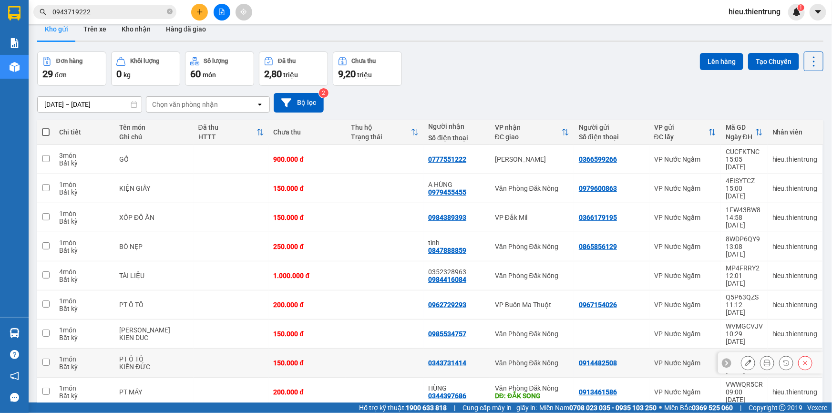
scroll to position [0, 0]
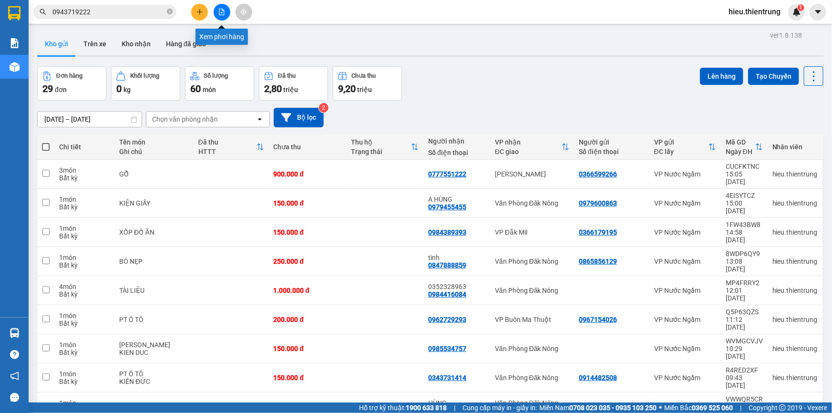
click at [199, 9] on icon "plus" at bounding box center [200, 12] width 7 height 7
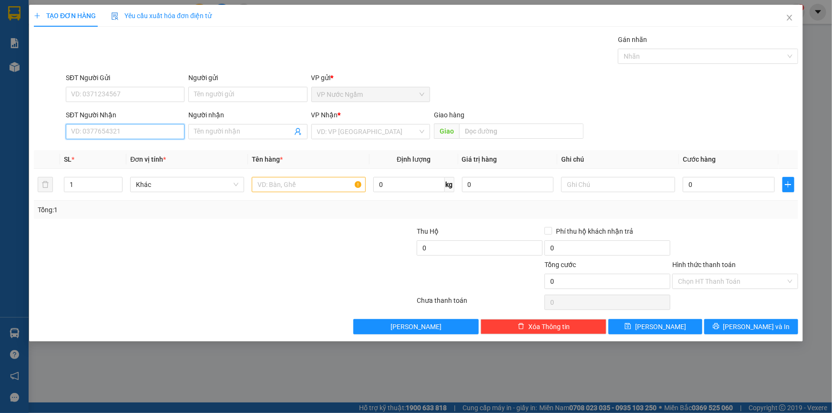
click at [97, 132] on input "SĐT Người Nhận" at bounding box center [125, 131] width 119 height 15
type input "0356626666"
click at [118, 152] on div "0356626666" at bounding box center [125, 150] width 107 height 10
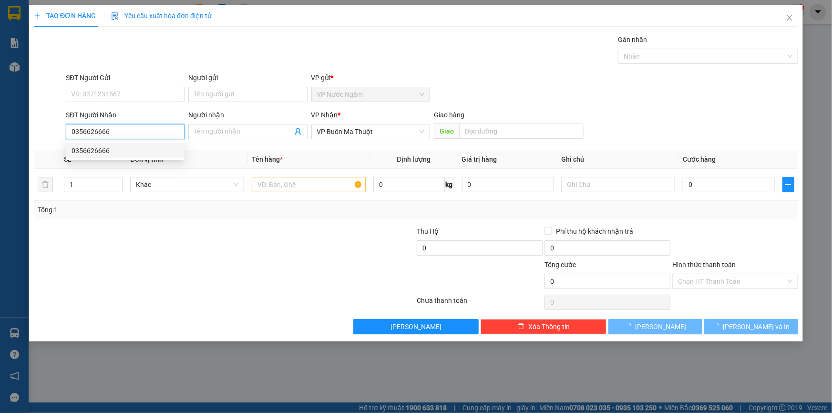
type input "100.000"
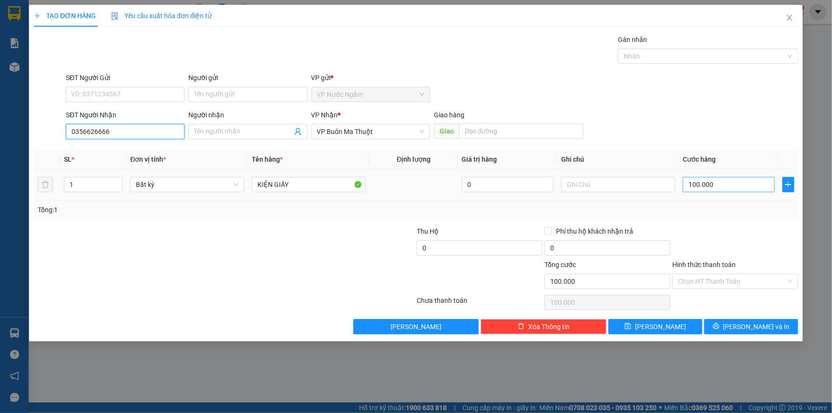
type input "0356626666"
click at [746, 183] on input "100.000" at bounding box center [729, 184] width 92 height 15
type input "1"
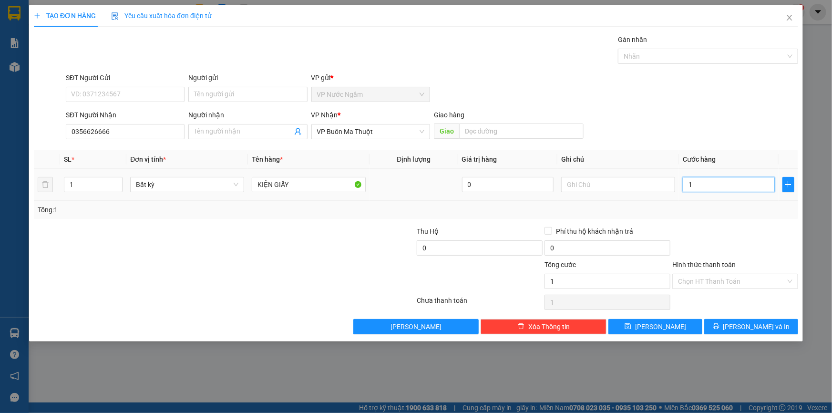
type input "15"
type input "150"
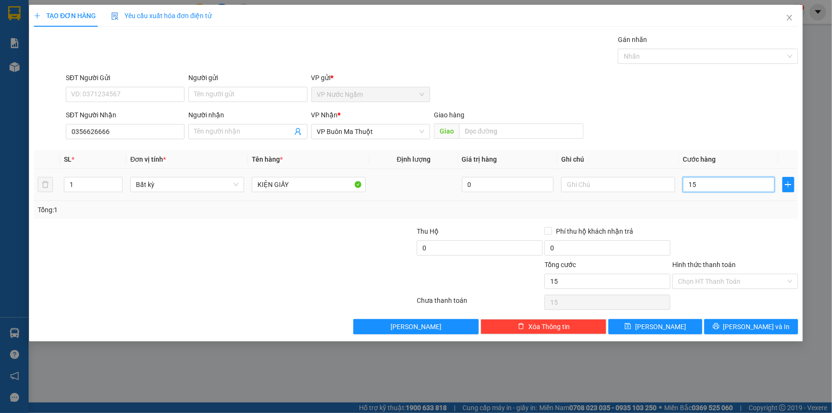
type input "150"
type input "1.500"
type input "15.000"
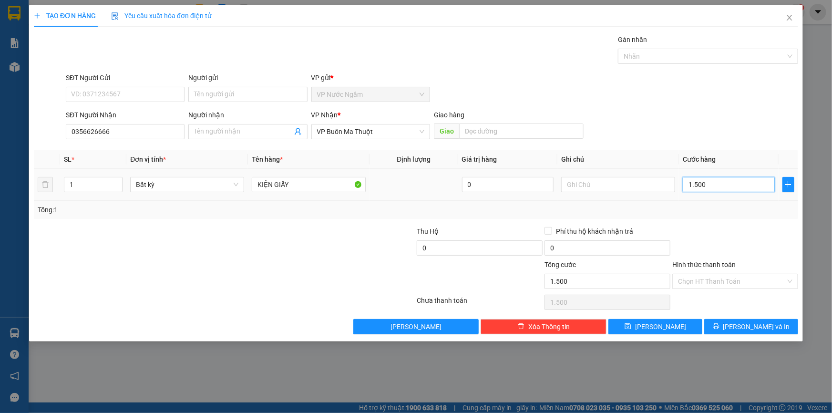
type input "15.000"
type input "150.000"
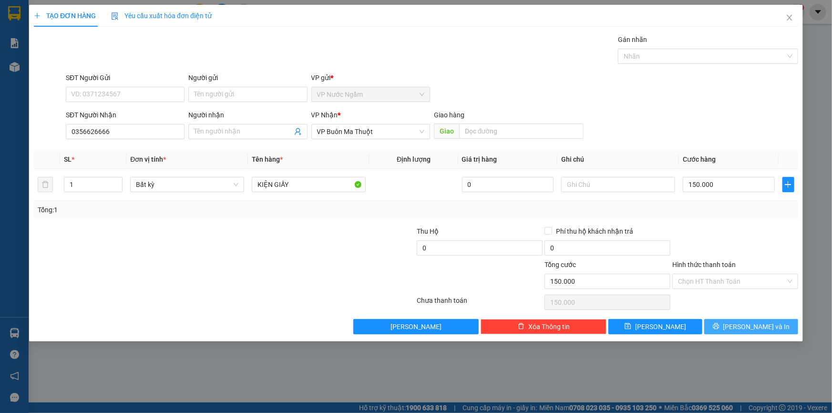
drag, startPoint x: 757, startPoint y: 329, endPoint x: 750, endPoint y: 326, distance: 7.3
click at [757, 329] on span "[PERSON_NAME] và In" at bounding box center [757, 327] width 67 height 10
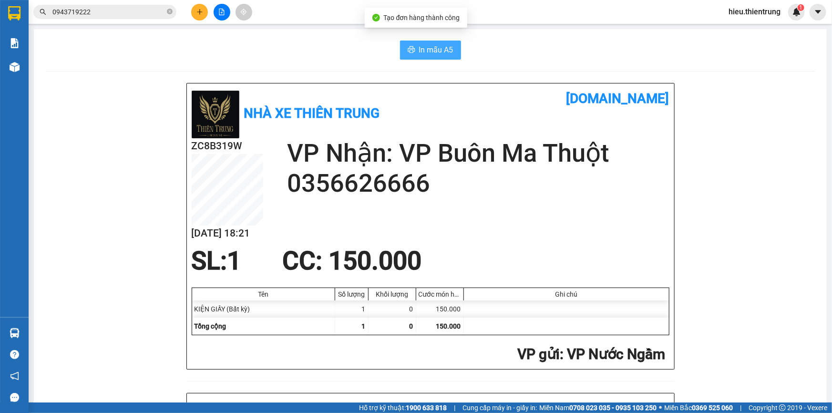
click at [443, 48] on span "In mẫu A5" at bounding box center [436, 50] width 34 height 12
drag, startPoint x: 331, startPoint y: 46, endPoint x: 269, endPoint y: 62, distance: 64.1
click at [309, 54] on div "In mẫu A5" at bounding box center [430, 50] width 770 height 19
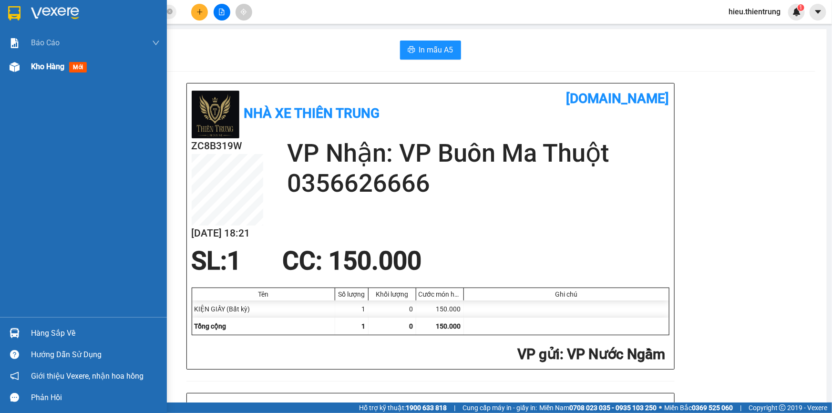
click at [26, 67] on div "Kho hàng mới" at bounding box center [83, 67] width 167 height 24
click at [25, 67] on div "Kho hàng mới" at bounding box center [83, 67] width 167 height 24
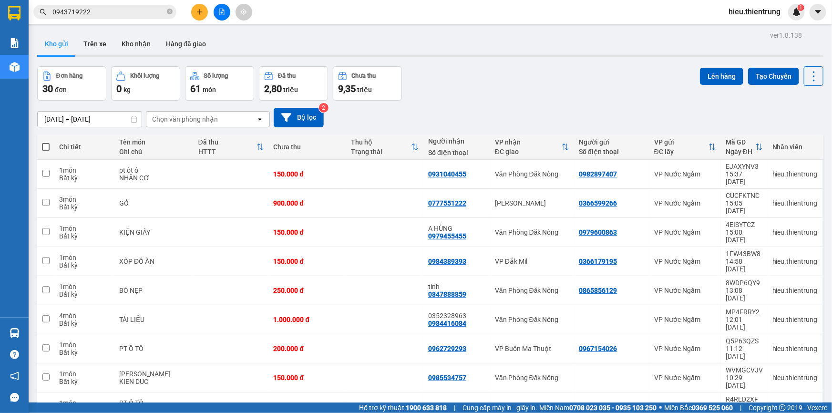
click at [462, 54] on div "Kho gửi Trên xe Kho nhận Hàng đã giao" at bounding box center [430, 44] width 787 height 24
click at [197, 14] on icon "plus" at bounding box center [200, 12] width 7 height 7
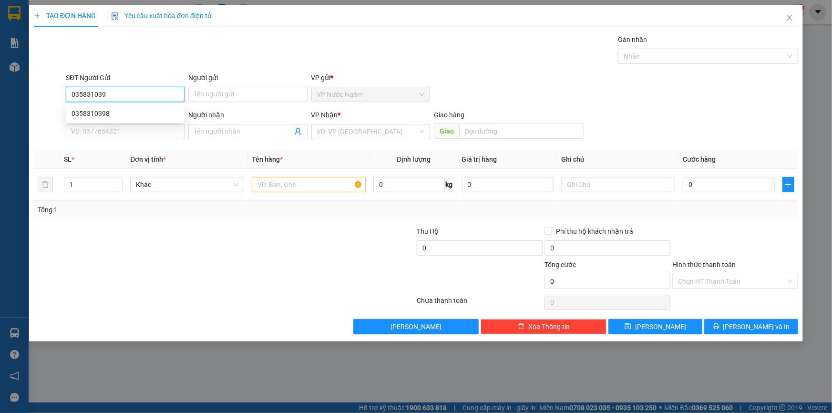
type input "0358310398"
drag, startPoint x: 121, startPoint y: 115, endPoint x: 146, endPoint y: 130, distance: 29.5
click at [122, 115] on div "0358310398" at bounding box center [125, 113] width 107 height 10
type input "0903634146"
type input "DƯƠNG"
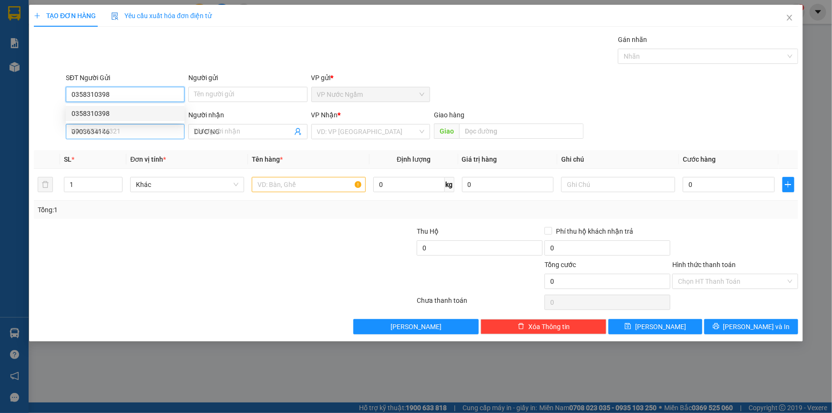
type input "150.000"
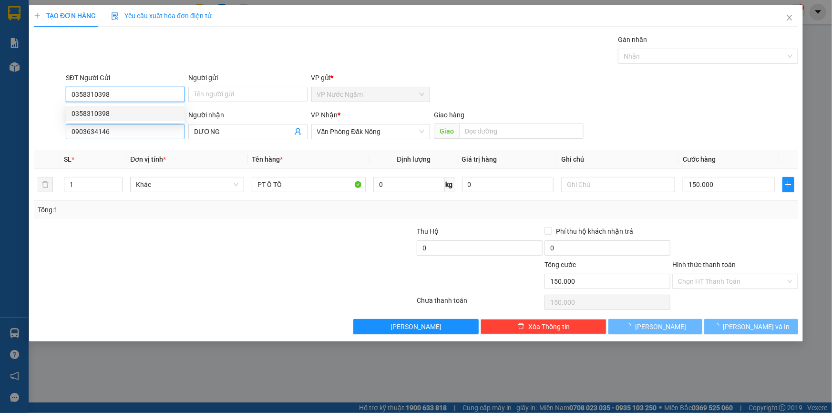
type input "0358310398"
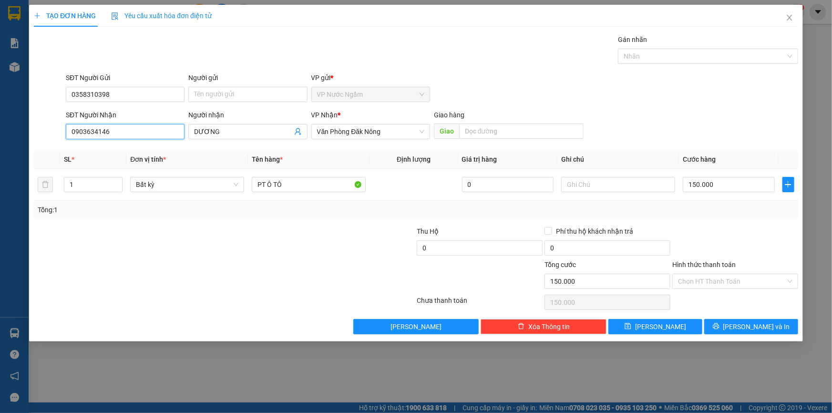
drag, startPoint x: 143, startPoint y: 133, endPoint x: 12, endPoint y: 143, distance: 131.1
click at [11, 143] on div "TẠO ĐƠN HÀNG Yêu cầu xuất hóa đơn điện tử Transit Pickup Surcharge Ids Transit …" at bounding box center [416, 206] width 832 height 413
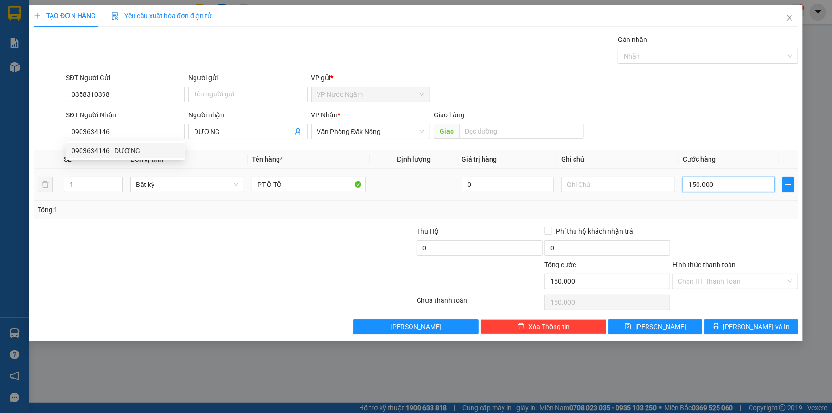
click at [721, 186] on input "150.000" at bounding box center [729, 184] width 92 height 15
type input "2"
type input "20"
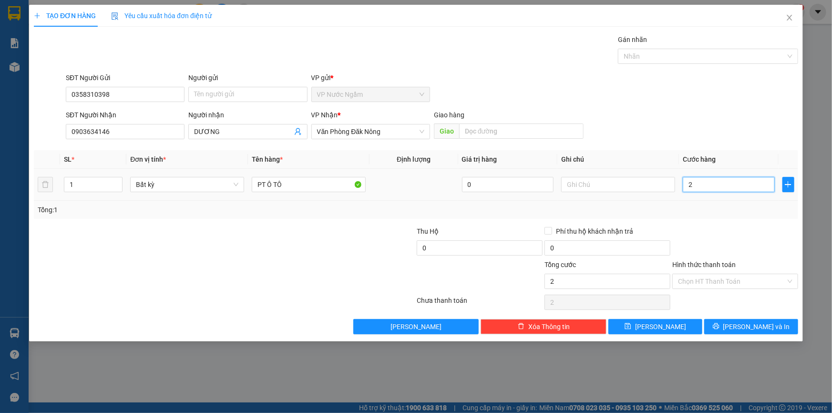
type input "20"
type input "200"
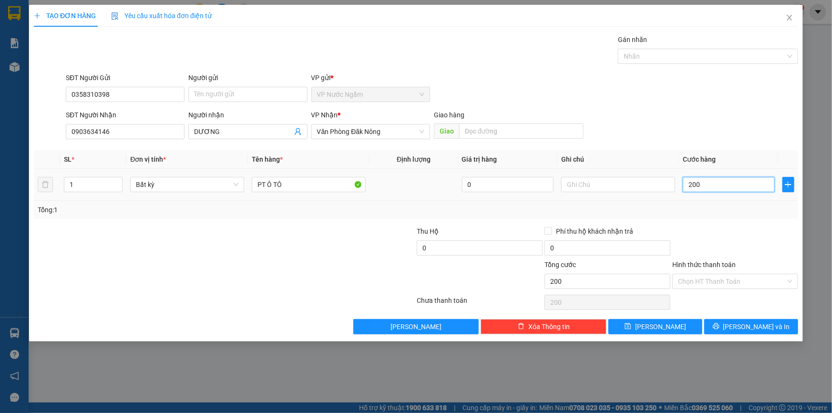
type input "2.000"
type input "20.000"
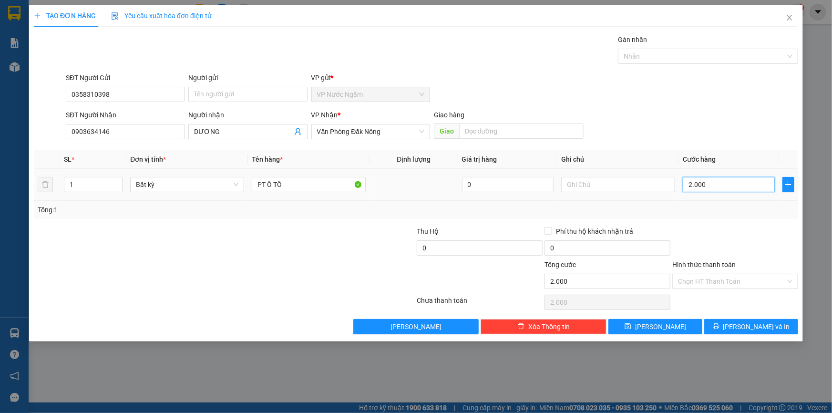
type input "20.000"
type input "200.000"
click at [720, 327] on icon "printer" at bounding box center [716, 326] width 7 height 7
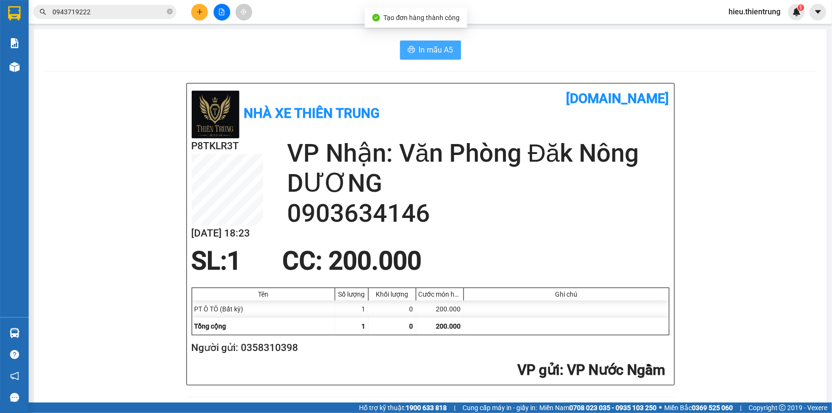
click at [443, 43] on button "In mẫu A5" at bounding box center [430, 50] width 61 height 19
drag, startPoint x: 542, startPoint y: 63, endPoint x: 508, endPoint y: 67, distance: 33.6
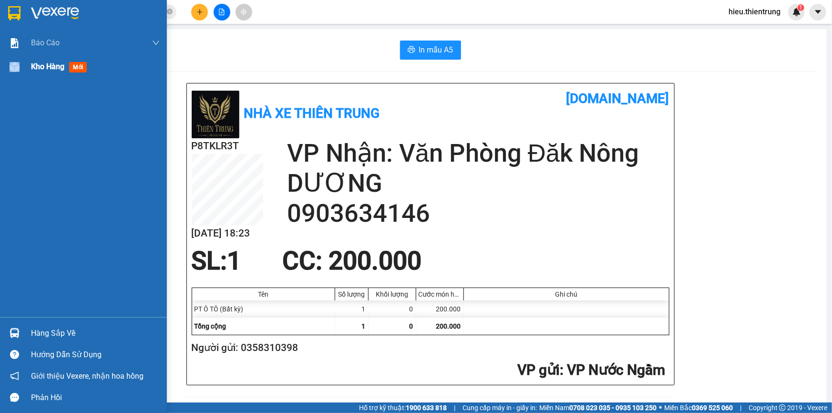
drag, startPoint x: 25, startPoint y: 72, endPoint x: 33, endPoint y: 70, distance: 8.2
click at [26, 71] on div "Kho hàng mới" at bounding box center [83, 67] width 167 height 24
click at [28, 71] on div "Kho hàng mới" at bounding box center [83, 67] width 167 height 24
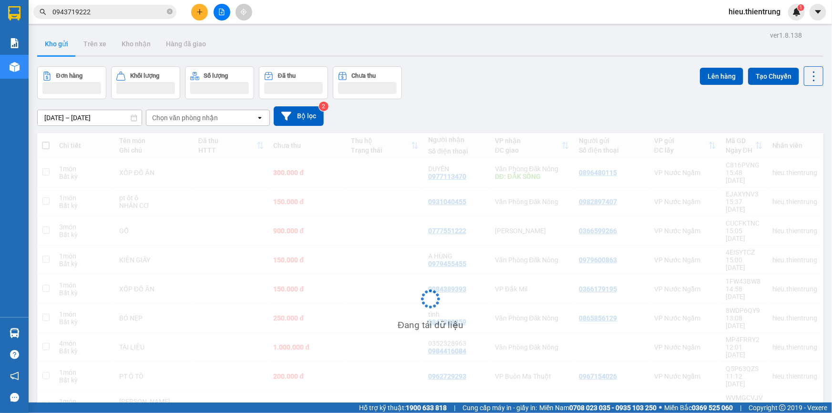
click at [505, 69] on div "Đơn hàng Khối lượng Số lượng Đã thu Chưa thu Lên hàng Tạo Chuyến" at bounding box center [430, 82] width 787 height 33
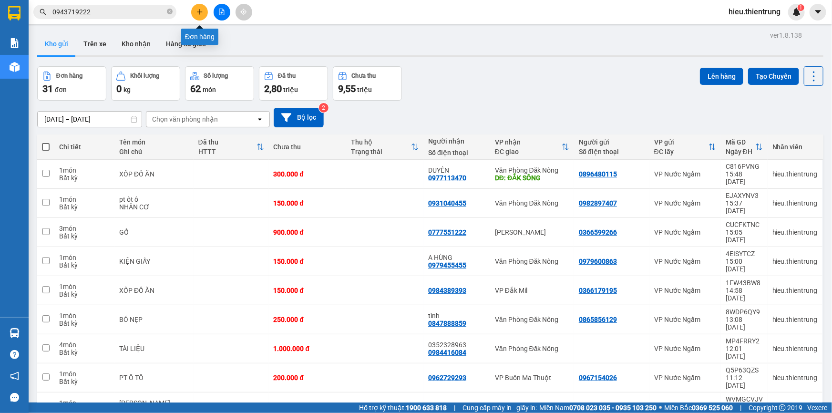
click at [200, 12] on icon "plus" at bounding box center [200, 12] width 7 height 7
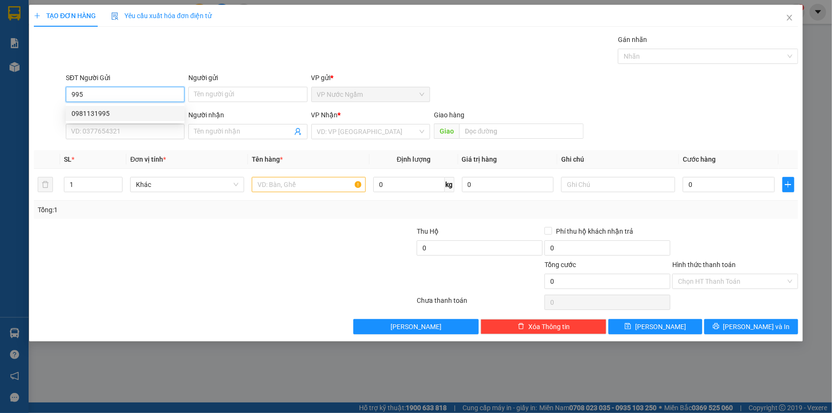
click at [121, 114] on div "0981131995" at bounding box center [125, 113] width 107 height 10
type input "0981131995"
type input "0982866921"
type input "A TÂN"
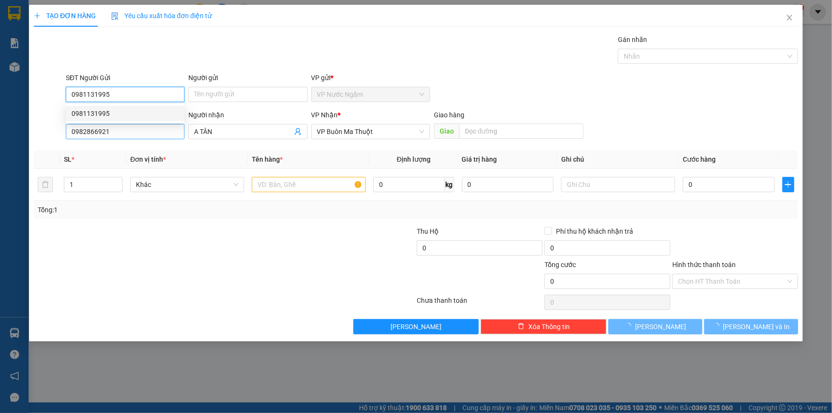
type input "250.000"
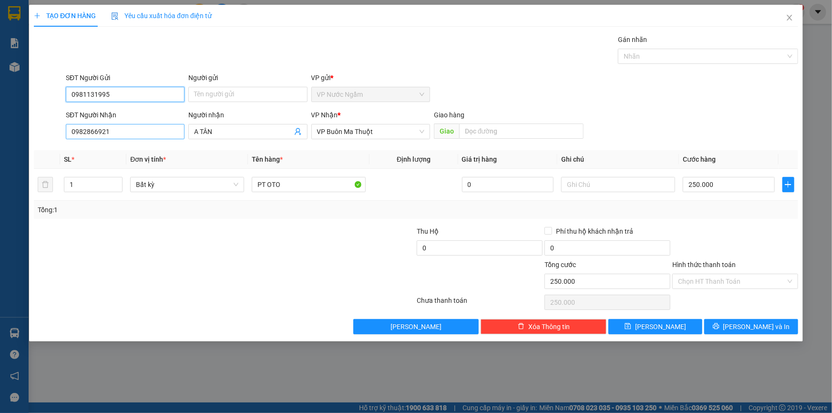
type input "0981131995"
drag, startPoint x: 121, startPoint y: 129, endPoint x: 34, endPoint y: 138, distance: 87.3
click at [34, 138] on div "SĐT Người Nhận 0982866921 0982866921 Người nhận A TÂN VP Nhận * VP Buôn Ma Thuộ…" at bounding box center [416, 126] width 767 height 33
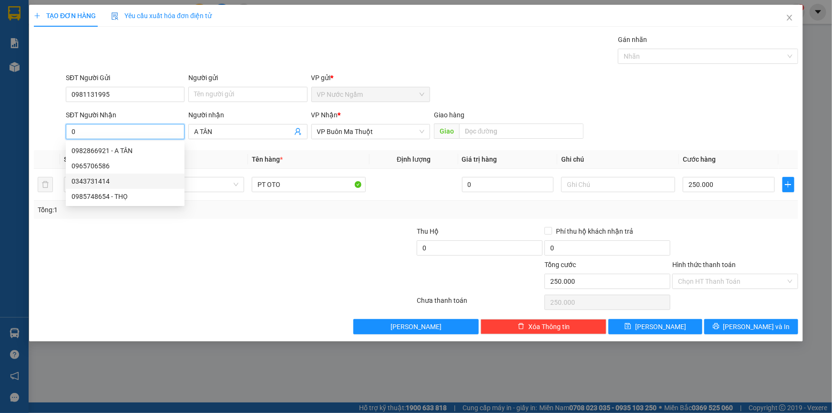
click at [104, 181] on div "0343731414" at bounding box center [125, 181] width 107 height 10
type input "0343731414"
type input "150.000"
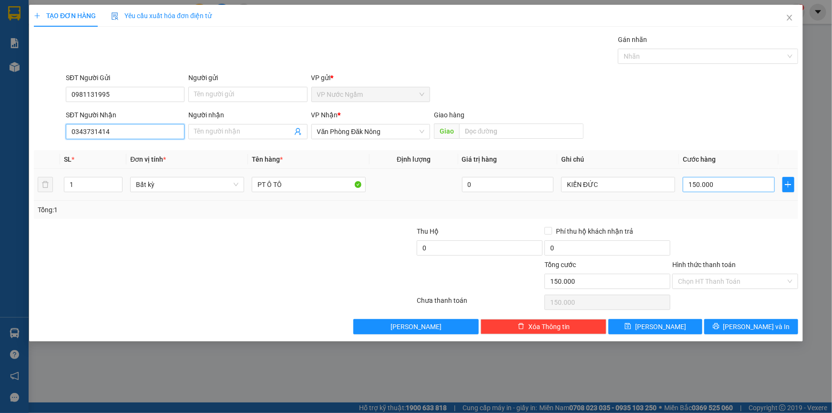
type input "0343731414"
click at [732, 187] on input "150.000" at bounding box center [729, 184] width 92 height 15
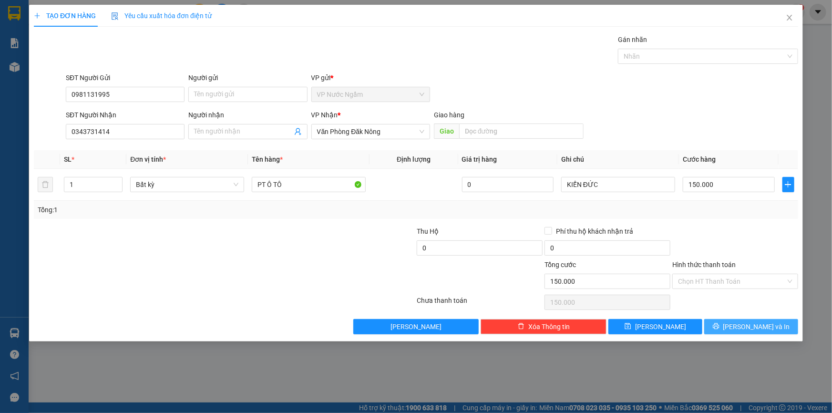
click at [744, 325] on span "[PERSON_NAME] và In" at bounding box center [757, 327] width 67 height 10
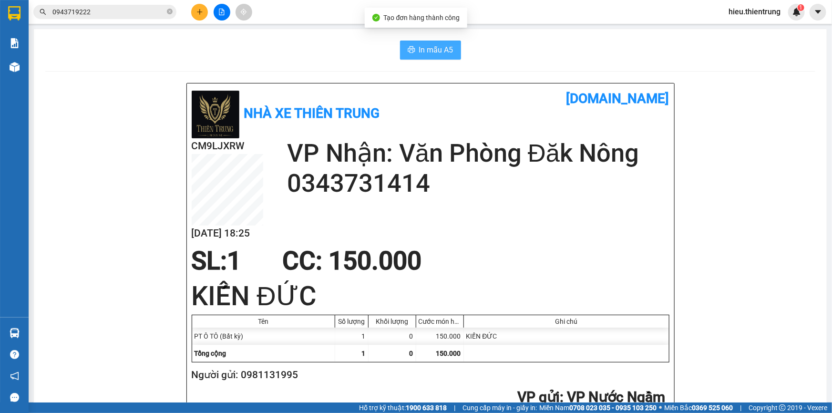
click at [423, 42] on button "In mẫu A5" at bounding box center [430, 50] width 61 height 19
click at [196, 13] on button at bounding box center [199, 12] width 17 height 17
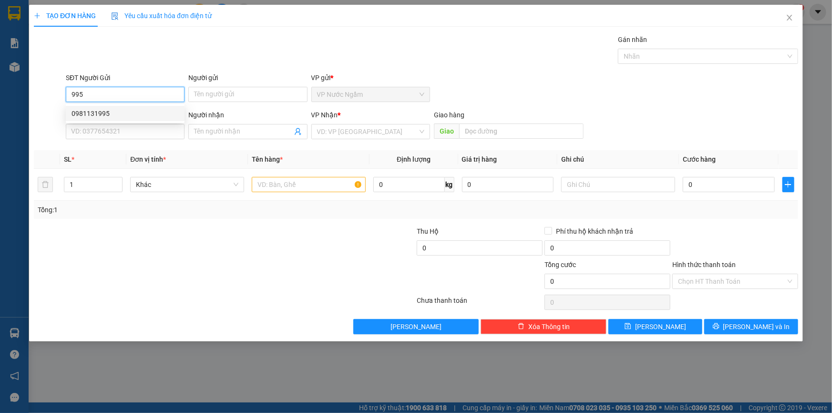
click at [101, 113] on div "0981131995" at bounding box center [125, 113] width 107 height 10
type input "0981131995"
type input "0343731414"
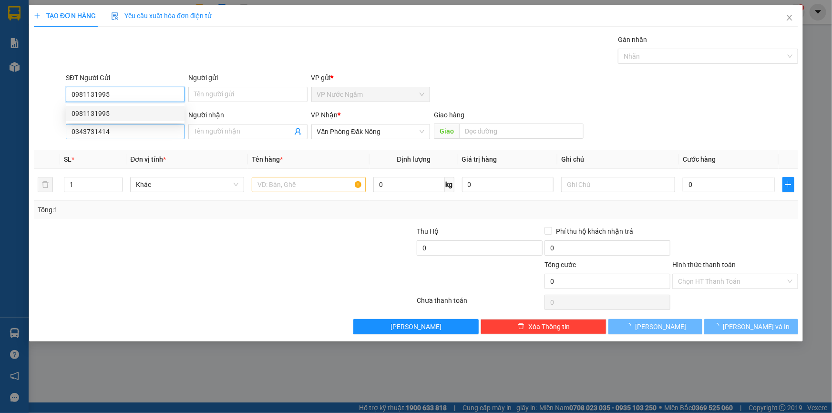
type input "150.000"
type input "0981131995"
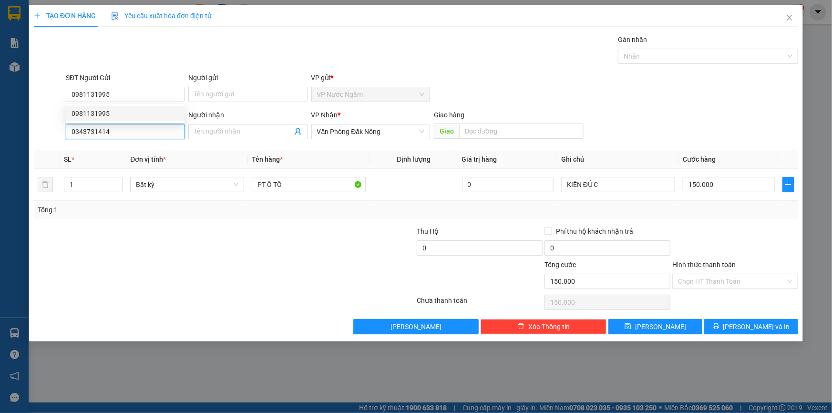
drag, startPoint x: 121, startPoint y: 132, endPoint x: 26, endPoint y: 156, distance: 97.4
click at [34, 155] on div "Transit Pickup Surcharge Ids Transit Deliver Surcharge Ids Transit Deliver Surc…" at bounding box center [416, 184] width 765 height 300
type input "0"
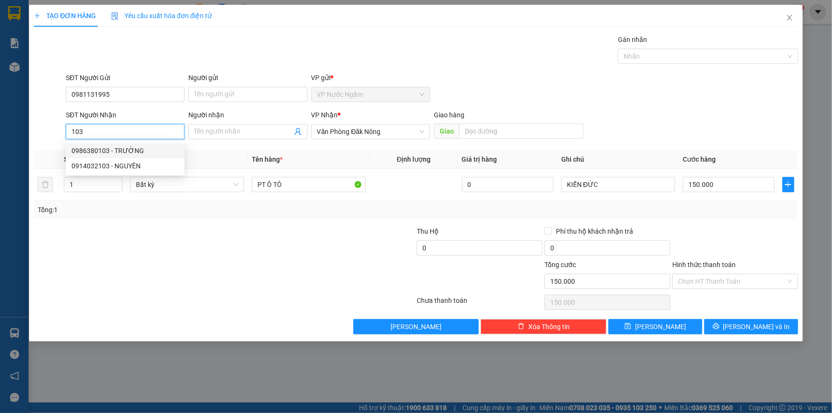
click at [106, 152] on div "0986380103 - TRƯỜNG" at bounding box center [125, 150] width 107 height 10
type input "0986380103"
type input "TRƯỜNG"
type input "100.000"
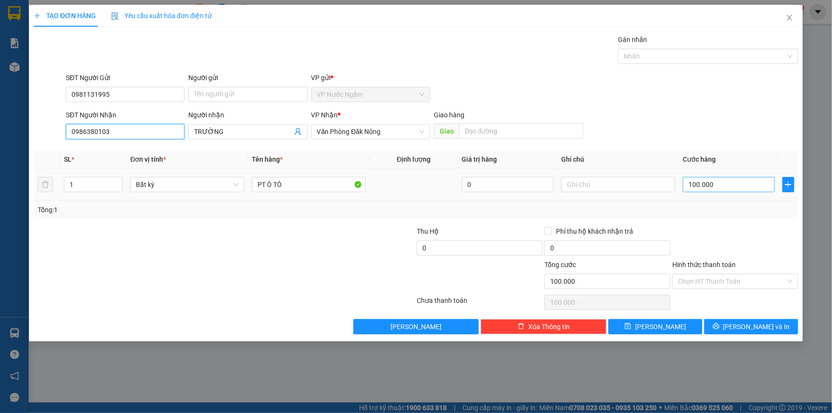
type input "0986380103"
click at [729, 190] on input "100.000" at bounding box center [729, 184] width 92 height 15
type input "2"
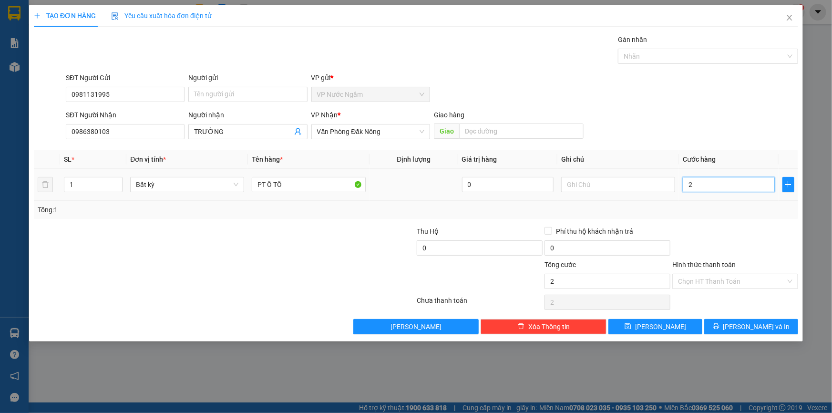
type input "20"
type input "200"
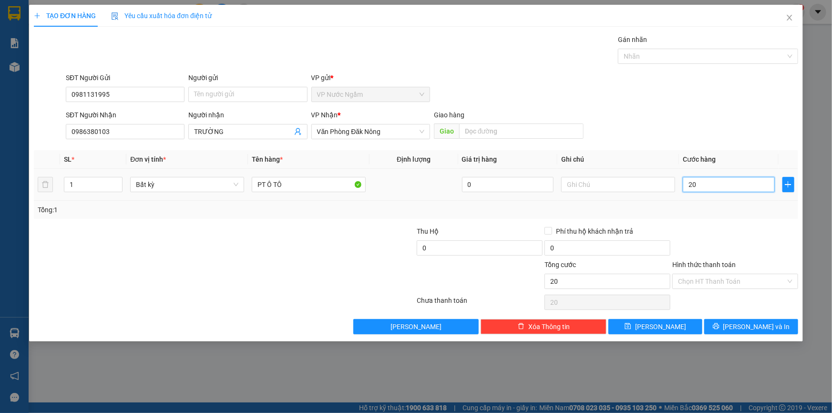
type input "200"
type input "2.000"
type input "20.000"
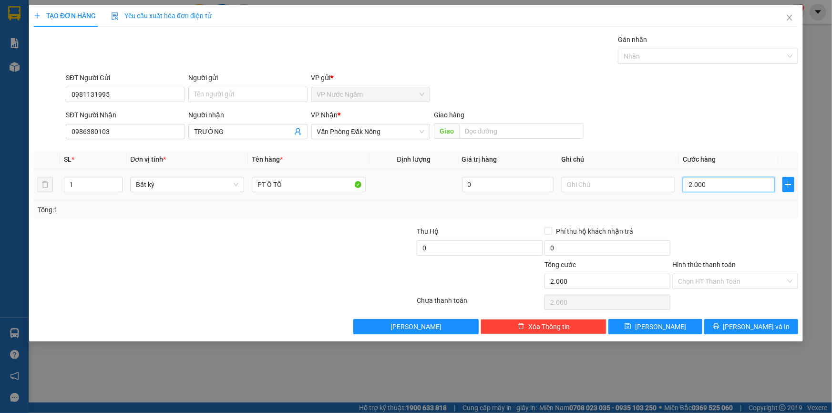
type input "20.000"
type input "200.000"
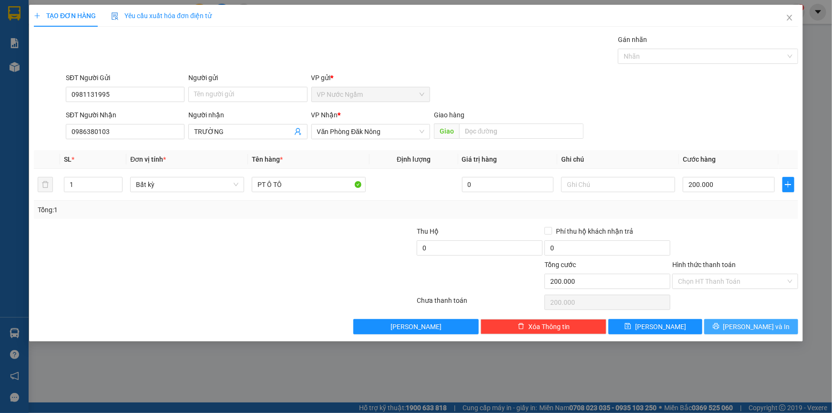
click at [749, 331] on span "[PERSON_NAME] và In" at bounding box center [757, 327] width 67 height 10
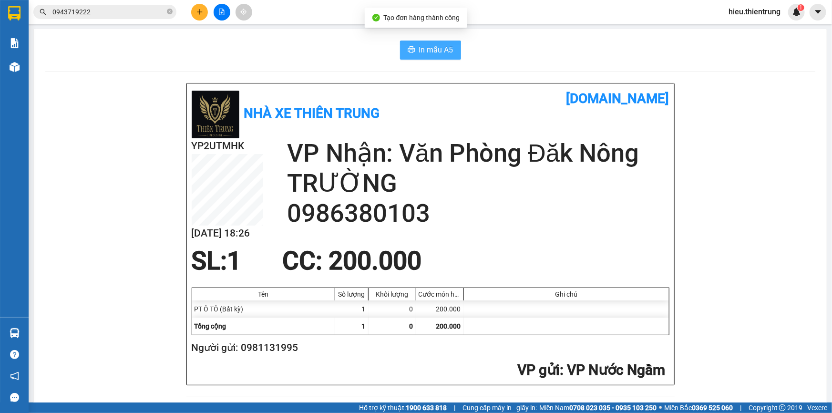
click at [410, 57] on button "In mẫu A5" at bounding box center [430, 50] width 61 height 19
click at [200, 8] on button at bounding box center [199, 12] width 17 height 17
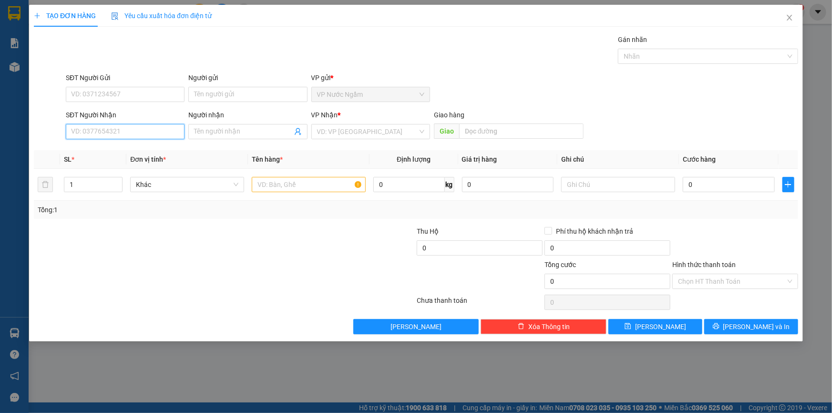
click at [115, 132] on input "SĐT Người Nhận" at bounding box center [125, 131] width 119 height 15
click at [104, 146] on div "0888515157 - A BẢO" at bounding box center [125, 150] width 107 height 10
type input "0888515157"
type input "A BẢO"
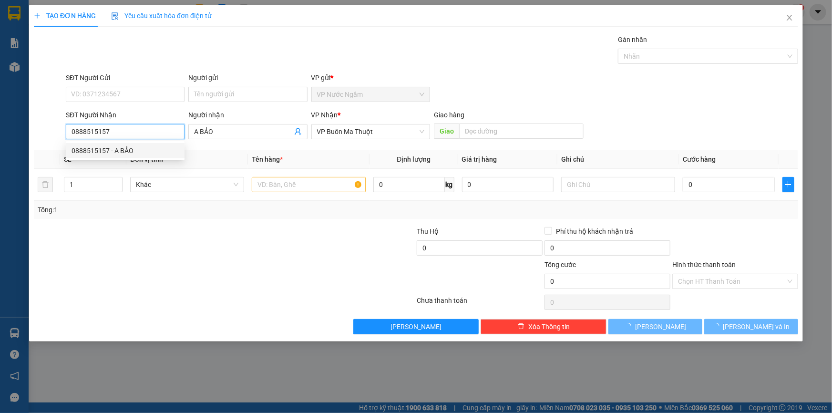
type input "100.000"
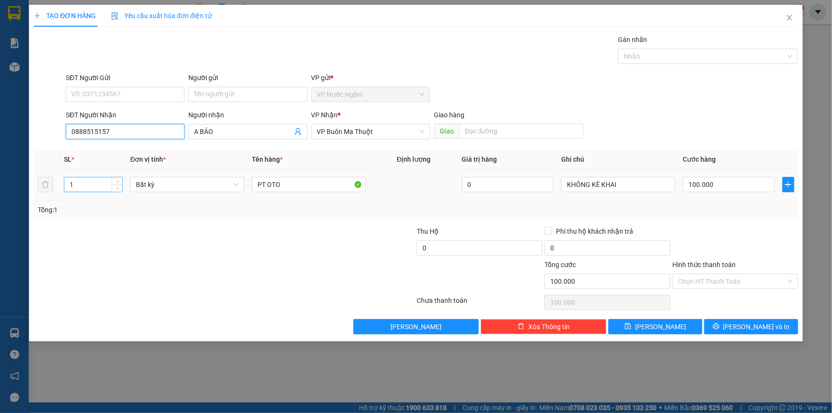
type input "0888515157"
drag, startPoint x: 100, startPoint y: 179, endPoint x: 60, endPoint y: 193, distance: 42.8
click at [60, 193] on td "1" at bounding box center [93, 185] width 66 height 32
type input "2"
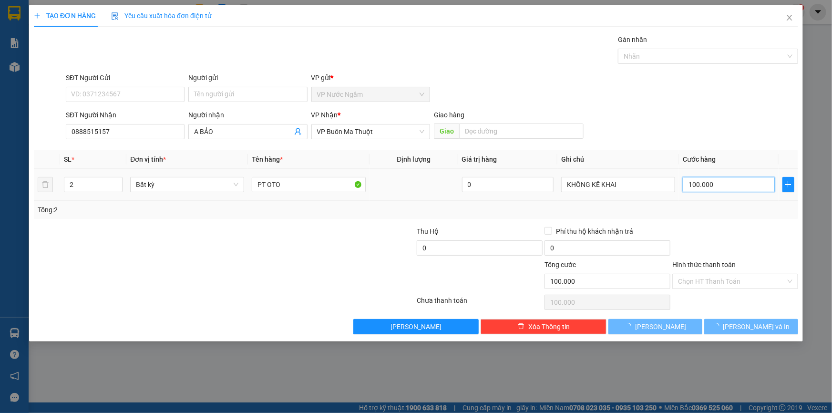
click at [712, 181] on input "100.000" at bounding box center [729, 184] width 92 height 15
type input "0"
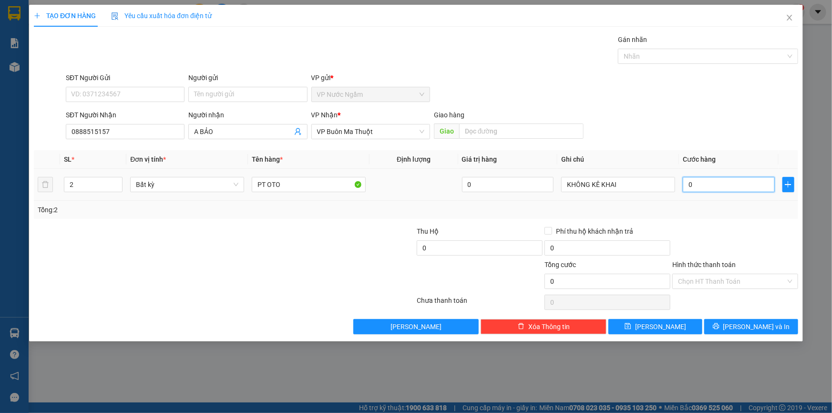
type input "4"
type input "04"
type input "0"
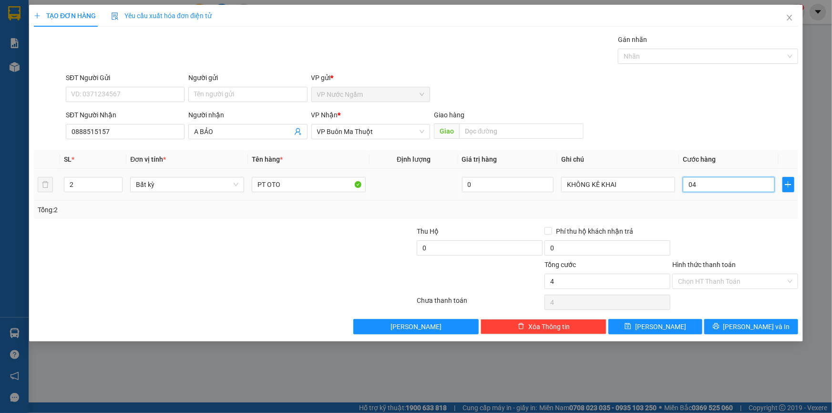
type input "0"
type input "3"
type input "03"
type input "30"
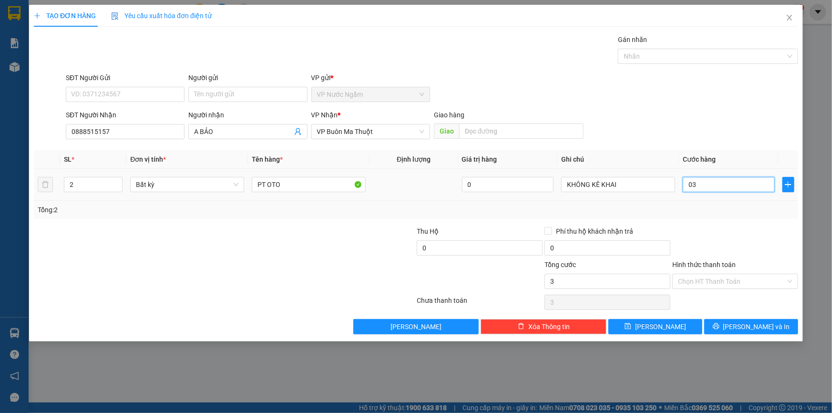
type input "30"
type input "030"
type input "300"
type input "0.300"
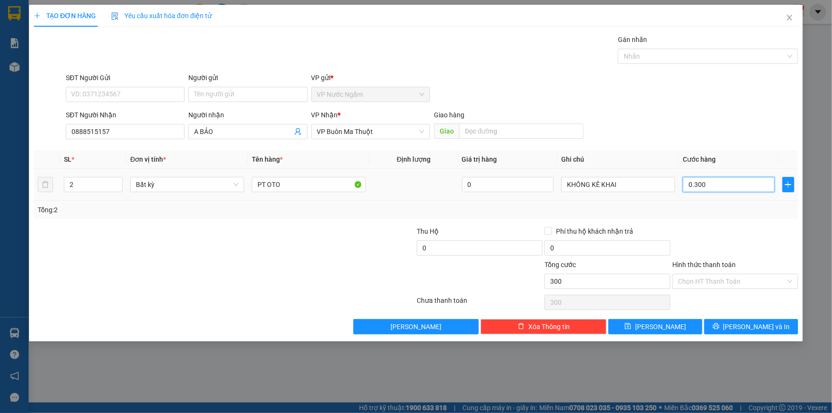
type input "3.000"
type input "03.000"
type input "30.000"
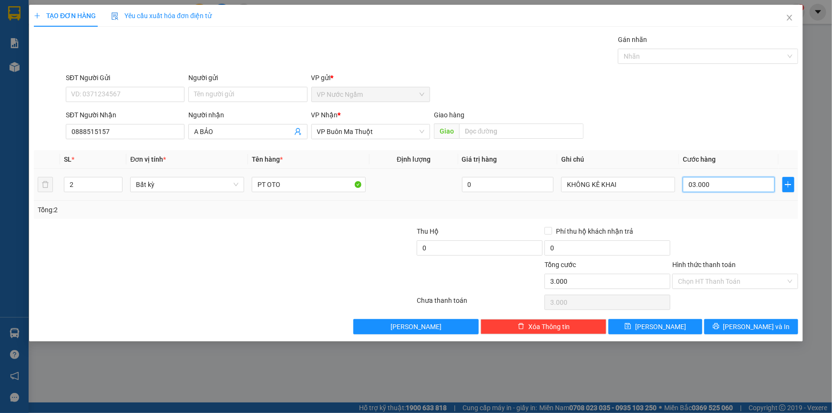
type input "030.000"
type input "300.000"
click at [744, 326] on span "[PERSON_NAME] và In" at bounding box center [757, 327] width 67 height 10
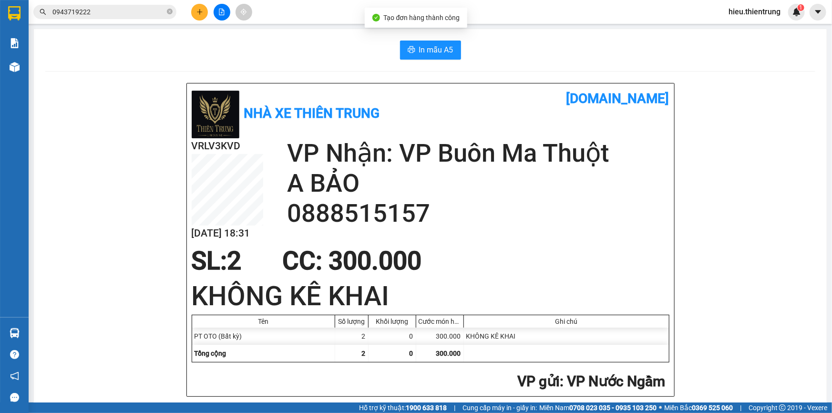
click at [419, 45] on span "In mẫu A5" at bounding box center [436, 50] width 34 height 12
click at [523, 45] on div "In mẫu A5" at bounding box center [430, 50] width 770 height 19
drag, startPoint x: 304, startPoint y: 44, endPoint x: 301, endPoint y: 49, distance: 5.3
click at [303, 45] on div "In mẫu A5" at bounding box center [430, 50] width 770 height 19
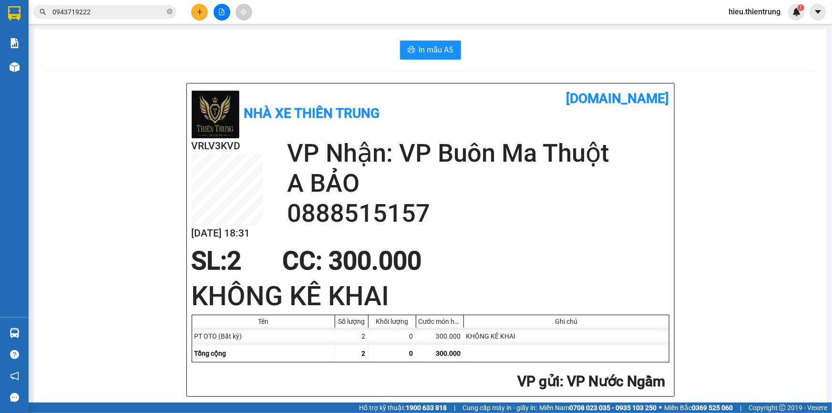
click at [203, 9] on icon "plus" at bounding box center [200, 12] width 7 height 7
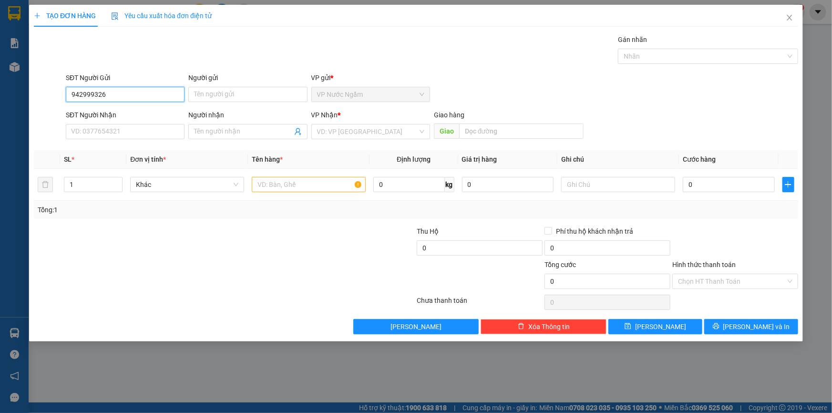
click at [70, 88] on input "942999326" at bounding box center [125, 94] width 119 height 15
type input "0942999326"
click at [110, 109] on div "0942999326" at bounding box center [125, 113] width 107 height 10
type input "0394182008"
type input "200.000"
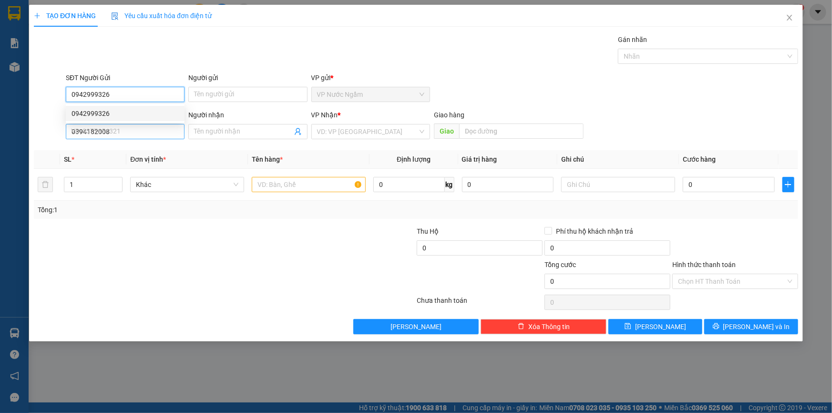
type input "200.000"
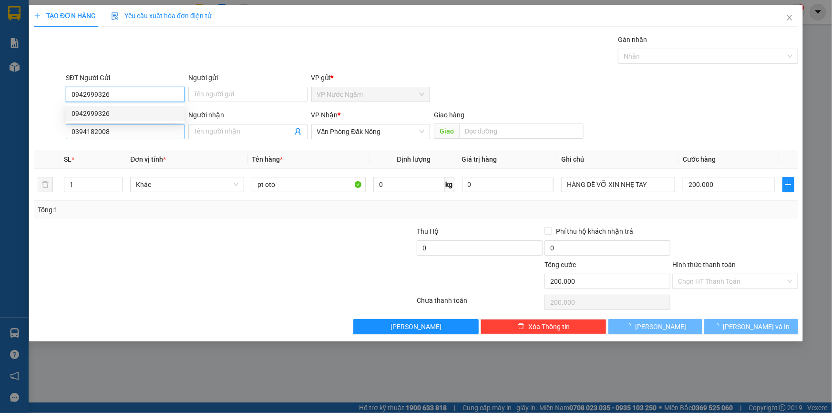
type input "0942999326"
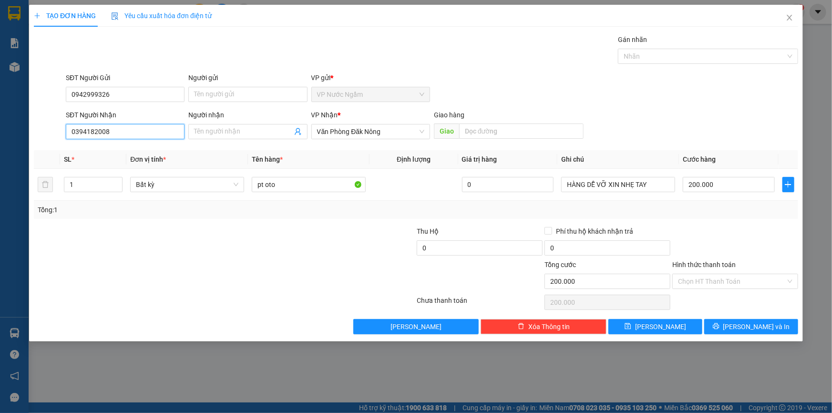
drag, startPoint x: 130, startPoint y: 135, endPoint x: 31, endPoint y: 142, distance: 98.5
click at [33, 142] on div "SĐT Người Nhận 0394182008 0394182008 Người nhận Tên người nhận VP Nhận * Văn Ph…" at bounding box center [416, 126] width 767 height 33
click at [125, 172] on div "0909291789 - QUỐC NHÂN" at bounding box center [125, 165] width 119 height 15
type input "0909291789"
type input "QUỐC NHÂN"
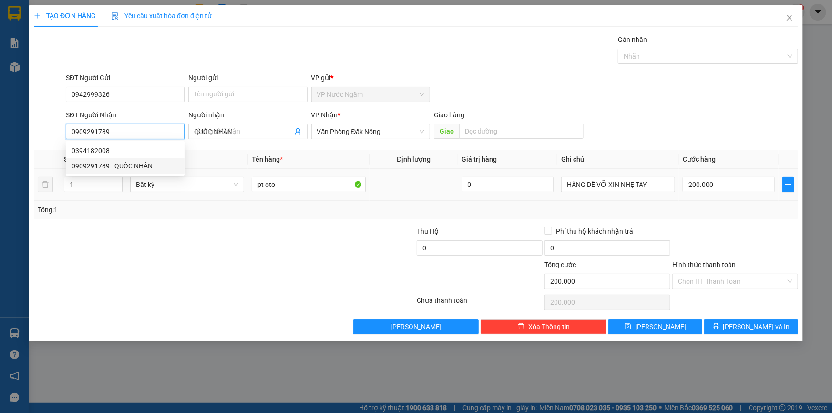
type input "150.000"
type input "0909291789"
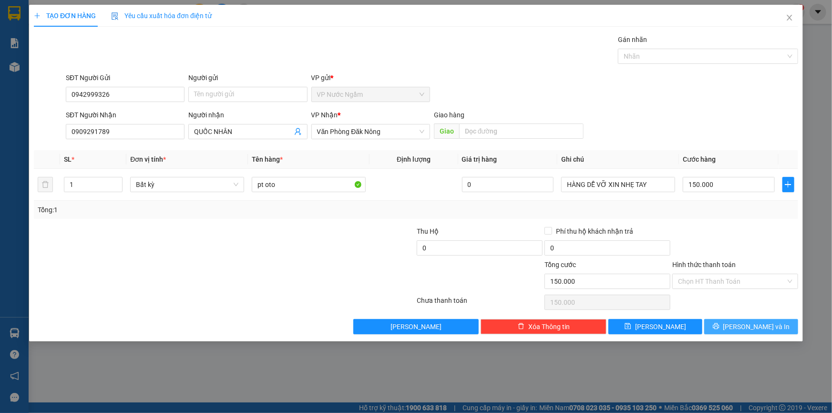
click at [728, 324] on button "[PERSON_NAME] và In" at bounding box center [752, 326] width 94 height 15
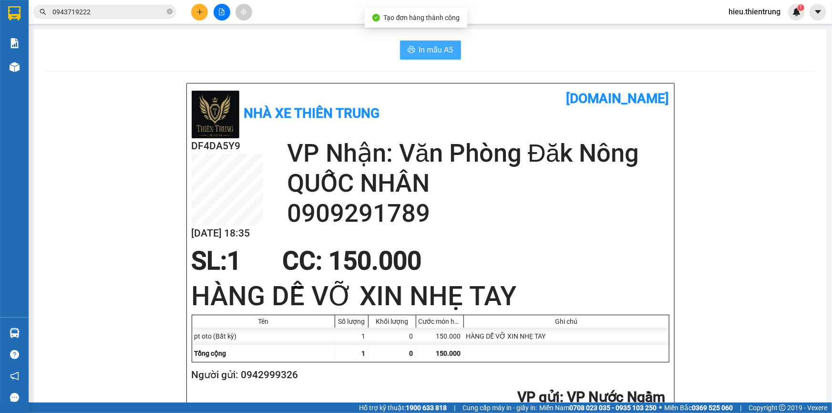
click at [429, 51] on span "In mẫu A5" at bounding box center [436, 50] width 34 height 12
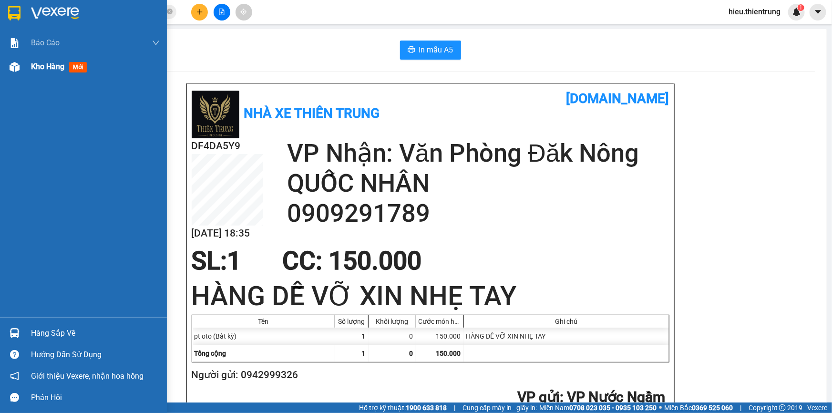
click at [25, 70] on div "Kho hàng mới" at bounding box center [83, 67] width 167 height 24
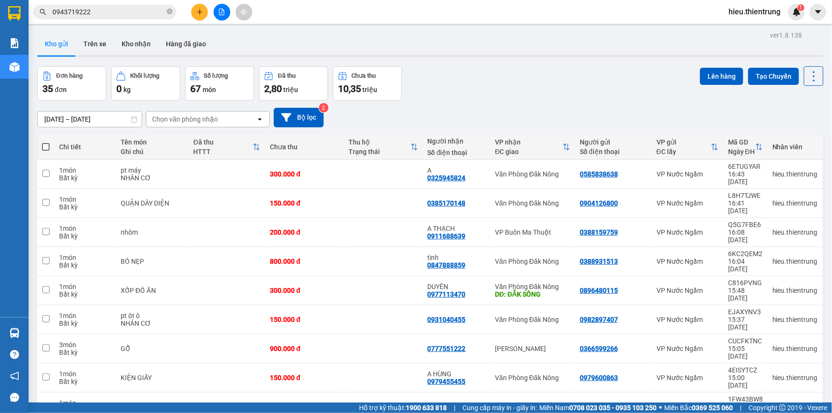
drag, startPoint x: 209, startPoint y: 5, endPoint x: 202, endPoint y: 7, distance: 7.3
click at [208, 5] on div at bounding box center [222, 12] width 72 height 17
click at [202, 7] on button at bounding box center [199, 12] width 17 height 17
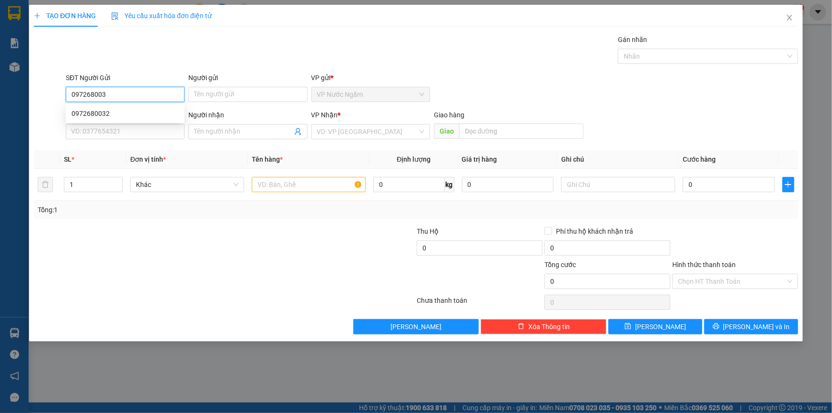
type input "0972680032"
click at [104, 118] on div "0972680032" at bounding box center [125, 113] width 107 height 10
type input "0972955975"
type input "HUỲNH NHIÊN"
type input "100.000"
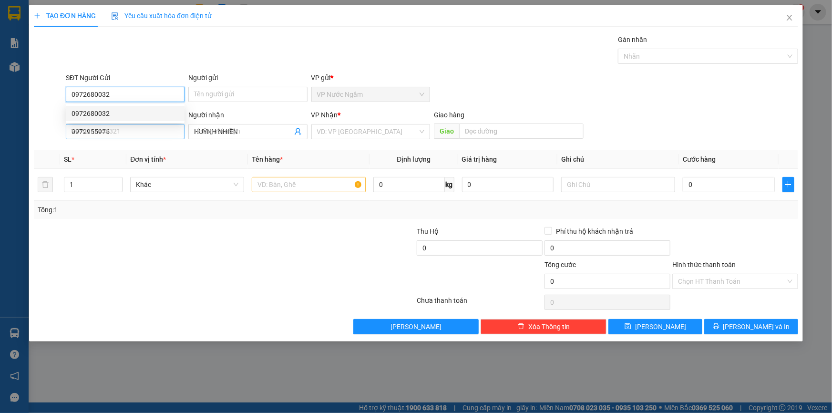
type input "100.000"
type input "0972680032"
drag, startPoint x: 125, startPoint y: 138, endPoint x: 38, endPoint y: 137, distance: 86.8
click at [38, 137] on div "SĐT Người Nhận 0972955975 Người nhận HUỲNH NHIÊN VP Nhận * VP Đắk Mil Giao hàn…" at bounding box center [416, 126] width 767 height 33
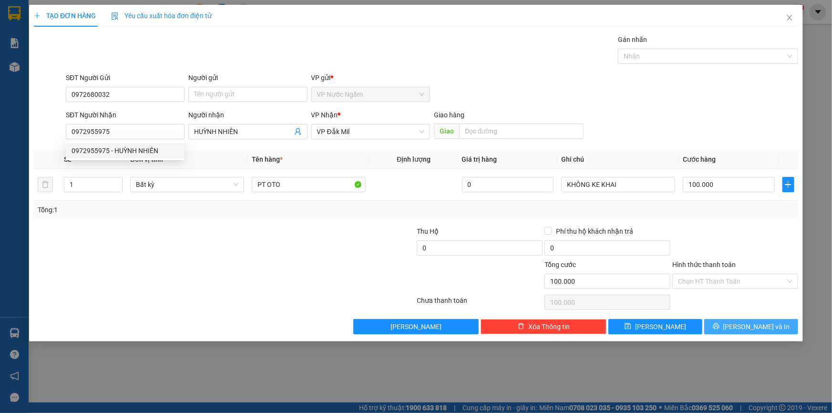
click at [754, 319] on button "[PERSON_NAME] và In" at bounding box center [752, 326] width 94 height 15
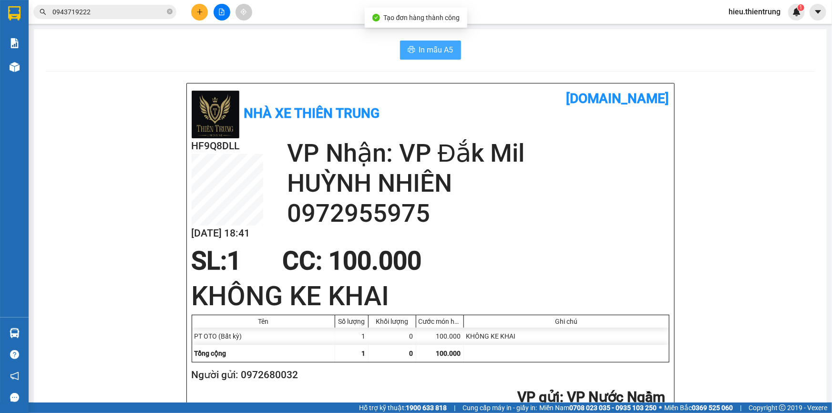
click at [434, 49] on span "In mẫu A5" at bounding box center [436, 50] width 34 height 12
click at [205, 7] on button at bounding box center [199, 12] width 17 height 17
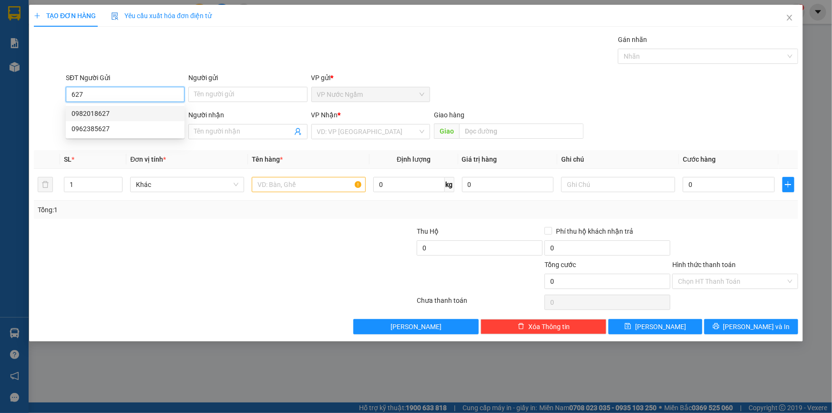
drag, startPoint x: 81, startPoint y: 95, endPoint x: 52, endPoint y: 103, distance: 29.5
click at [52, 103] on div "SĐT Người Gửi 627 Người gửi Tên người gửi VP gửi * VP Nước Ngầm" at bounding box center [416, 89] width 767 height 33
type input "0966636006"
click at [102, 117] on div "0966636006" at bounding box center [125, 113] width 107 height 10
type input "0985220123"
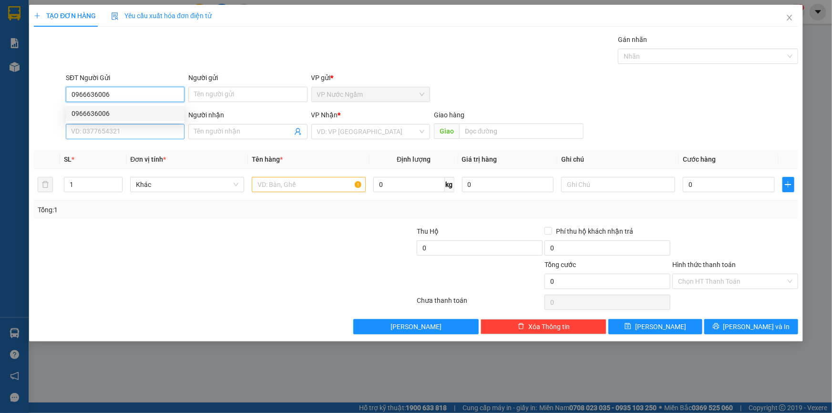
type input "A THIỆN"
type input "150.000"
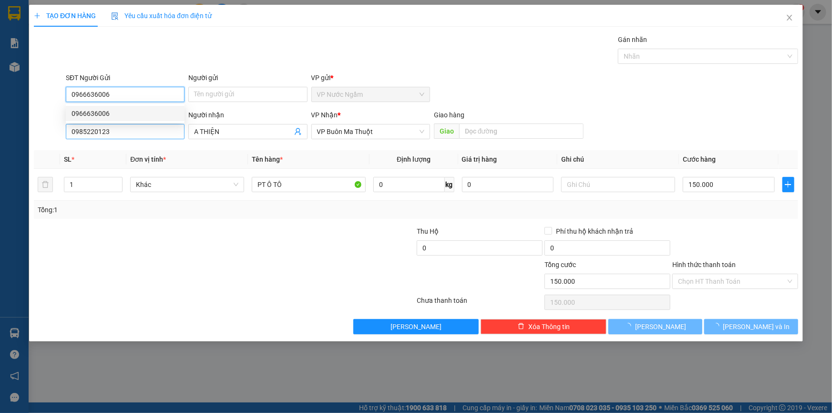
type input "0966636006"
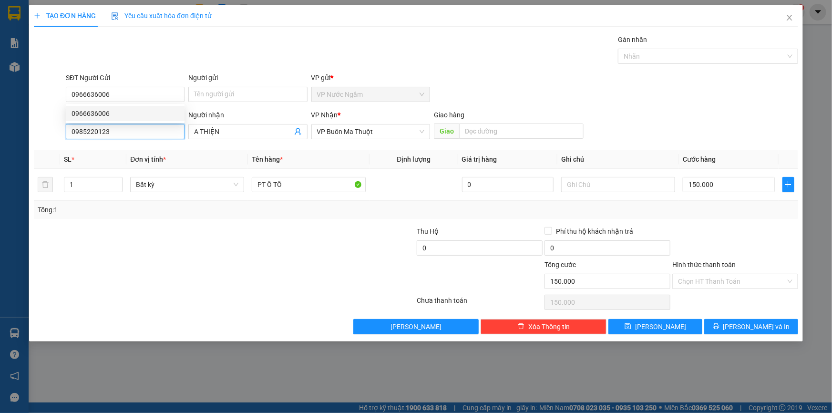
drag, startPoint x: 128, startPoint y: 134, endPoint x: 11, endPoint y: 140, distance: 117.0
click at [8, 138] on div "TẠO ĐƠN HÀNG Yêu cầu xuất hóa đơn điện tử Transit Pickup Surcharge Ids Transit …" at bounding box center [416, 206] width 832 height 413
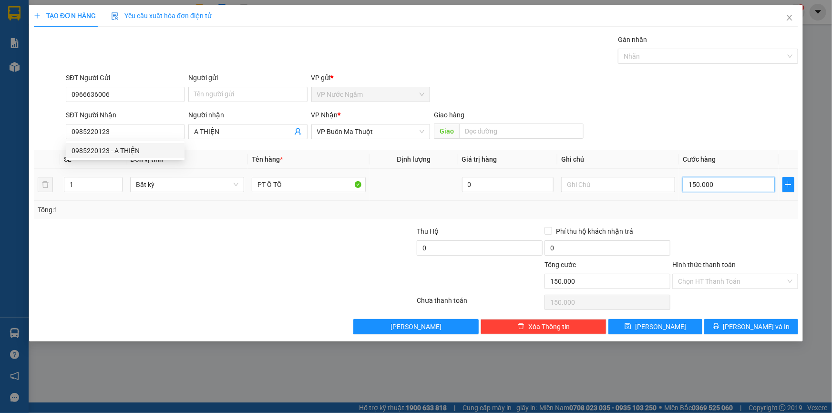
type input "3"
type input "30"
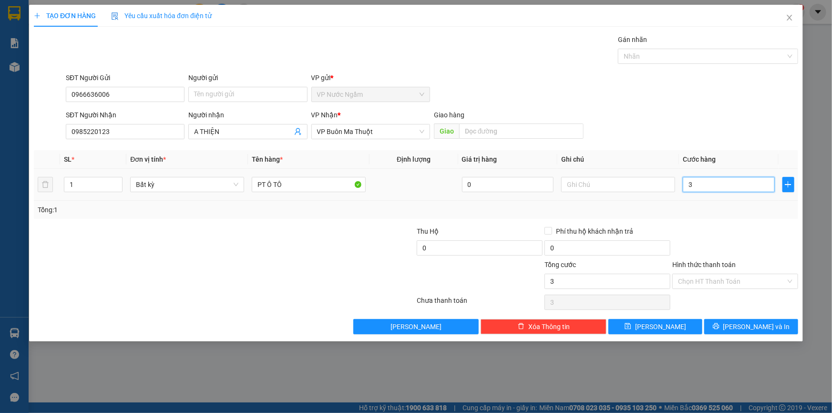
type input "30"
type input "300"
type input "3.000"
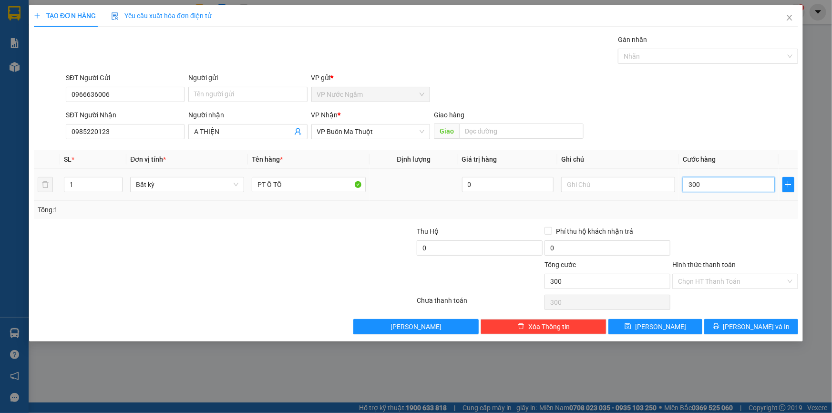
type input "3.000"
type input "30.000"
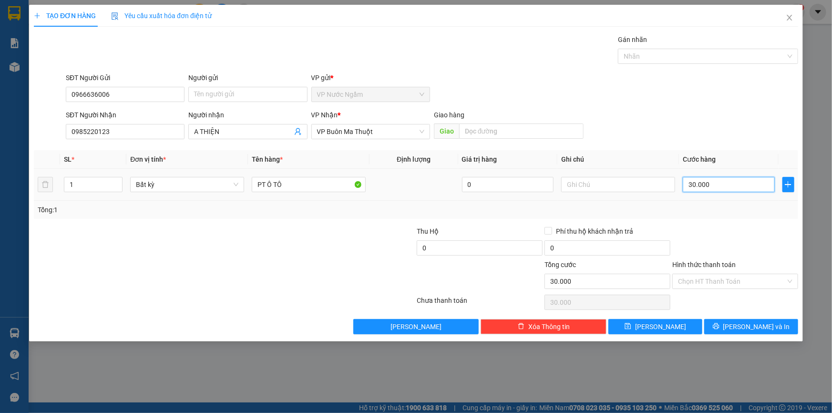
type input "300.000"
click at [720, 327] on icon "printer" at bounding box center [716, 326] width 7 height 7
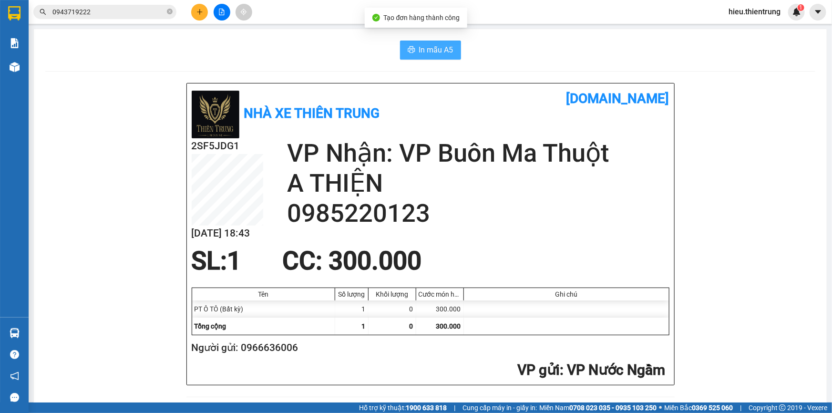
click at [441, 43] on button "In mẫu A5" at bounding box center [430, 50] width 61 height 19
click at [204, 9] on button at bounding box center [199, 12] width 17 height 17
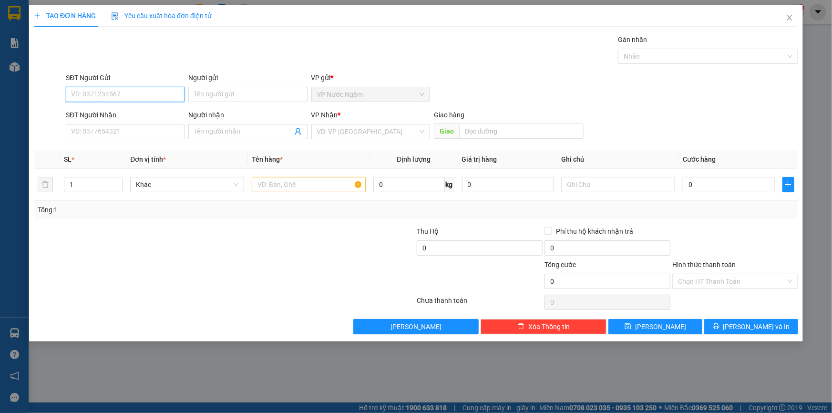
click at [94, 99] on input "SĐT Người Gửi" at bounding box center [125, 94] width 119 height 15
click at [114, 114] on div "0352211646" at bounding box center [125, 113] width 107 height 10
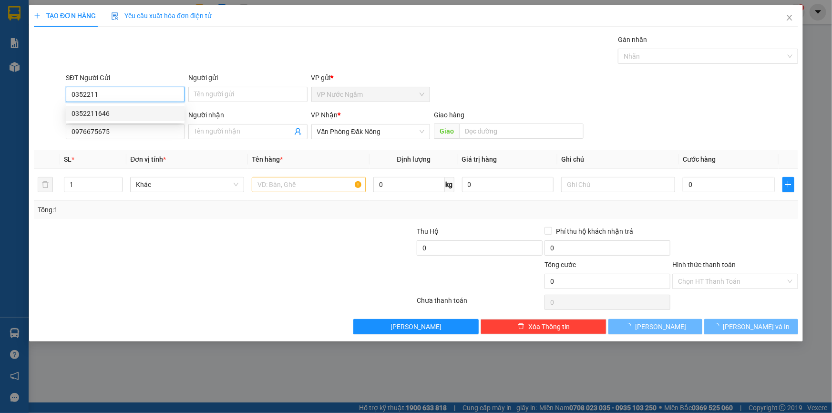
type input "0352211646"
type input "0976675675"
type input "100.000"
type input "0352211646"
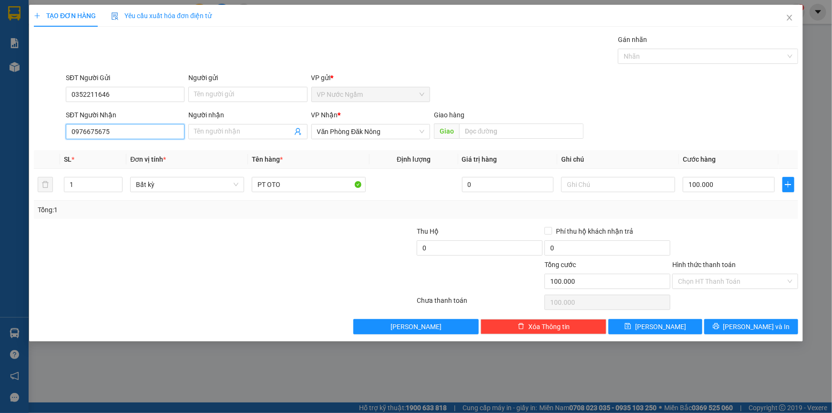
drag, startPoint x: 118, startPoint y: 130, endPoint x: 41, endPoint y: 144, distance: 78.5
click at [45, 141] on div "SĐT Người Nhận 0976675675 0976675675 Người nhận Tên người nhận VP Nhận * Văn Ph…" at bounding box center [416, 126] width 767 height 33
drag, startPoint x: 87, startPoint y: 181, endPoint x: 86, endPoint y: 187, distance: 6.8
click at [43, 192] on tr "1 Bất kỳ PT OTO 0 100.000" at bounding box center [416, 185] width 765 height 32
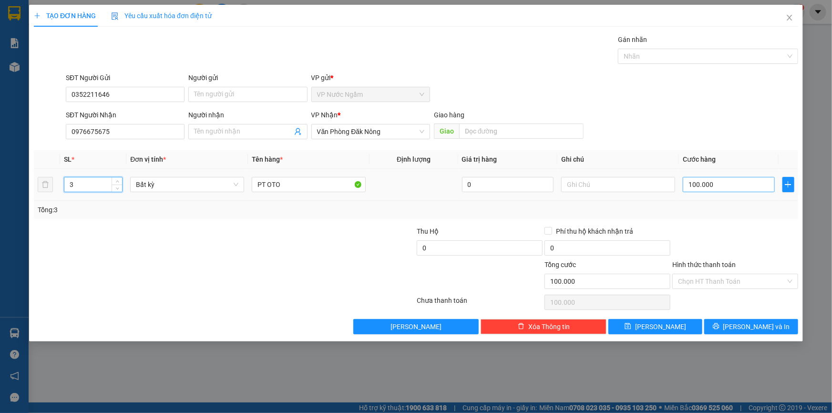
type input "3"
click at [742, 181] on input "100.000" at bounding box center [729, 184] width 92 height 15
type input "0"
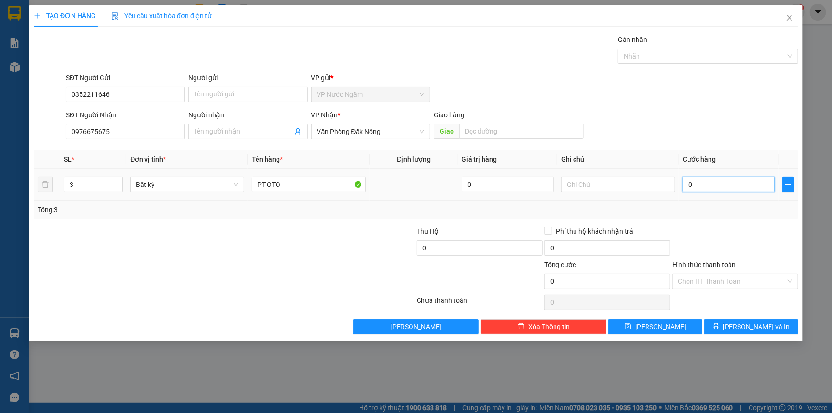
type input "4"
type input "04"
type input "46"
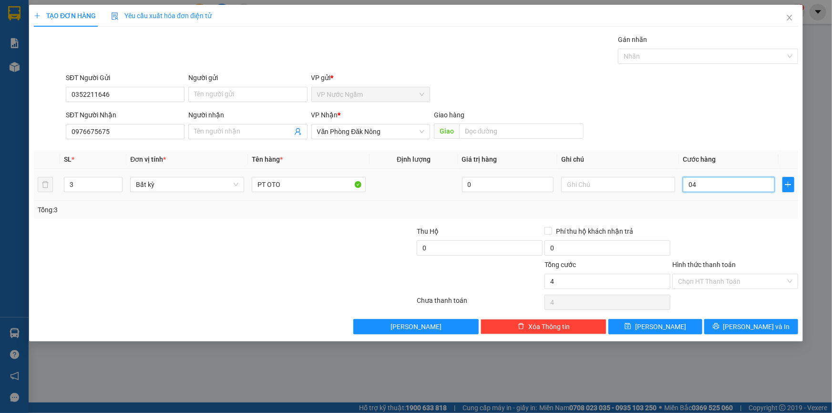
type input "046"
type input "4"
type input "04"
type input "45"
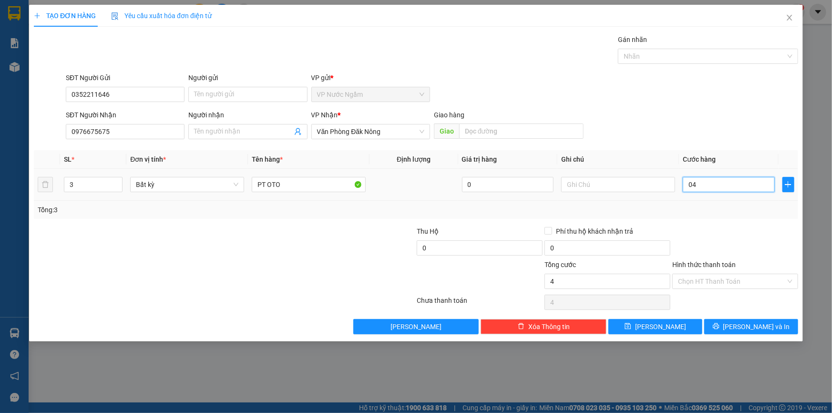
type input "45"
type input "045"
type input "450"
type input "0.450"
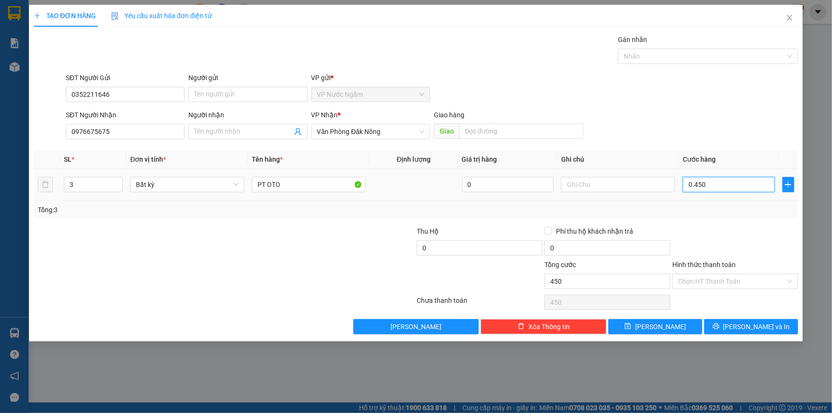
type input "4.500"
type input "04.500"
type input "45.000"
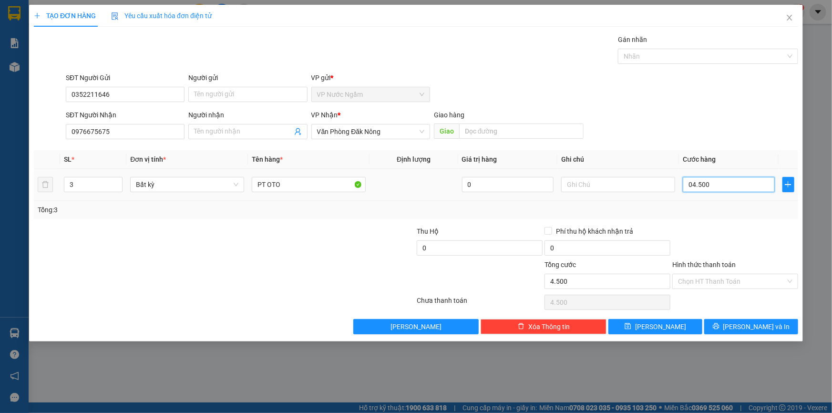
type input "045.000"
type input "450.000"
click at [759, 326] on span "[PERSON_NAME] và In" at bounding box center [757, 327] width 67 height 10
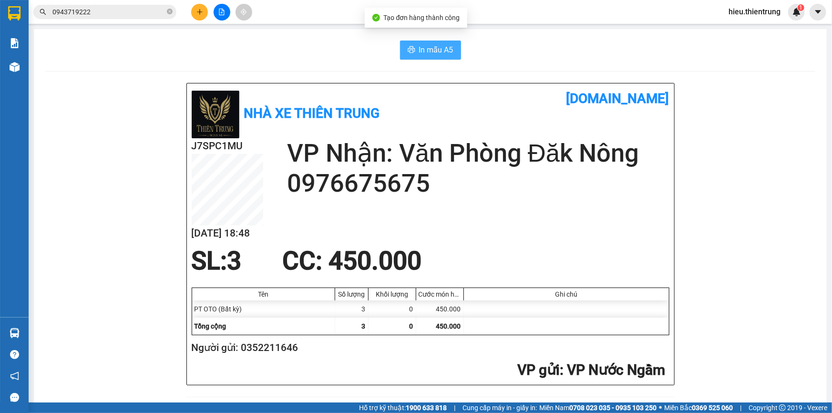
click at [429, 48] on span "In mẫu A5" at bounding box center [436, 50] width 34 height 12
click at [413, 48] on button "In mẫu A5" at bounding box center [430, 50] width 61 height 19
drag, startPoint x: 554, startPoint y: 41, endPoint x: 293, endPoint y: 52, distance: 261.6
click at [546, 41] on div "In mẫu A5" at bounding box center [430, 50] width 770 height 19
drag, startPoint x: 293, startPoint y: 52, endPoint x: 265, endPoint y: 54, distance: 27.8
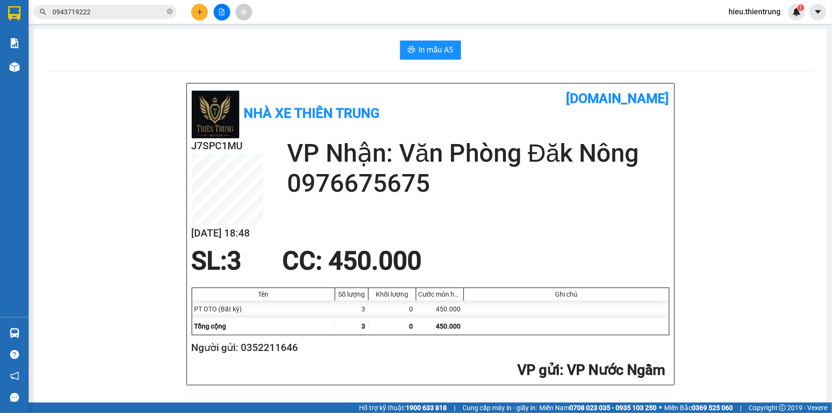
click at [265, 54] on div "In mẫu A5" at bounding box center [430, 50] width 770 height 19
click at [207, 6] on div at bounding box center [222, 12] width 72 height 17
click at [199, 8] on button at bounding box center [199, 12] width 17 height 17
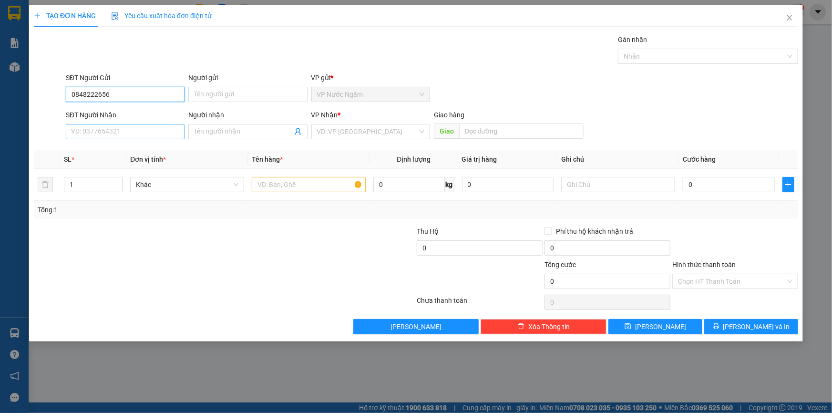
type input "0848222656"
drag, startPoint x: 124, startPoint y: 128, endPoint x: 118, endPoint y: 130, distance: 6.0
click at [120, 129] on input "SĐT Người Nhận" at bounding box center [125, 131] width 119 height 15
type input "0987776370"
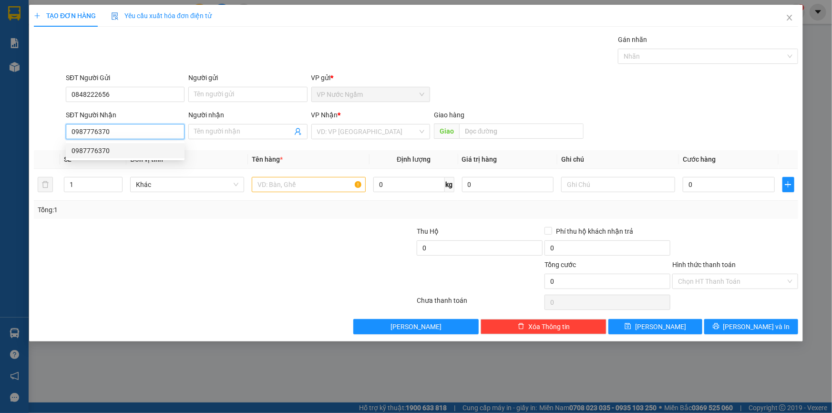
click at [105, 152] on div "0987776370" at bounding box center [125, 150] width 107 height 10
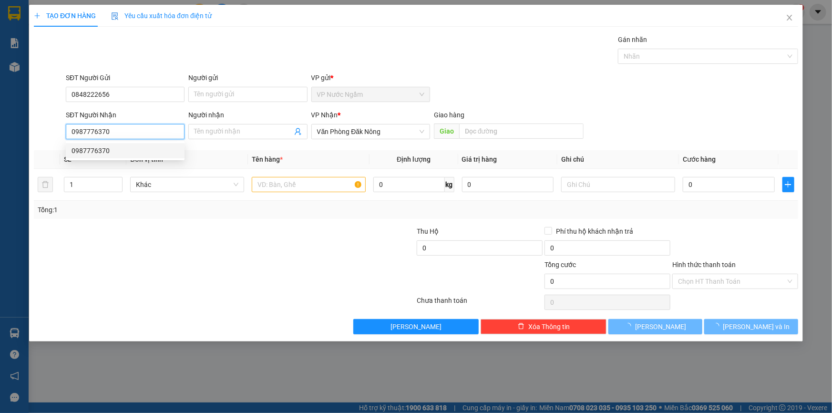
type input "150.000"
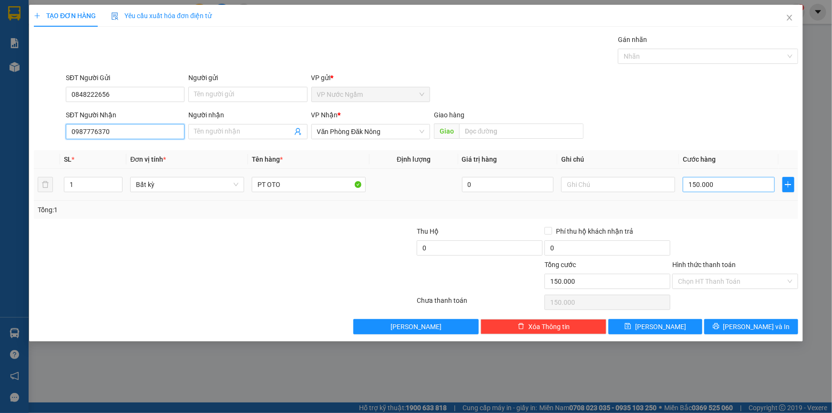
type input "0987776370"
click at [716, 182] on input "150.000" at bounding box center [729, 184] width 92 height 15
type input "1"
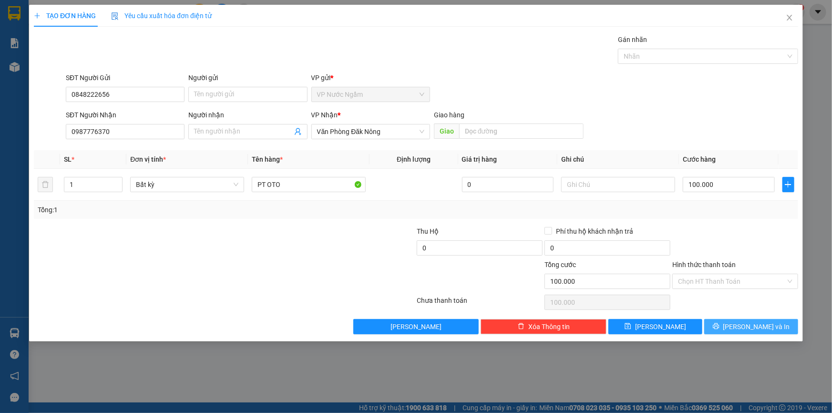
click at [745, 333] on button "[PERSON_NAME] và In" at bounding box center [752, 326] width 94 height 15
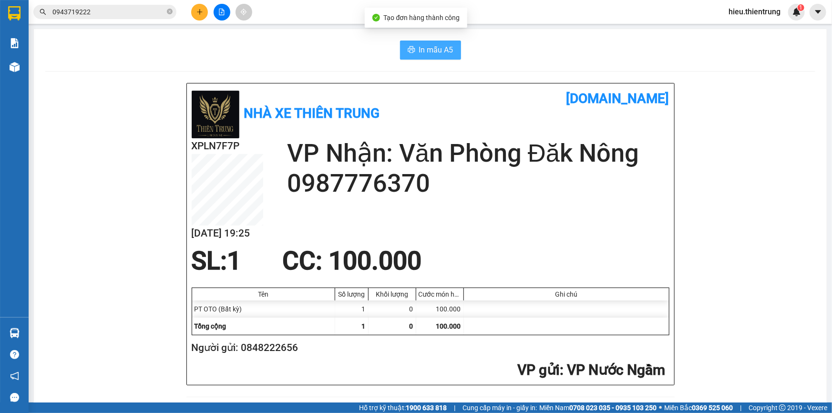
click at [422, 55] on span "In mẫu A5" at bounding box center [436, 50] width 34 height 12
